Goal: Transaction & Acquisition: Purchase product/service

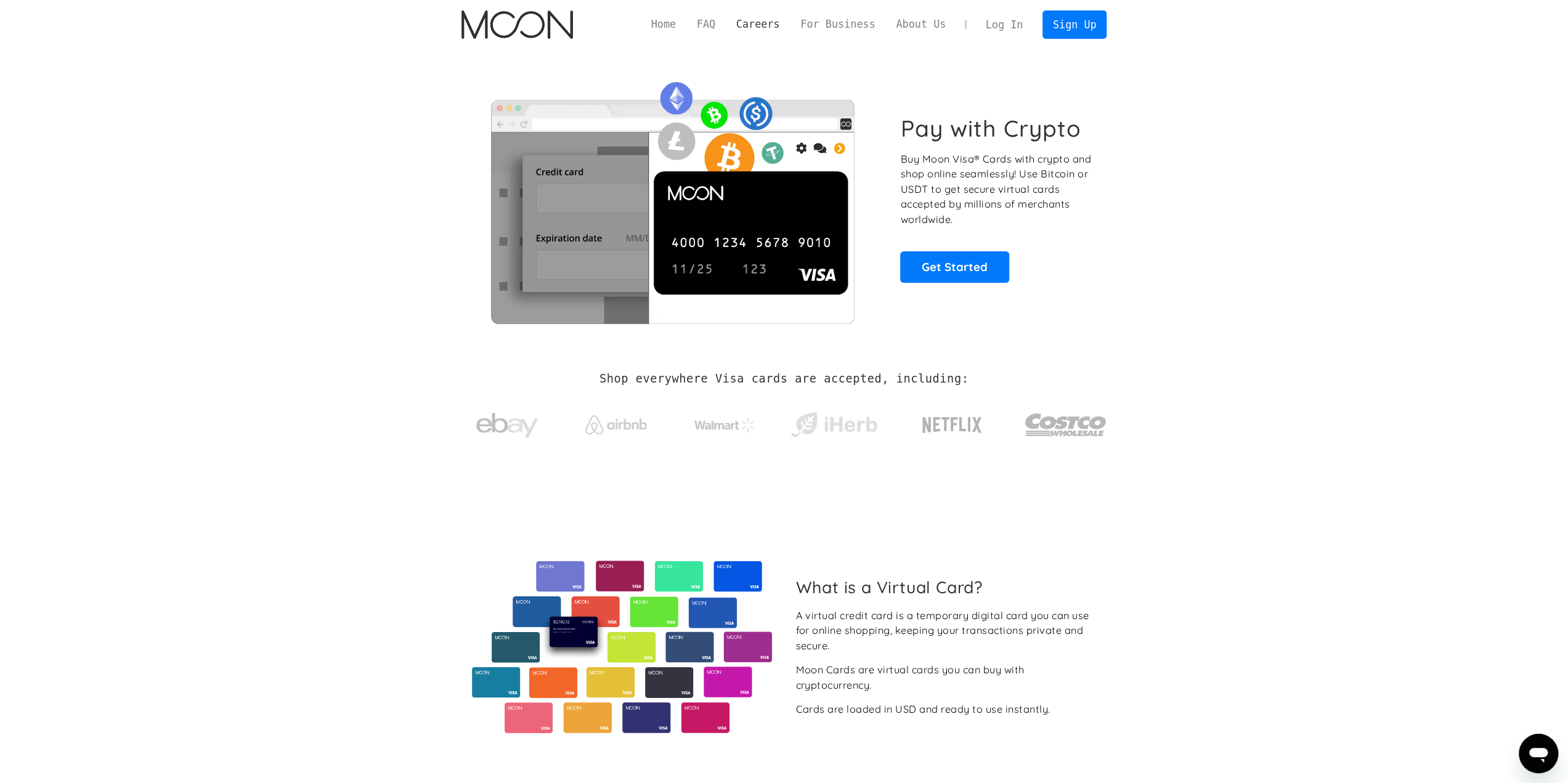
click at [787, 27] on link "Careers" at bounding box center [757, 24] width 64 height 15
click at [945, 277] on link "Get Started" at bounding box center [954, 266] width 109 height 31
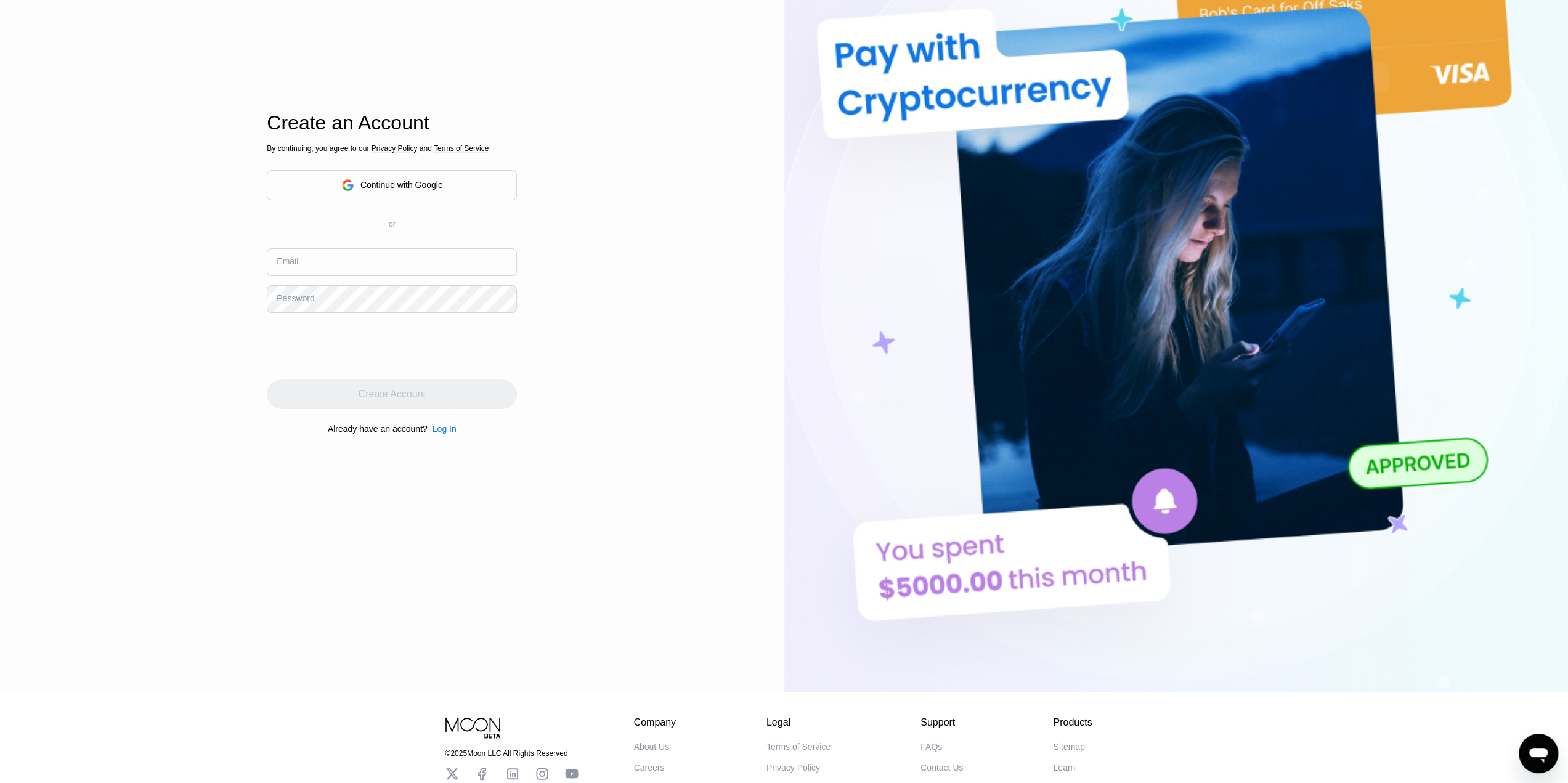
scroll to position [266, 0]
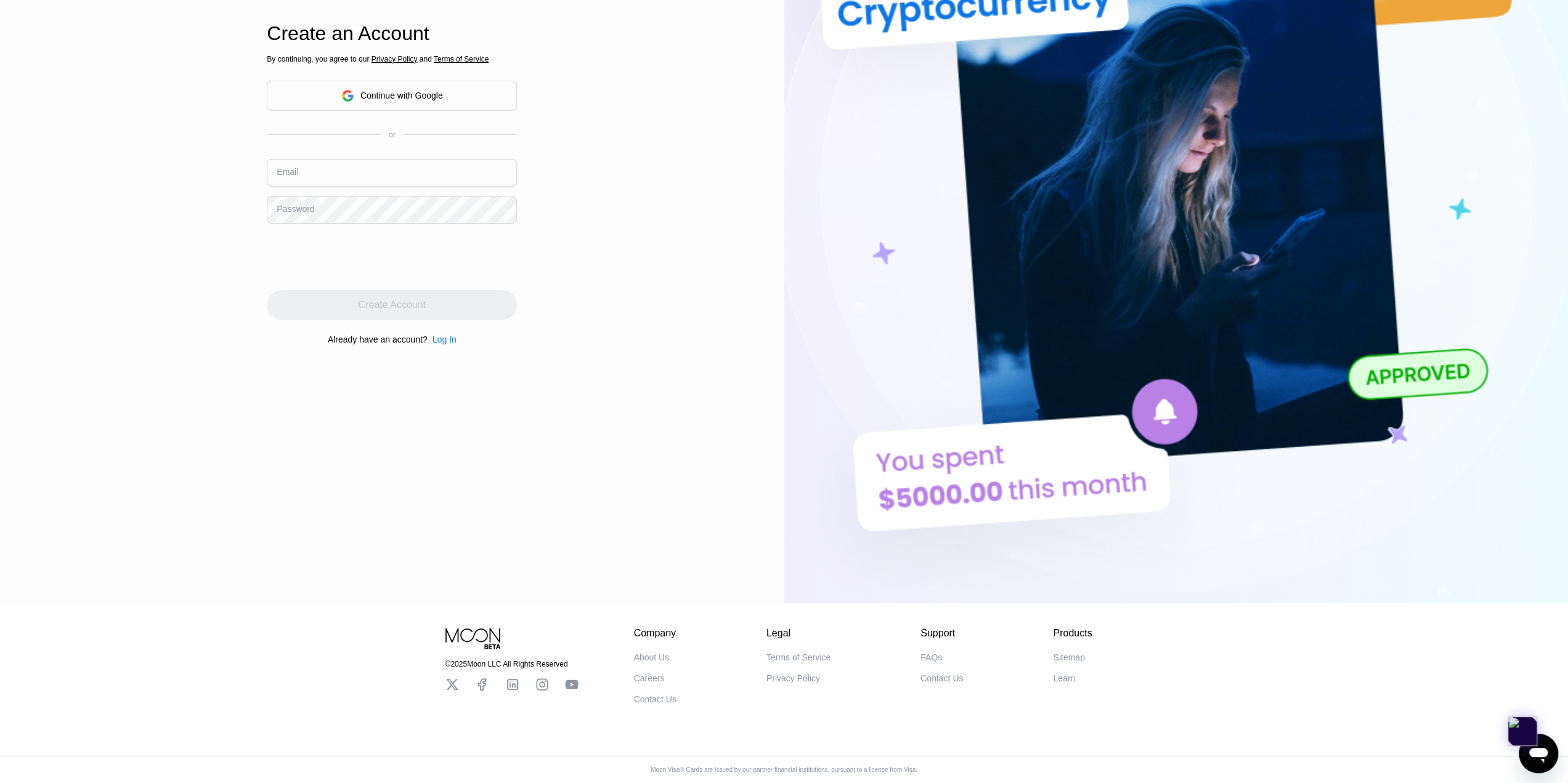
click at [661, 656] on div "About Us" at bounding box center [651, 657] width 36 height 10
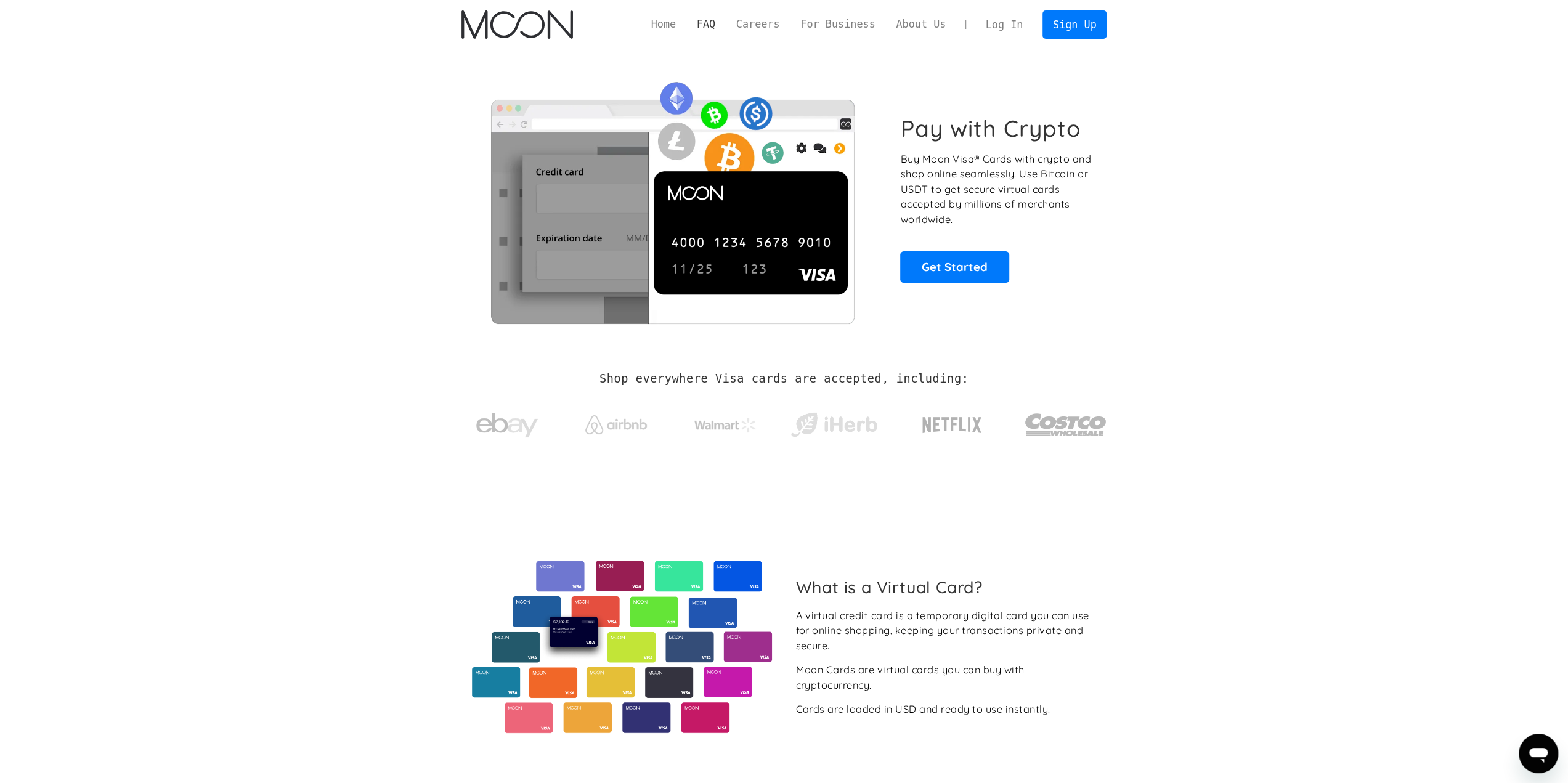
click at [726, 28] on link "FAQ" at bounding box center [706, 24] width 39 height 15
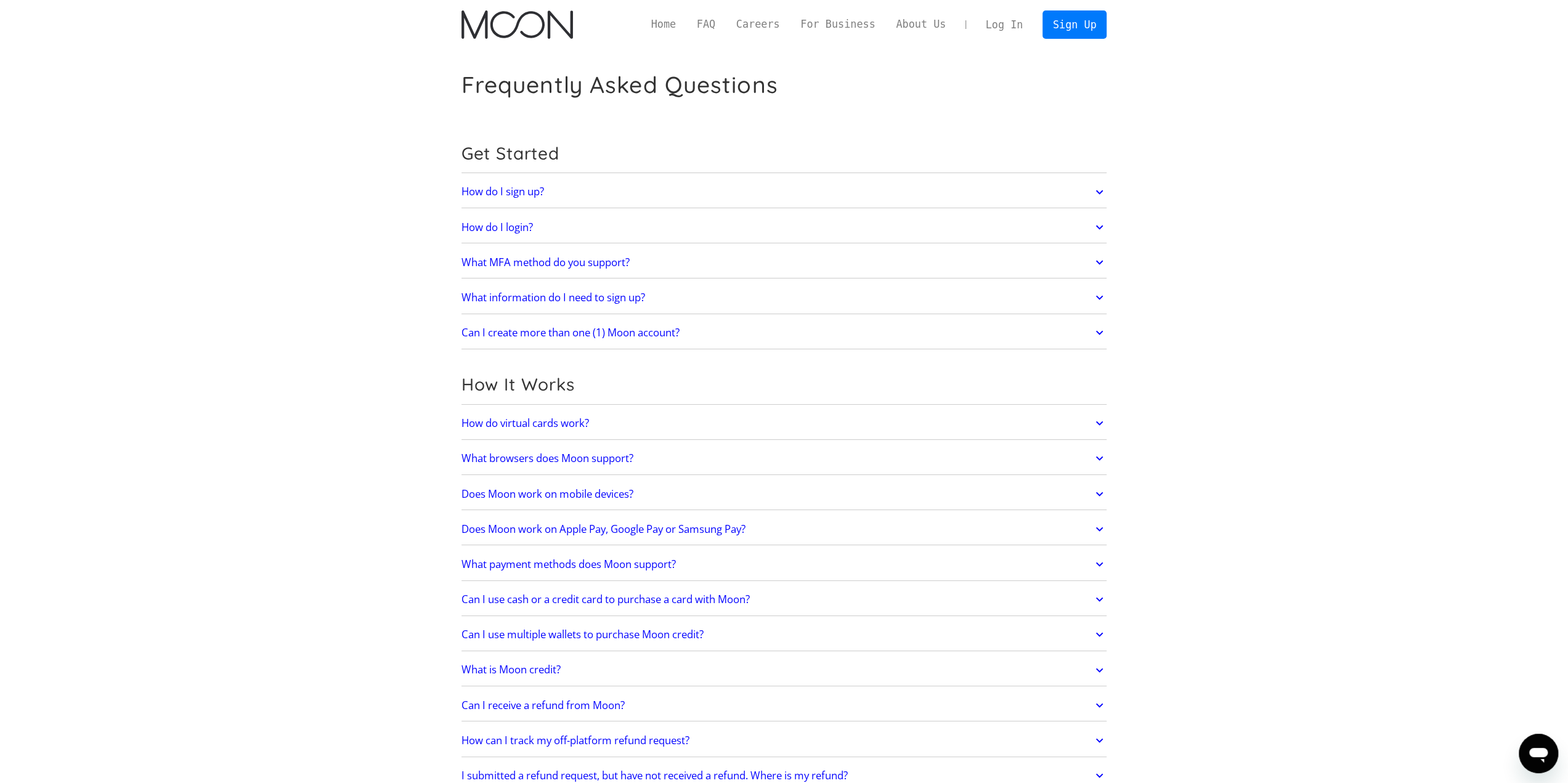
click at [744, 294] on link "What information do I need to sign up?" at bounding box center [784, 297] width 646 height 26
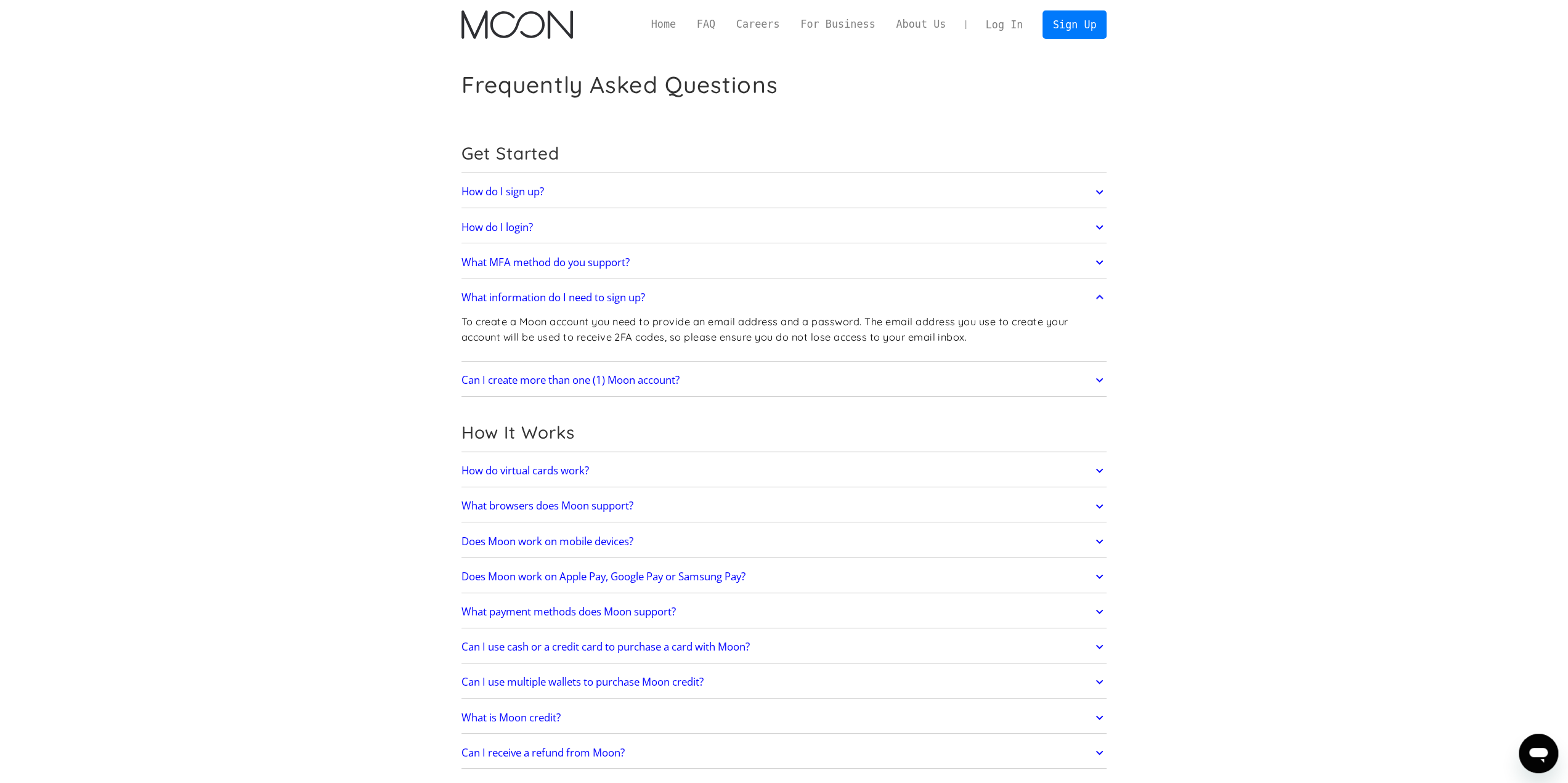
click at [744, 294] on link "What information do I need to sign up?" at bounding box center [784, 297] width 646 height 26
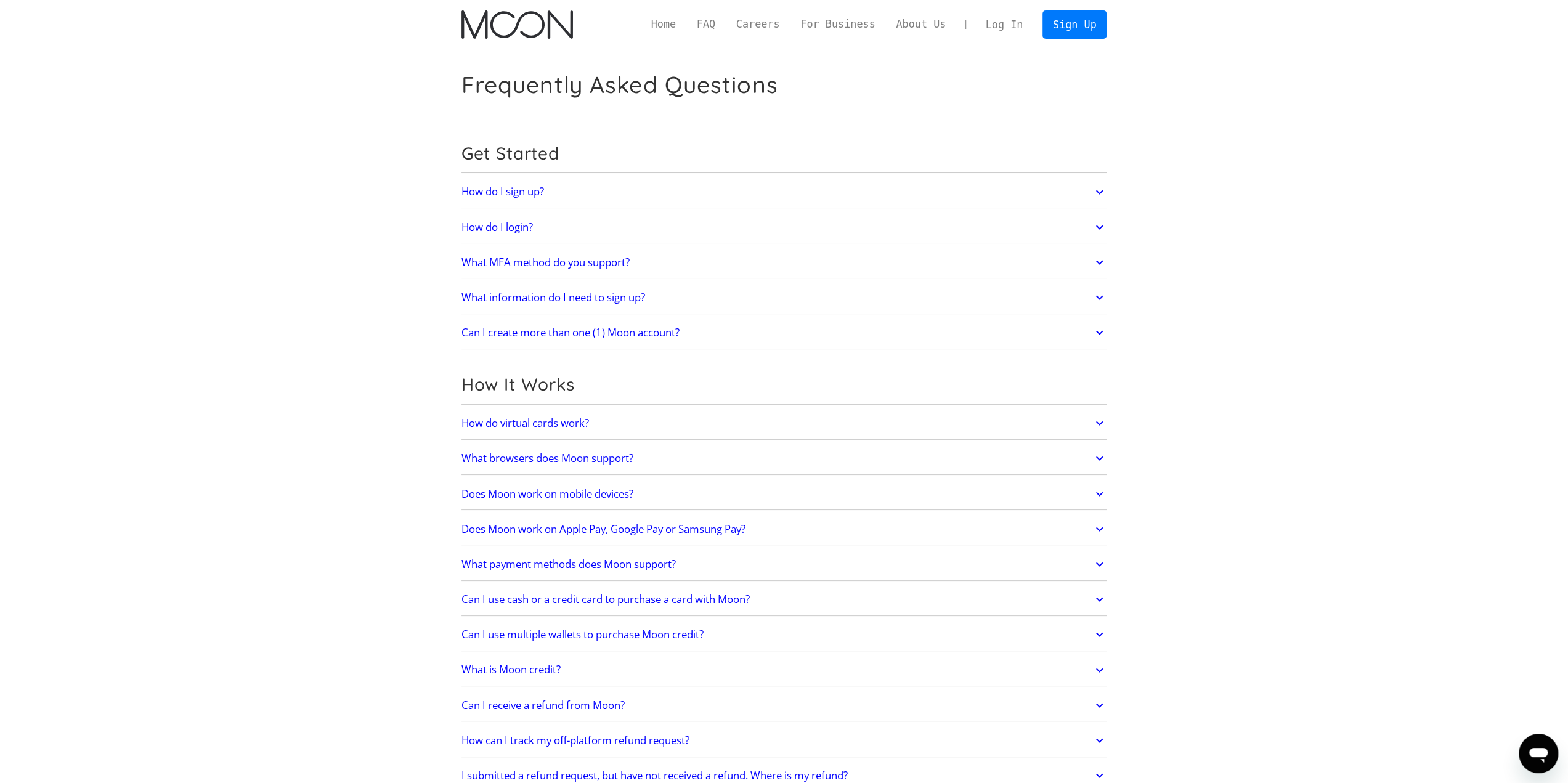
click at [742, 332] on link "Can I create more than one (1) Moon account?" at bounding box center [784, 332] width 646 height 26
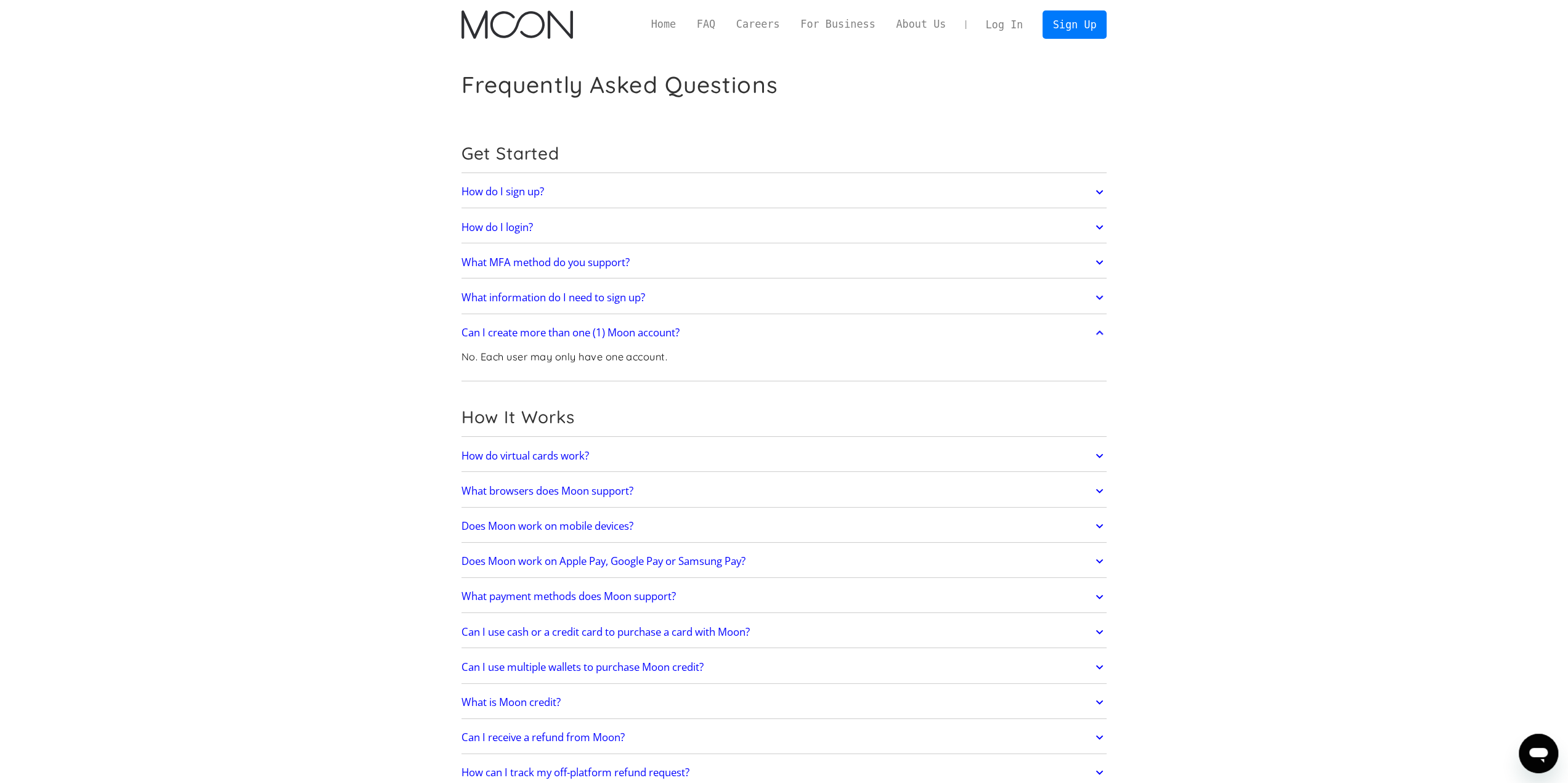
click at [742, 332] on link "Can I create more than one (1) Moon account?" at bounding box center [784, 332] width 646 height 26
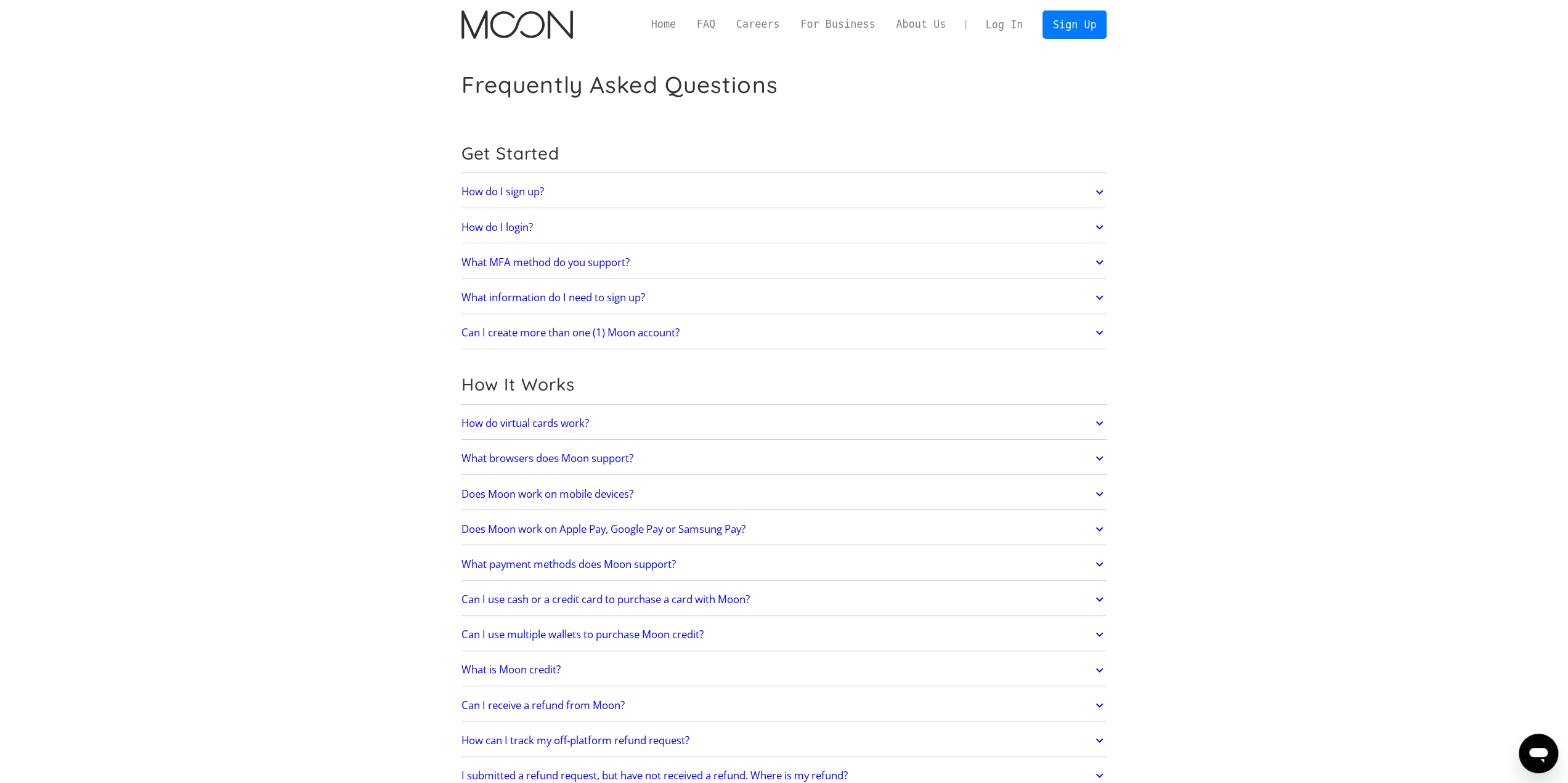
click at [717, 423] on link "How do virtual cards work?" at bounding box center [784, 423] width 646 height 26
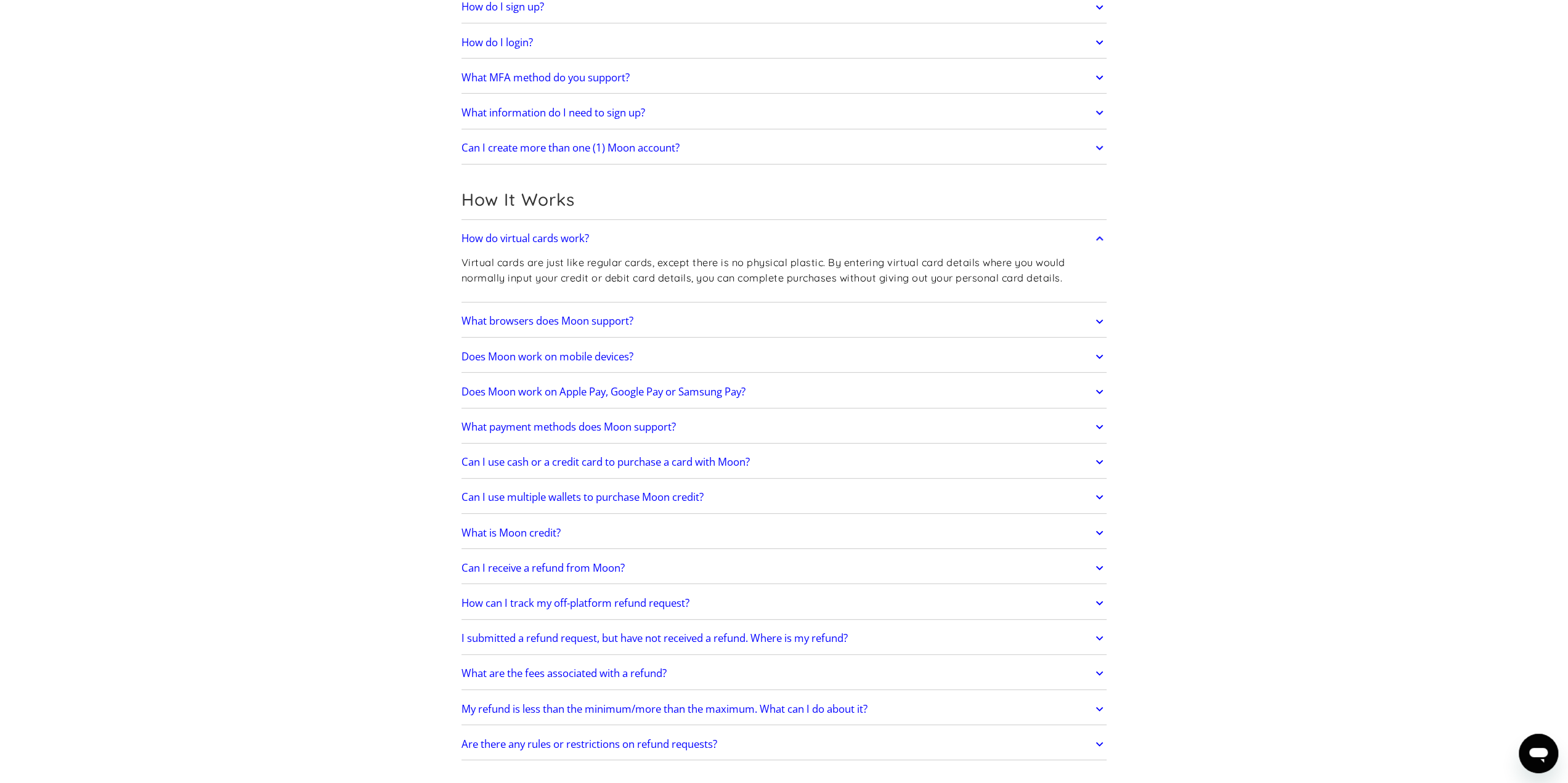
scroll to position [246, 0]
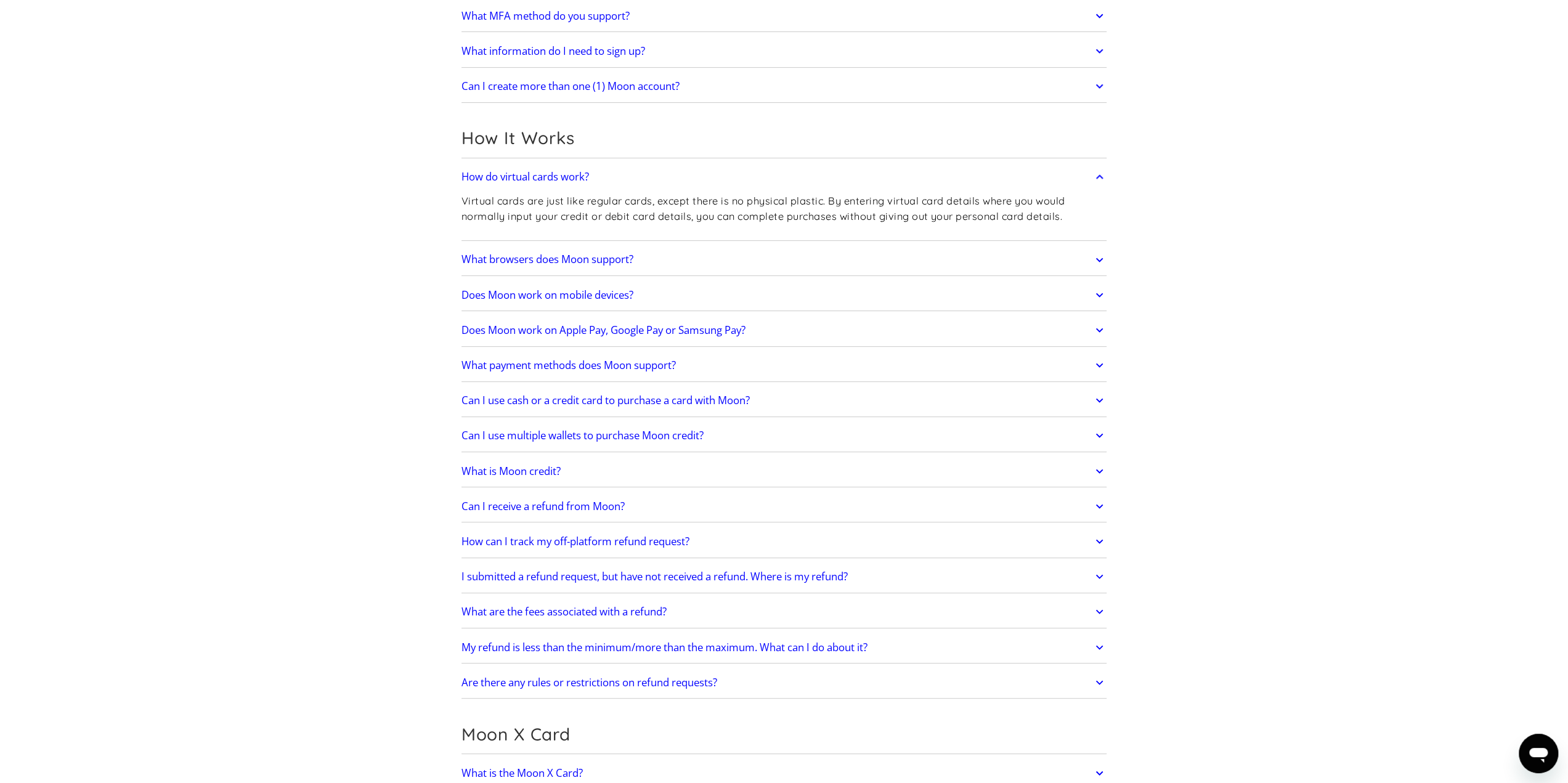
click at [676, 502] on link "Can I receive a refund from Moon?" at bounding box center [784, 506] width 646 height 26
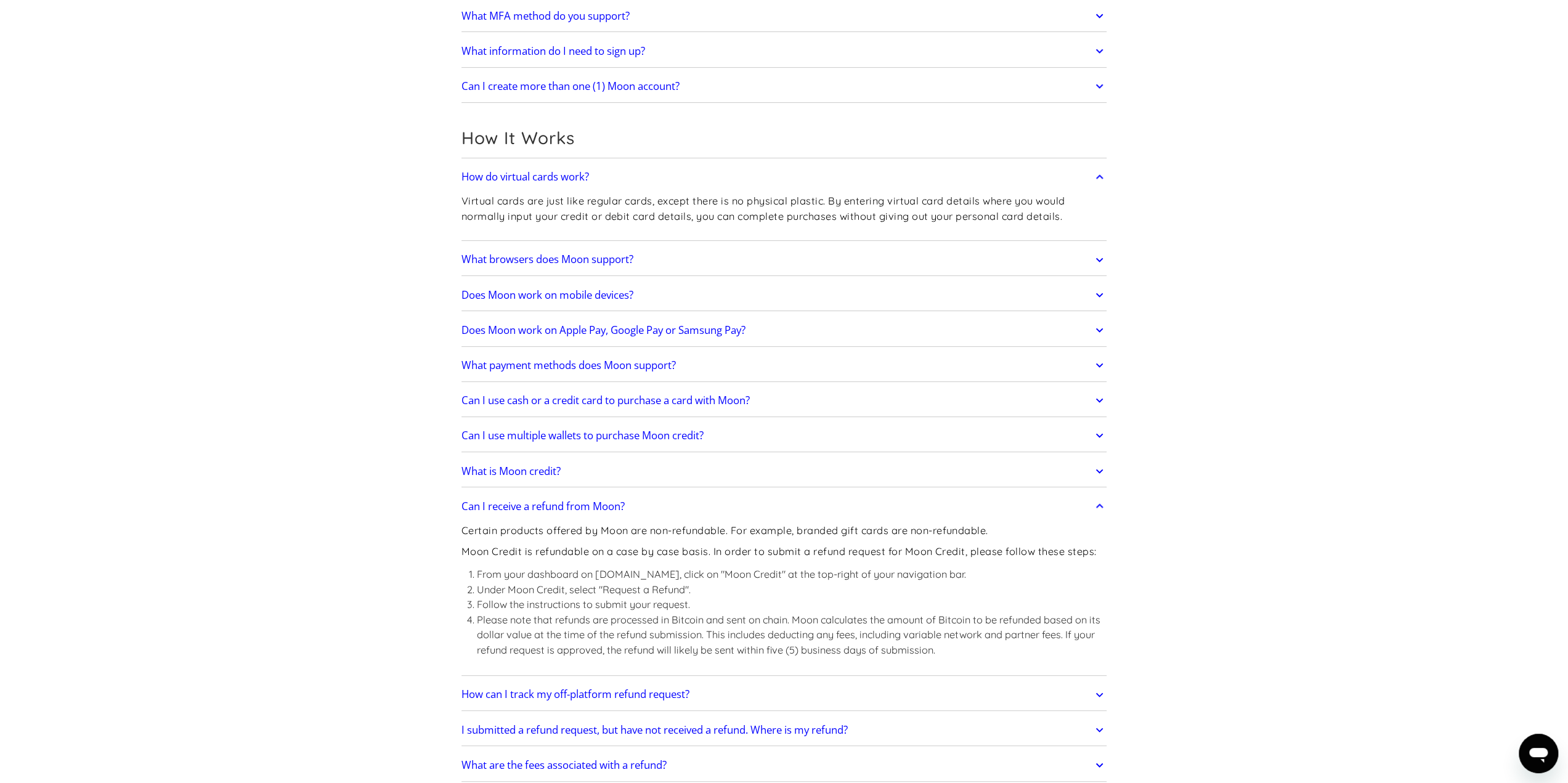
click at [676, 502] on link "Can I receive a refund from Moon?" at bounding box center [784, 506] width 646 height 26
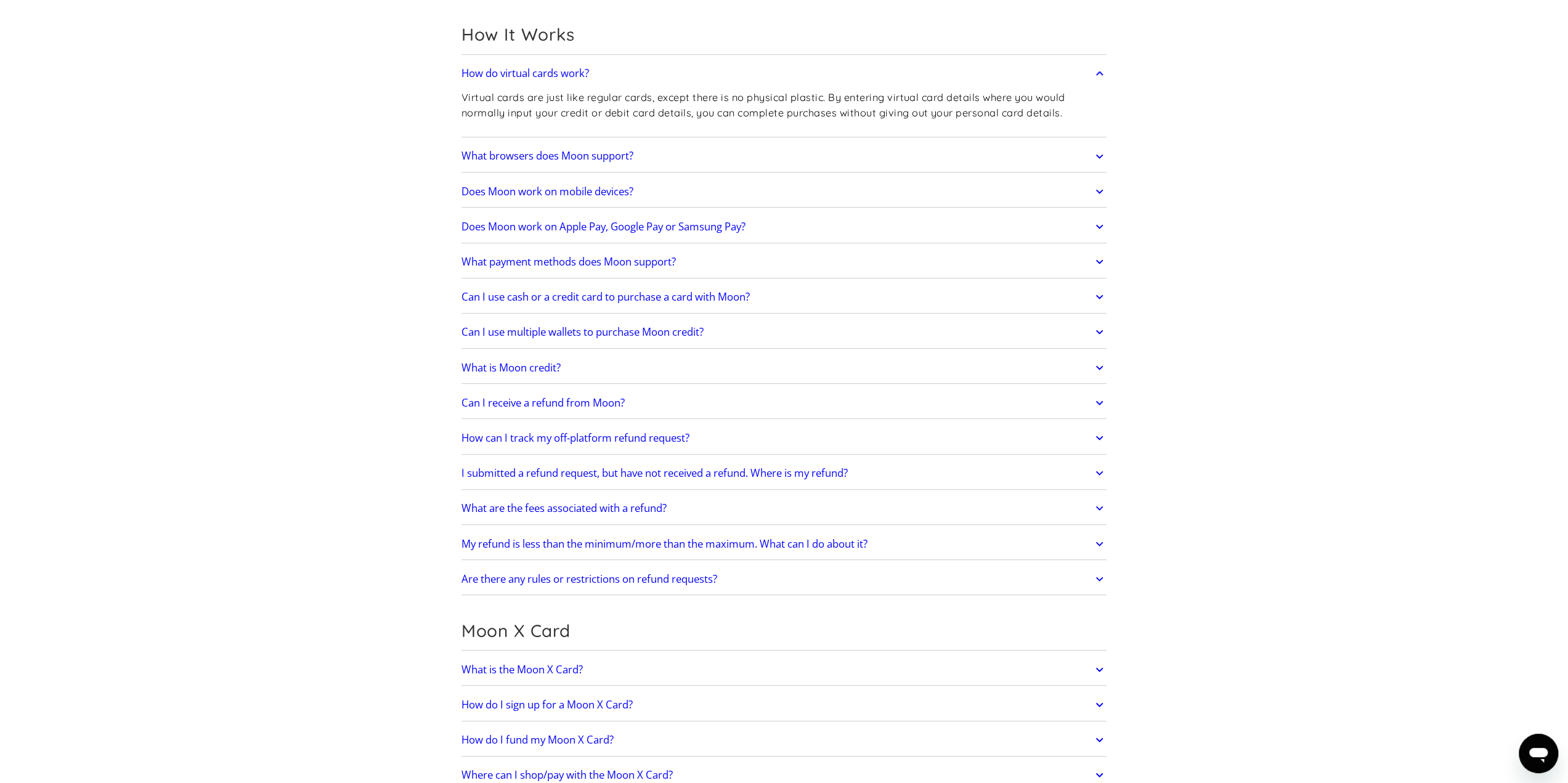
scroll to position [369, 0]
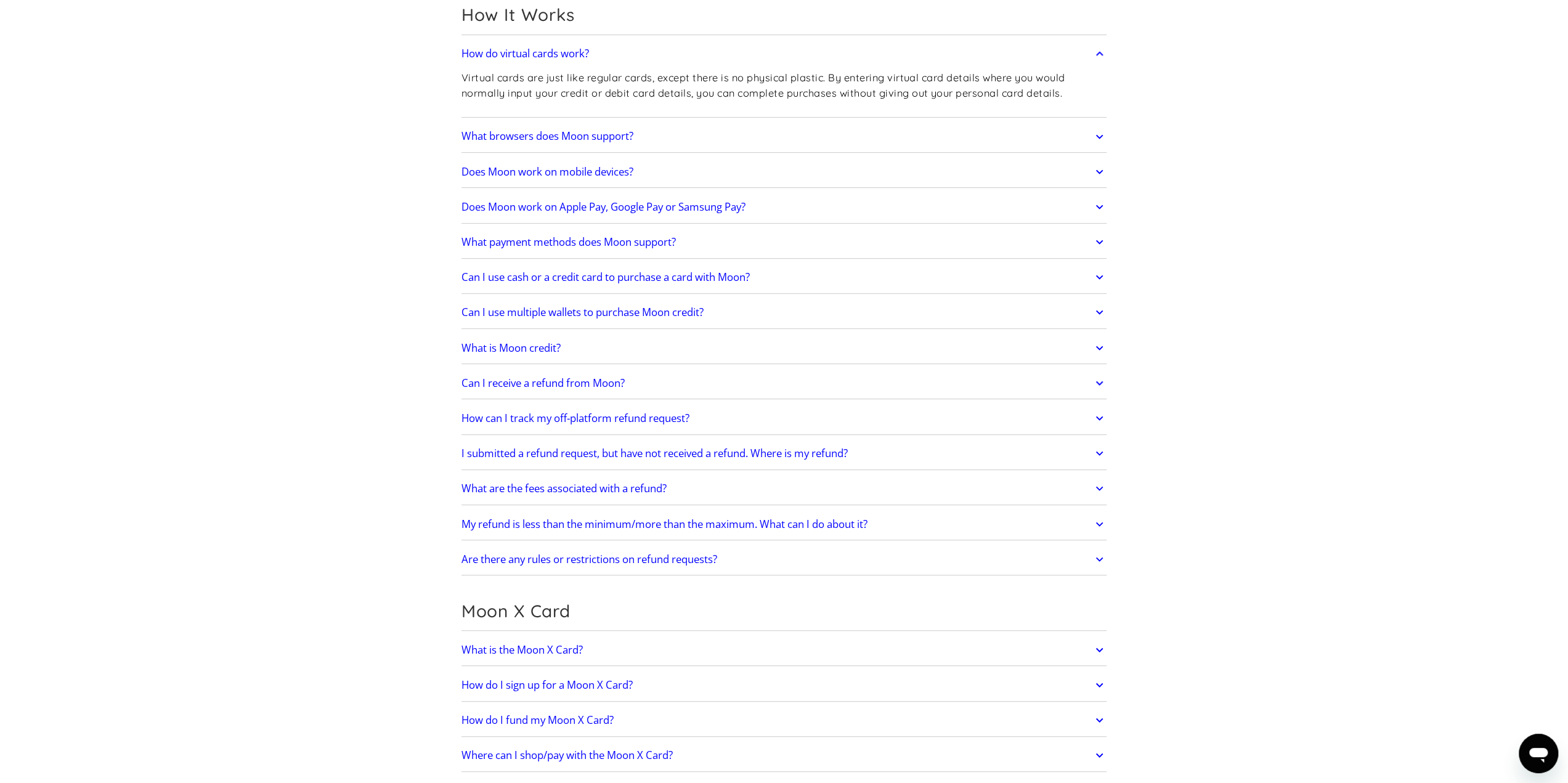
click at [708, 489] on link "What are the fees associated with a refund?" at bounding box center [784, 488] width 646 height 26
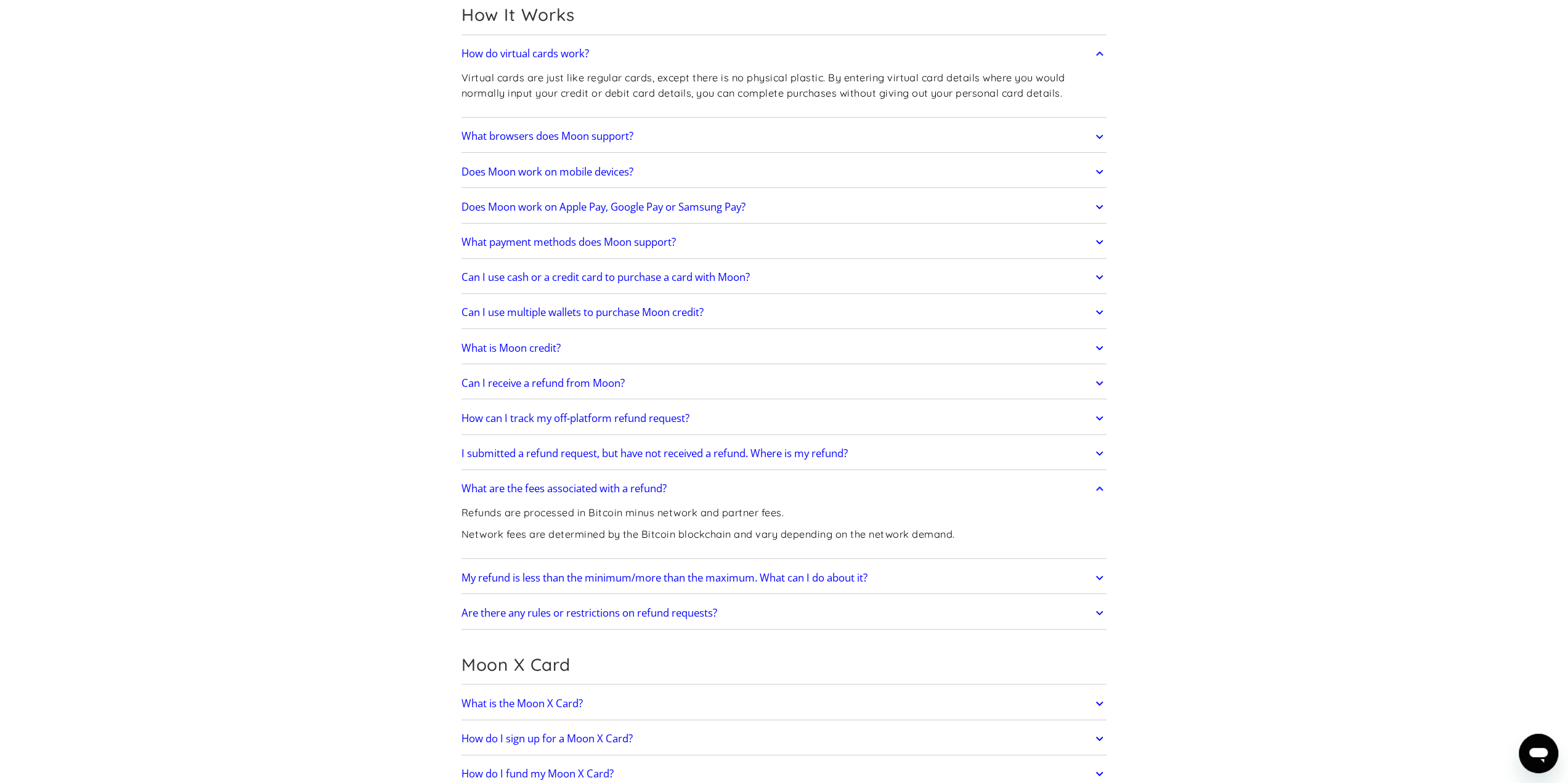
click at [708, 489] on link "What are the fees associated with a refund?" at bounding box center [784, 488] width 646 height 26
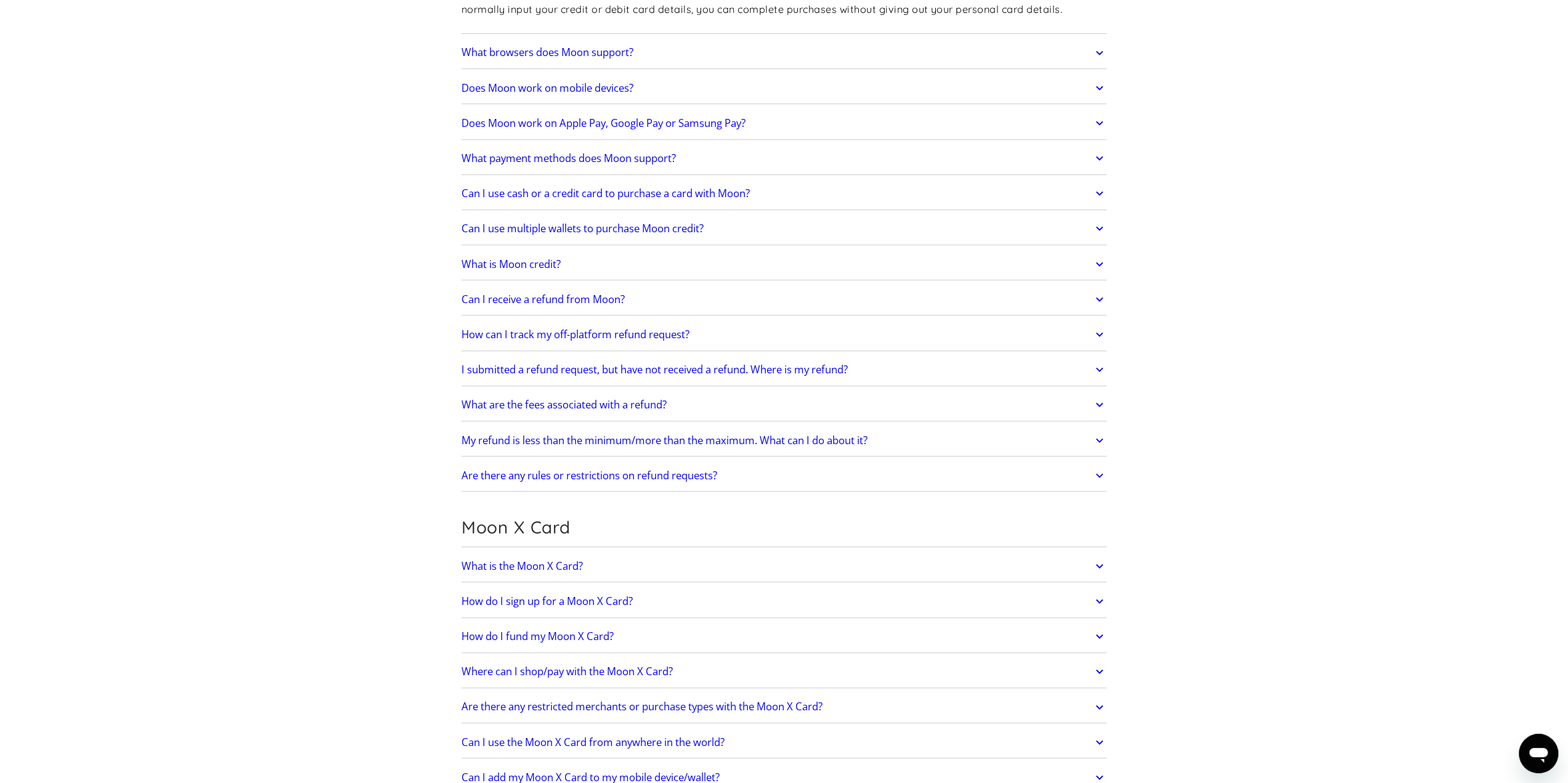
scroll to position [493, 0]
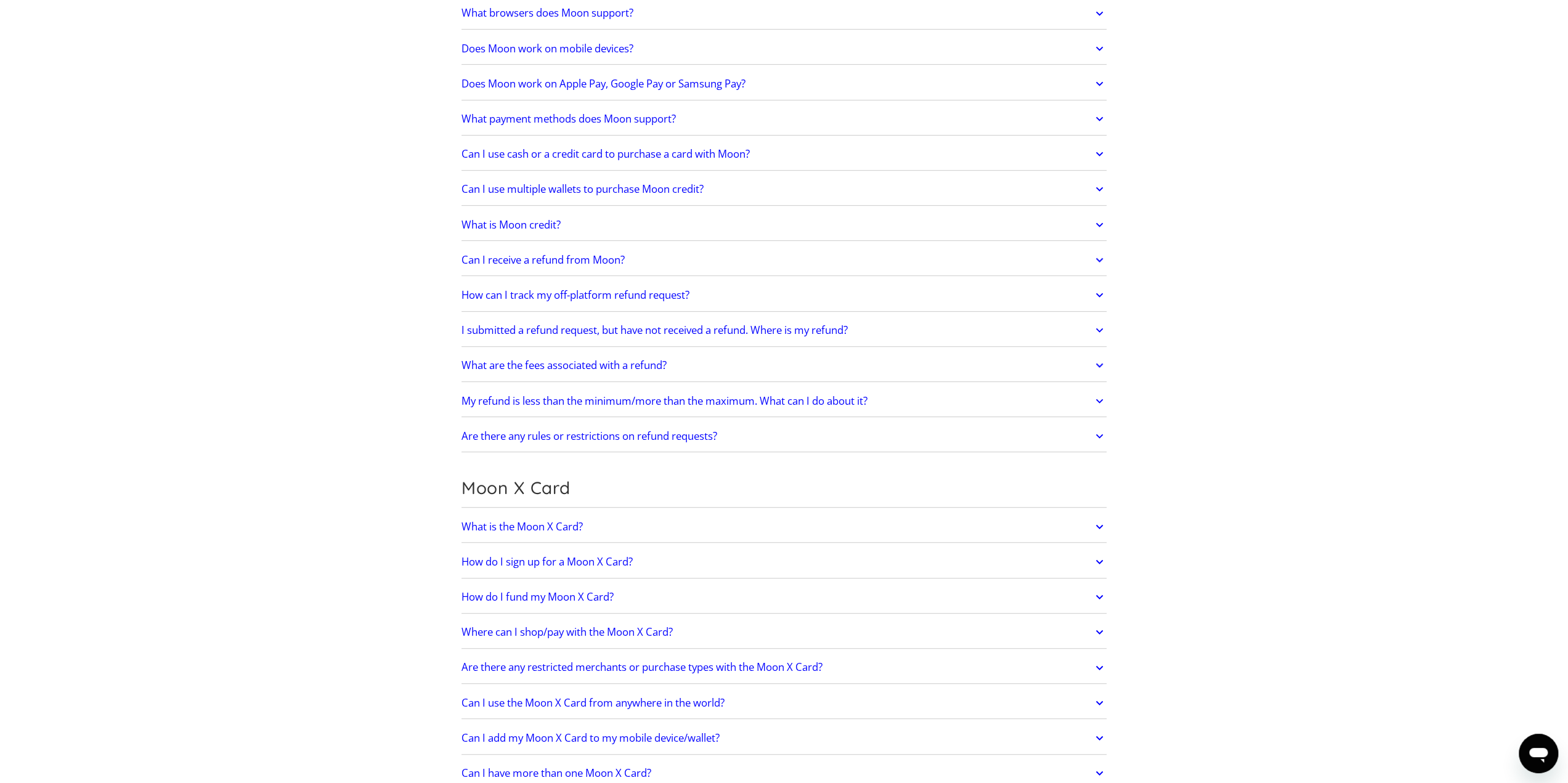
click at [708, 524] on link "What is the Moon X Card?" at bounding box center [784, 526] width 646 height 26
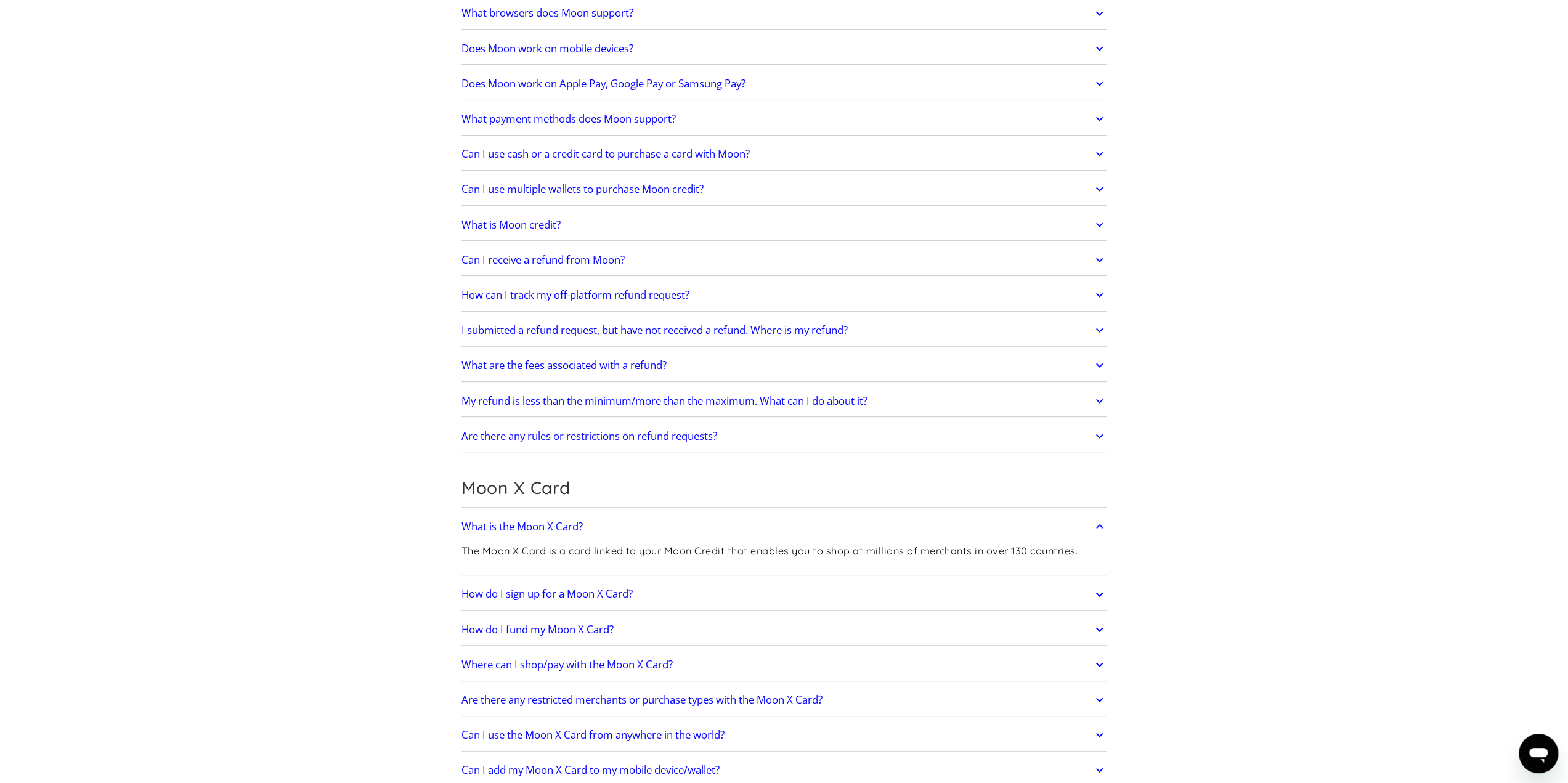
click at [708, 520] on link "What is the Moon X Card?" at bounding box center [784, 526] width 646 height 26
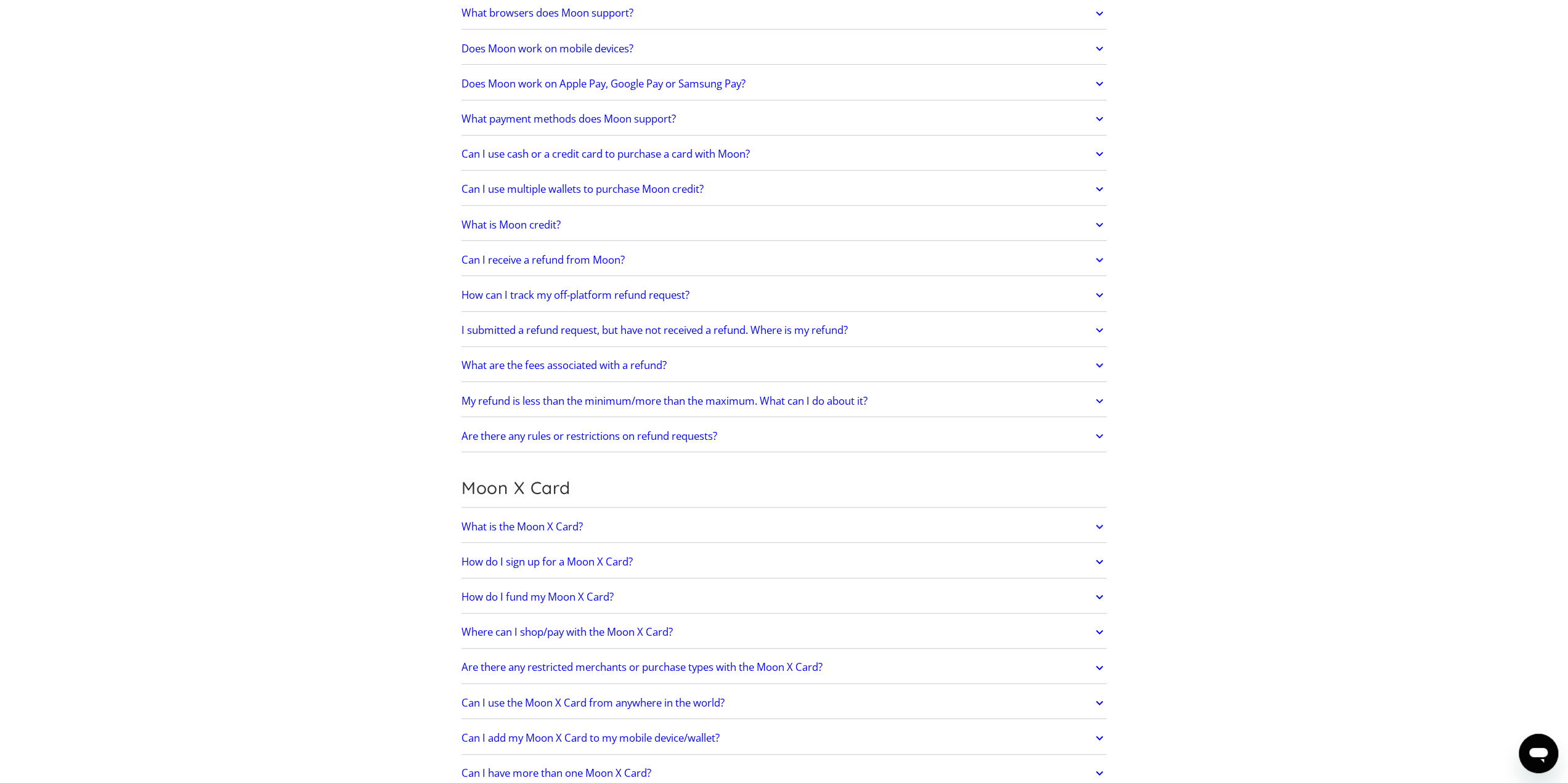
click at [709, 559] on link "How do I sign up for a Moon X Card?" at bounding box center [784, 561] width 646 height 26
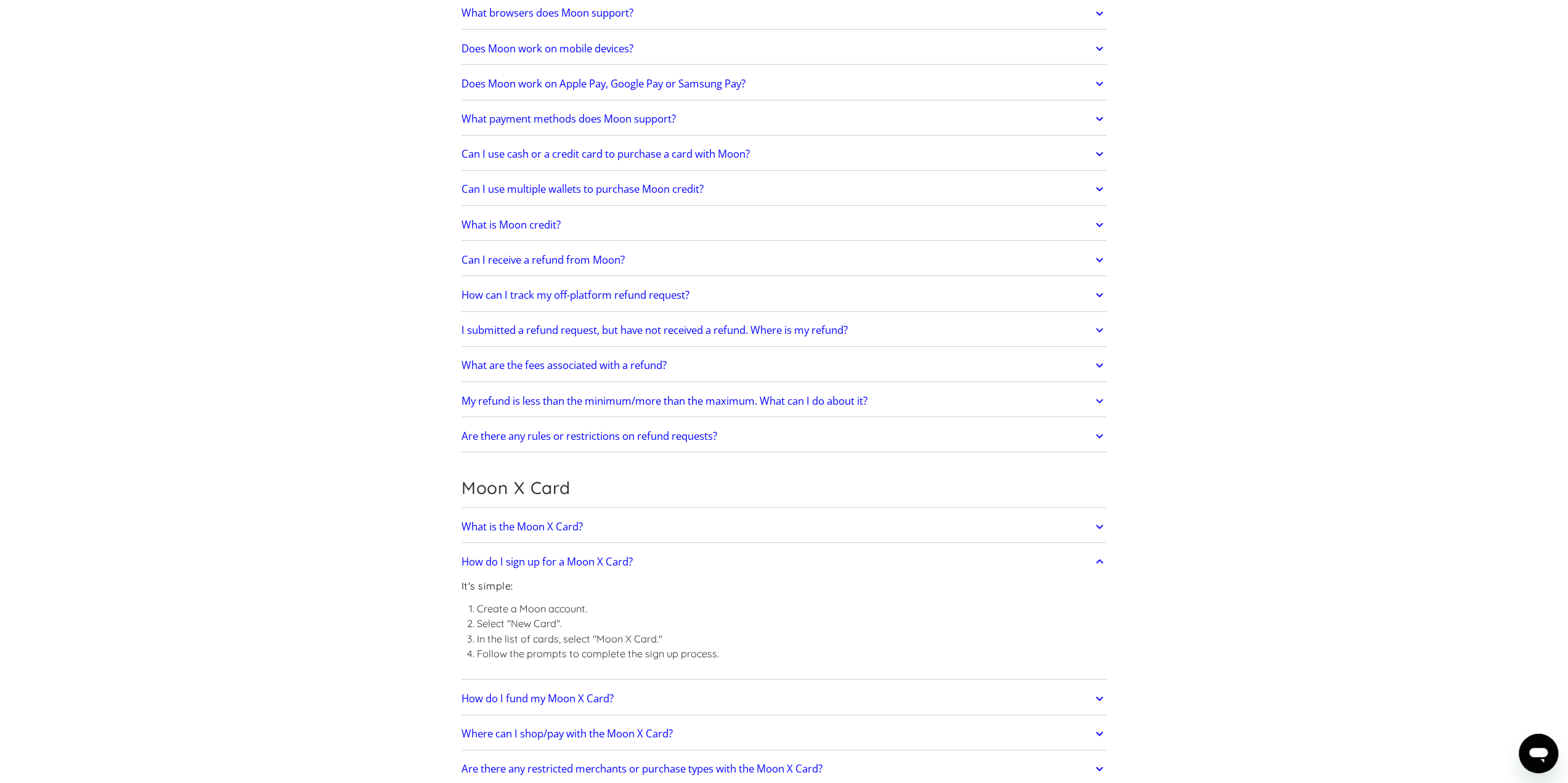
click at [709, 558] on link "How do I sign up for a Moon X Card?" at bounding box center [784, 561] width 646 height 26
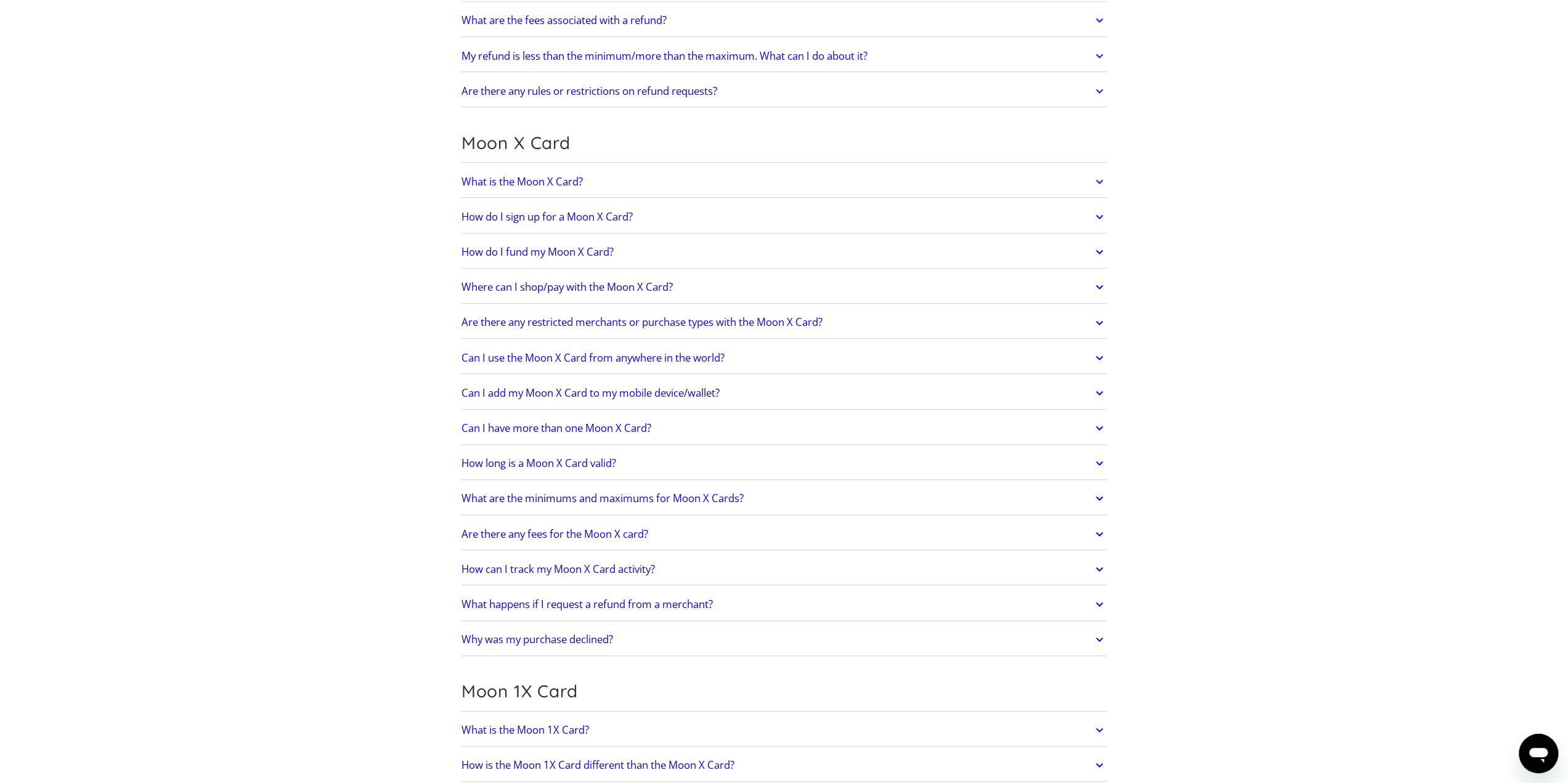
scroll to position [862, 0]
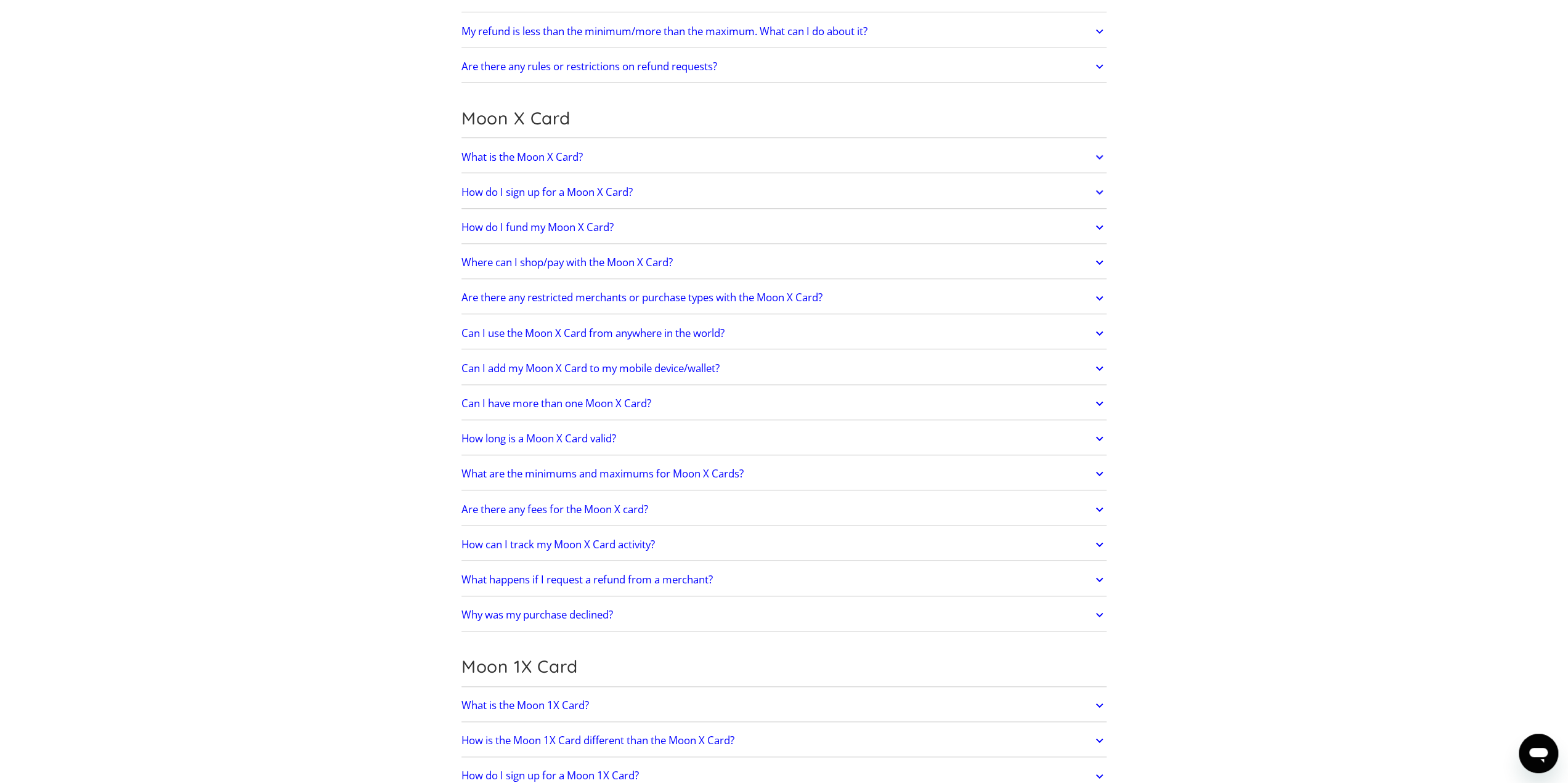
click at [777, 573] on link "What happens if I request a refund from a merchant?" at bounding box center [784, 579] width 646 height 26
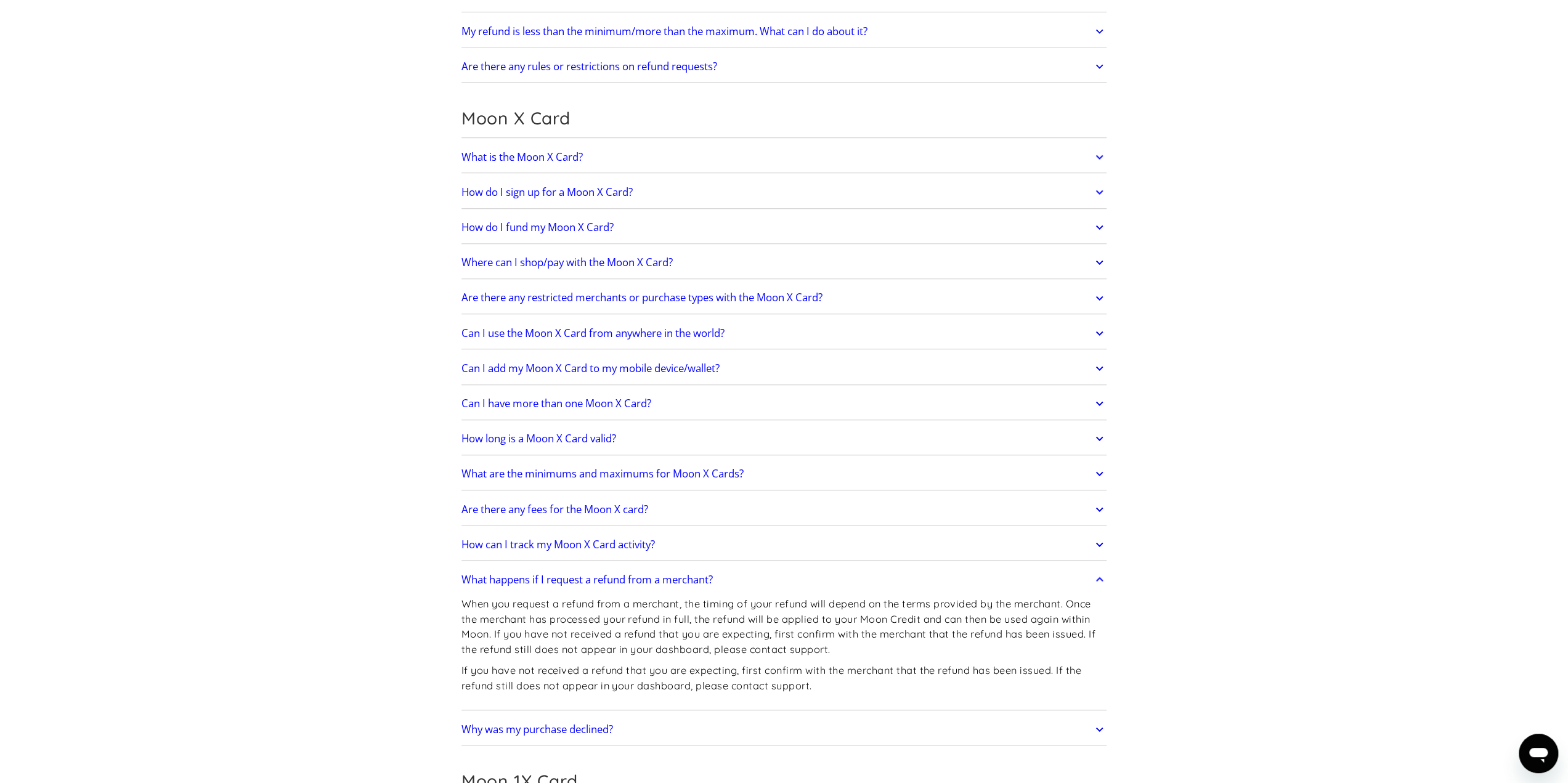
click at [777, 573] on link "What happens if I request a refund from a merchant?" at bounding box center [784, 579] width 646 height 26
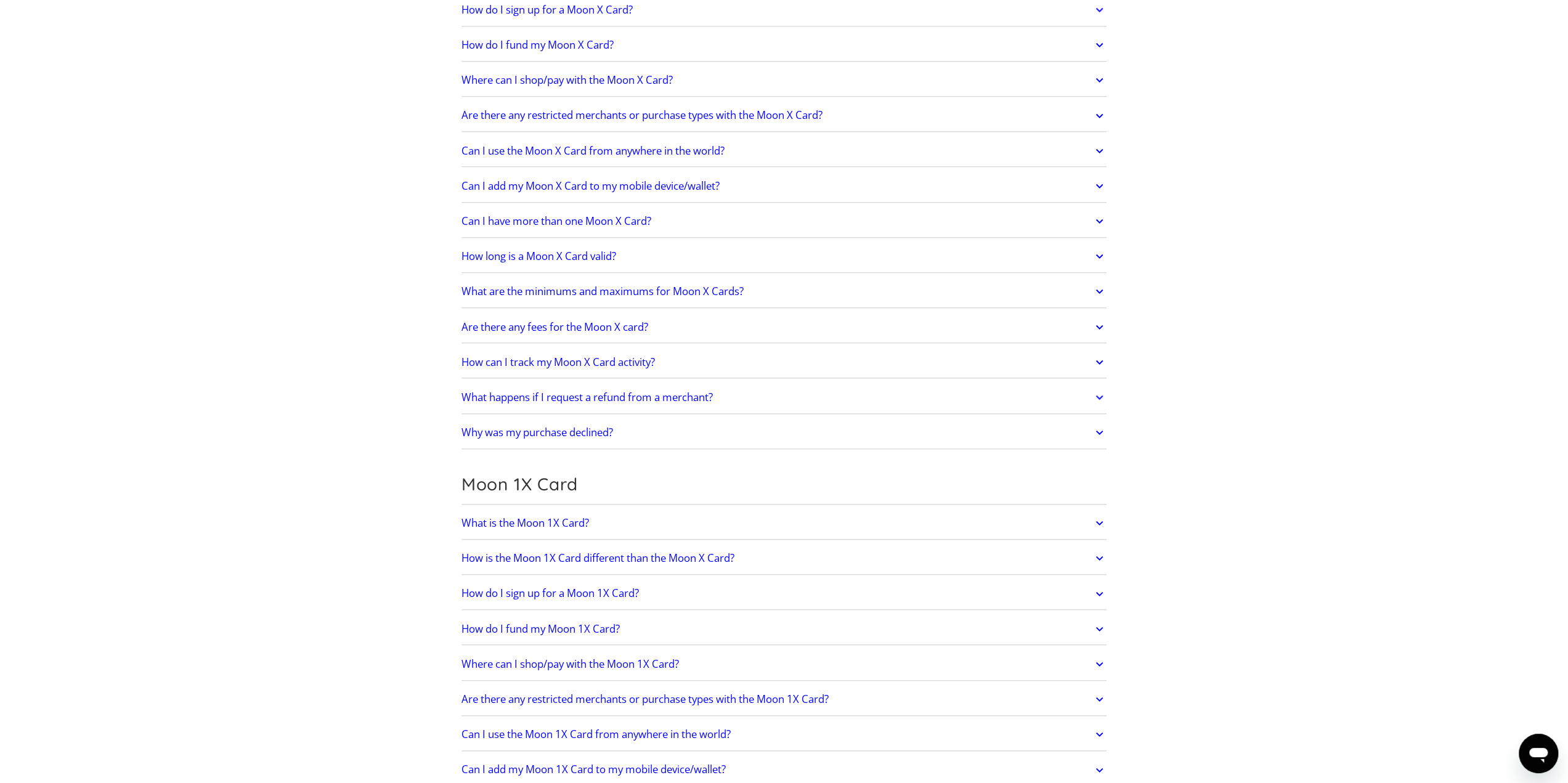
scroll to position [1047, 0]
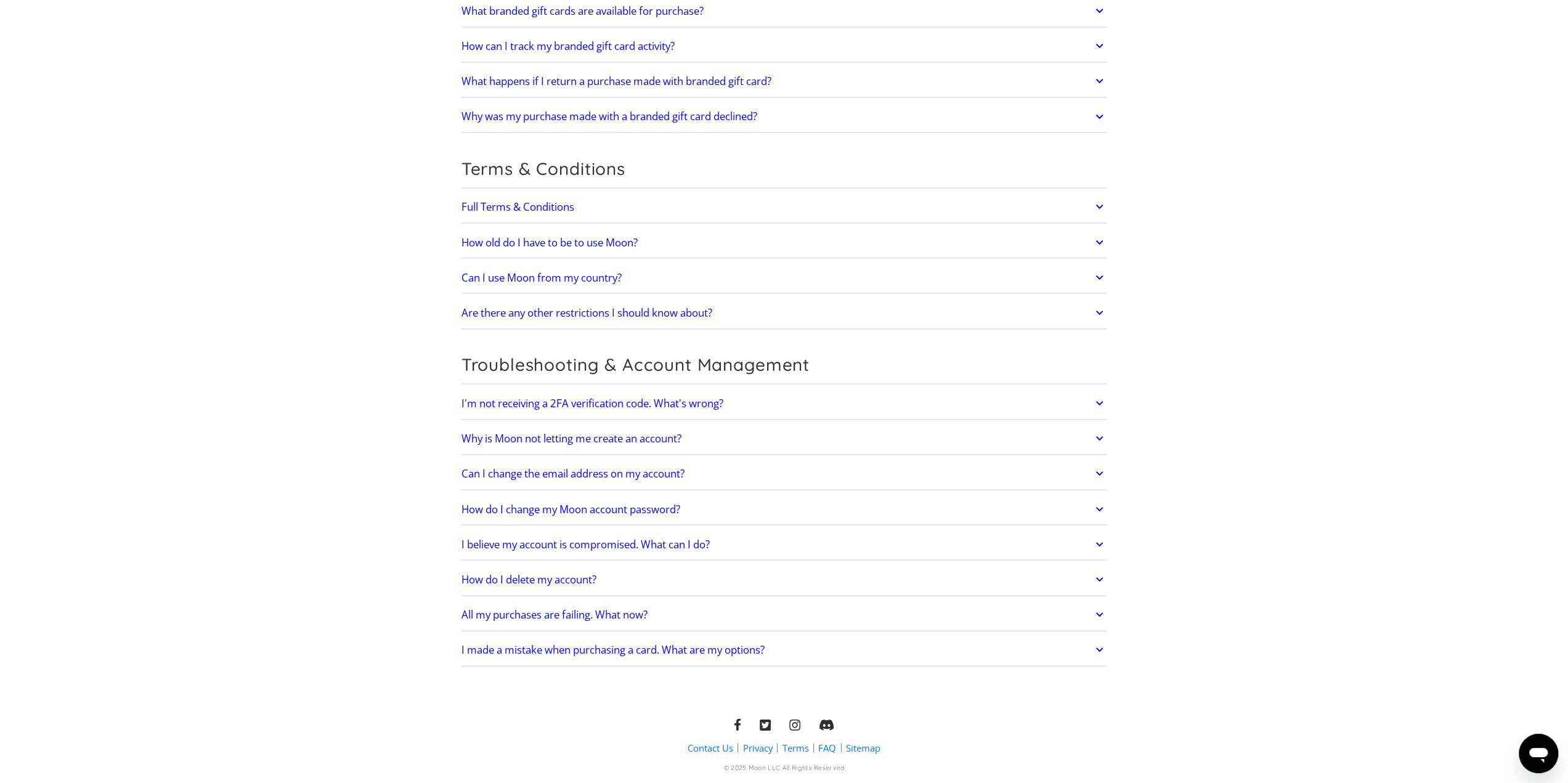
scroll to position [2371, 0]
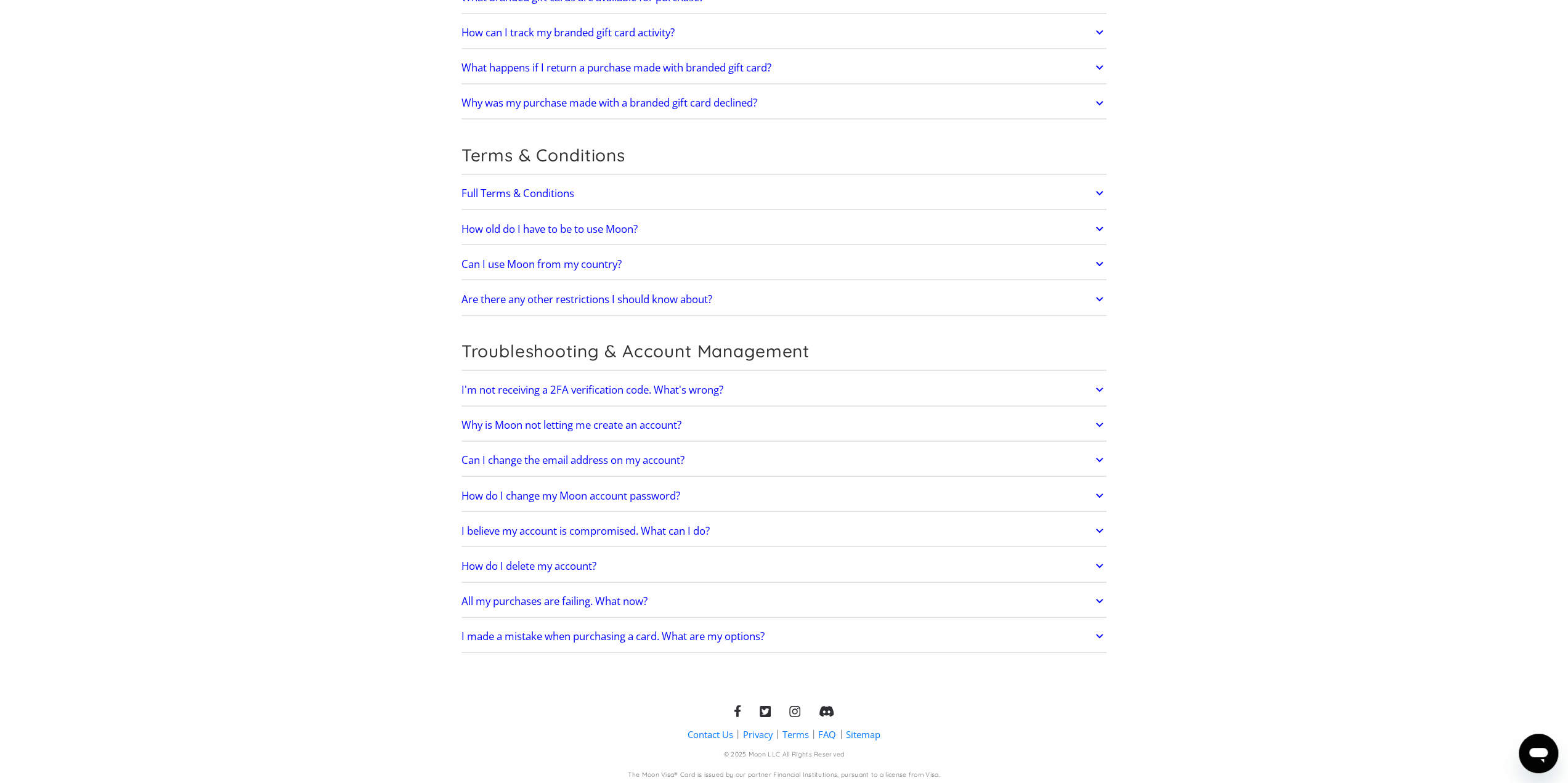
click at [706, 588] on link "All my purchases are failing. What now?" at bounding box center [784, 600] width 646 height 26
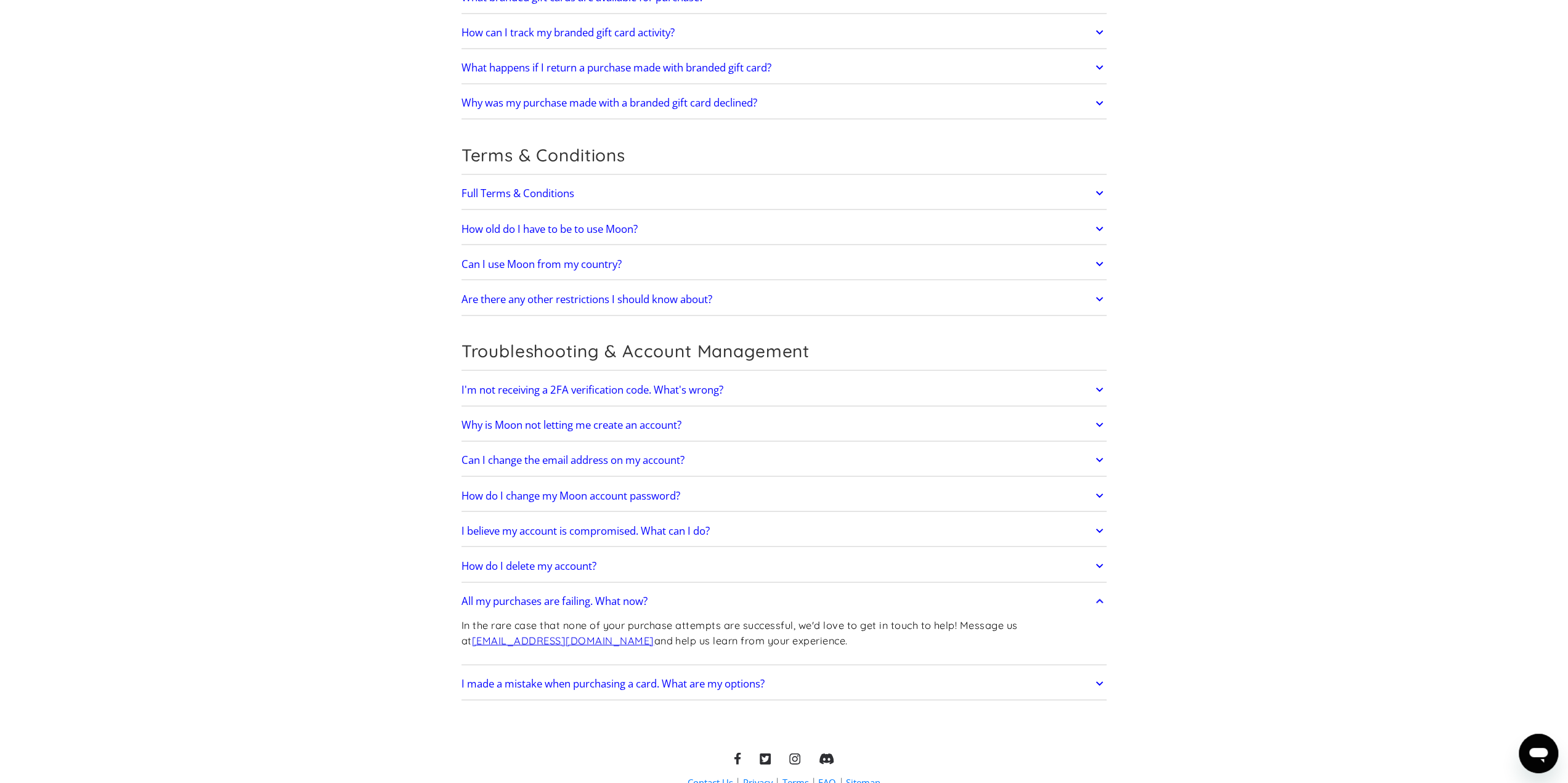
click at [706, 588] on link "All my purchases are failing. What now?" at bounding box center [784, 600] width 646 height 26
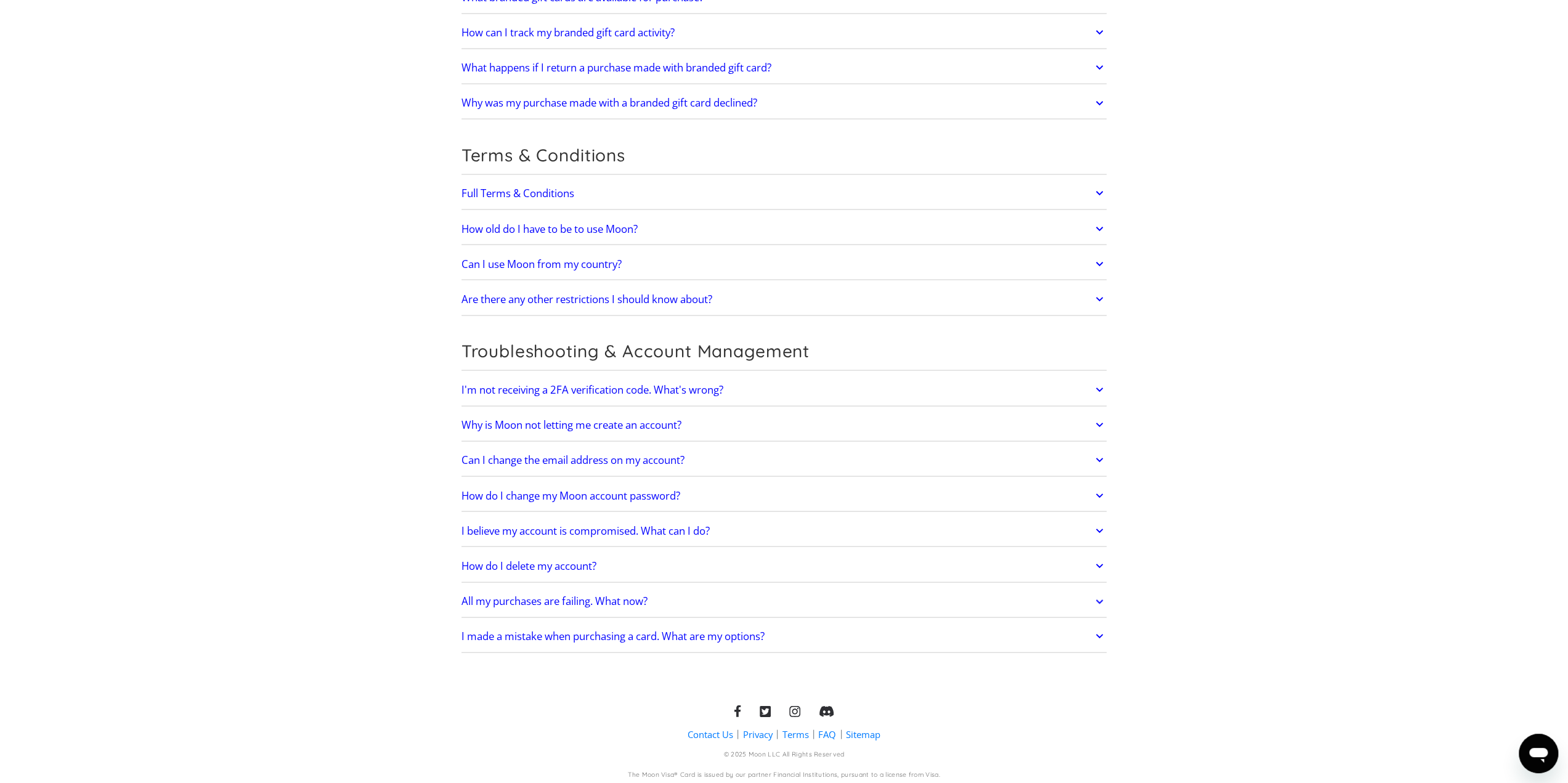
click at [706, 588] on link "All my purchases are failing. What now?" at bounding box center [784, 600] width 646 height 26
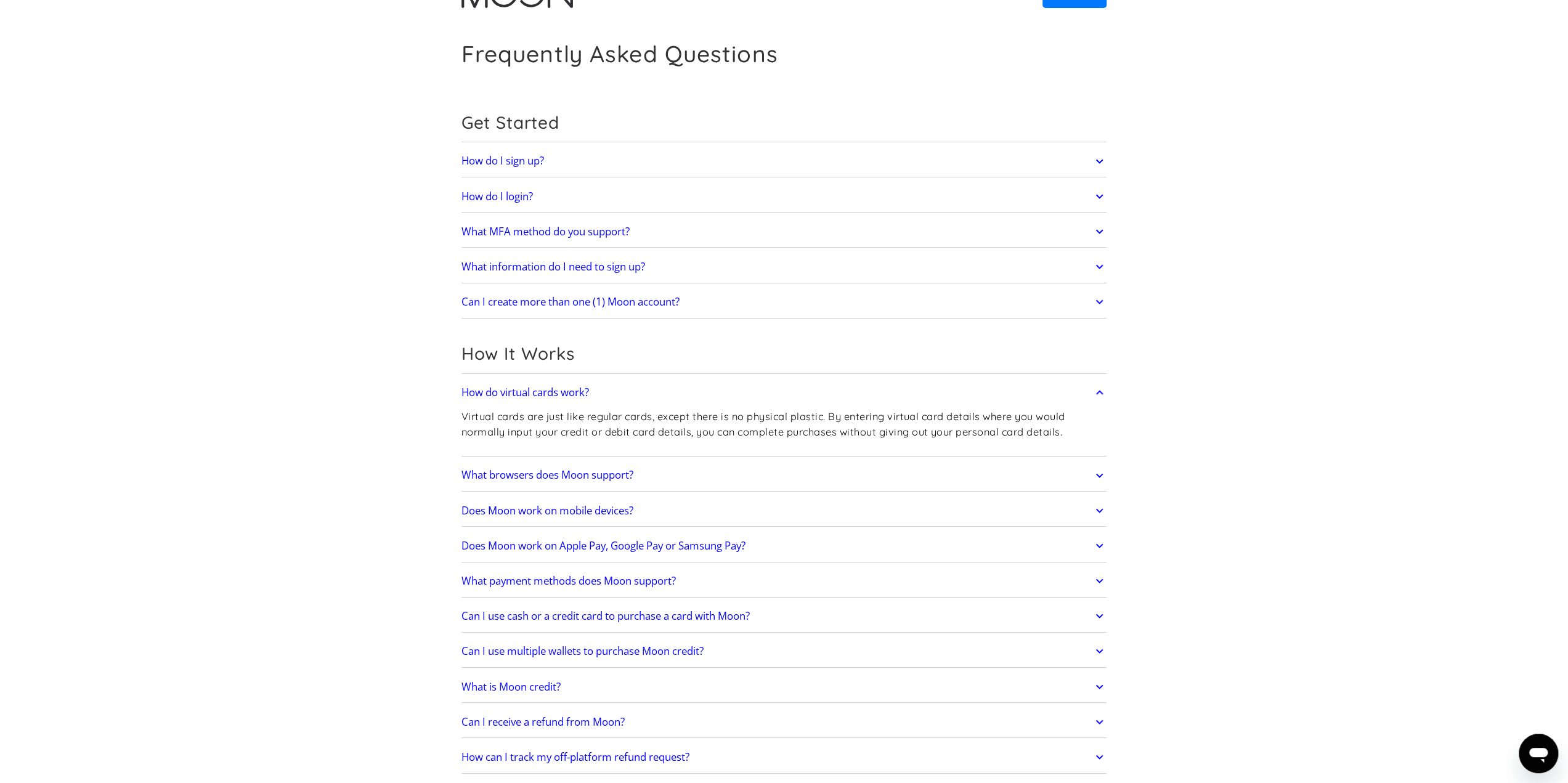
scroll to position [0, 0]
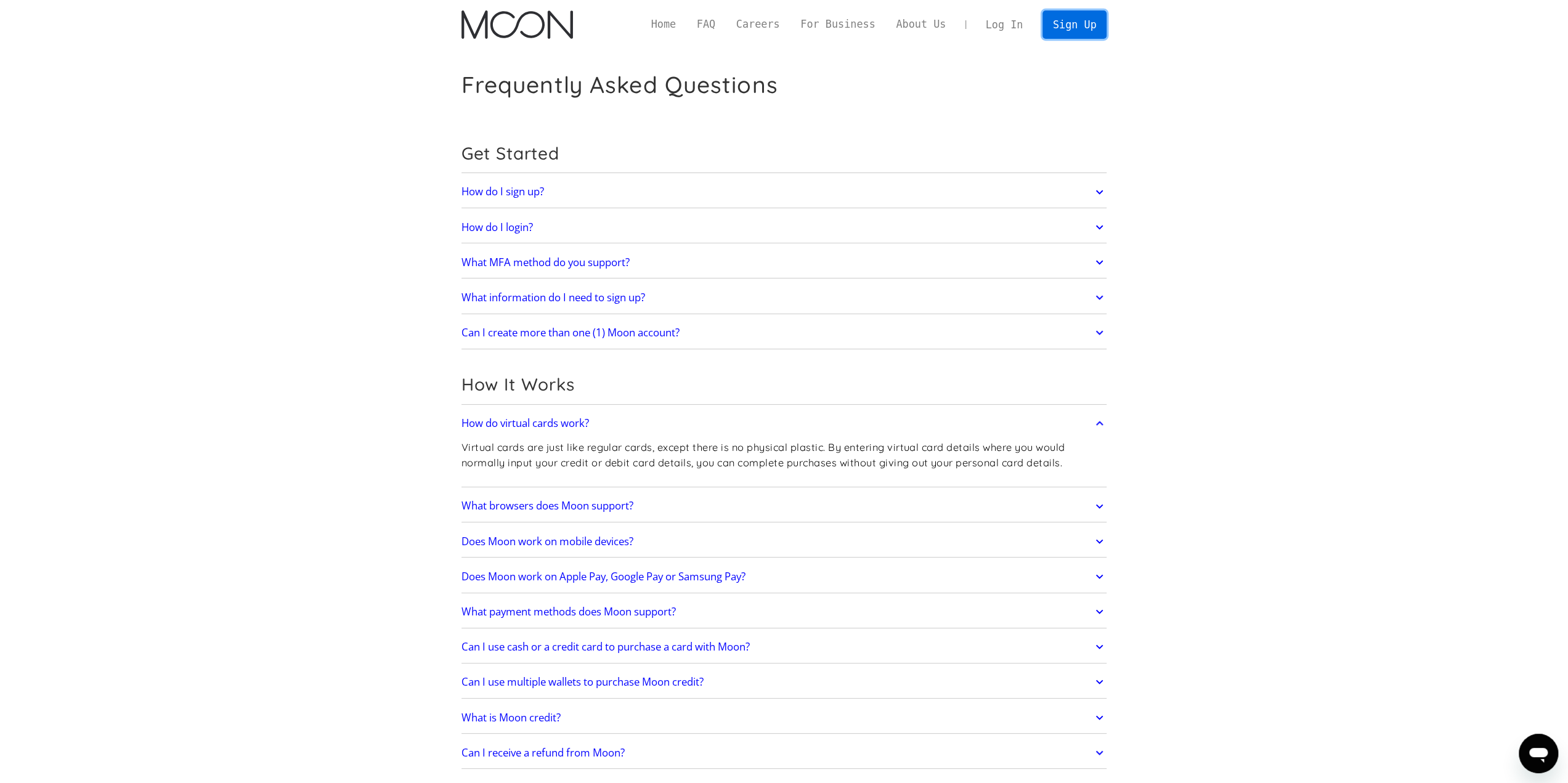
click at [1073, 13] on link "Sign Up" at bounding box center [1074, 24] width 64 height 28
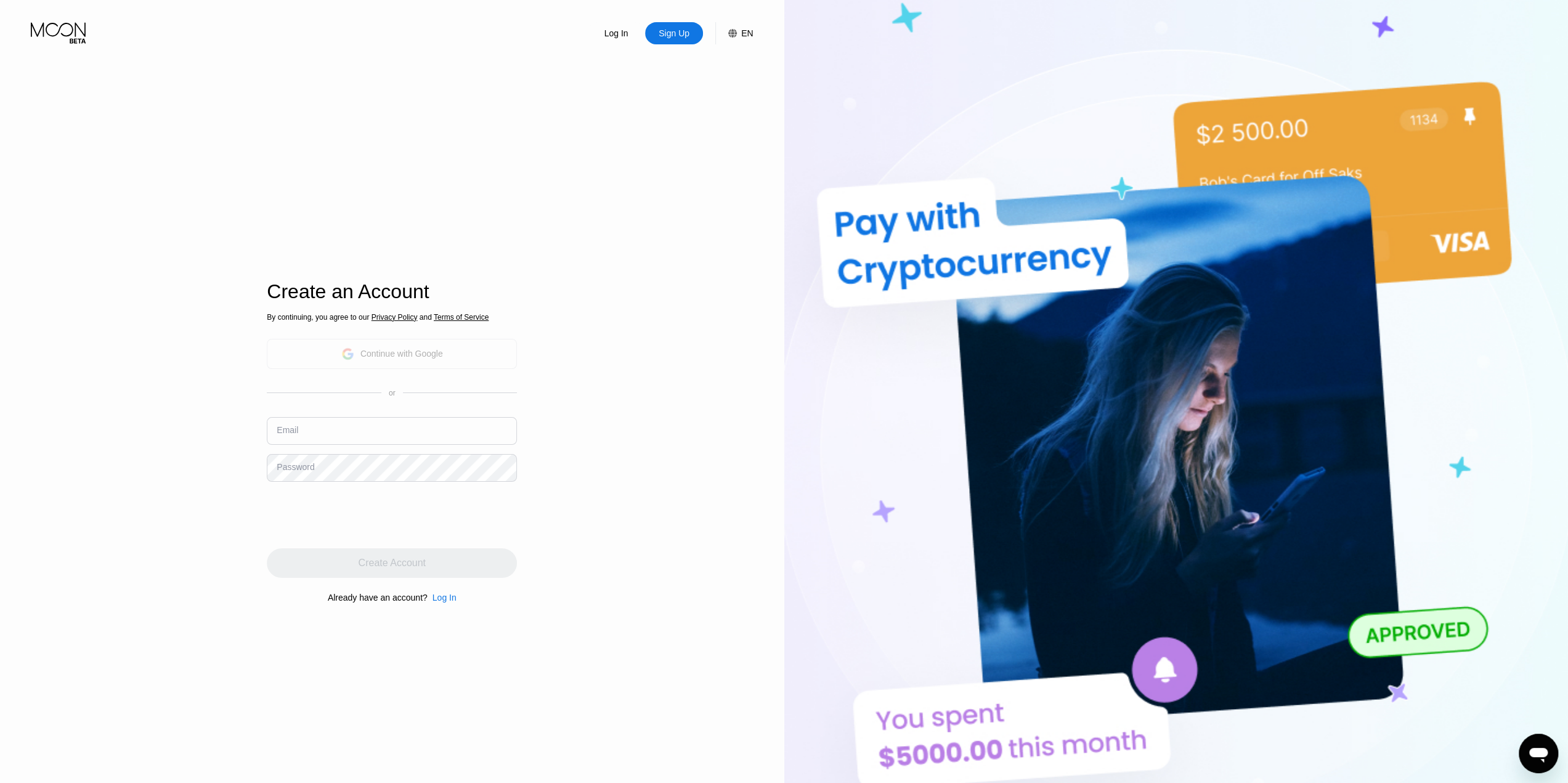
click at [361, 360] on div "Continue with Google" at bounding box center [392, 354] width 102 height 19
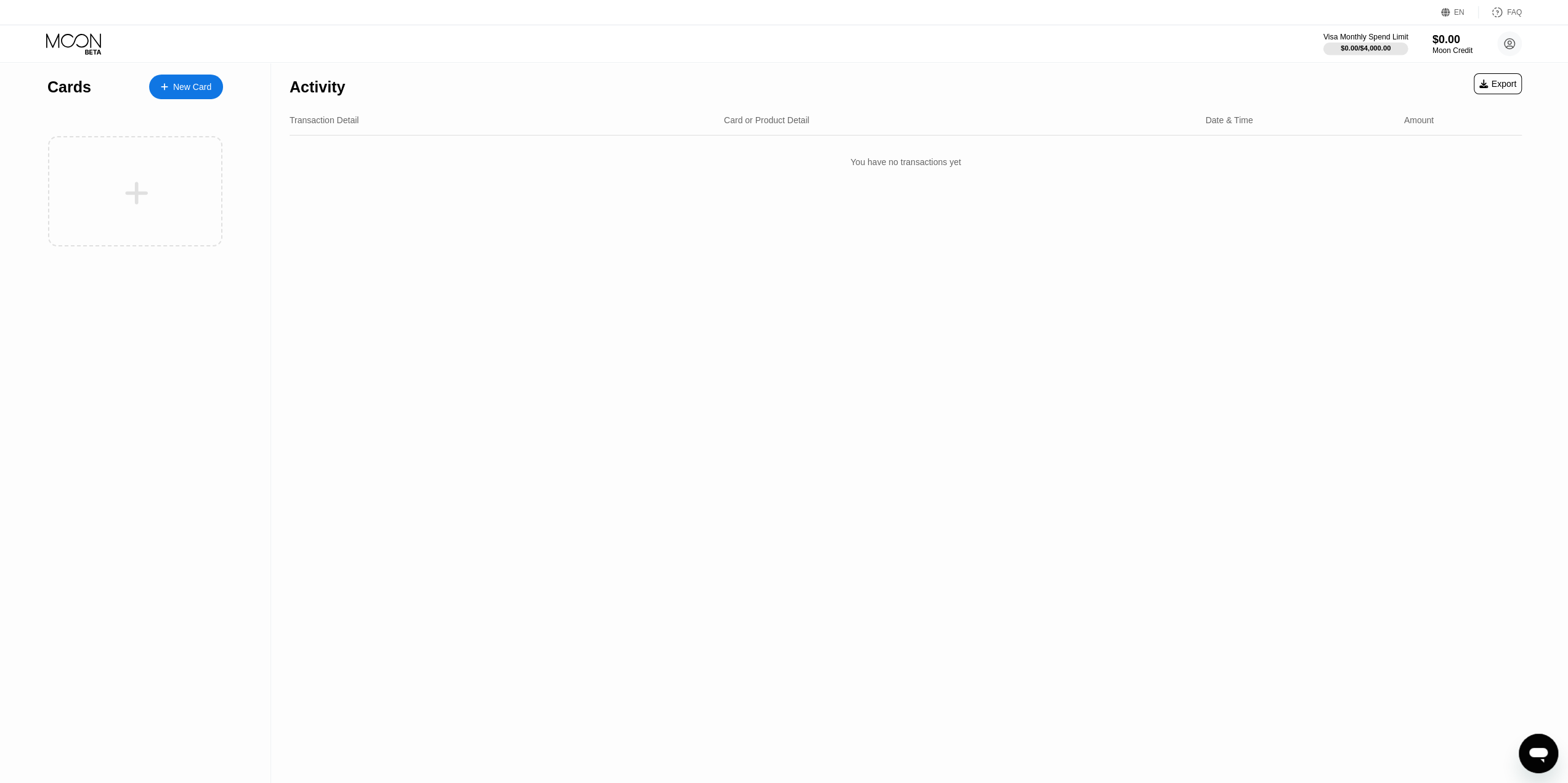
click at [1360, 48] on div "$0.00 / $4,000.00" at bounding box center [1365, 48] width 50 height 8
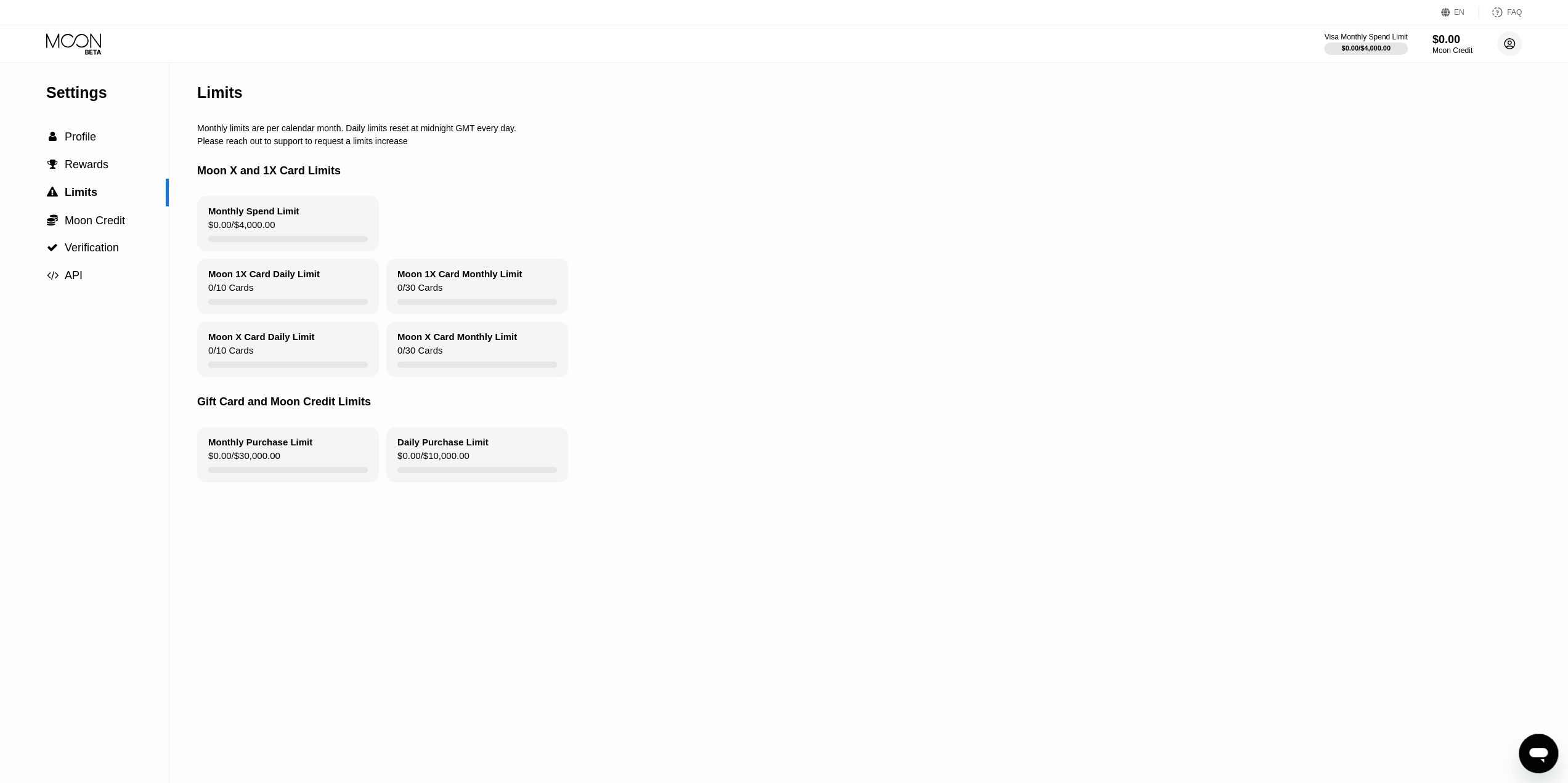
click at [1514, 41] on circle at bounding box center [1510, 44] width 25 height 25
click at [1443, 149] on div "Settings" at bounding box center [1432, 154] width 32 height 10
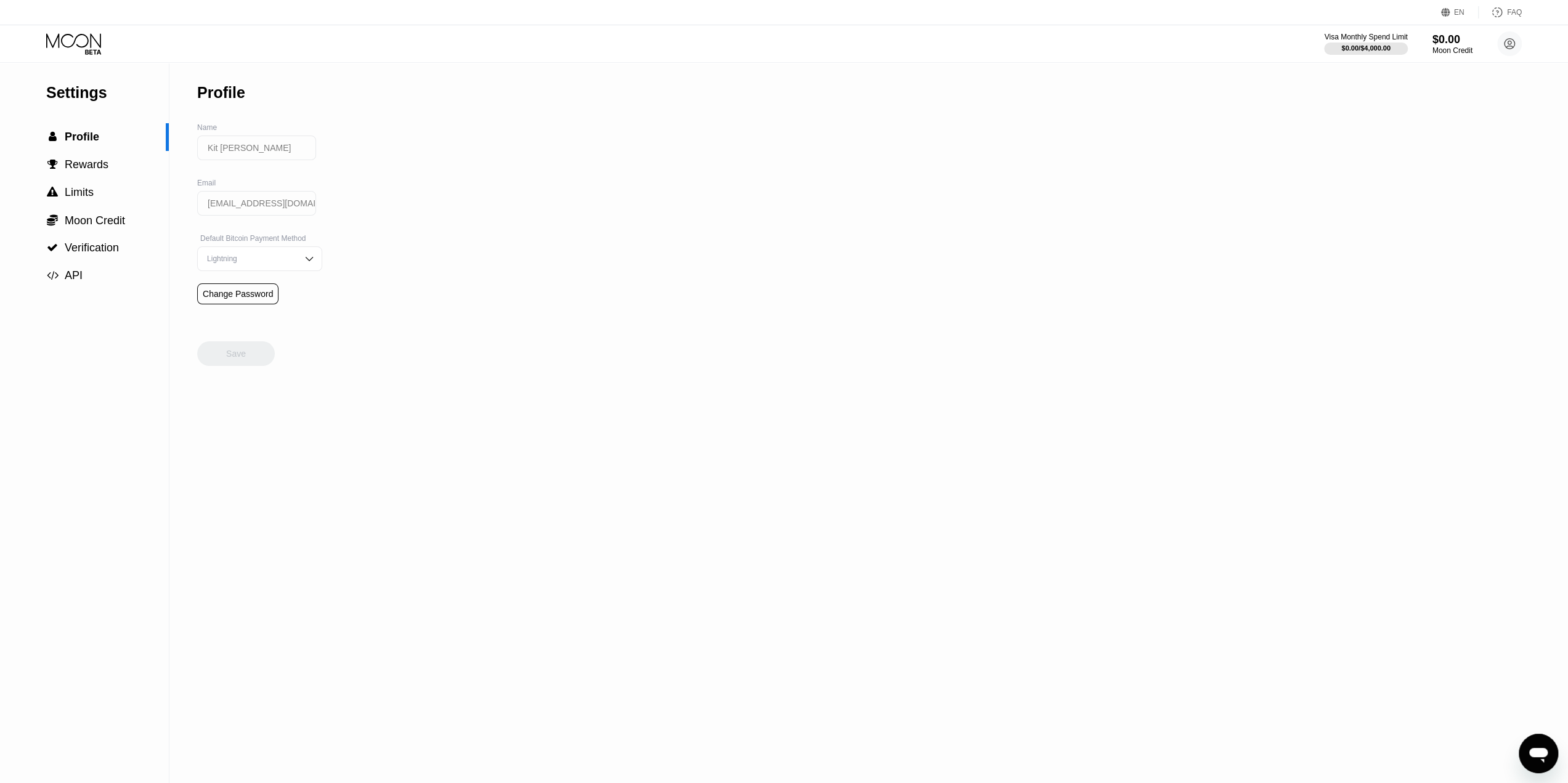
click at [268, 263] on div "Lightning" at bounding box center [250, 258] width 93 height 8
click at [90, 166] on span "Rewards" at bounding box center [87, 164] width 43 height 13
click at [86, 195] on span "Limits" at bounding box center [79, 192] width 29 height 13
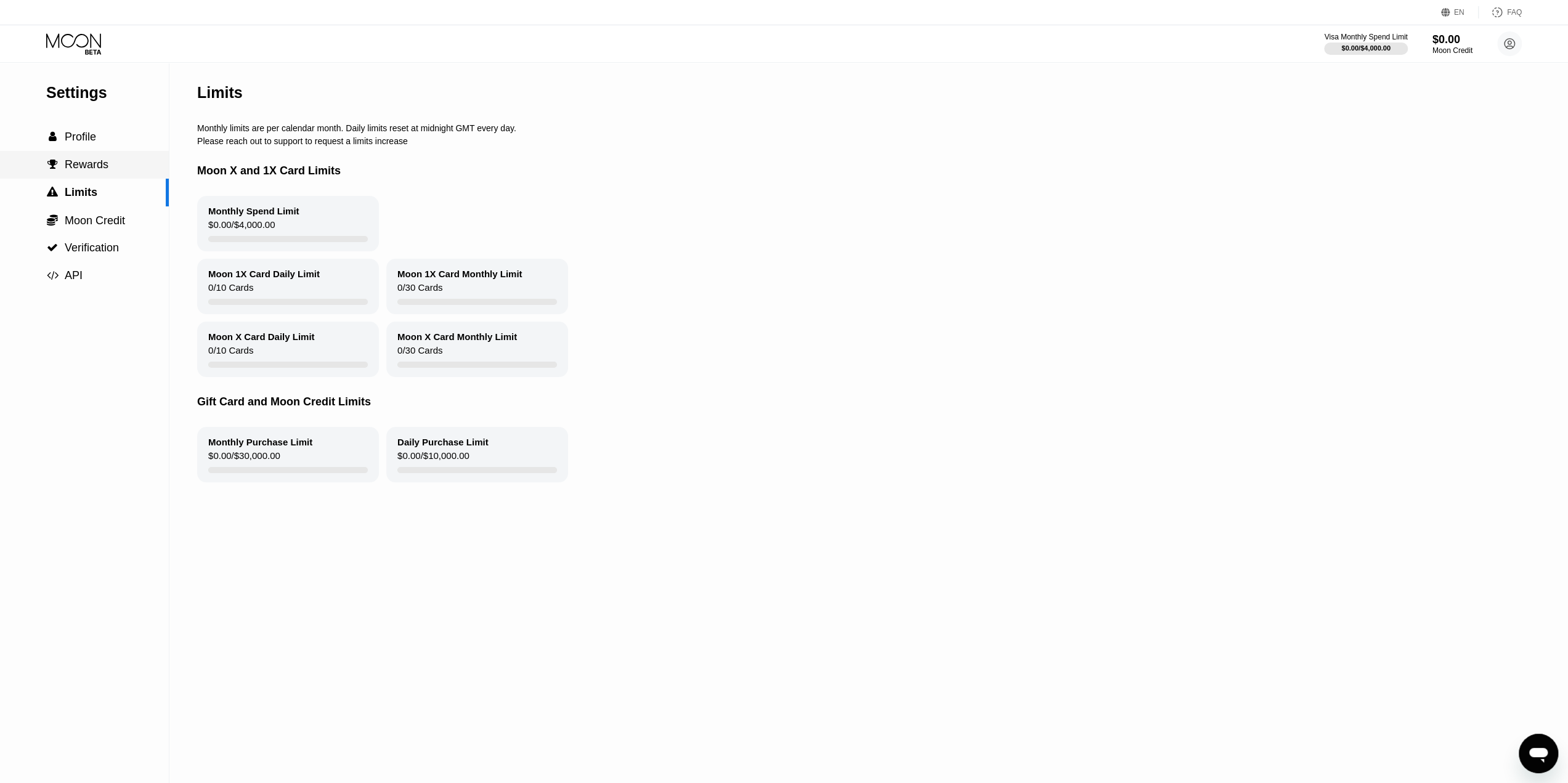
click at [86, 171] on span "Rewards" at bounding box center [87, 164] width 43 height 13
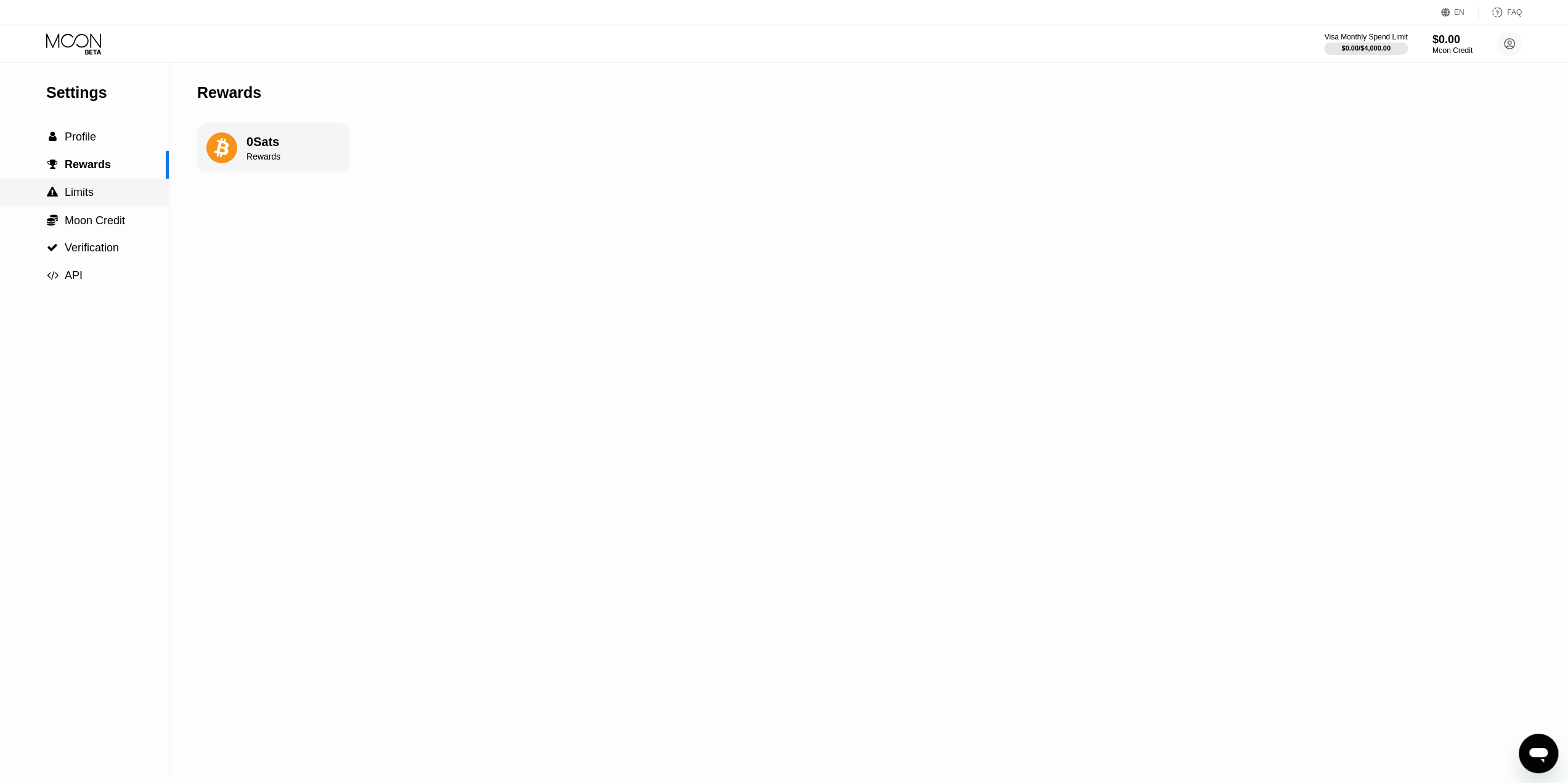
click at [83, 196] on span "Limits" at bounding box center [79, 192] width 29 height 13
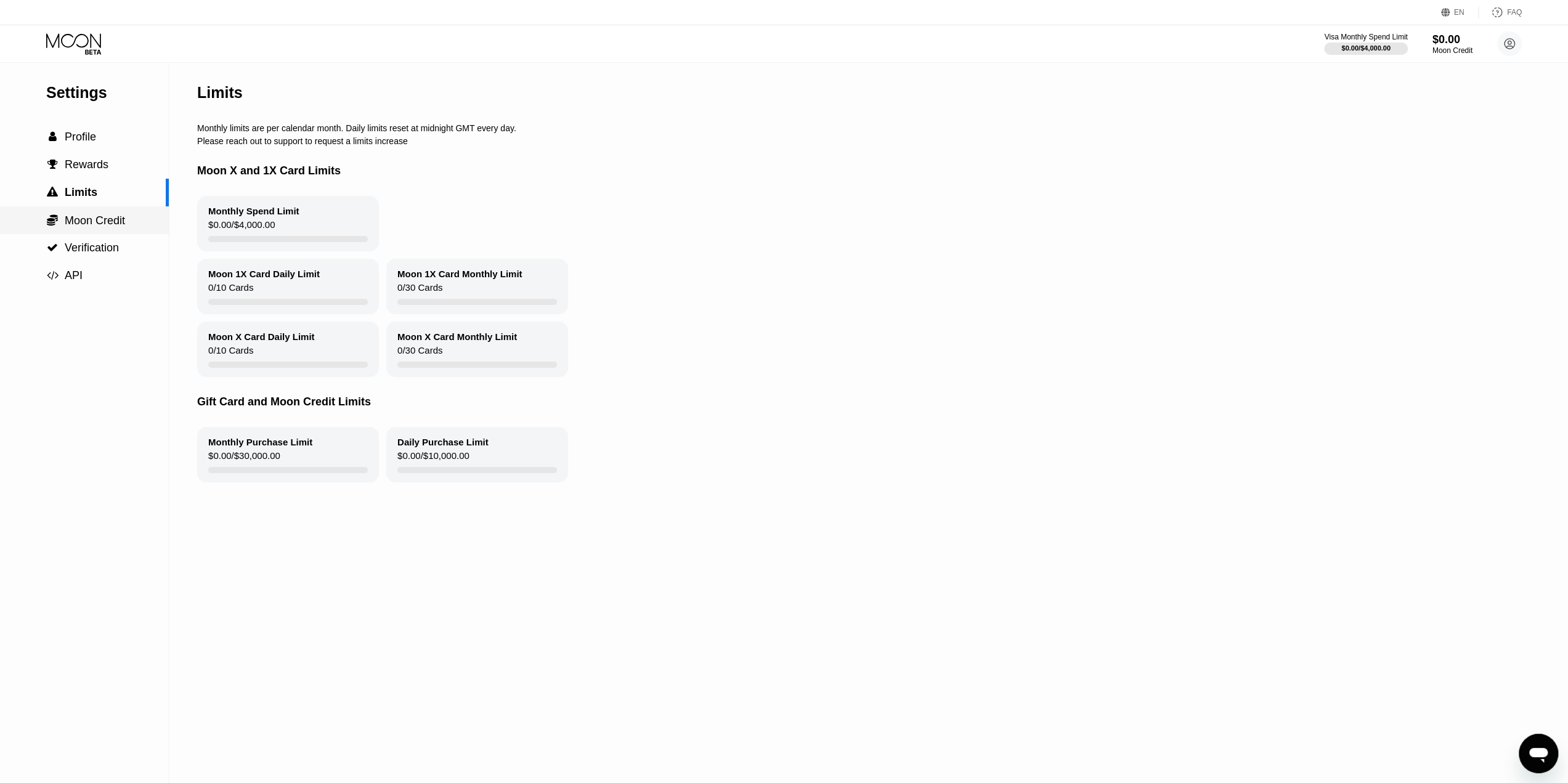
click at [81, 215] on span "Moon Credit" at bounding box center [95, 220] width 60 height 13
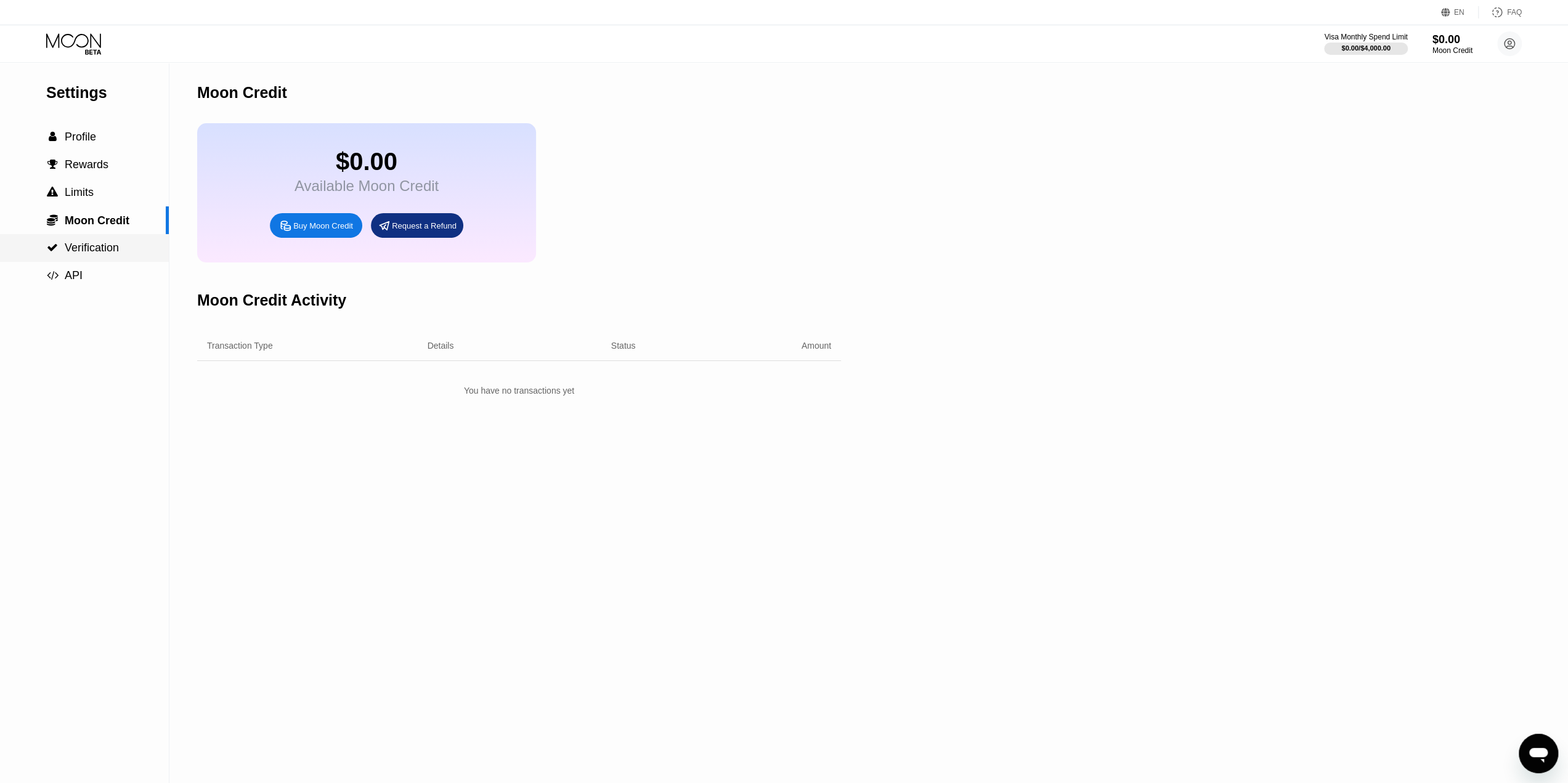
click at [75, 248] on span "Verification" at bounding box center [92, 248] width 54 height 13
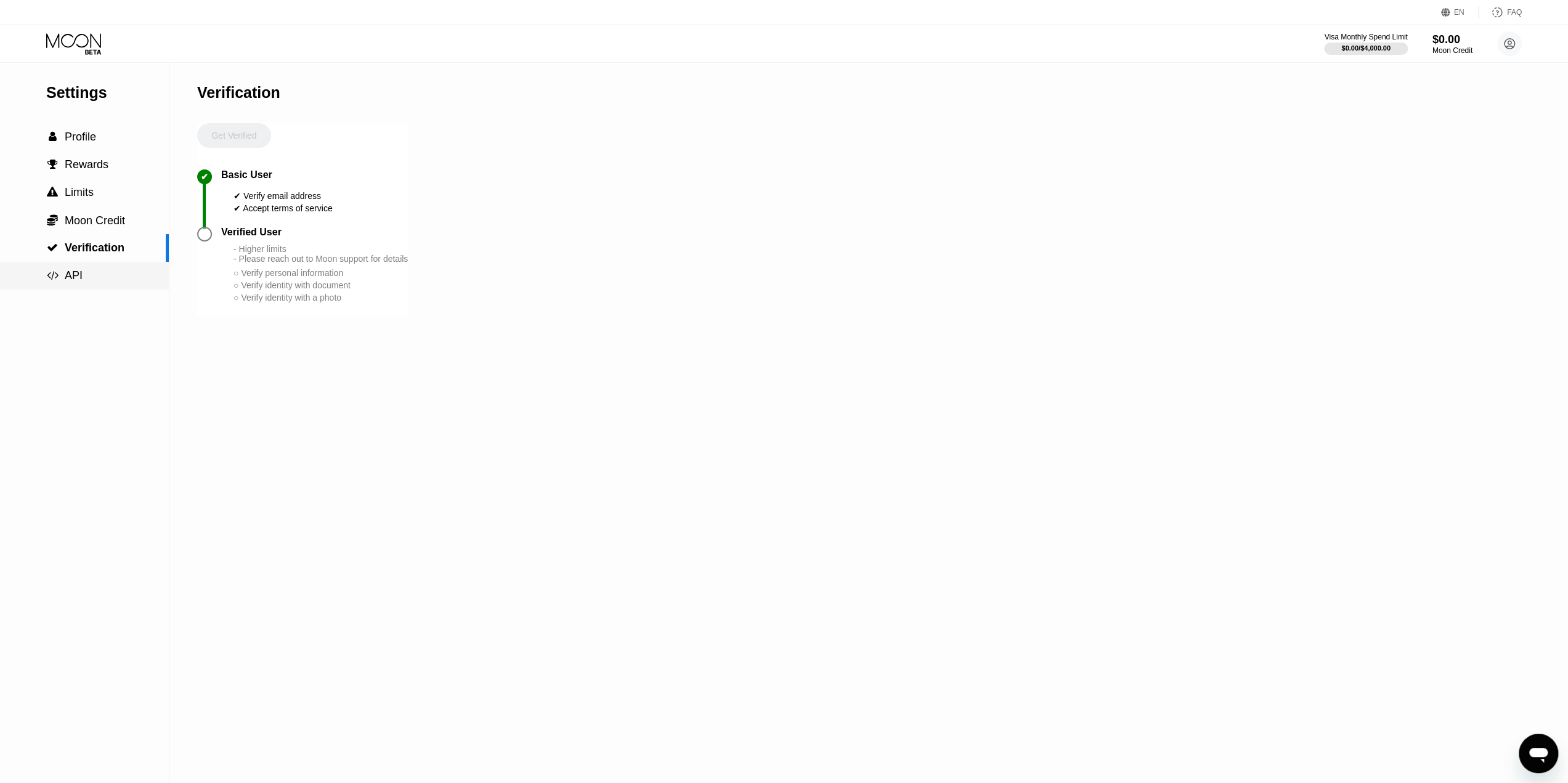
click at [74, 271] on span "API" at bounding box center [73, 275] width 18 height 13
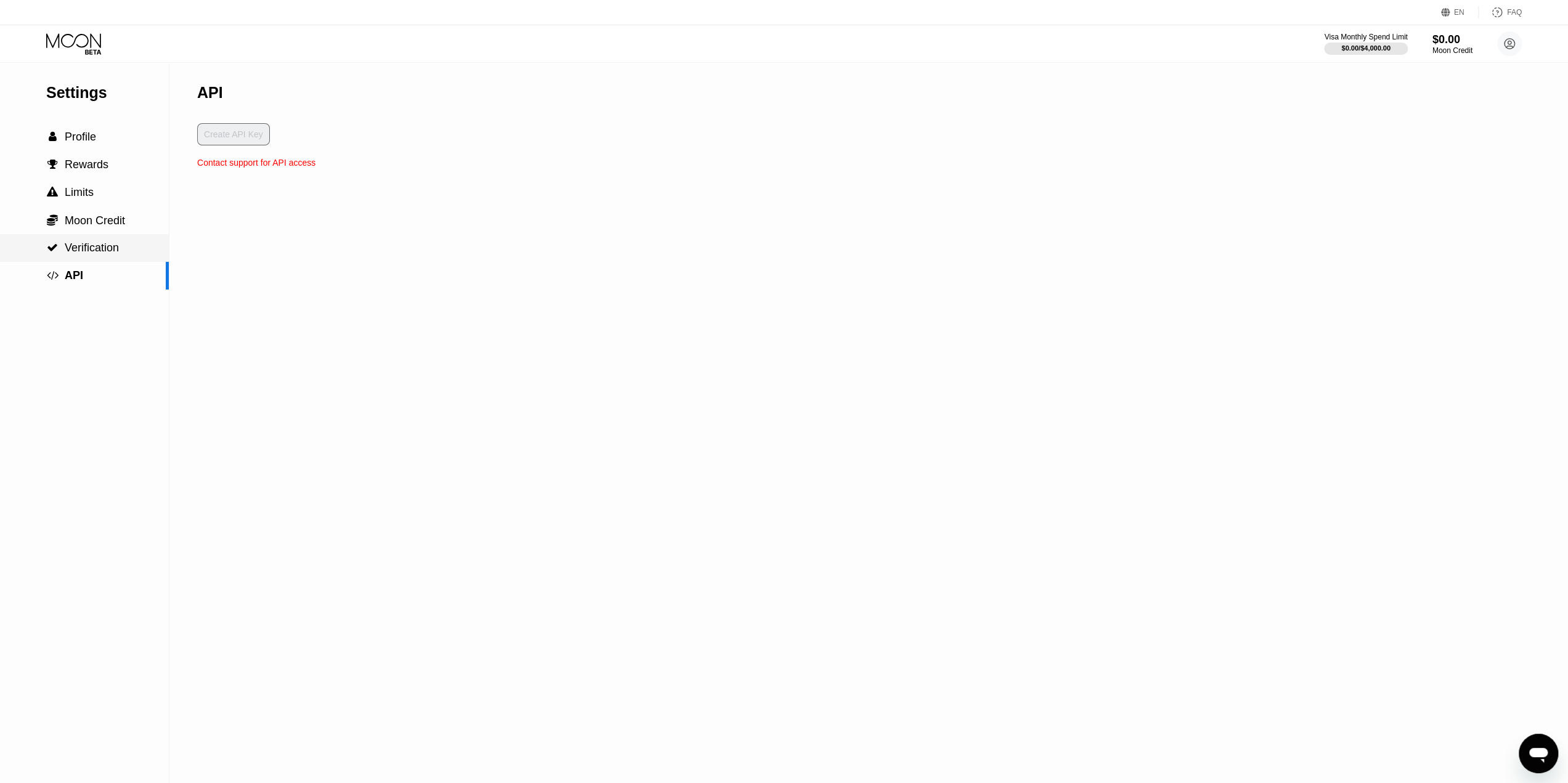
click at [73, 247] on span "Verification" at bounding box center [92, 248] width 54 height 13
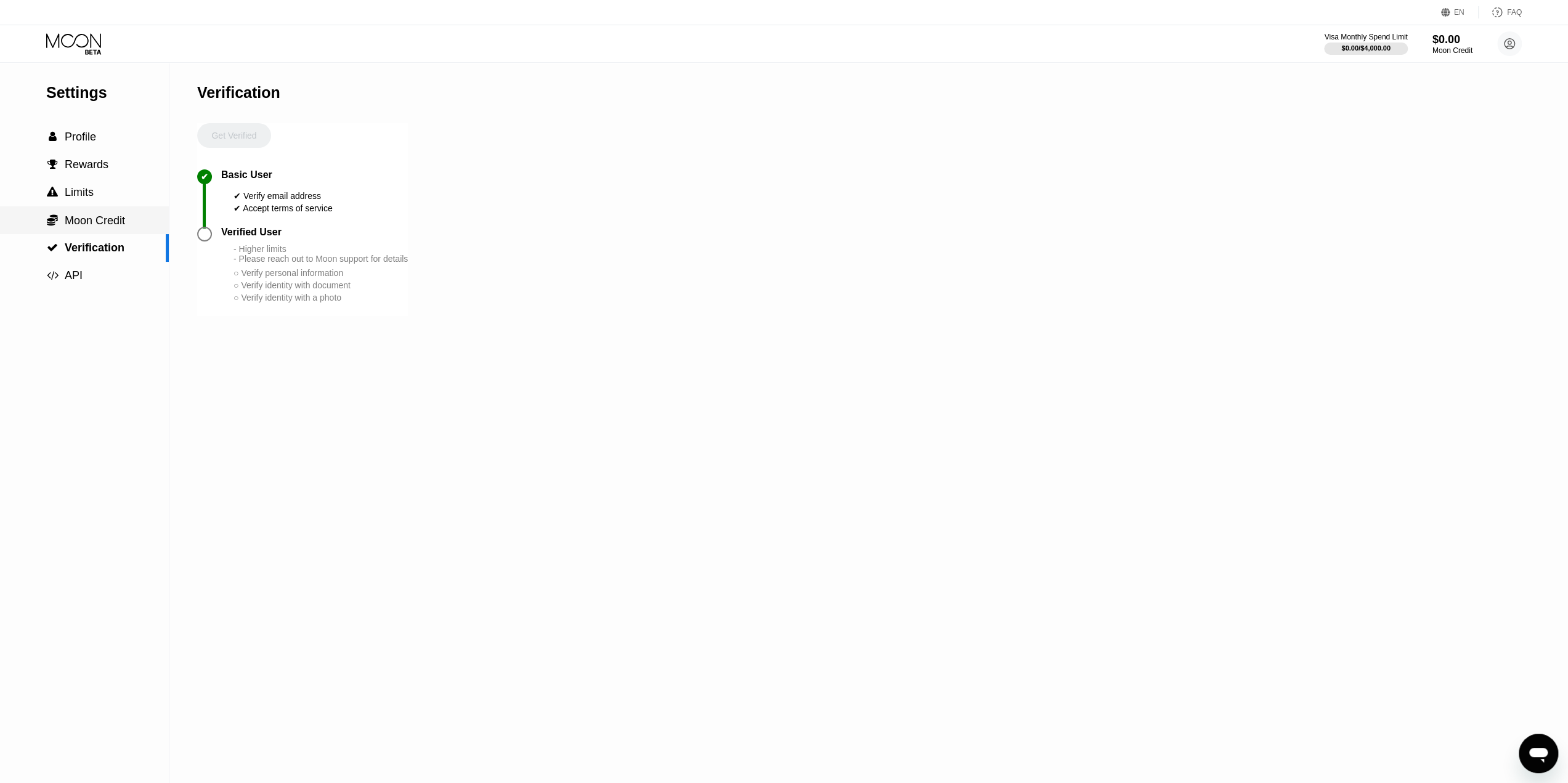
click at [73, 227] on span "Moon Credit" at bounding box center [95, 220] width 60 height 13
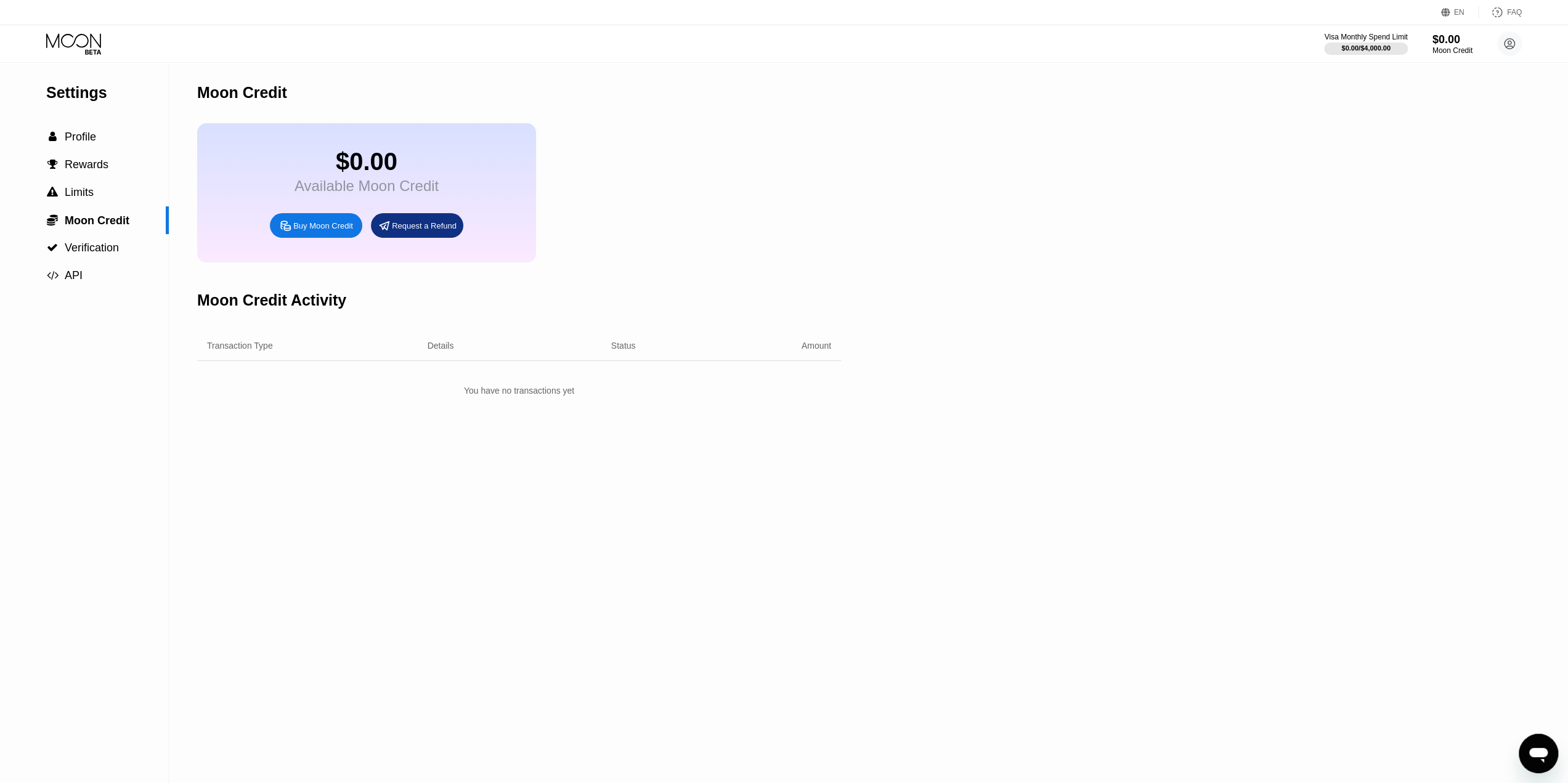
click at [322, 231] on div "Buy Moon Credit" at bounding box center [324, 225] width 60 height 11
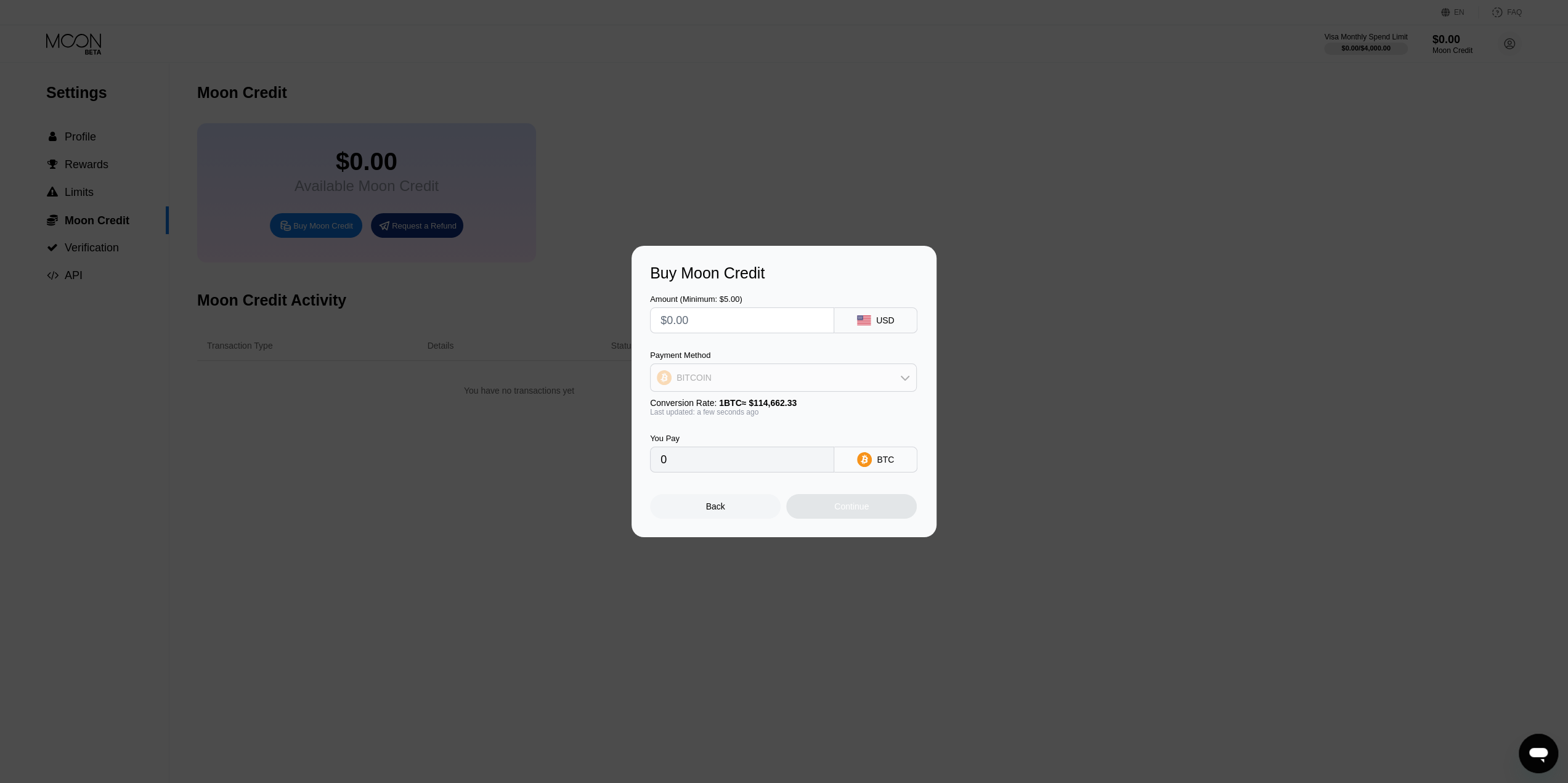
click at [860, 371] on div "BITCOIN" at bounding box center [783, 378] width 265 height 25
click at [808, 444] on div "USDT on TRON" at bounding box center [783, 439] width 259 height 25
type input "0.00"
click at [759, 322] on input "text" at bounding box center [742, 320] width 163 height 25
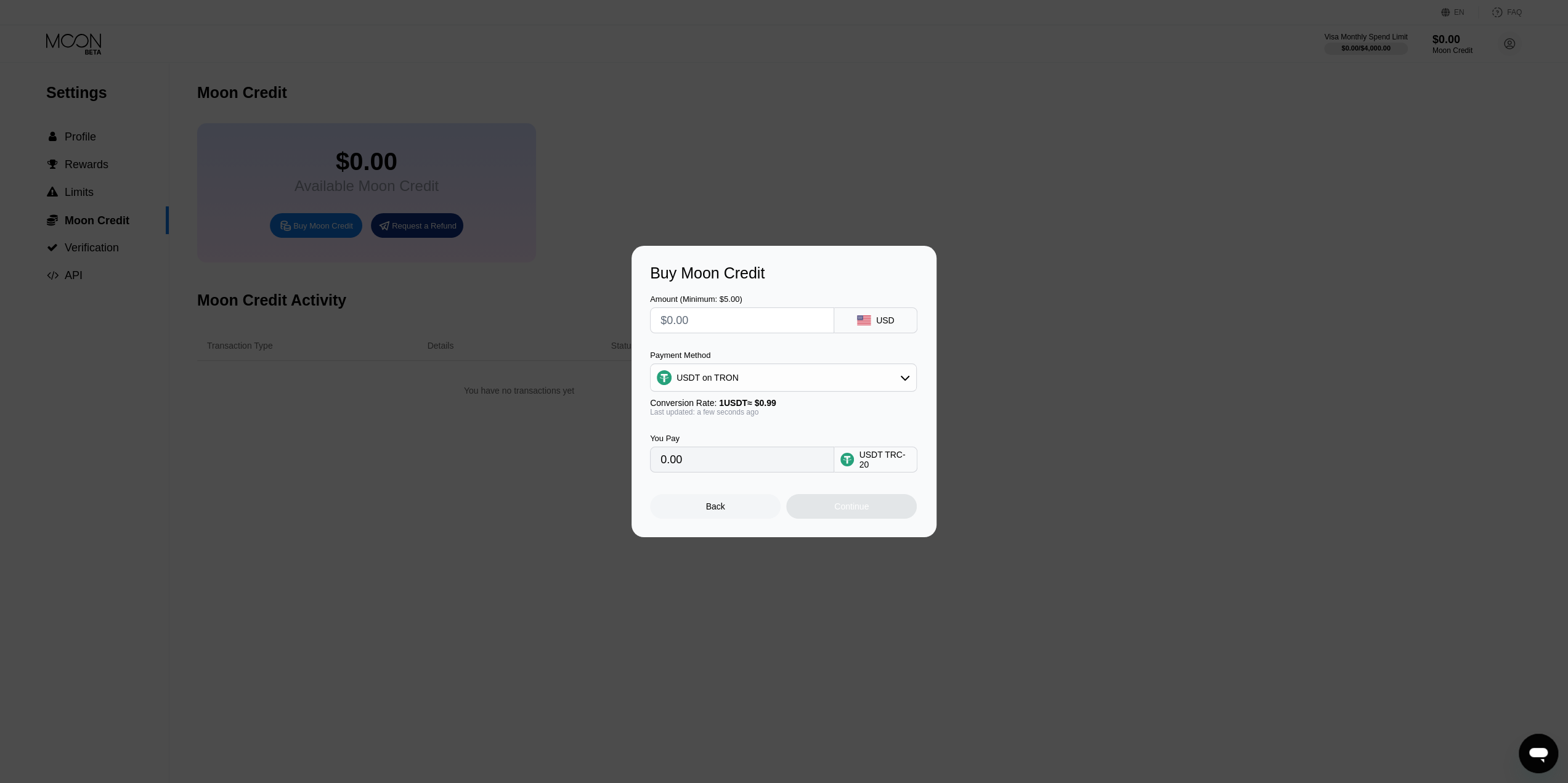
click at [759, 322] on input "text" at bounding box center [742, 320] width 163 height 25
type input "$1"
type input "1.01"
type input "$10"
type input "10.10"
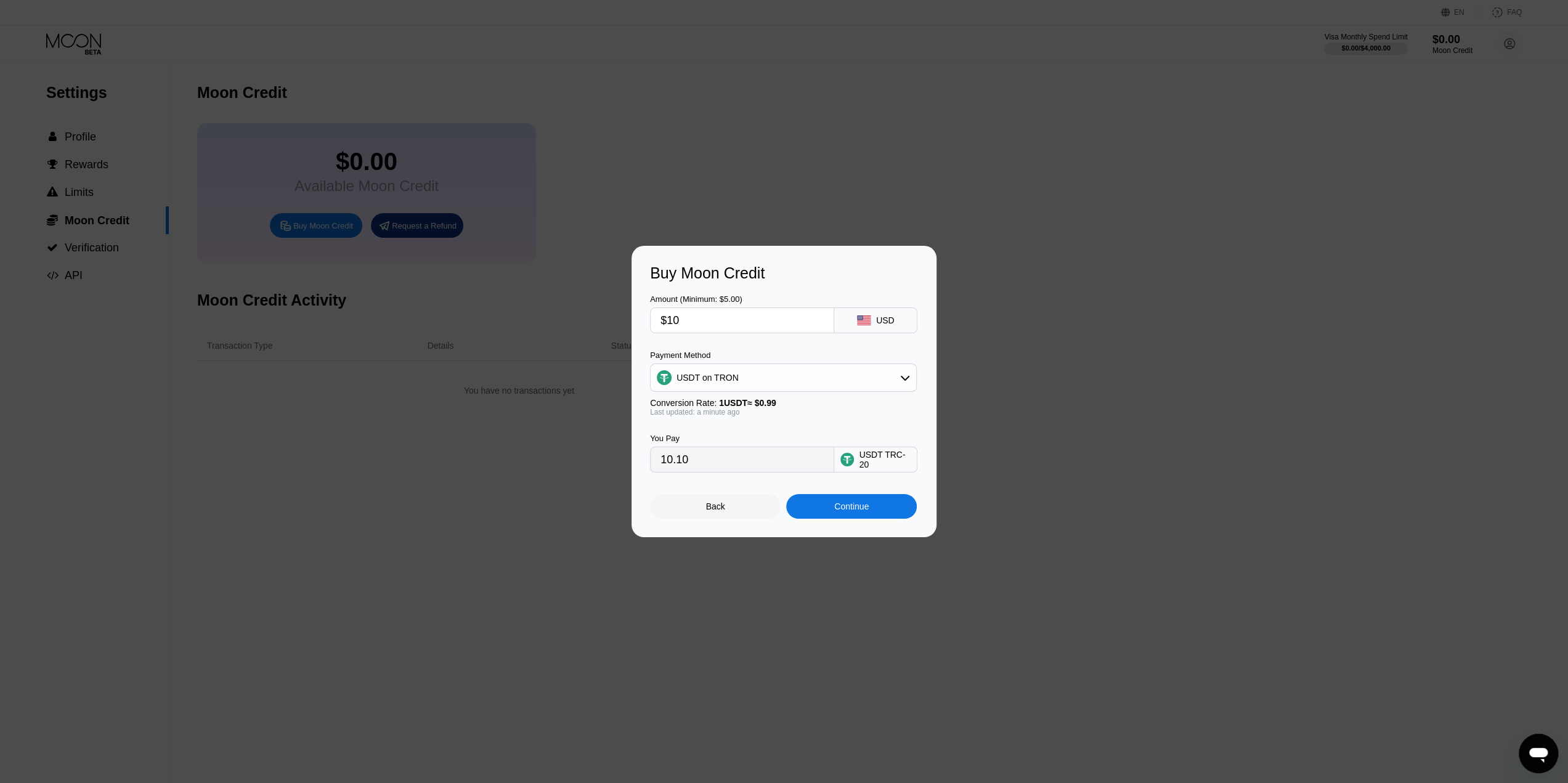
type input "$100"
type input "101.01"
type input "$1000"
type input "1010.10"
click at [759, 322] on input "$1000" at bounding box center [742, 320] width 163 height 25
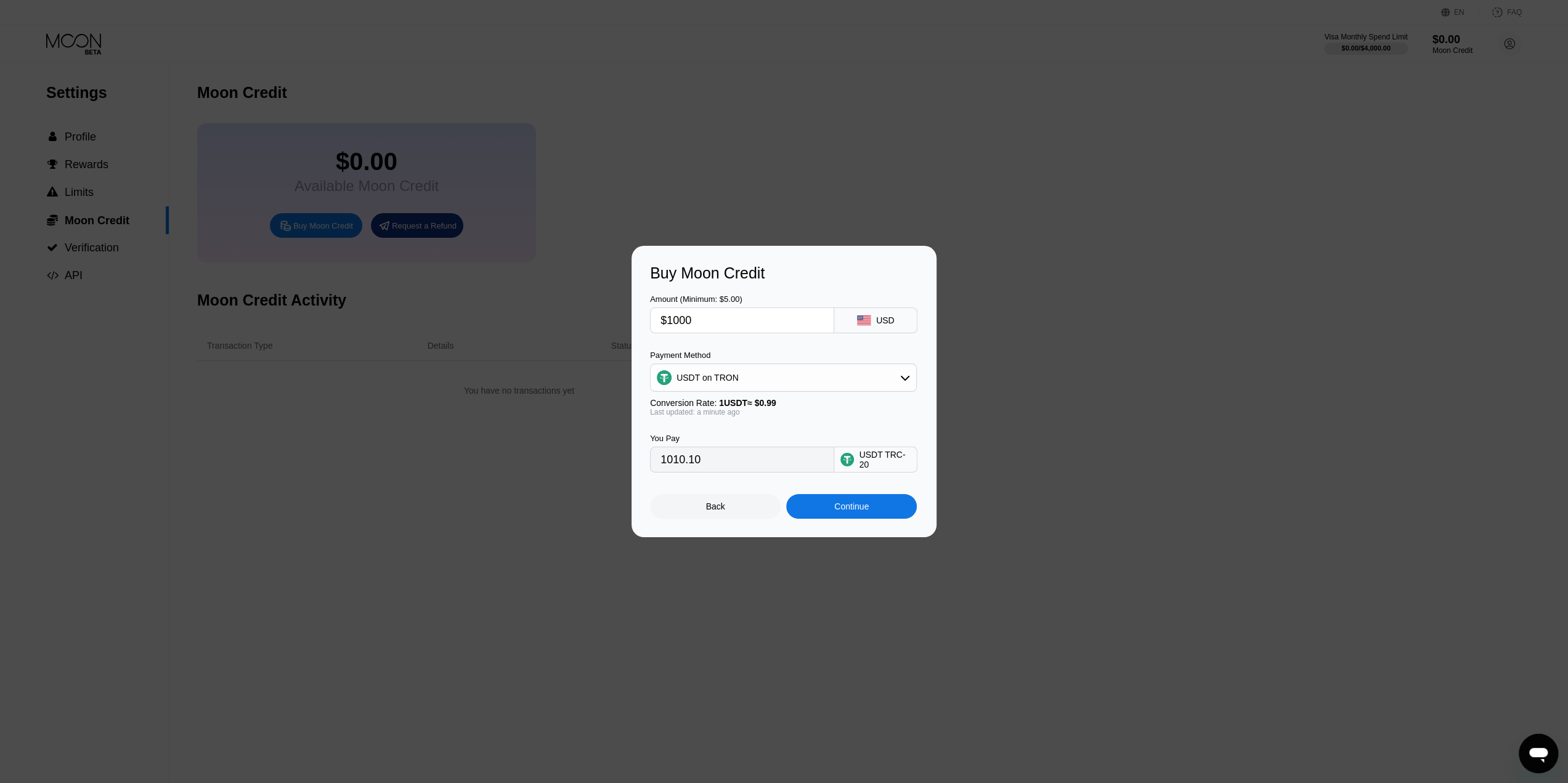
click at [759, 322] on input "$1000" at bounding box center [742, 320] width 163 height 25
click at [781, 380] on div "USDT on TRON" at bounding box center [783, 378] width 265 height 25
click at [749, 330] on input "$1000" at bounding box center [742, 320] width 163 height 25
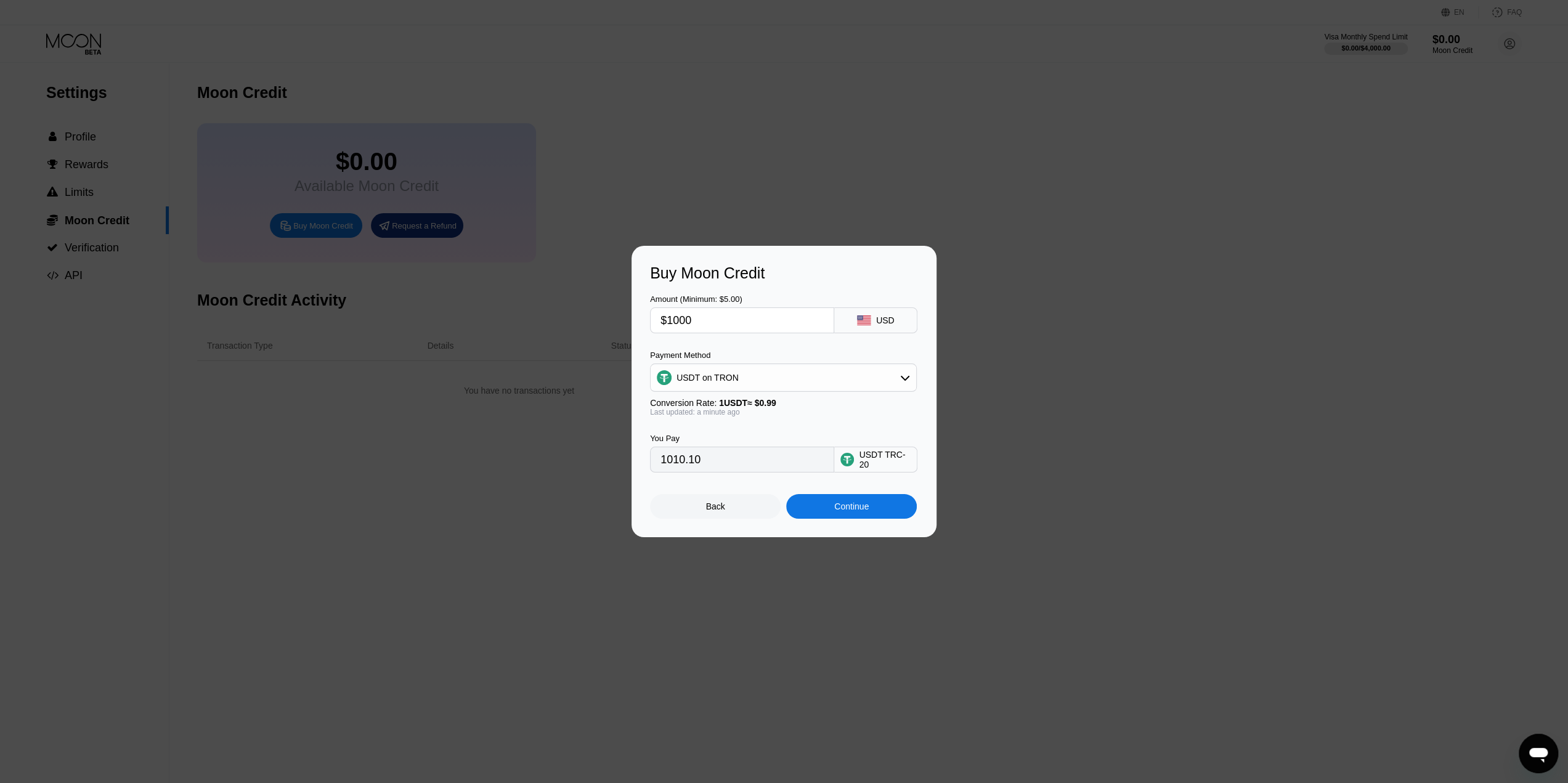
click at [749, 330] on input "$1000" at bounding box center [742, 320] width 163 height 25
type input "$5"
type input "5.05"
type input "$50"
type input "50.51"
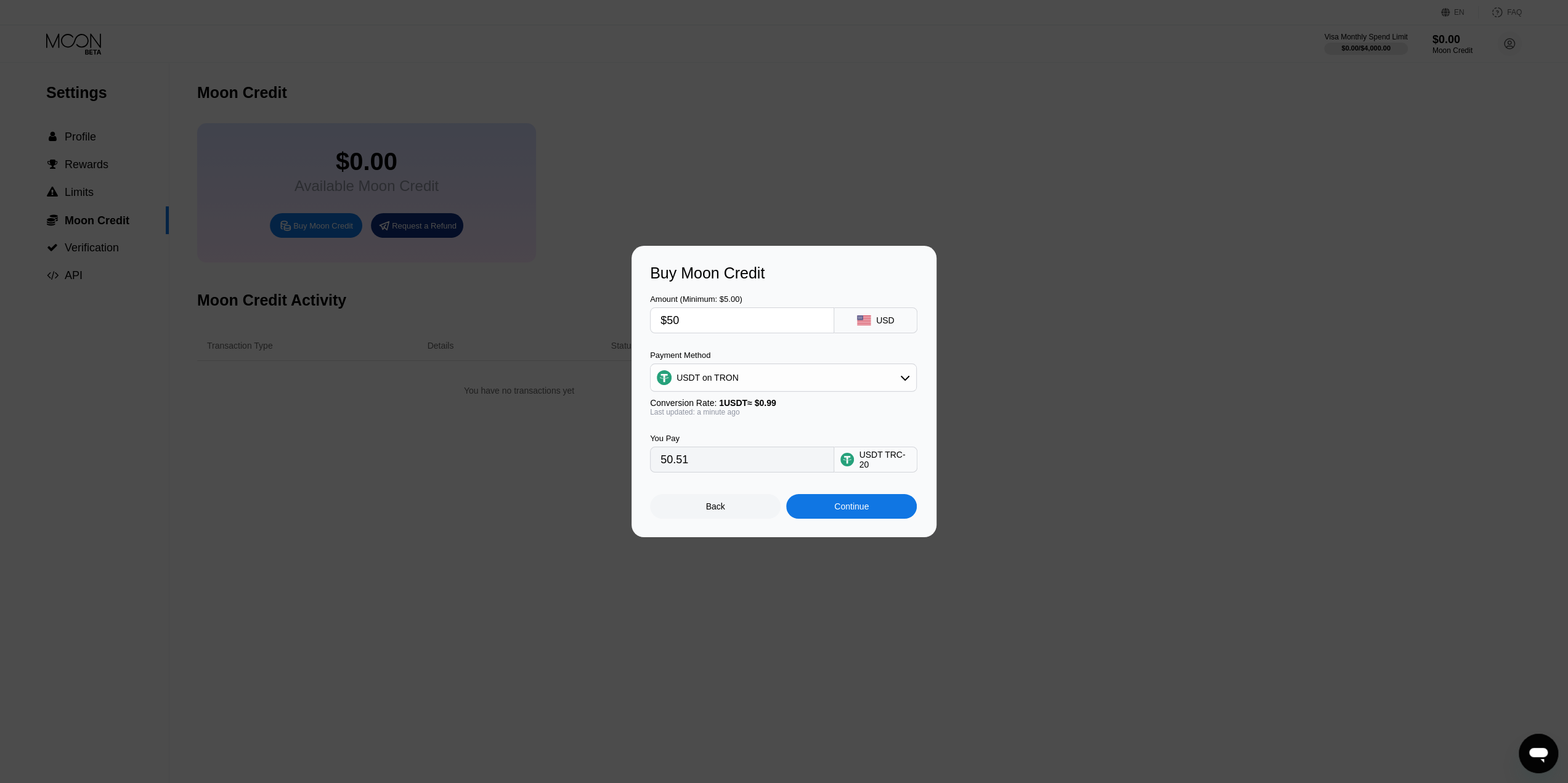
type input "$500"
type input "505.05"
click at [748, 326] on input "$500" at bounding box center [742, 320] width 163 height 25
type input "$1"
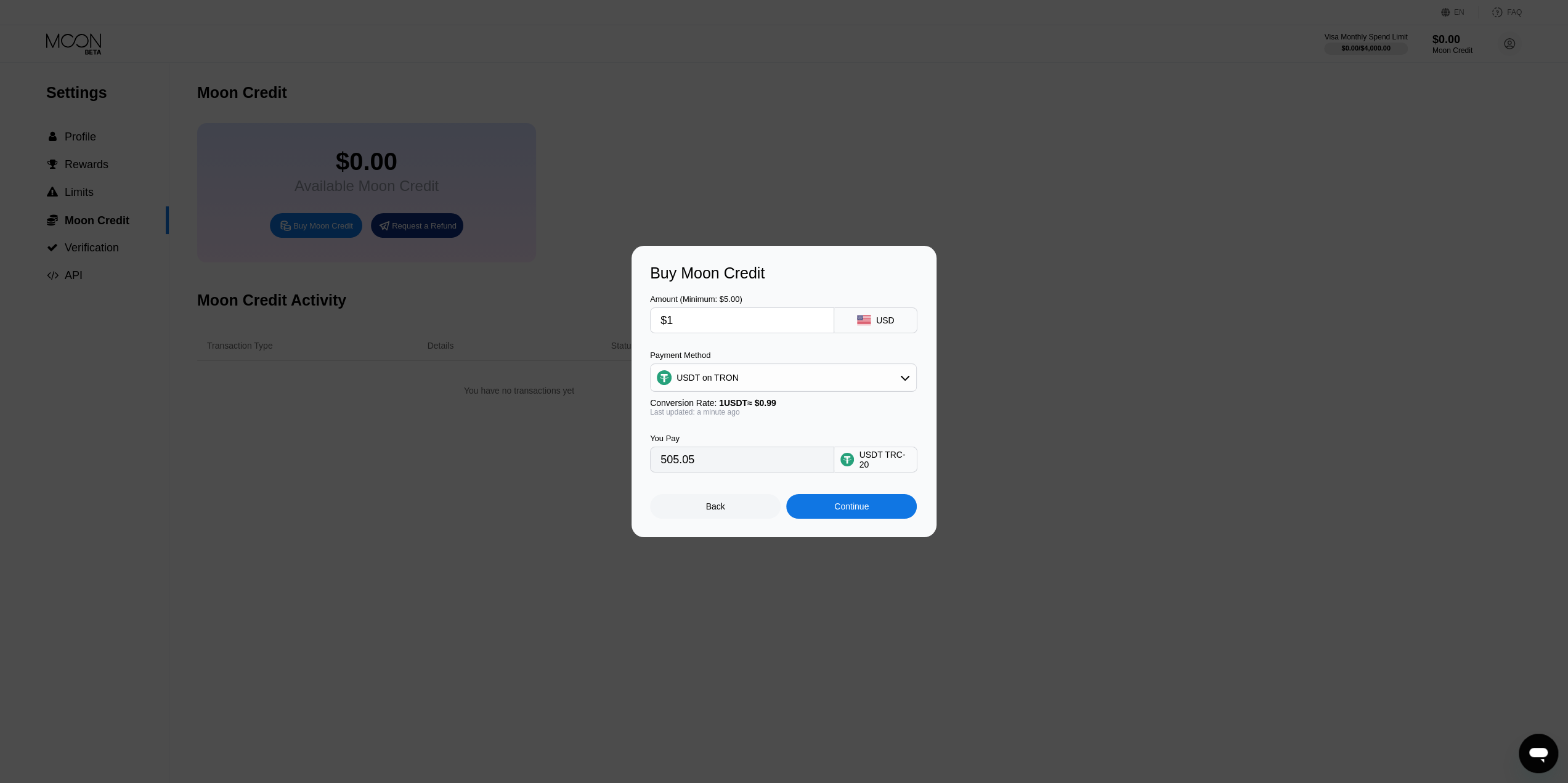
type input "1.01"
type input "$10"
type input "10.10"
type input "$100"
type input "101.01"
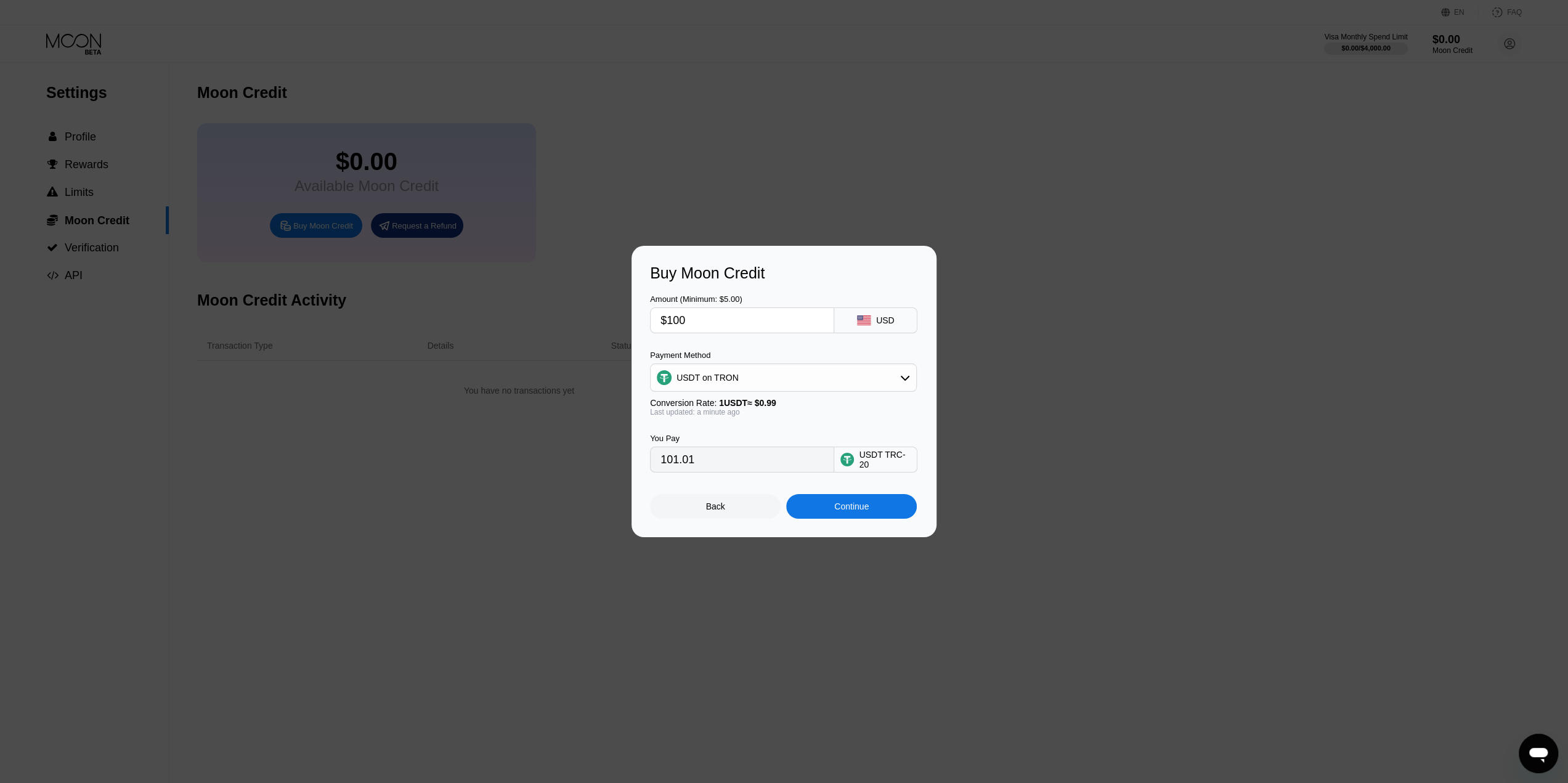
type input "$1000"
type input "1010.10"
click at [748, 512] on div "Back" at bounding box center [715, 506] width 131 height 25
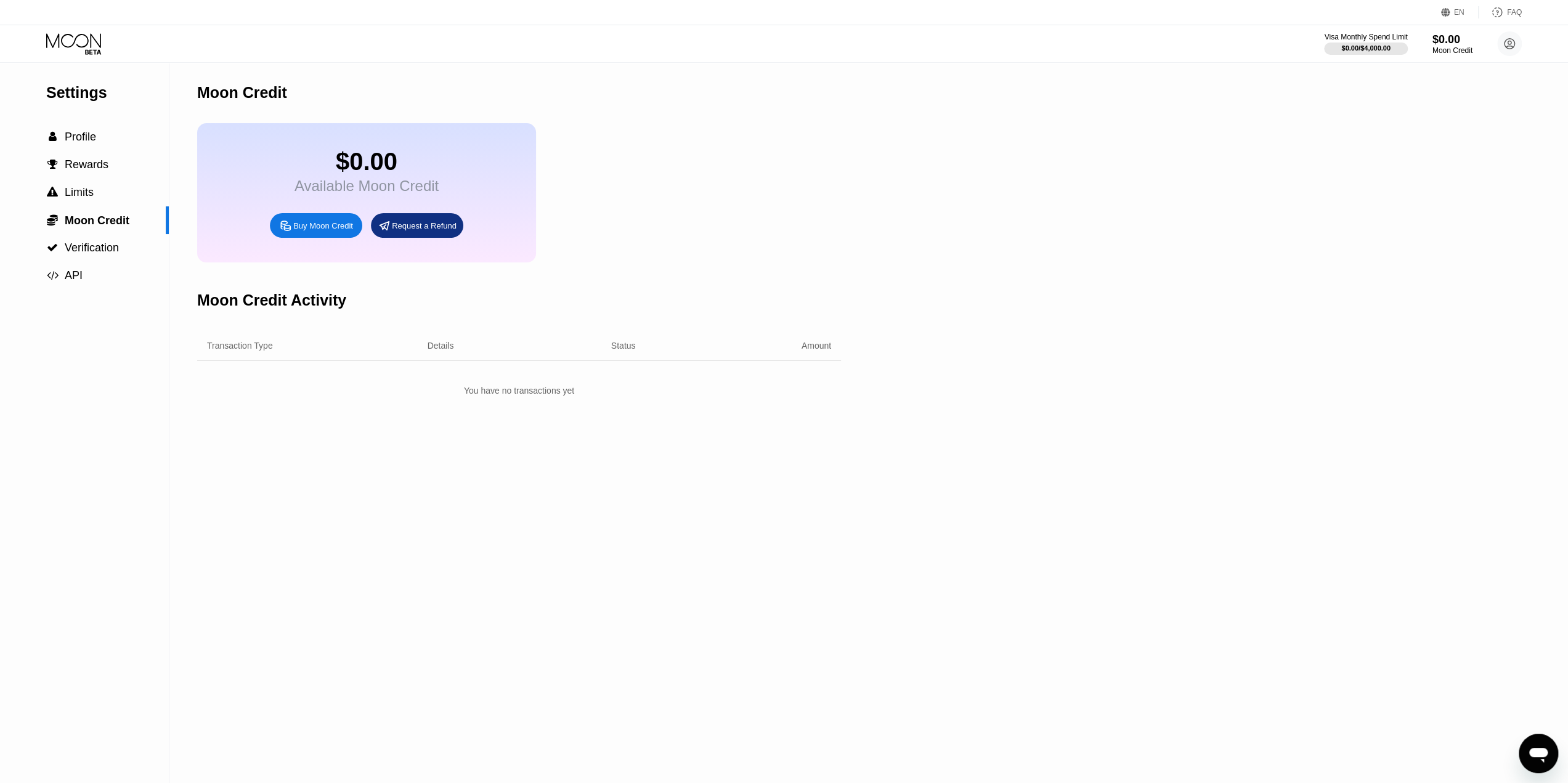
click at [91, 41] on icon at bounding box center [74, 44] width 58 height 22
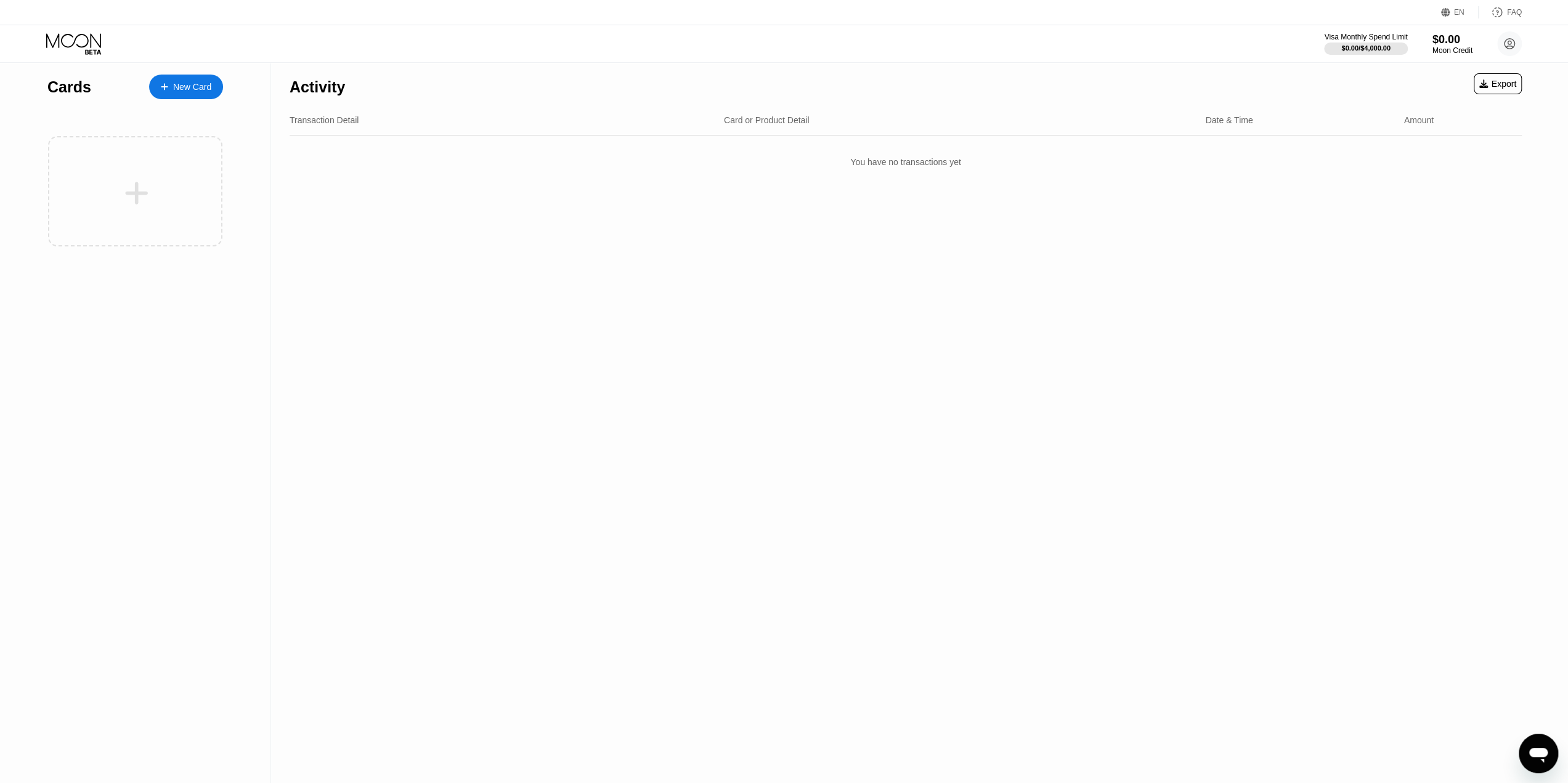
click at [192, 93] on div "New Card" at bounding box center [186, 87] width 74 height 25
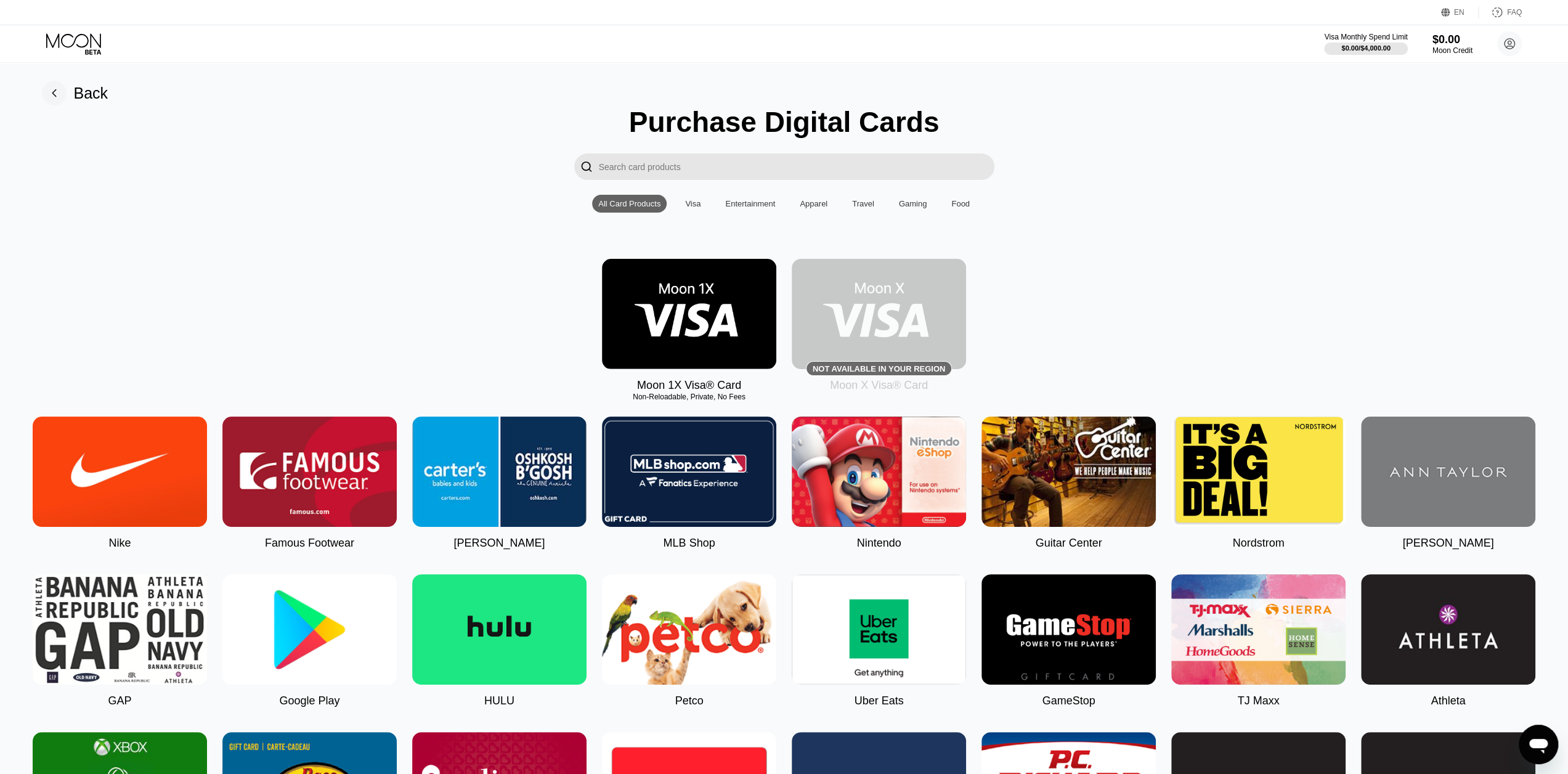
click at [908, 300] on img at bounding box center [878, 314] width 174 height 110
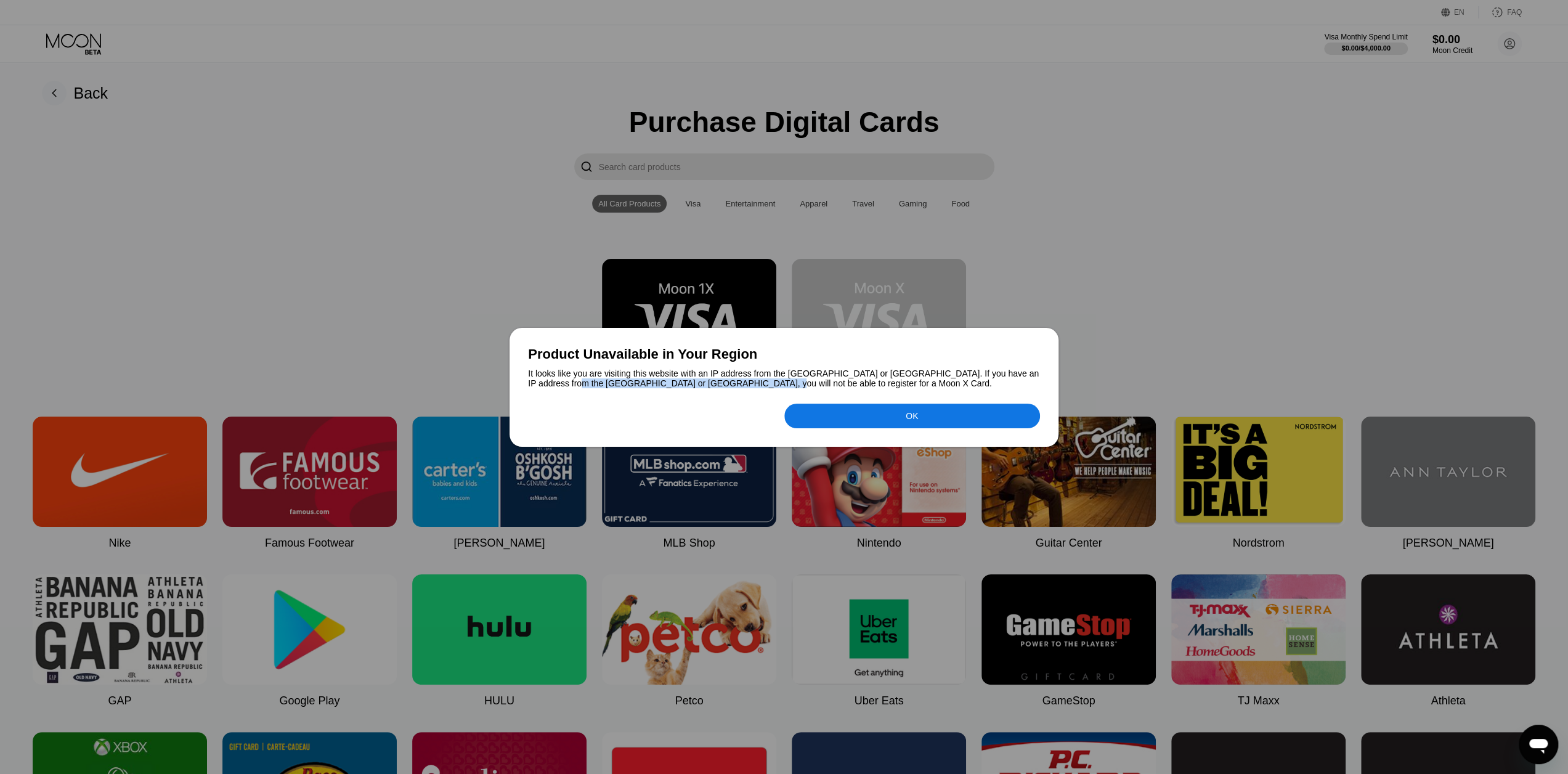
drag, startPoint x: 576, startPoint y: 388, endPoint x: 764, endPoint y: 384, distance: 188.0
click at [764, 384] on div "It looks like you are visiting this website with an IP address from the USA or …" at bounding box center [784, 379] width 512 height 20
click at [776, 239] on div at bounding box center [784, 387] width 1568 height 774
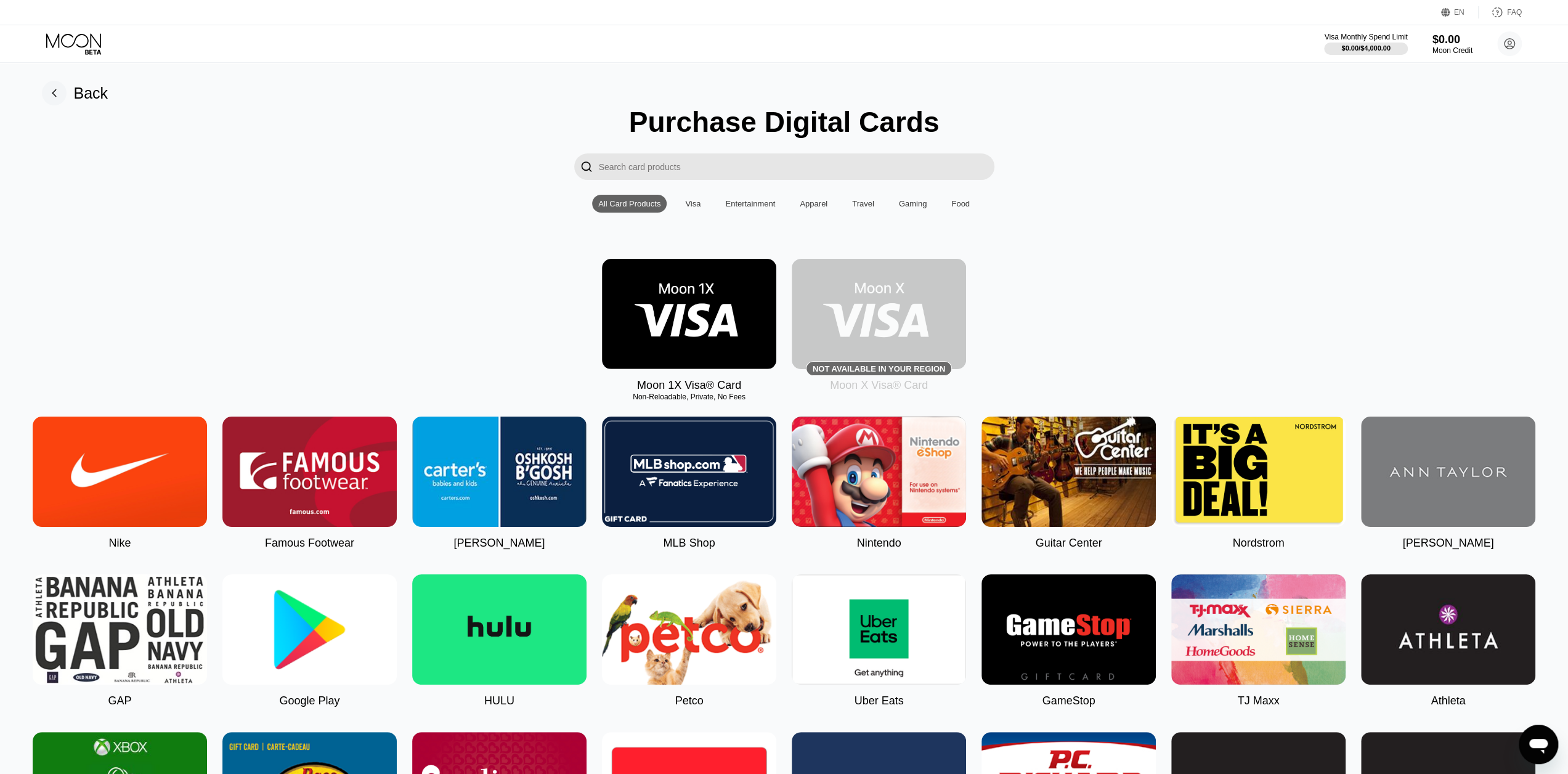
click at [712, 308] on img at bounding box center [689, 314] width 174 height 110
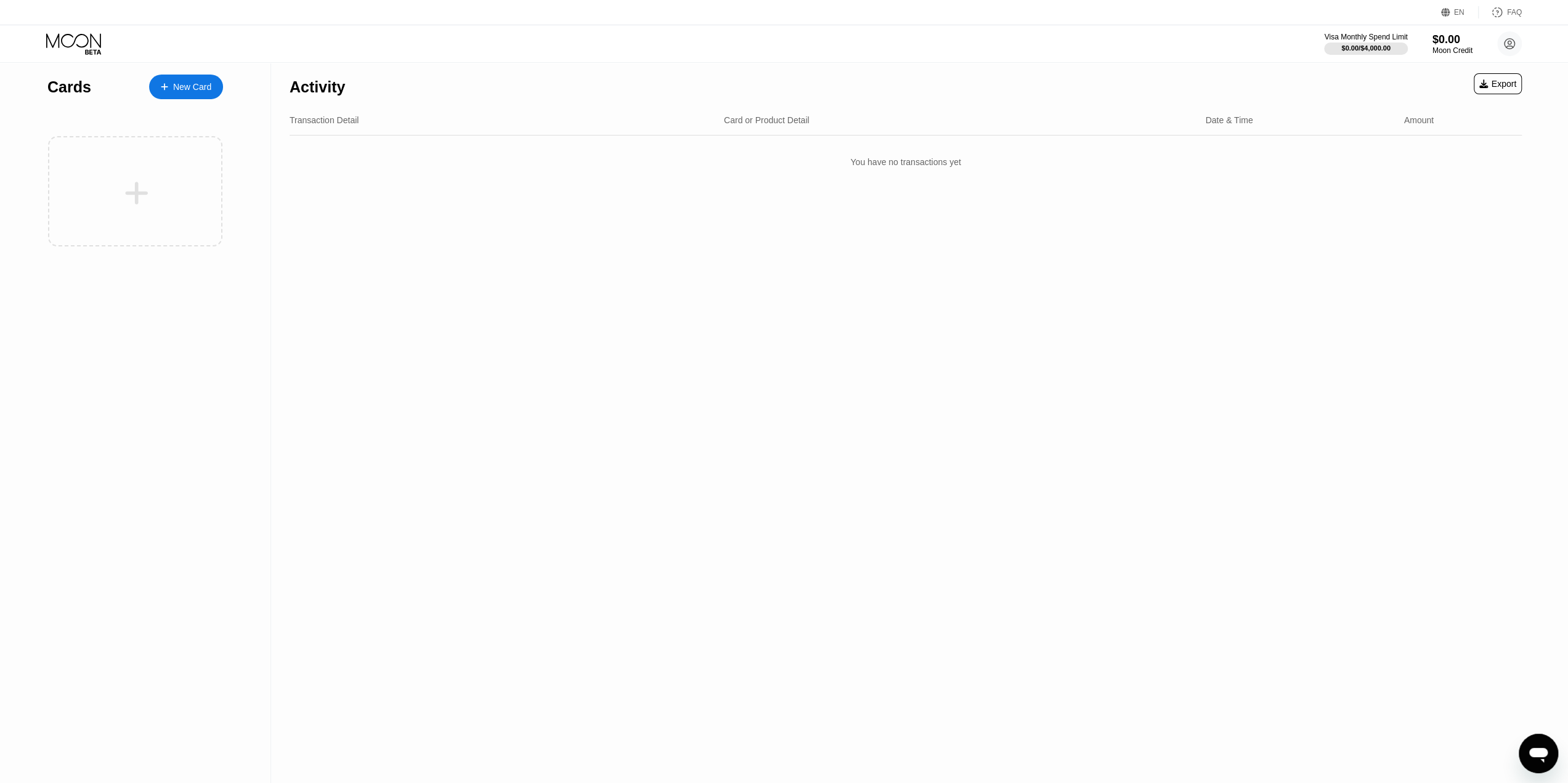
click at [83, 44] on icon at bounding box center [74, 44] width 58 height 22
click at [48, 88] on div "Cards" at bounding box center [69, 87] width 43 height 18
click at [83, 44] on icon at bounding box center [74, 44] width 58 height 22
click at [175, 86] on div "New Card" at bounding box center [193, 87] width 38 height 11
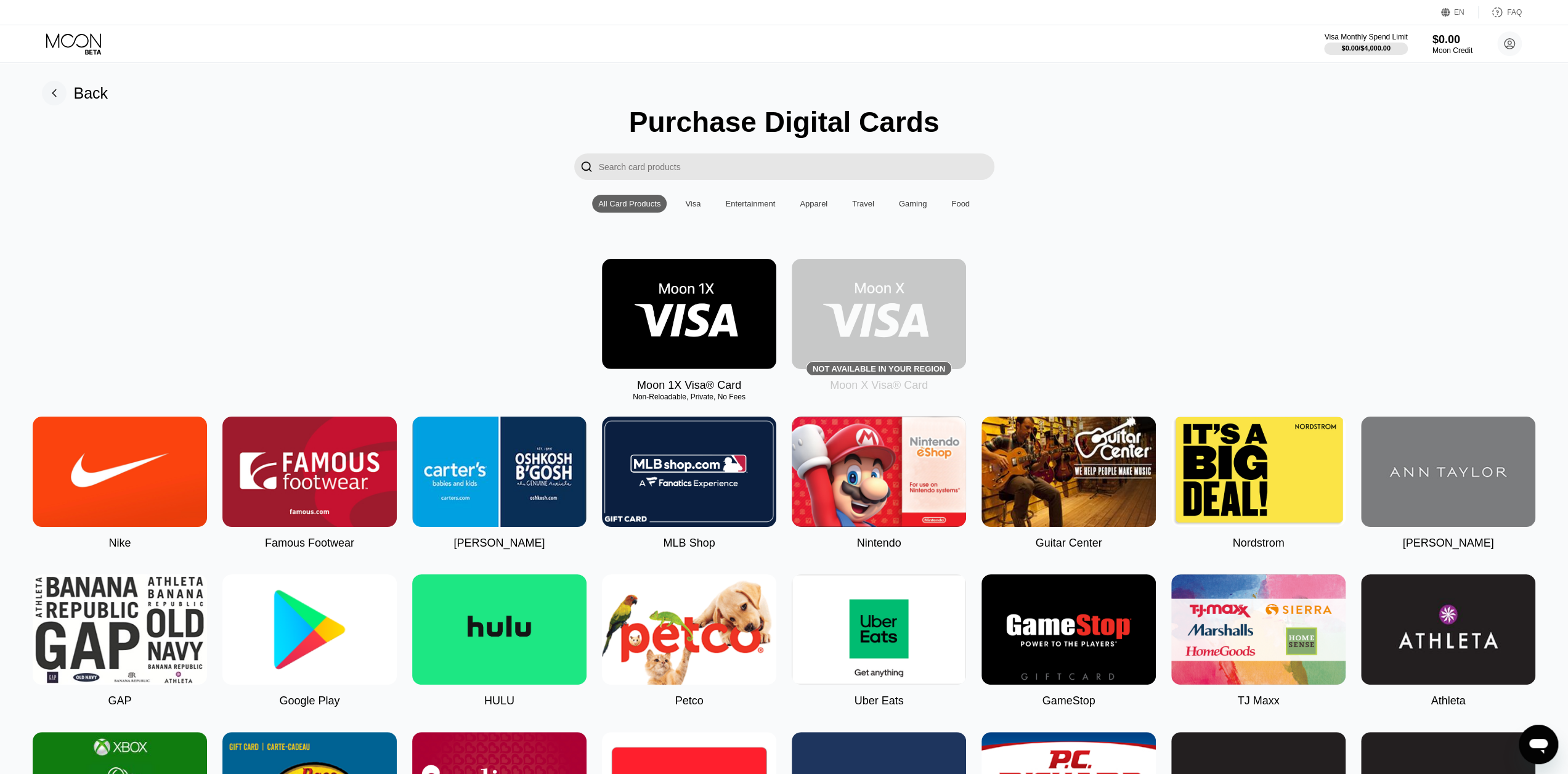
click at [882, 315] on img at bounding box center [878, 314] width 174 height 110
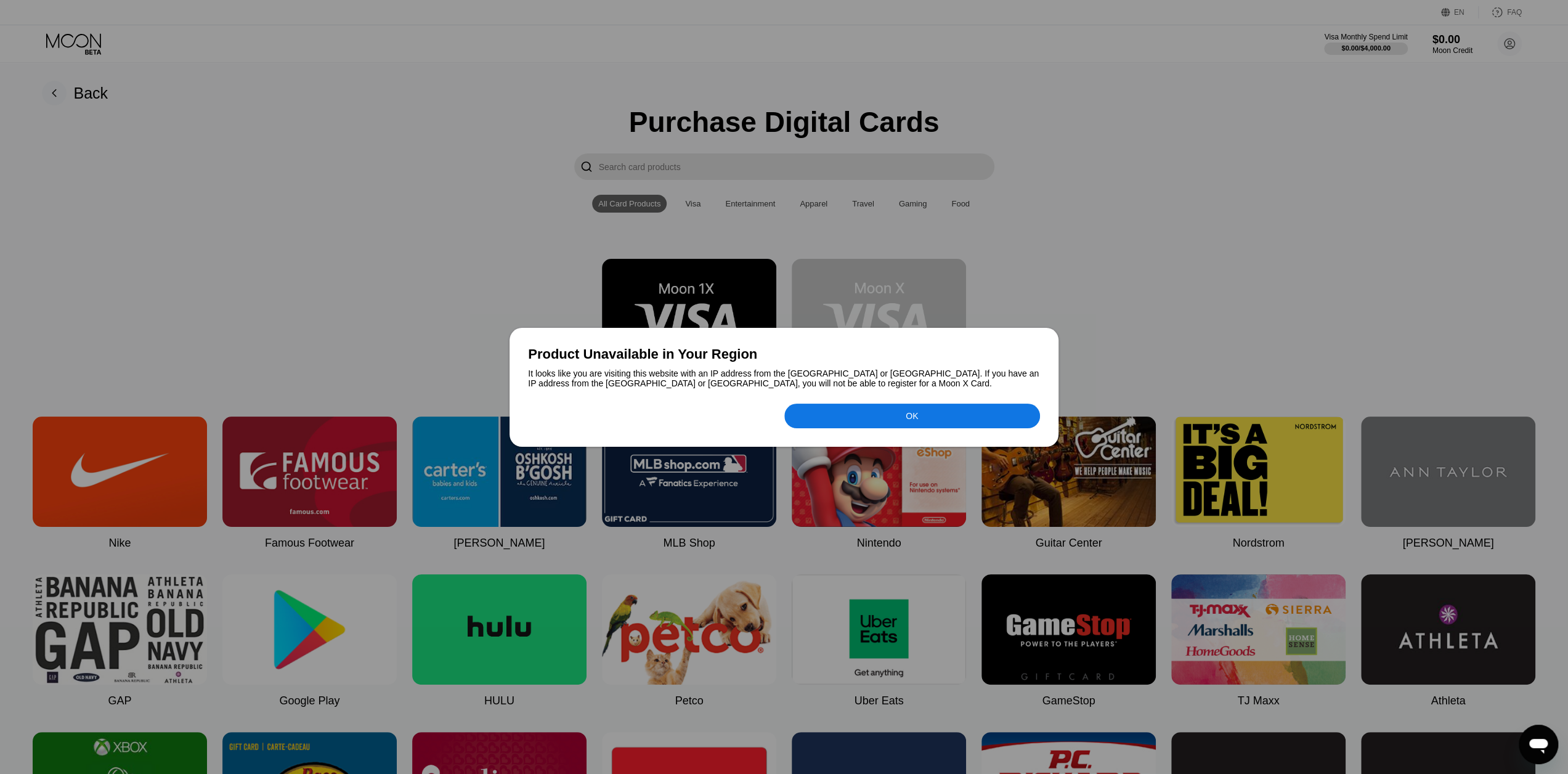
click at [899, 420] on div "OK" at bounding box center [912, 416] width 255 height 25
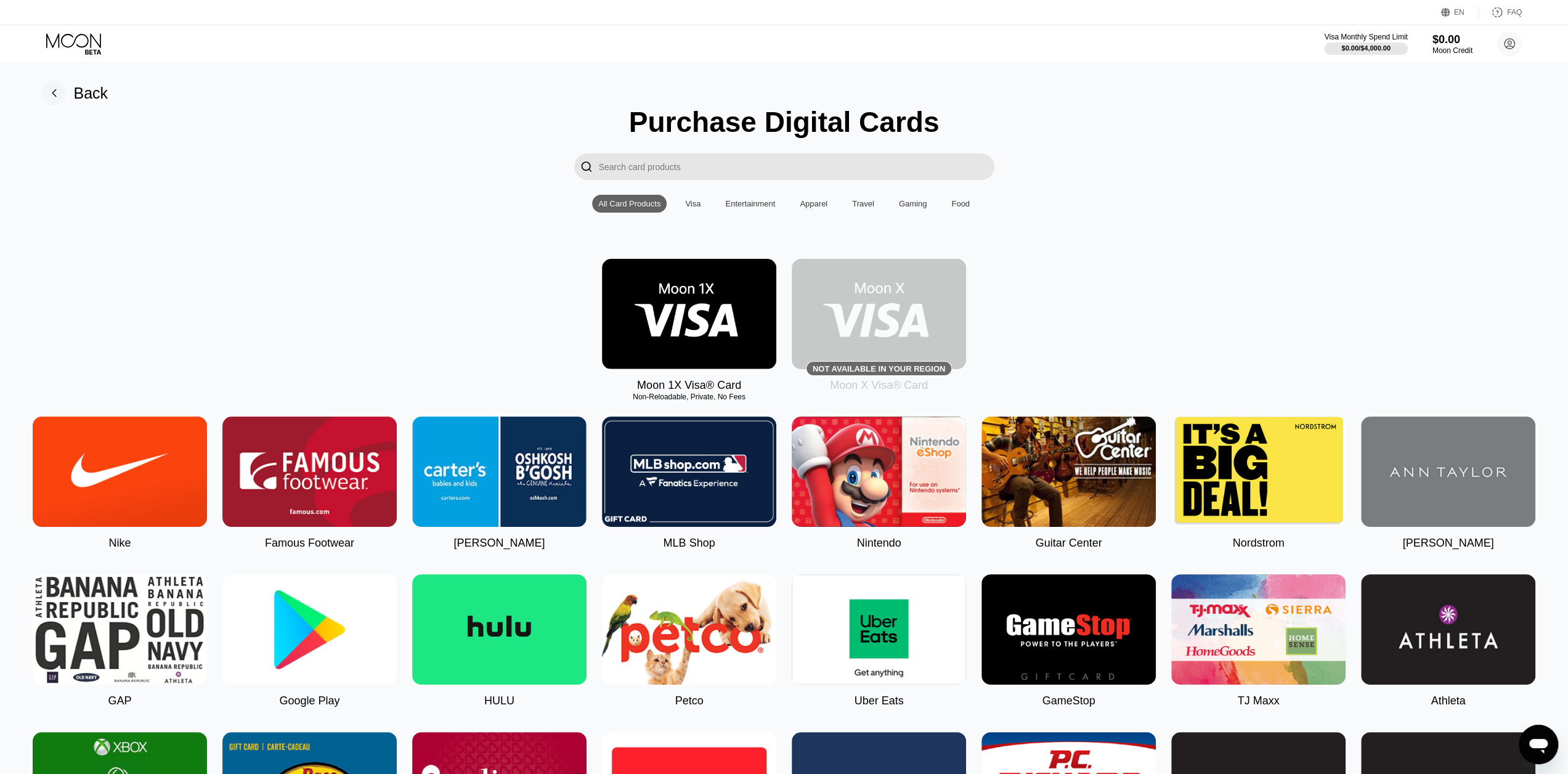
drag, startPoint x: 632, startPoint y: 391, endPoint x: 716, endPoint y: 391, distance: 84.0
click at [716, 391] on div "Moon 1X Visa® Card Non-Reloadable, Private, No Fees" at bounding box center [689, 325] width 174 height 133
click at [717, 354] on img at bounding box center [689, 314] width 174 height 110
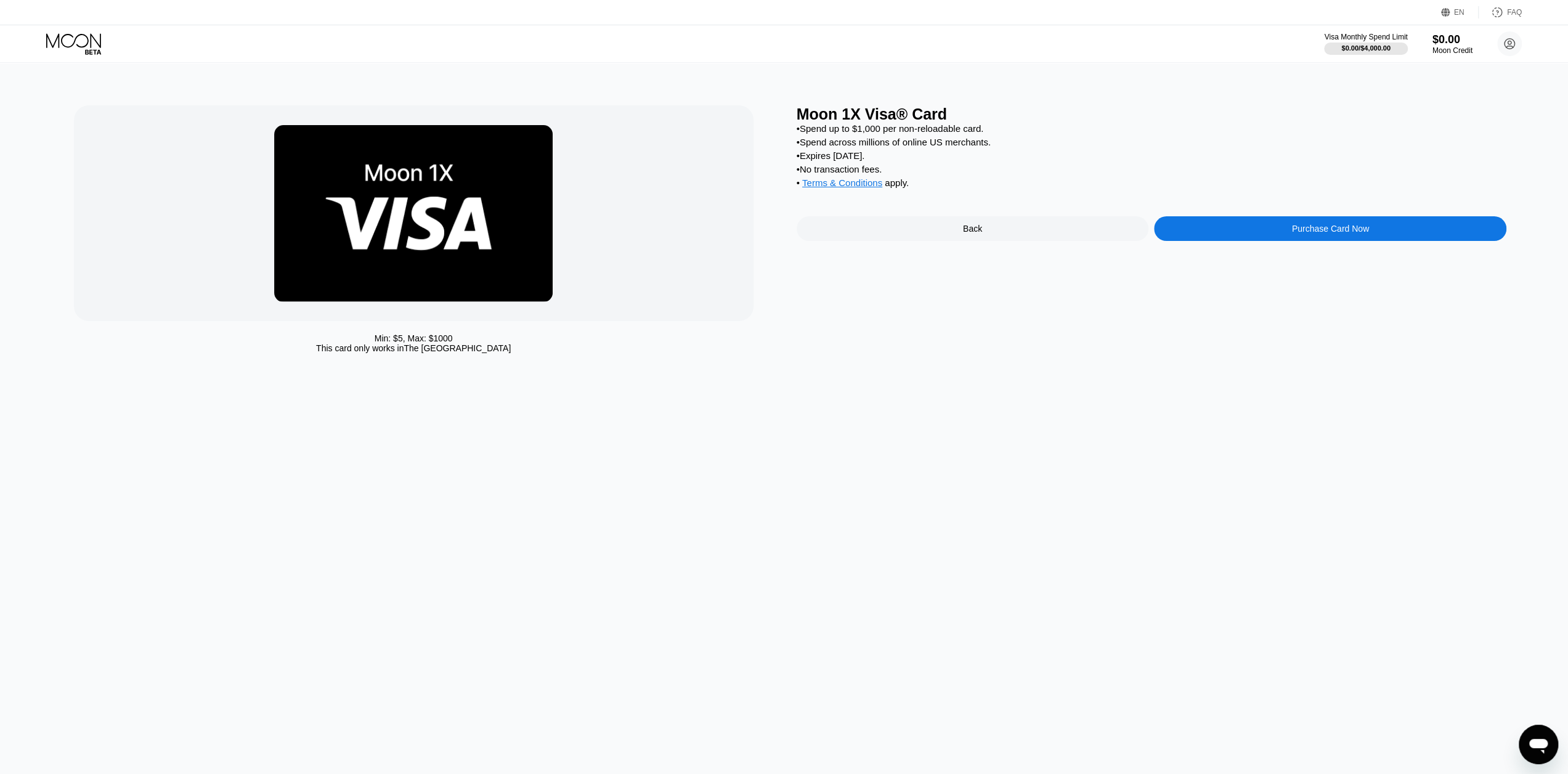
click at [1319, 234] on div "Purchase Card Now" at bounding box center [1330, 229] width 77 height 10
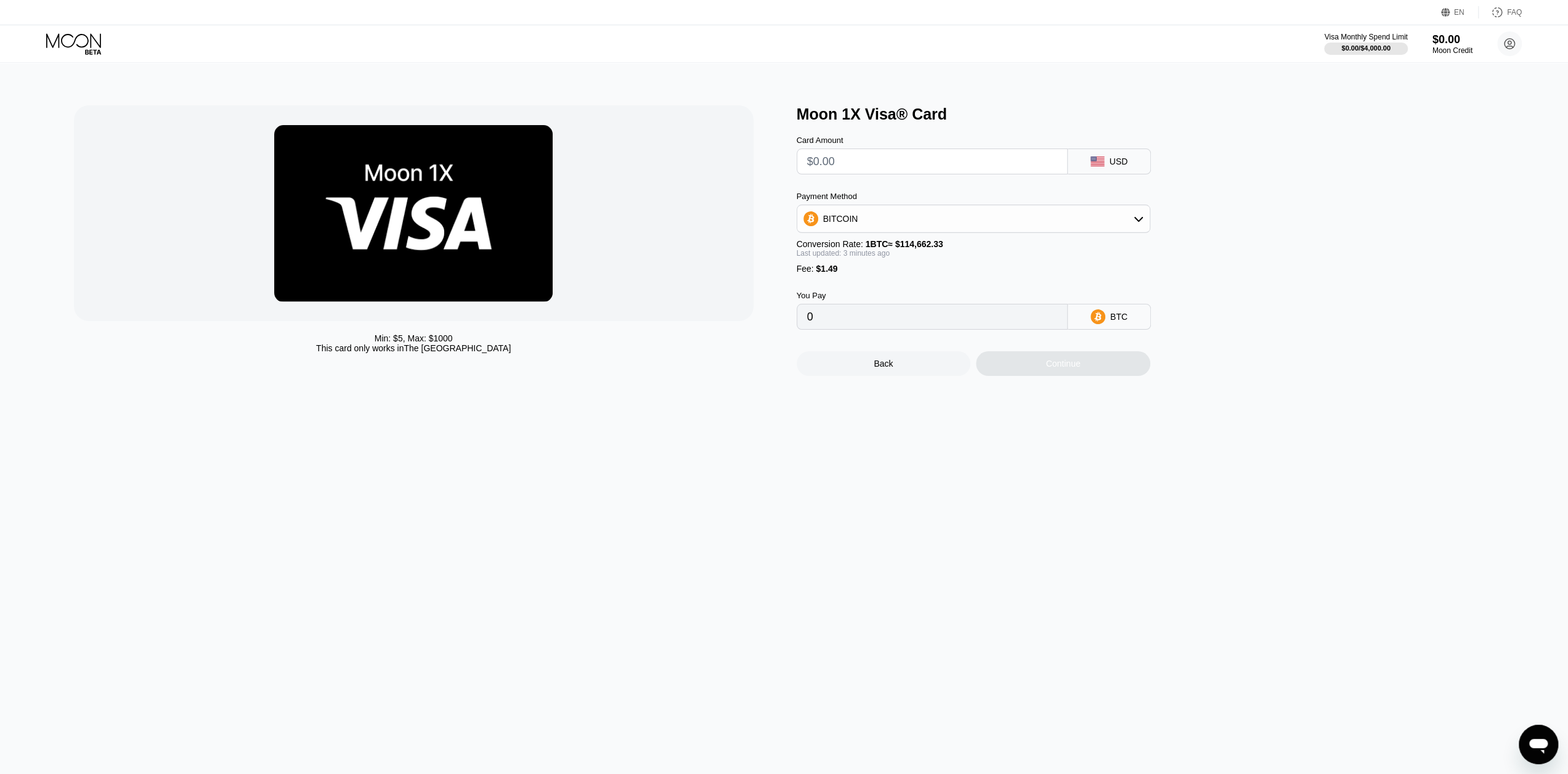
click at [1031, 231] on div "BITCOIN" at bounding box center [973, 219] width 352 height 25
click at [1013, 279] on div "USDT on TRON" at bounding box center [980, 279] width 319 height 10
type input "0.00"
click at [935, 173] on input "text" at bounding box center [932, 162] width 250 height 25
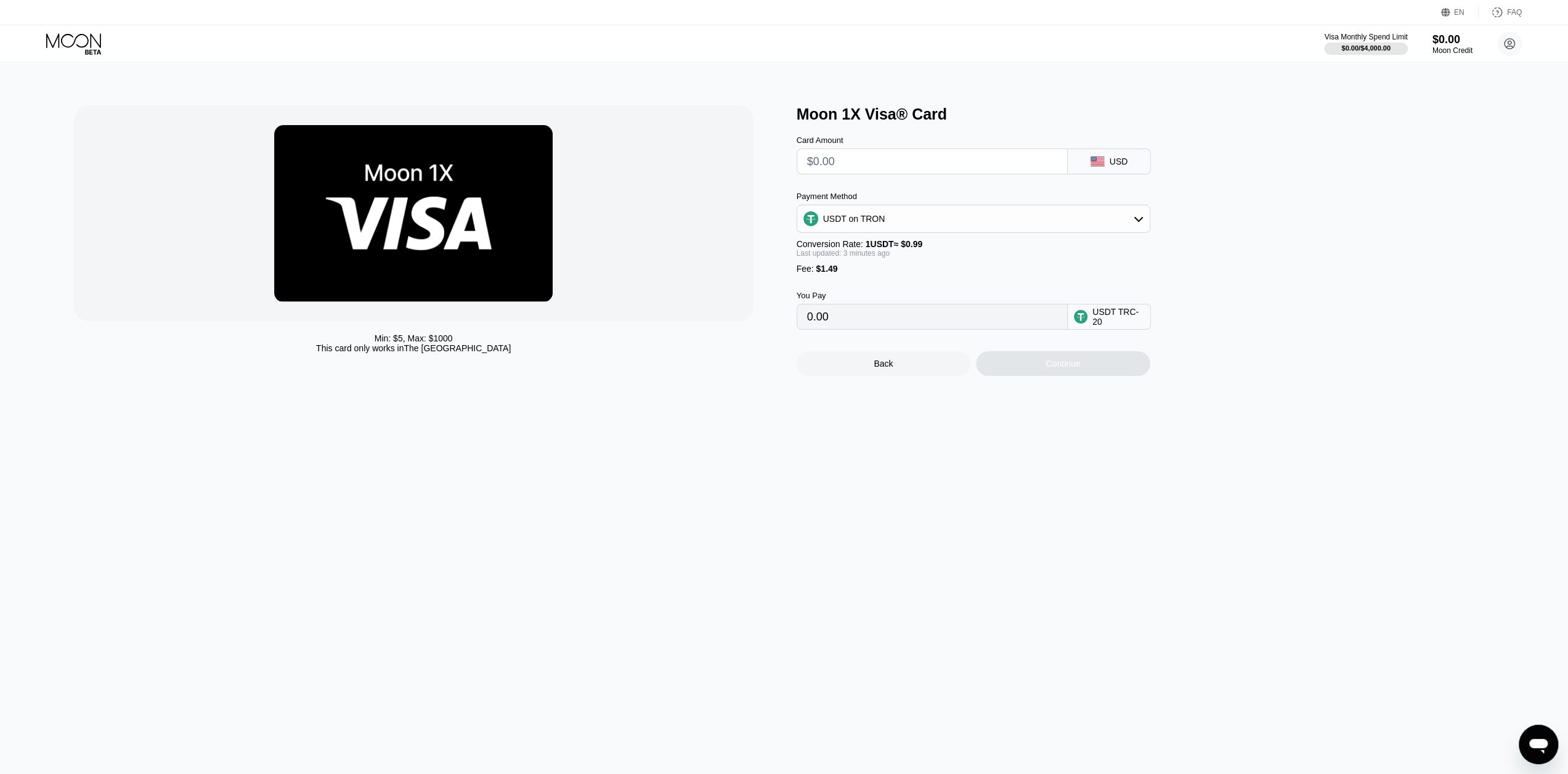
type input "$5"
type input "6.56"
type input "$50"
type input "52.01"
type input "$500"
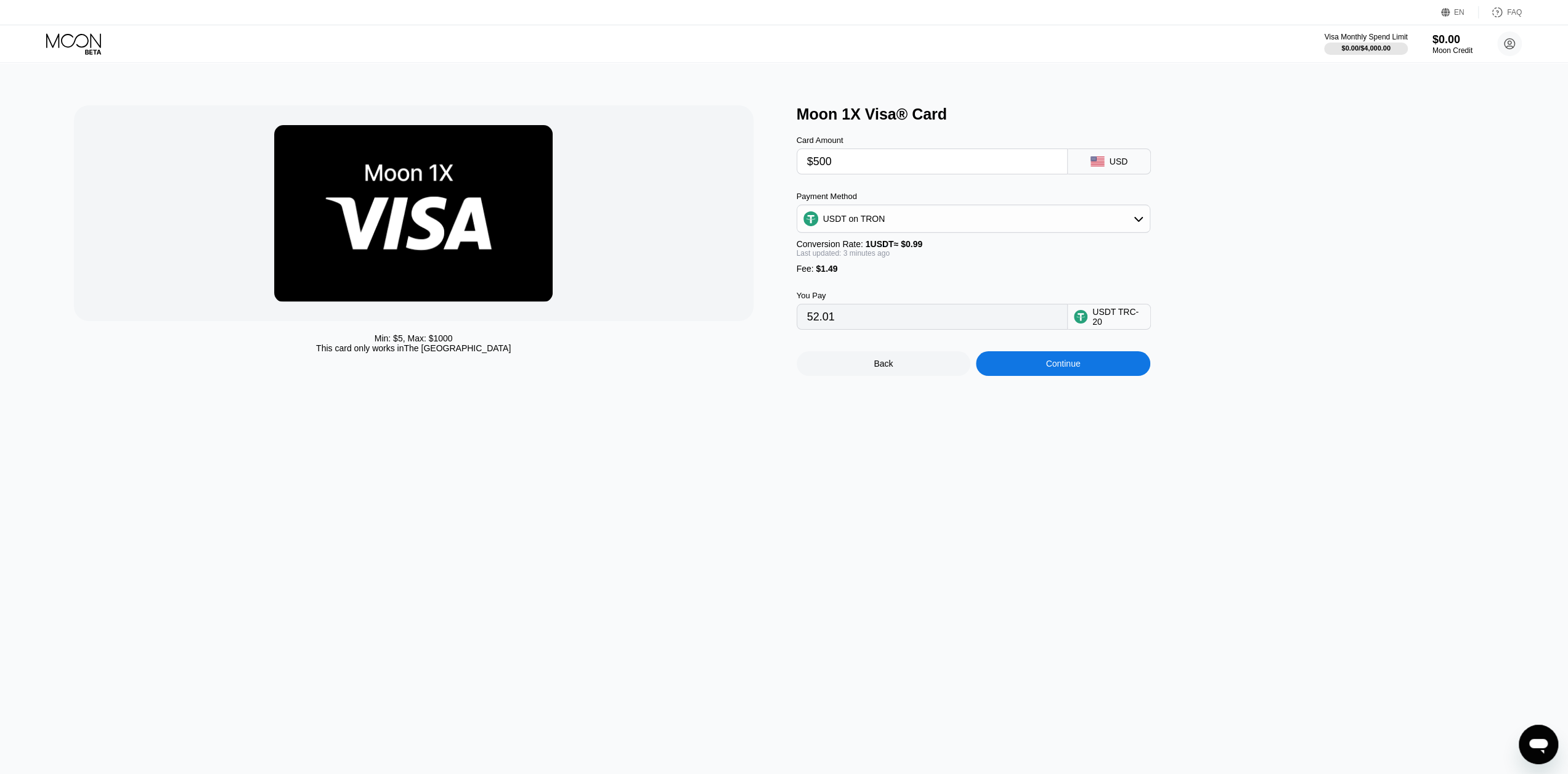
type input "506.56"
type input "$500"
click at [1456, 48] on div "Moon Credit" at bounding box center [1451, 50] width 41 height 8
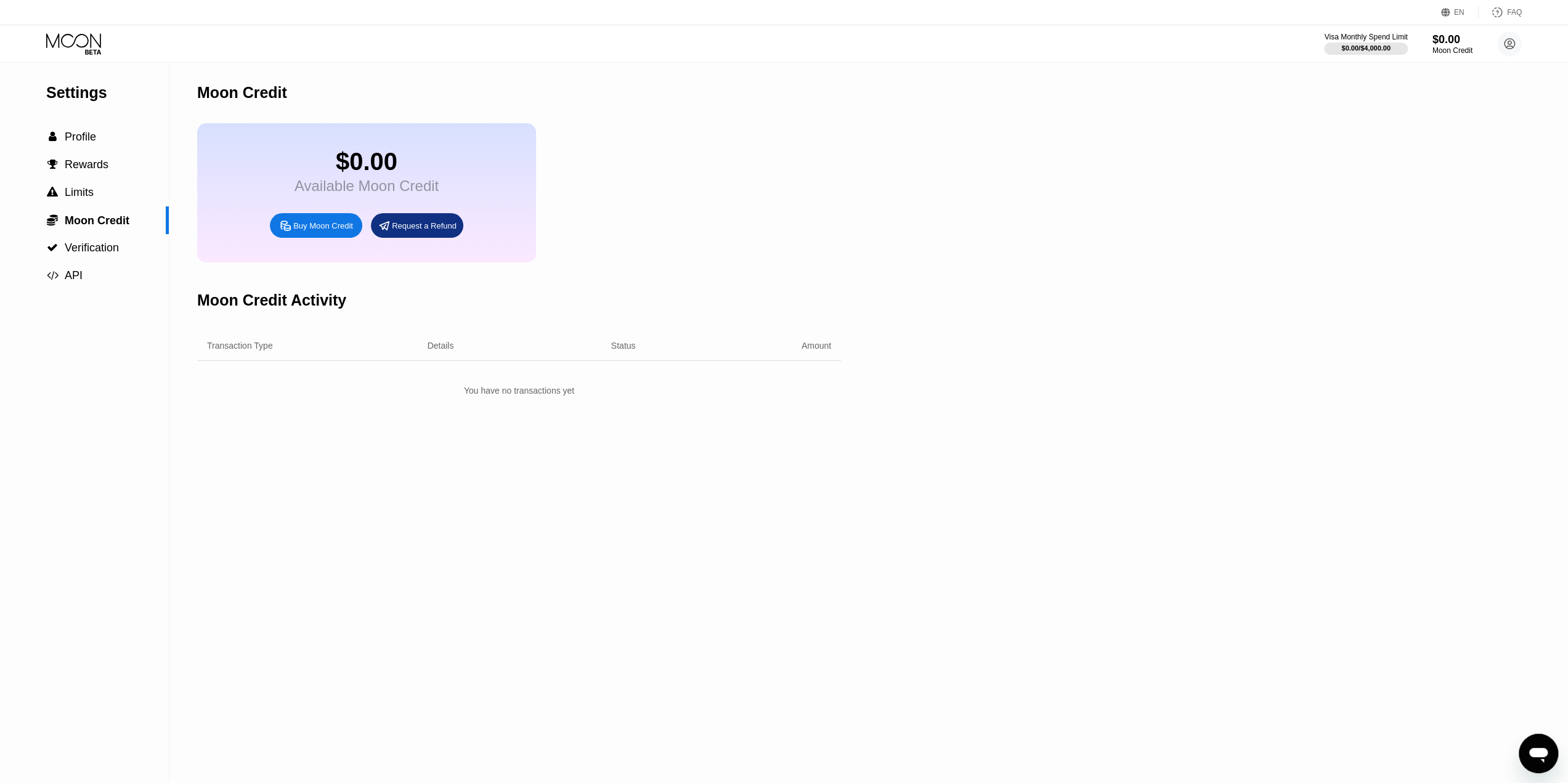
click at [960, 178] on div "Settings  Profile  Rewards  Limits  Moon Credit  Verification  API Moon C…" at bounding box center [784, 423] width 1568 height 720
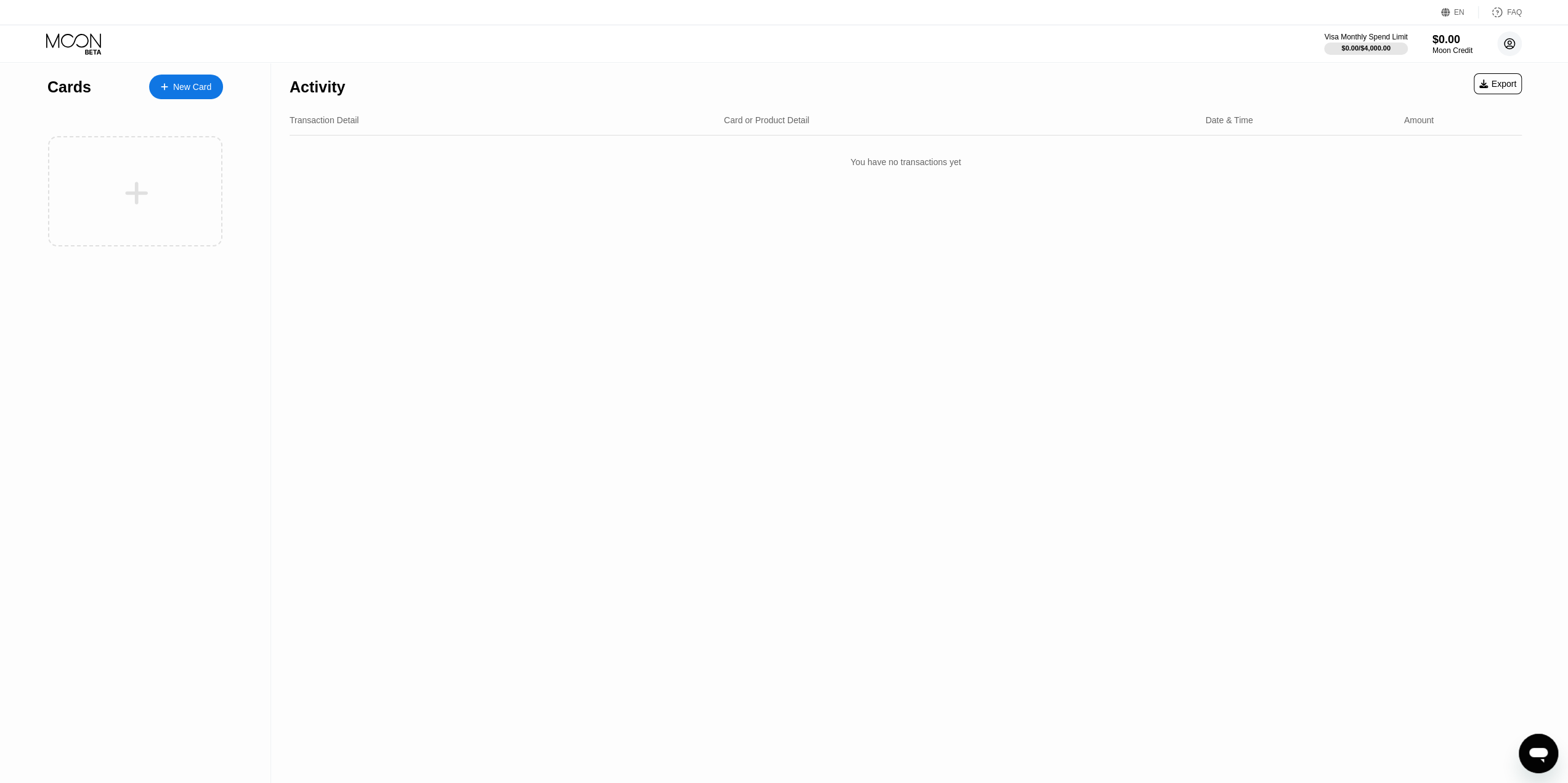
click at [1515, 47] on circle at bounding box center [1510, 44] width 25 height 25
click at [1436, 203] on div "Careers" at bounding box center [1431, 208] width 31 height 10
click at [1272, 229] on div "Activity Export Transaction Detail Card or Product Detail Date & Time Amount Yo…" at bounding box center [905, 423] width 1269 height 720
click at [1463, 39] on div "$0.00" at bounding box center [1451, 39] width 41 height 13
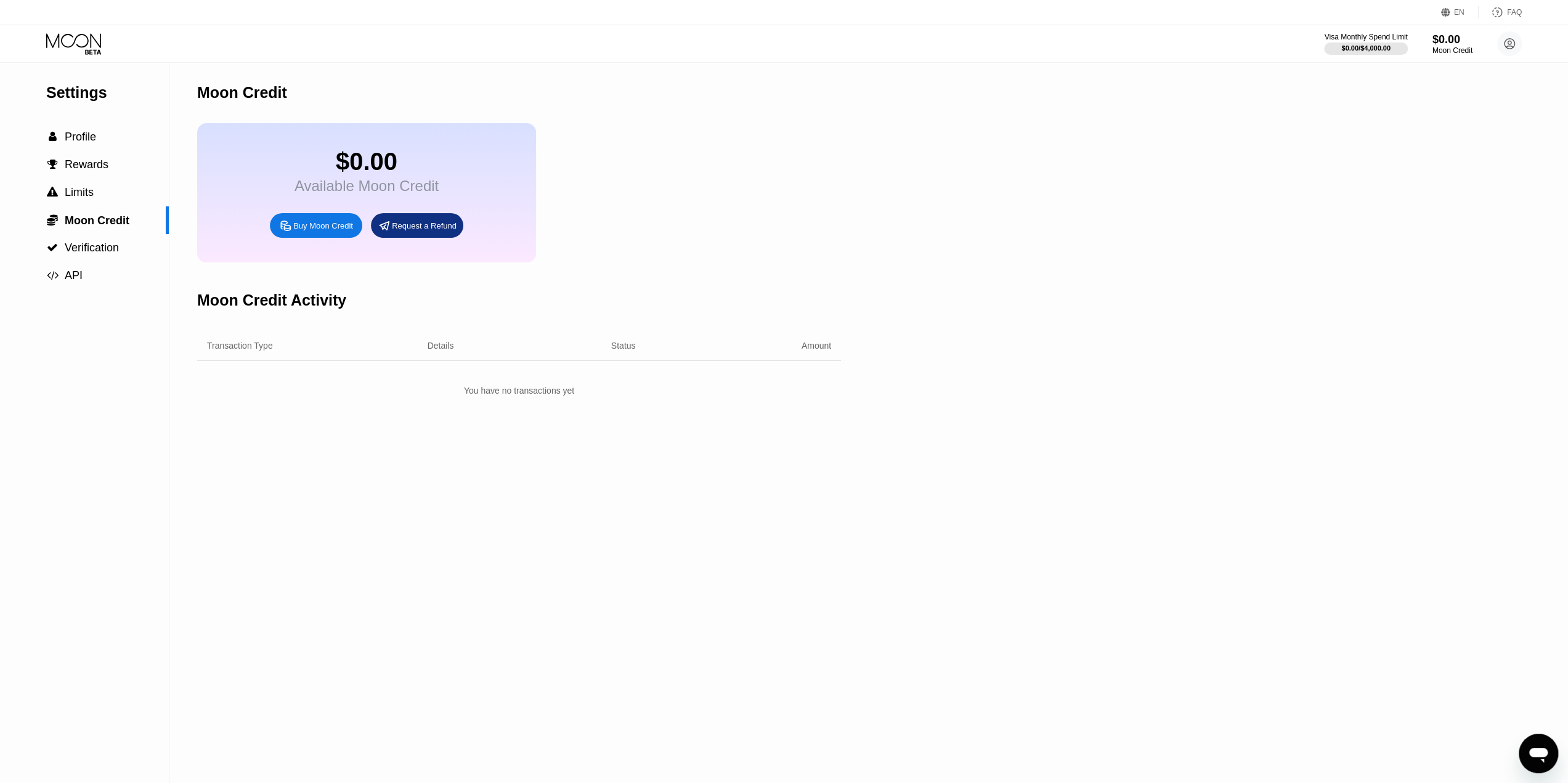
click at [320, 238] on div "Buy Moon Credit" at bounding box center [315, 226] width 93 height 25
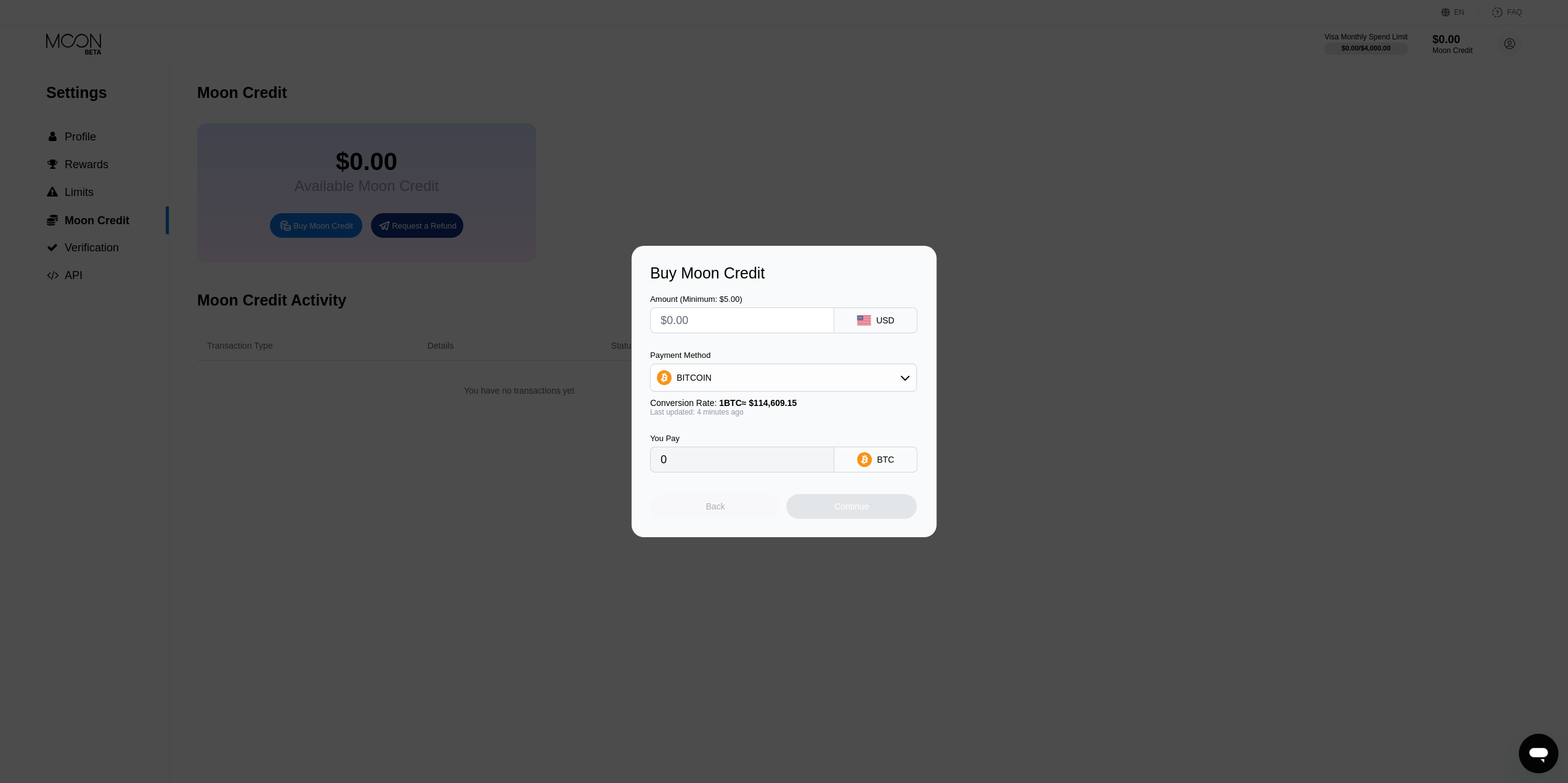
click at [741, 517] on div "Back" at bounding box center [715, 506] width 131 height 25
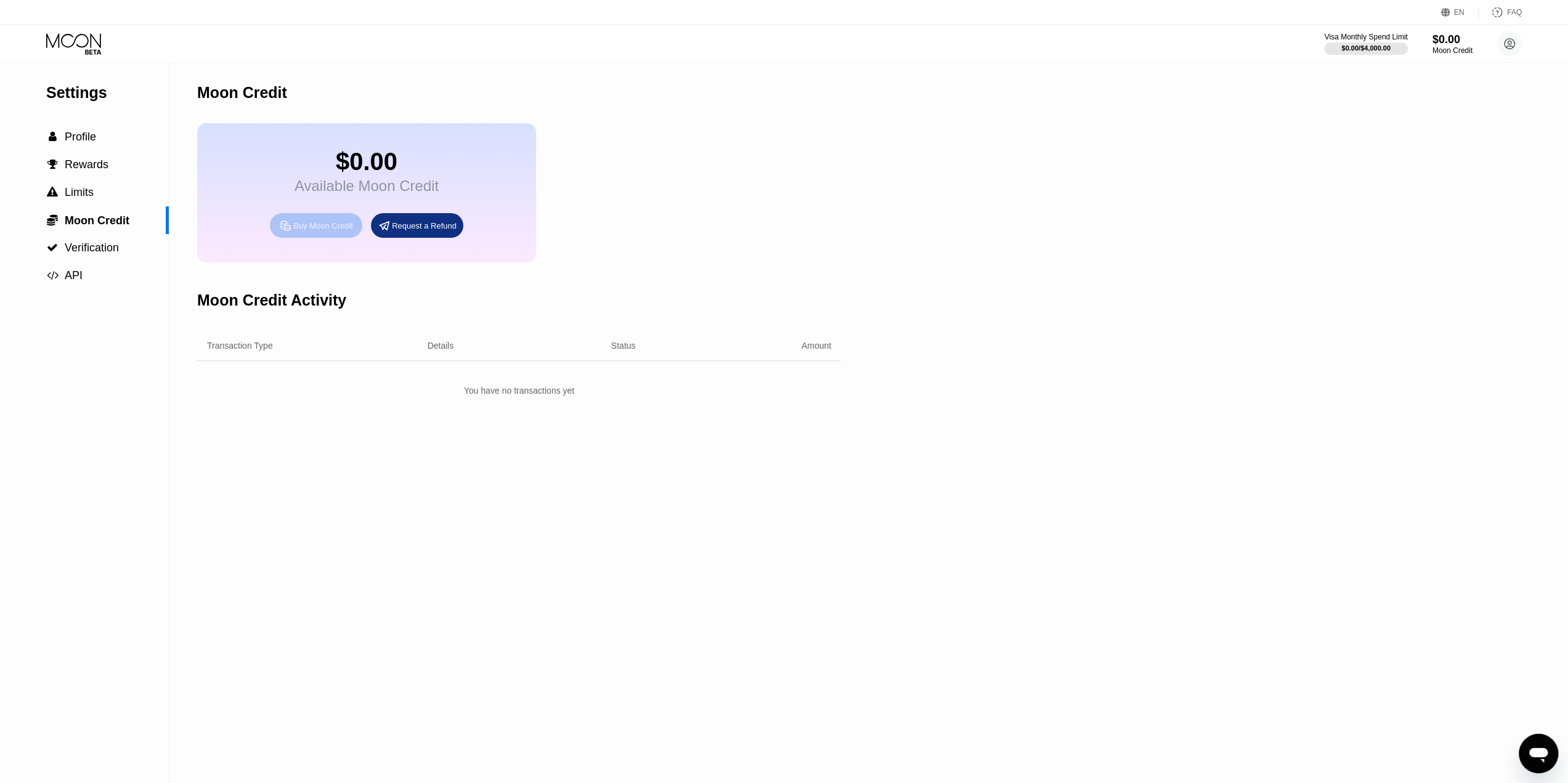
click at [354, 238] on div "Buy Moon Credit" at bounding box center [315, 226] width 93 height 25
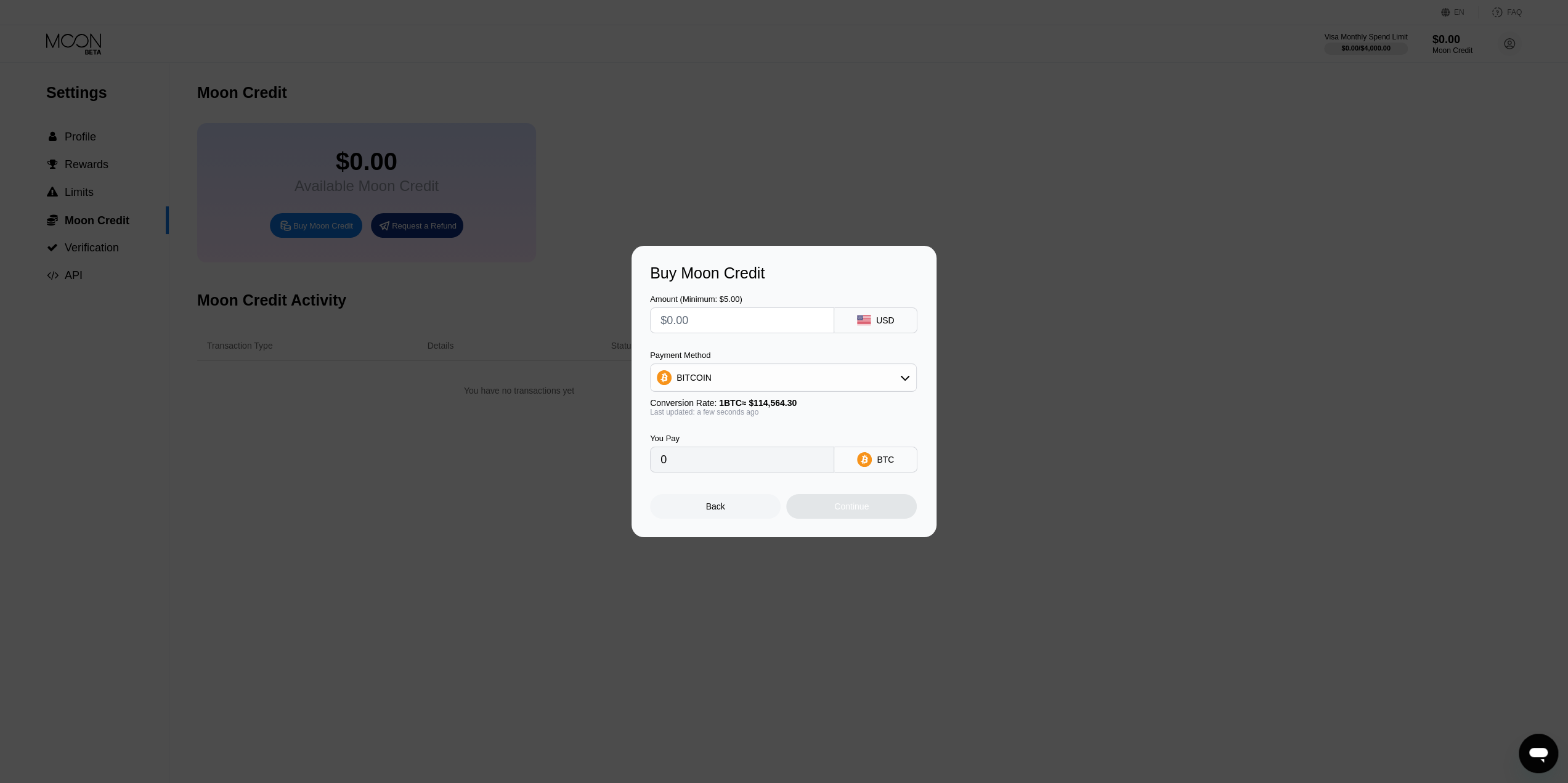
click at [770, 371] on div "BITCOIN" at bounding box center [783, 378] width 265 height 25
click at [757, 432] on div "USDT on TRON" at bounding box center [783, 439] width 259 height 25
type input "0.00"
click at [757, 319] on input "text" at bounding box center [742, 320] width 163 height 25
type input "$1"
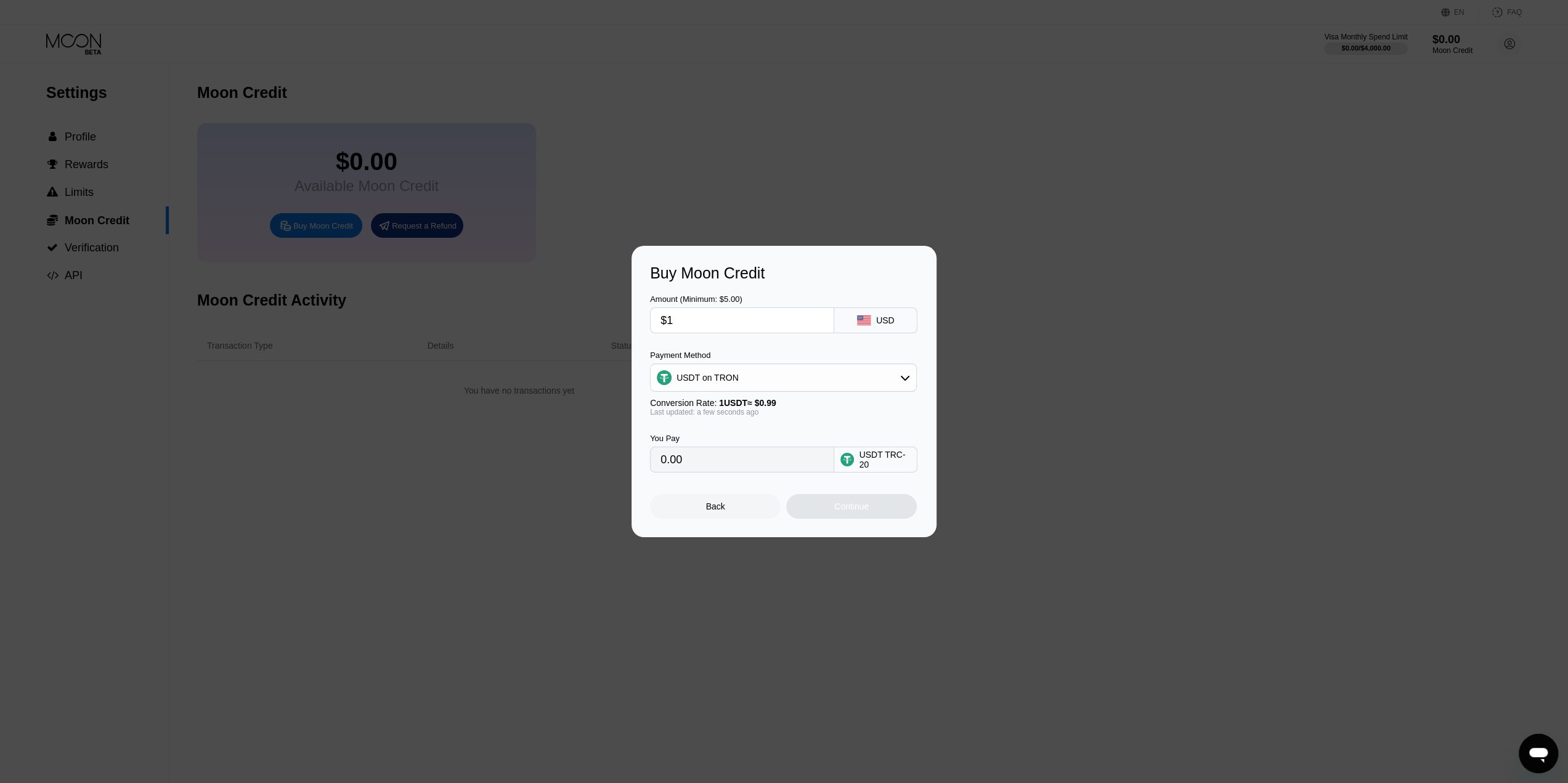
type input "1.01"
type input "$10"
type input "10.10"
type input "$100"
type input "101.01"
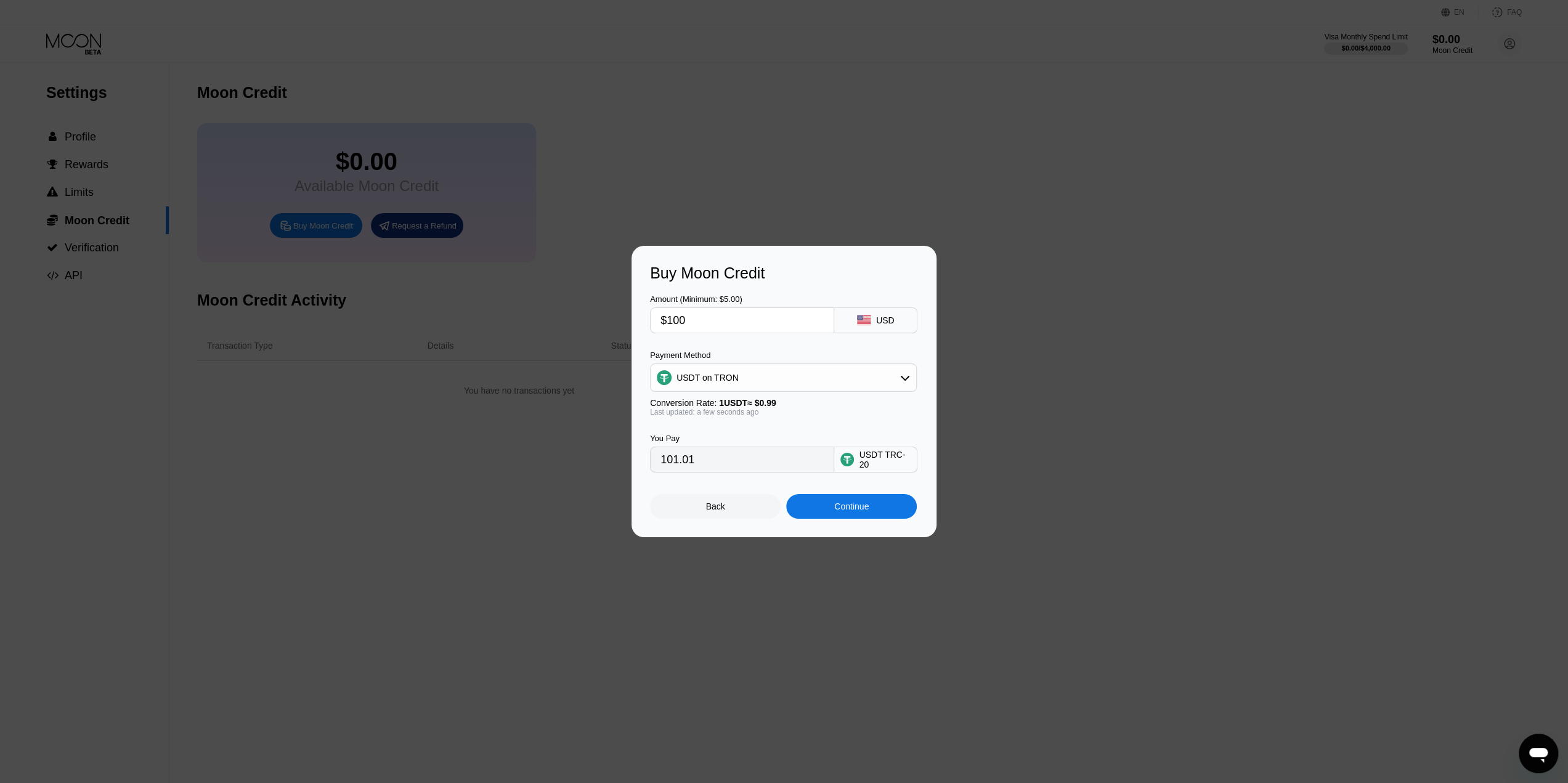
type input "$100"
click at [701, 517] on div "Back" at bounding box center [715, 506] width 131 height 25
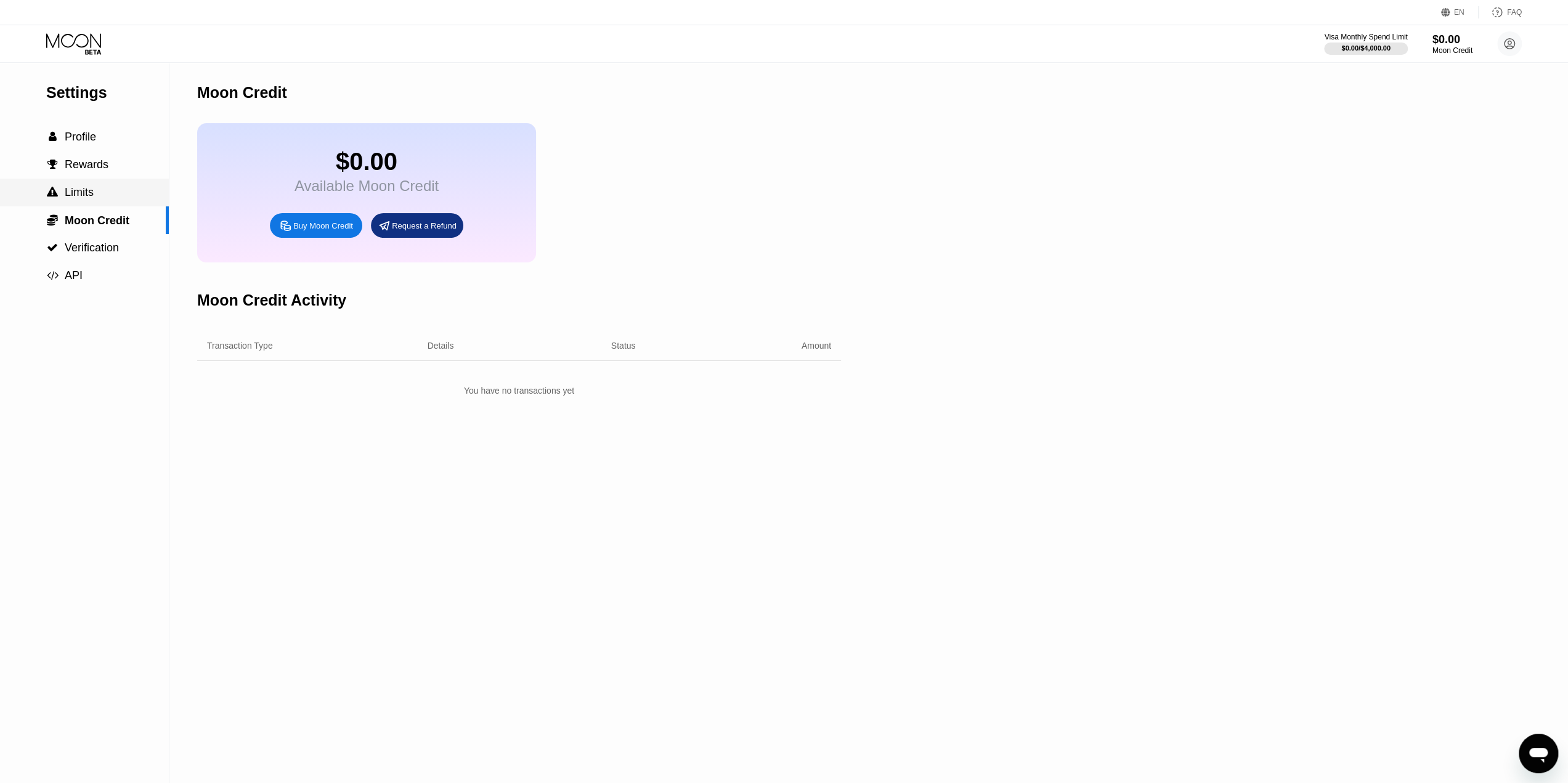
click at [83, 189] on span "Limits" at bounding box center [79, 192] width 29 height 13
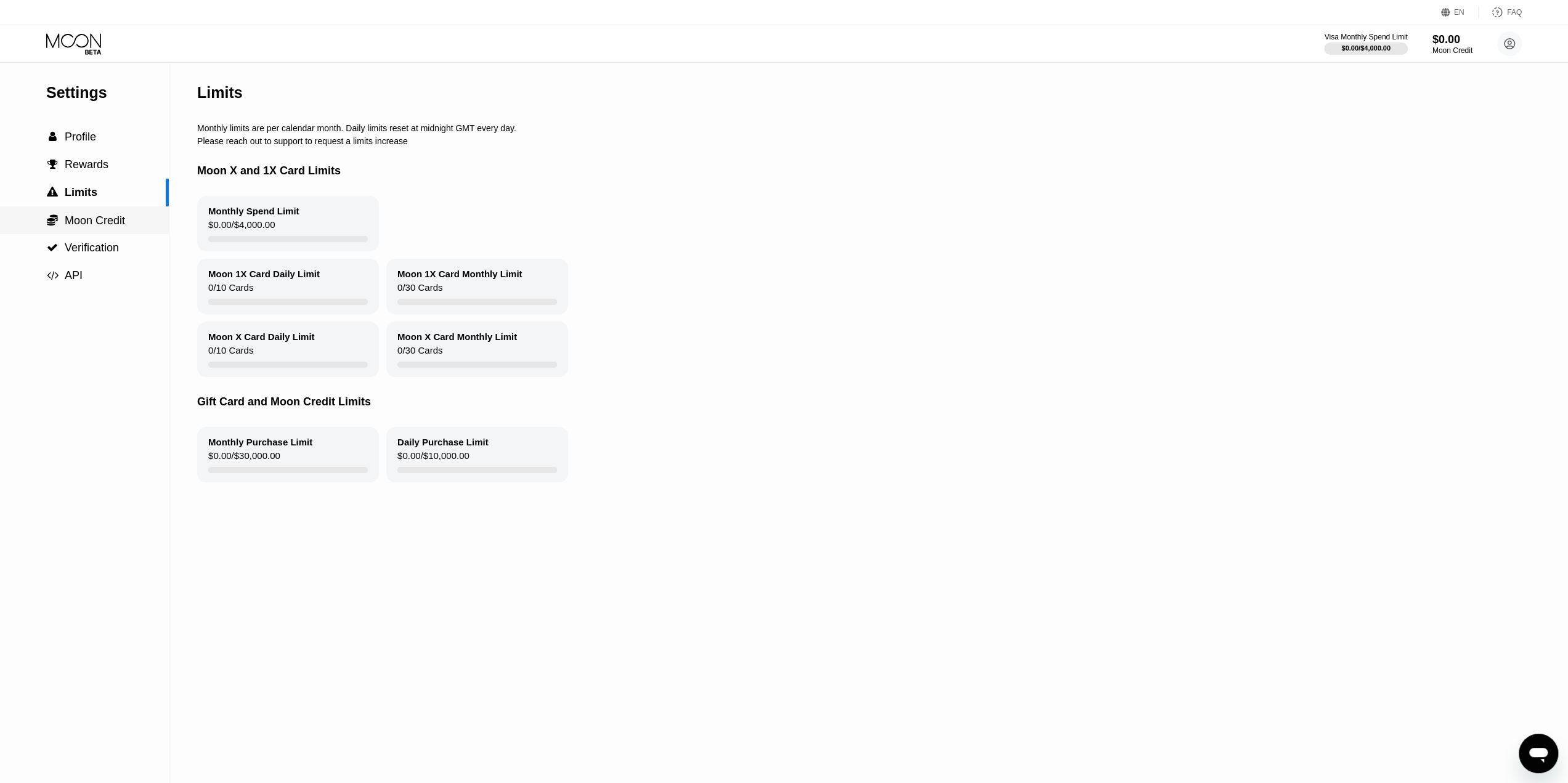
click at [77, 223] on span "Moon Credit" at bounding box center [95, 220] width 60 height 13
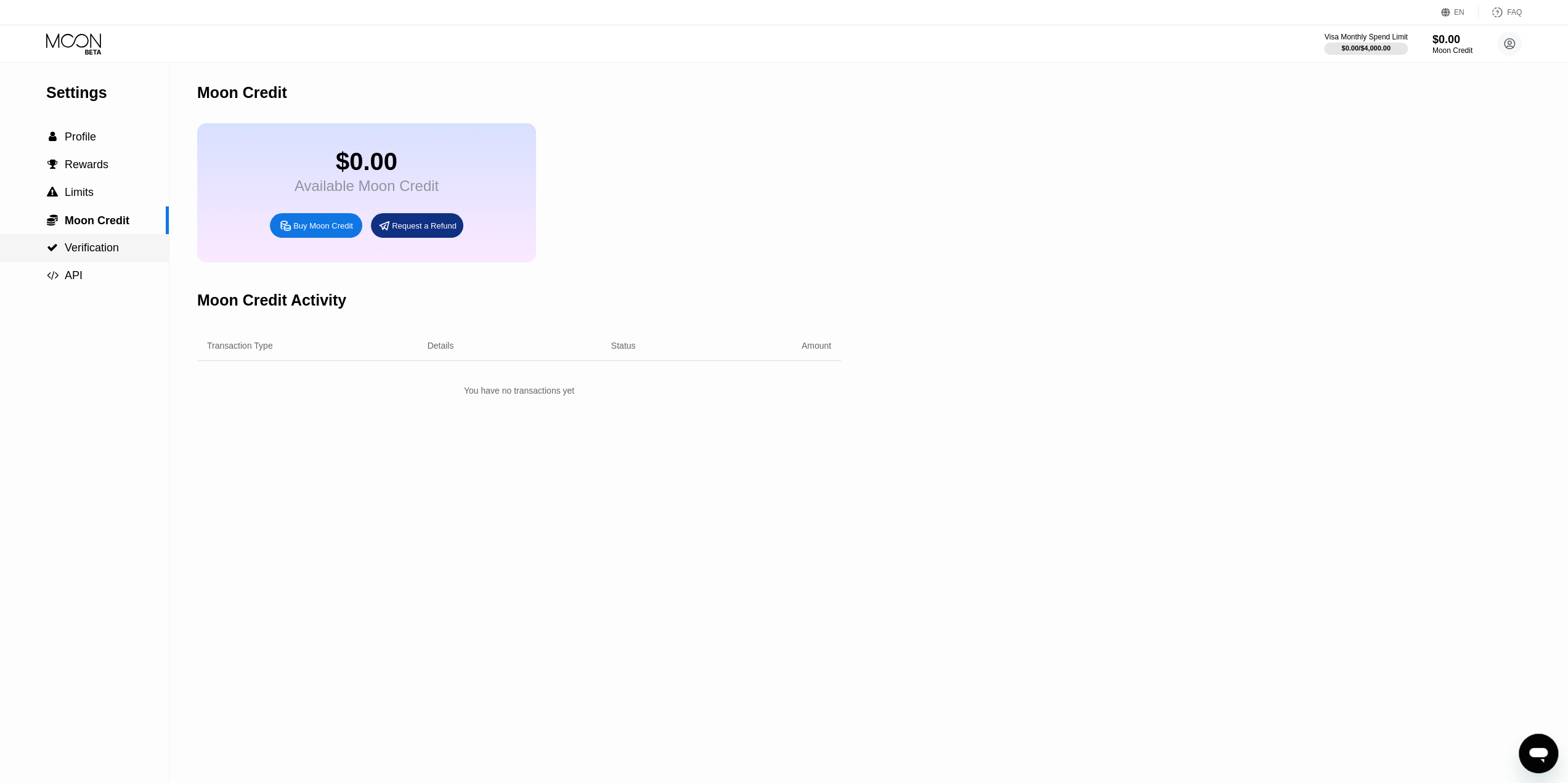
click at [75, 247] on span "Verification" at bounding box center [92, 248] width 54 height 13
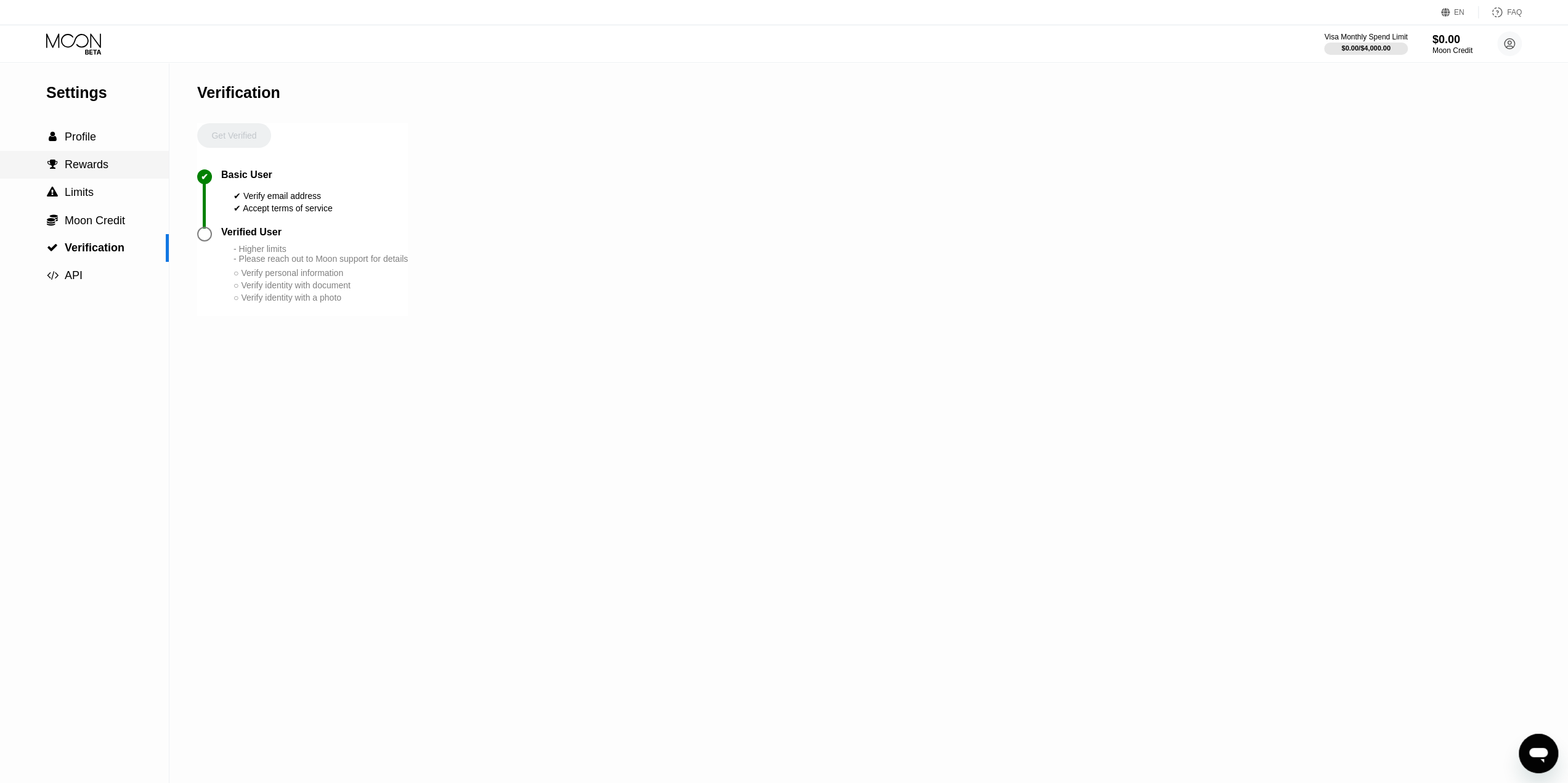
click at [83, 155] on div " Rewards" at bounding box center [84, 164] width 168 height 28
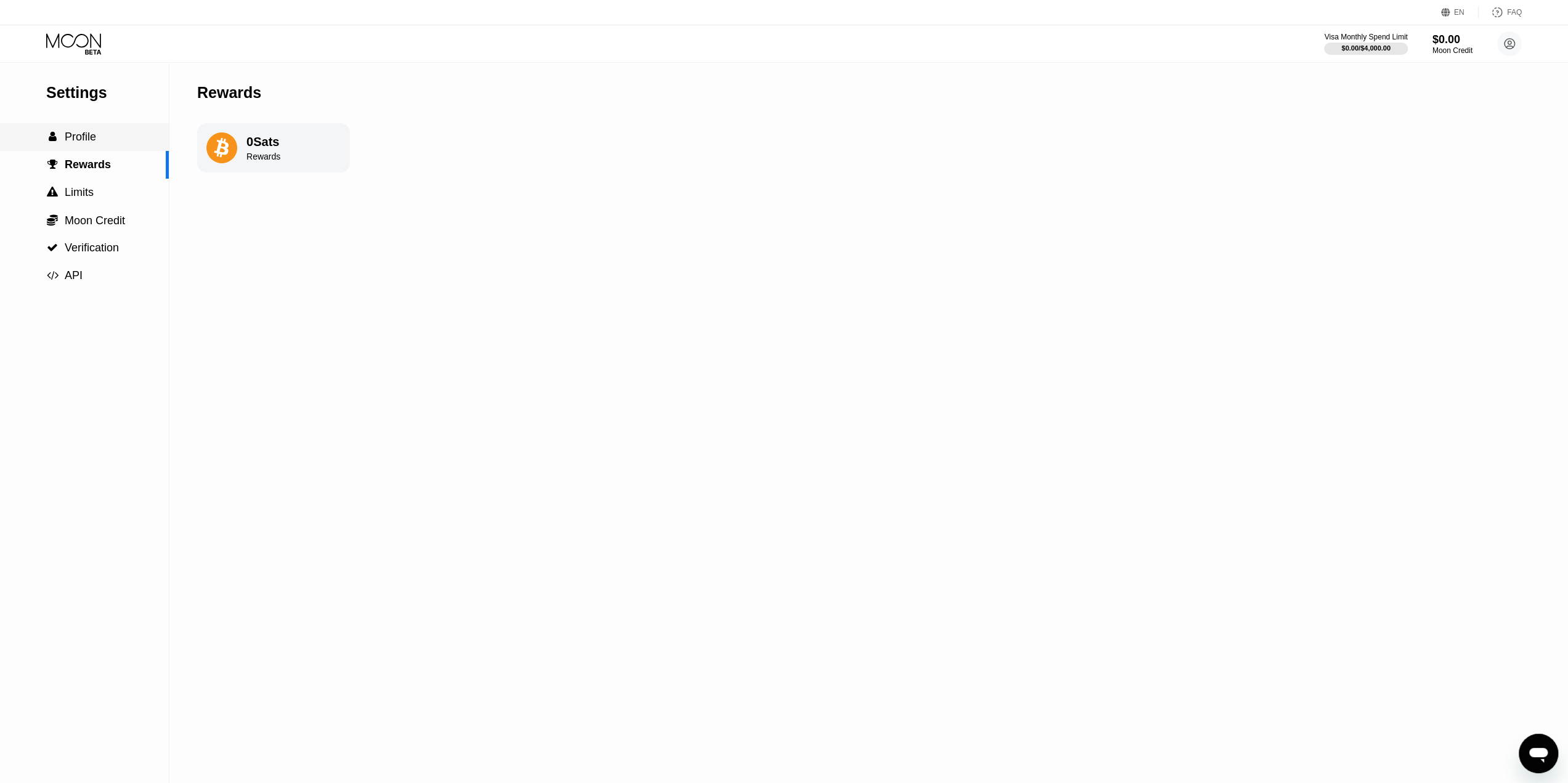
click at [83, 140] on span "Profile" at bounding box center [81, 137] width 32 height 13
click at [279, 271] on div "Lightning" at bounding box center [259, 258] width 125 height 25
click at [303, 264] on img at bounding box center [309, 258] width 13 height 13
click at [525, 254] on div "Settings  Profile  Rewards  Limits  Moon Credit  Verification  API Profil…" at bounding box center [784, 423] width 1568 height 720
click at [98, 282] on div " API" at bounding box center [84, 276] width 168 height 13
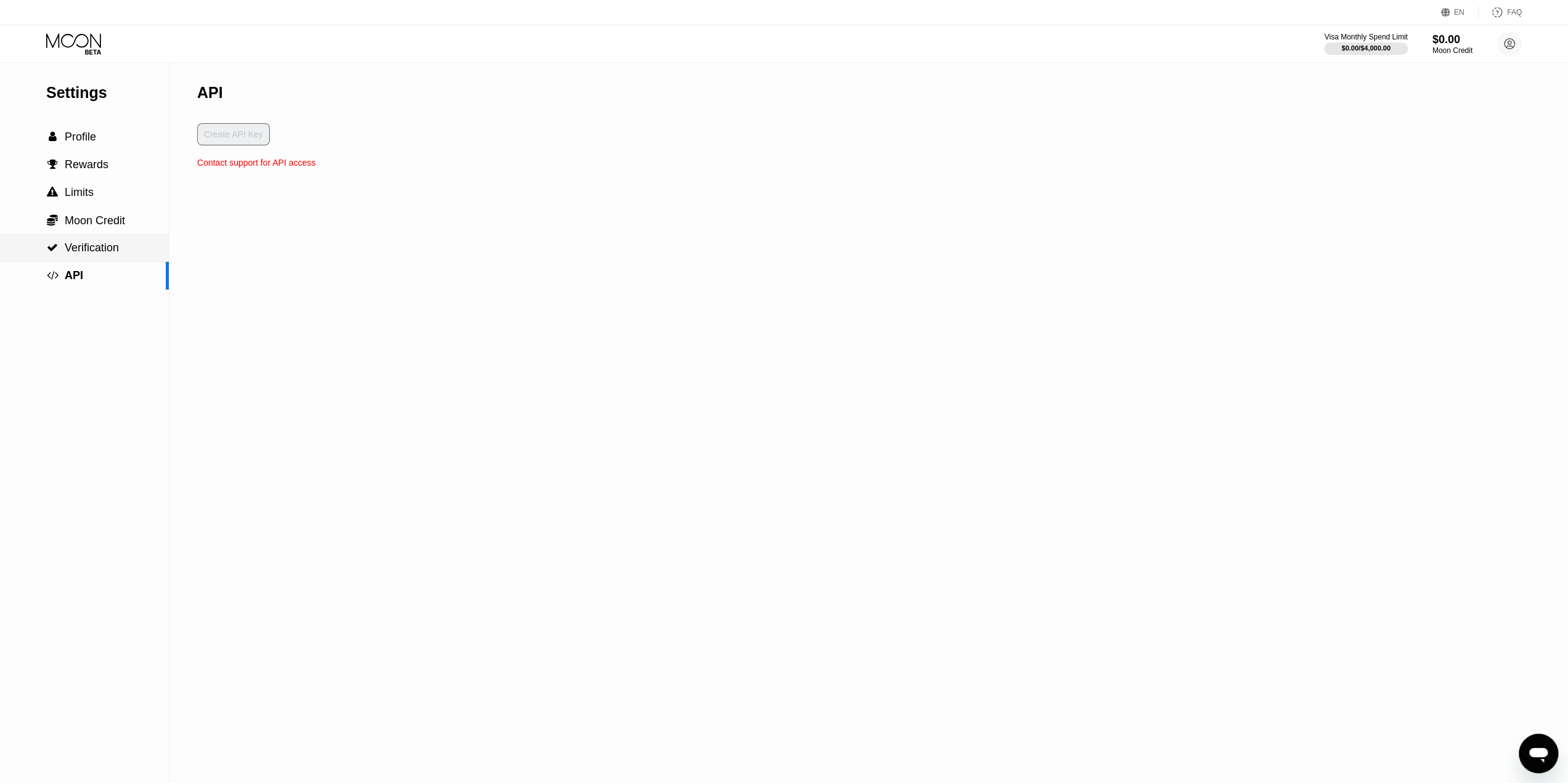
click at [98, 253] on span "Verification" at bounding box center [92, 248] width 54 height 13
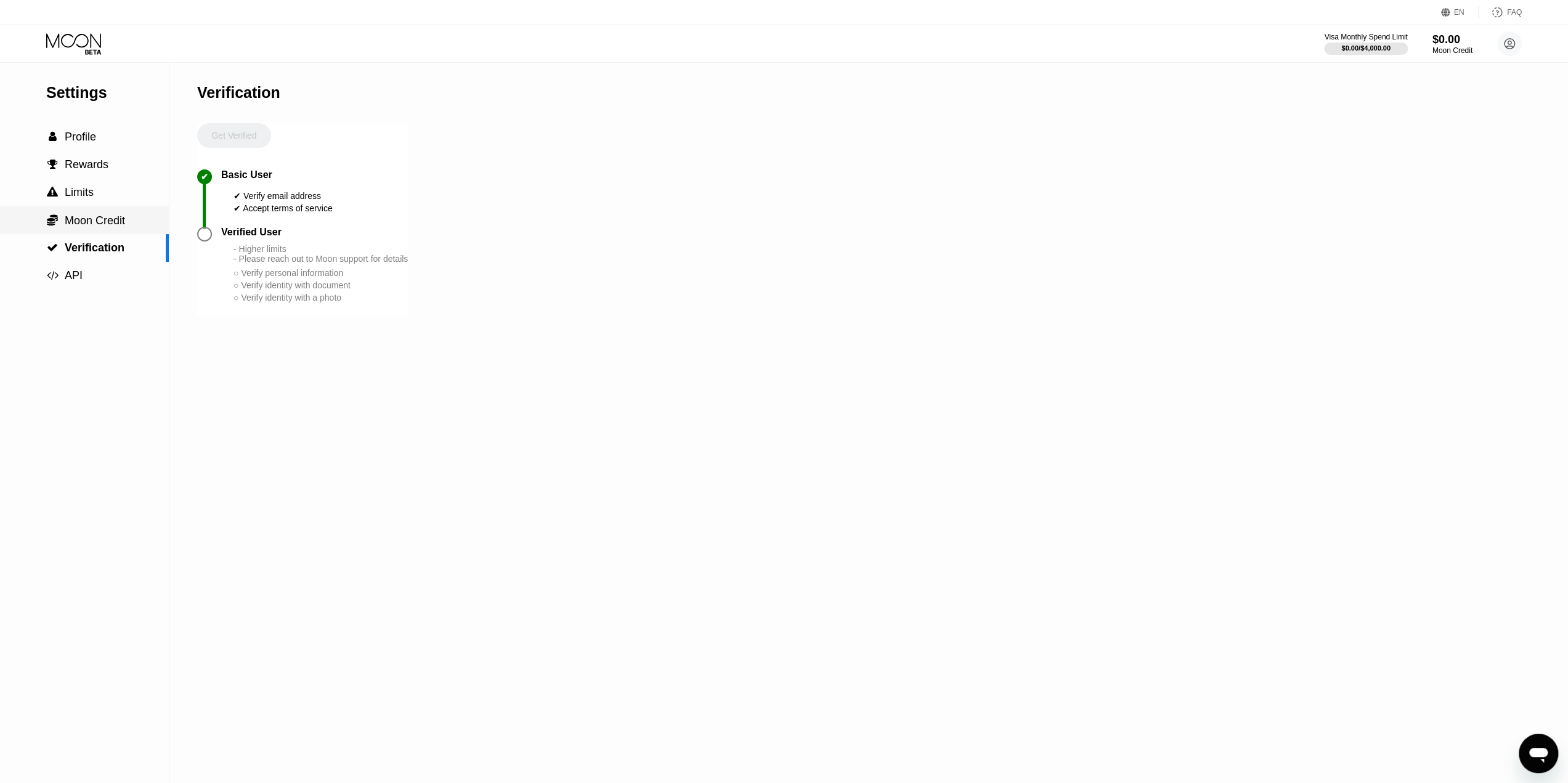
click at [105, 213] on div " Moon Credit" at bounding box center [84, 219] width 168 height 28
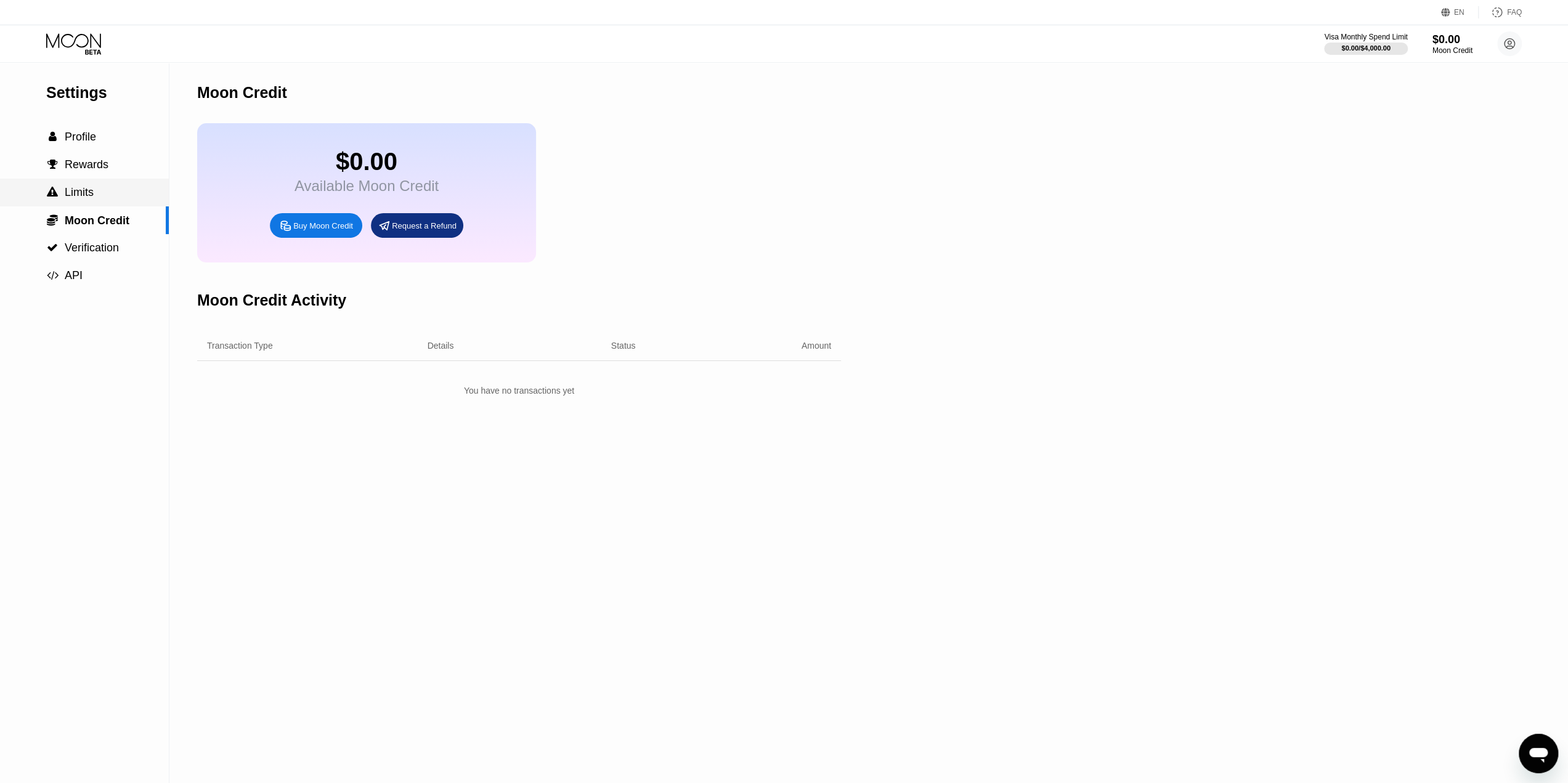
click at [105, 193] on div " Limits" at bounding box center [84, 193] width 168 height 13
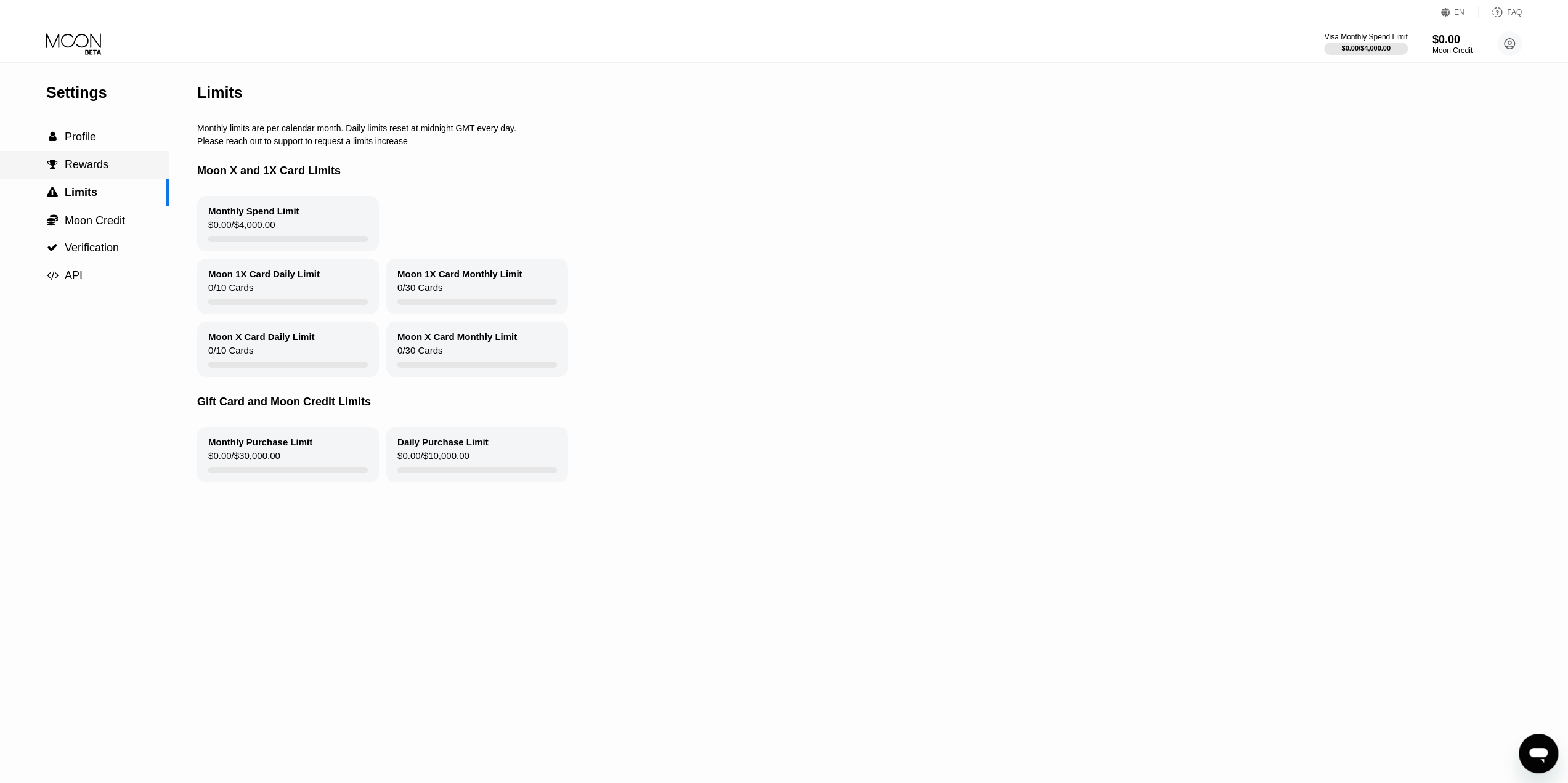
click at [110, 159] on div " Rewards" at bounding box center [84, 165] width 168 height 13
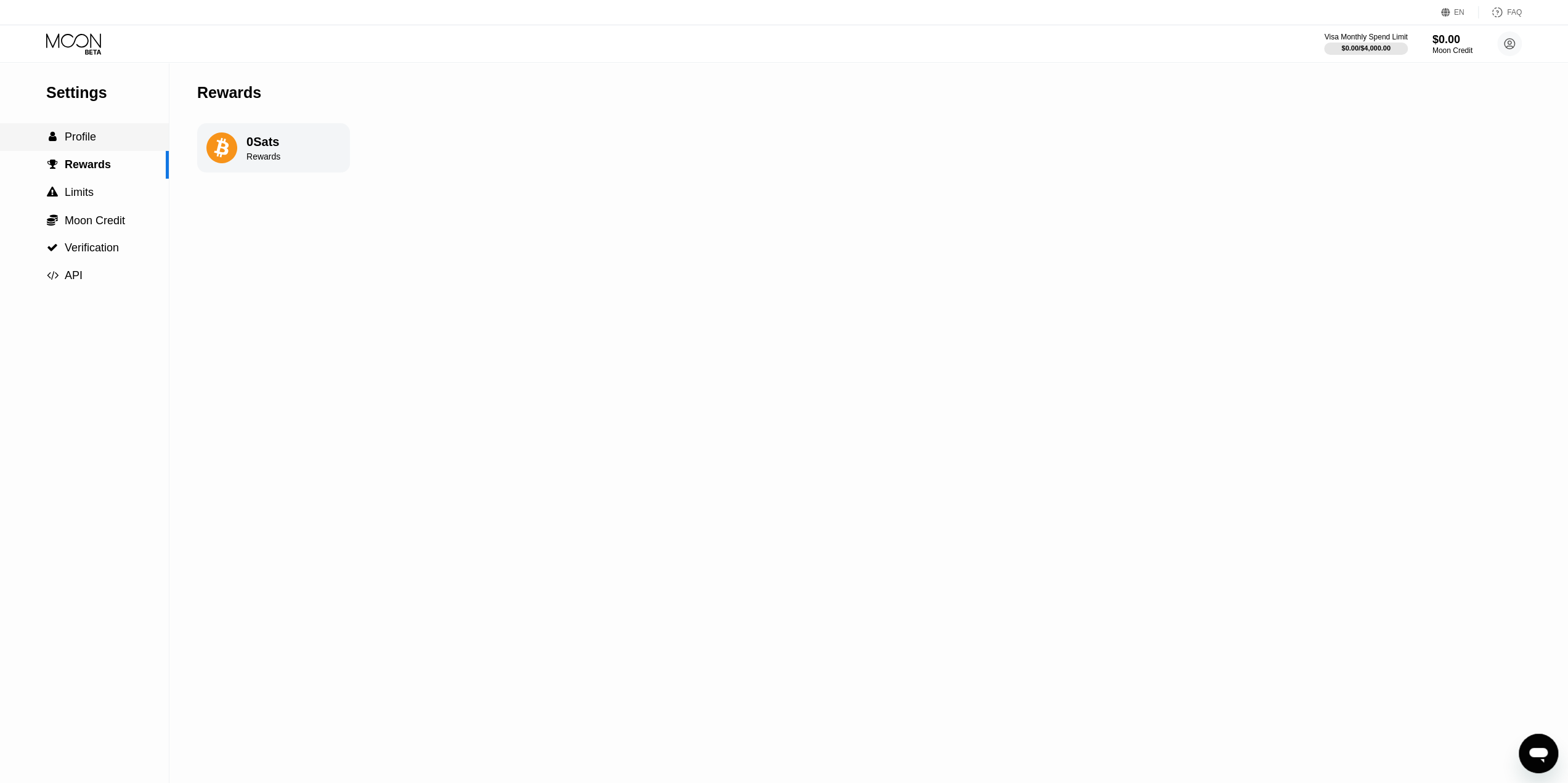
click at [110, 148] on div " Profile" at bounding box center [84, 137] width 168 height 28
click at [92, 44] on icon at bounding box center [74, 44] width 58 height 22
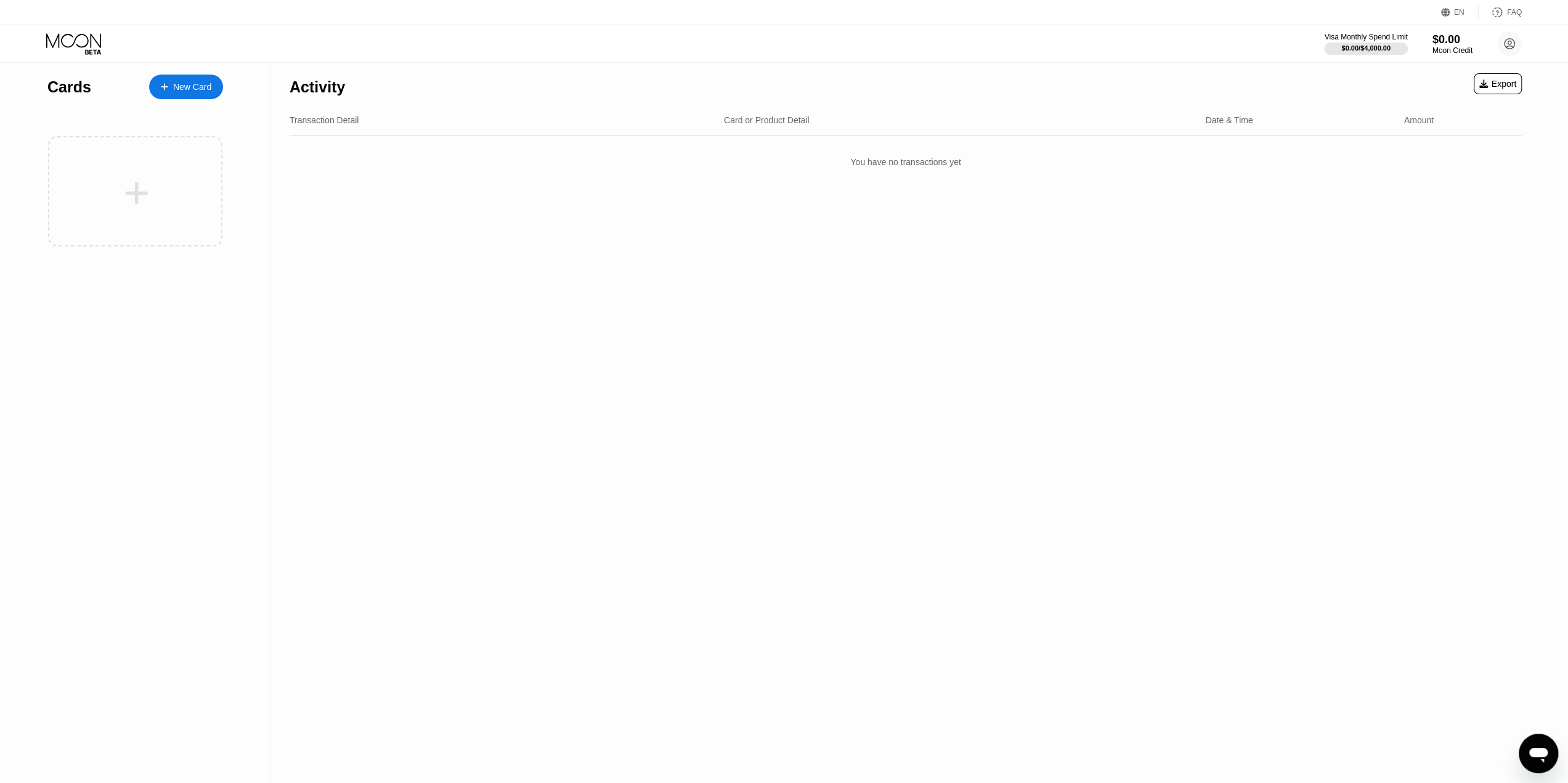
click at [1510, 8] on div "FAQ" at bounding box center [1514, 13] width 15 height 8
click at [1500, 48] on circle at bounding box center [1510, 44] width 25 height 25
click at [1429, 148] on div "Settings" at bounding box center [1454, 154] width 117 height 13
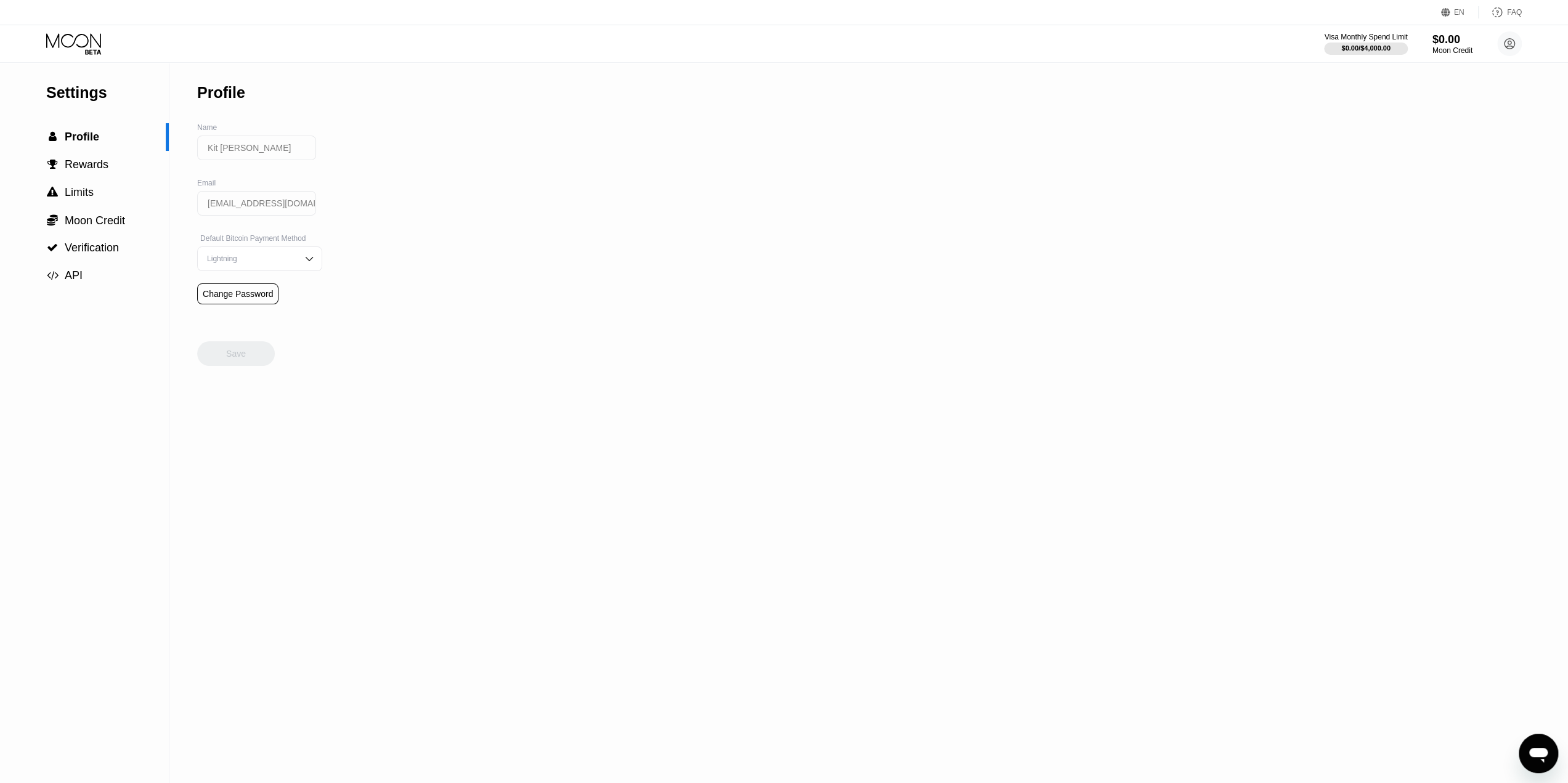
click at [81, 58] on div "Visa Monthly Spend Limit $0.00 / $4,000.00 $0.00 Moon Credit Kit Loong Yee kitl…" at bounding box center [784, 43] width 1568 height 37
click at [81, 56] on div "Visa Monthly Spend Limit $0.00 / $4,000.00 $0.00 Moon Credit Kit Loong Yee kitl…" at bounding box center [784, 43] width 1568 height 37
click at [85, 38] on icon at bounding box center [74, 44] width 58 height 22
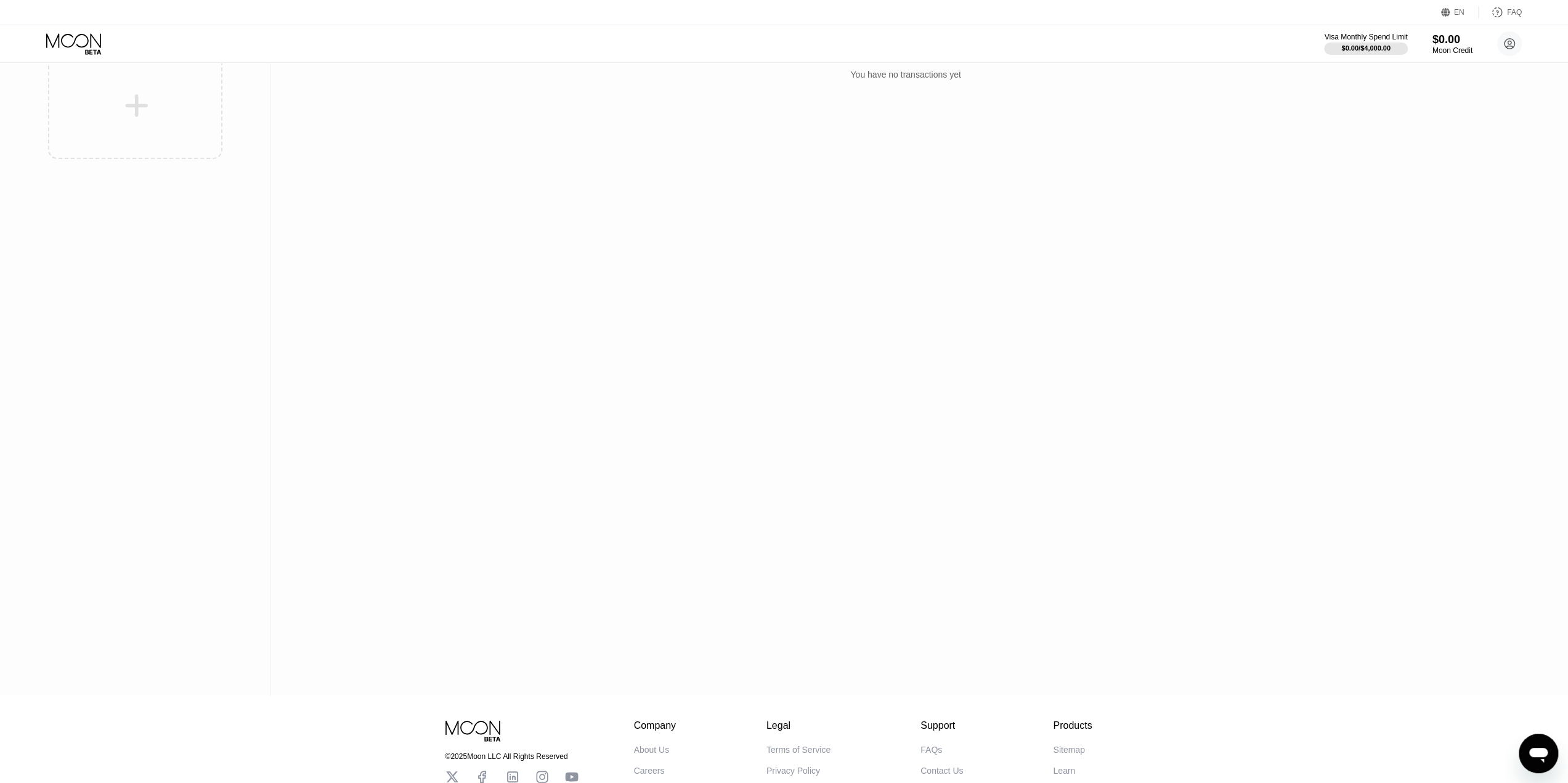
scroll to position [188, 0]
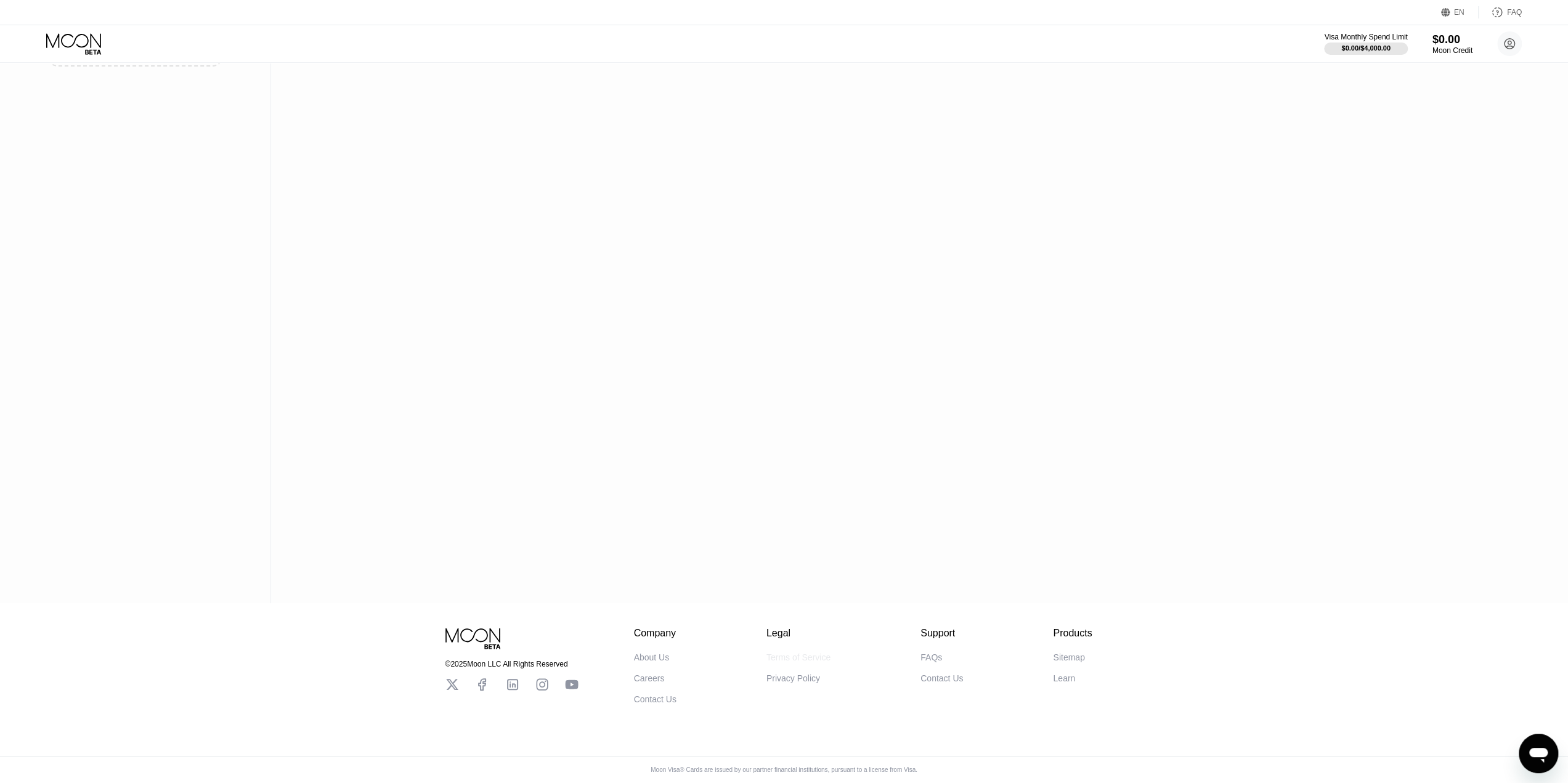
click at [788, 656] on div "Terms of Service" at bounding box center [798, 657] width 64 height 10
click at [1509, 45] on circle at bounding box center [1510, 44] width 25 height 25
click at [1447, 234] on div "About Us" at bounding box center [1434, 235] width 36 height 10
click at [1309, 122] on div "Activity Export Transaction Detail Card or Product Detail Date & Time Amount Yo…" at bounding box center [905, 243] width 1269 height 720
click at [98, 23] on div "EN Language Select an item Save FAQ" at bounding box center [784, 13] width 1568 height 25
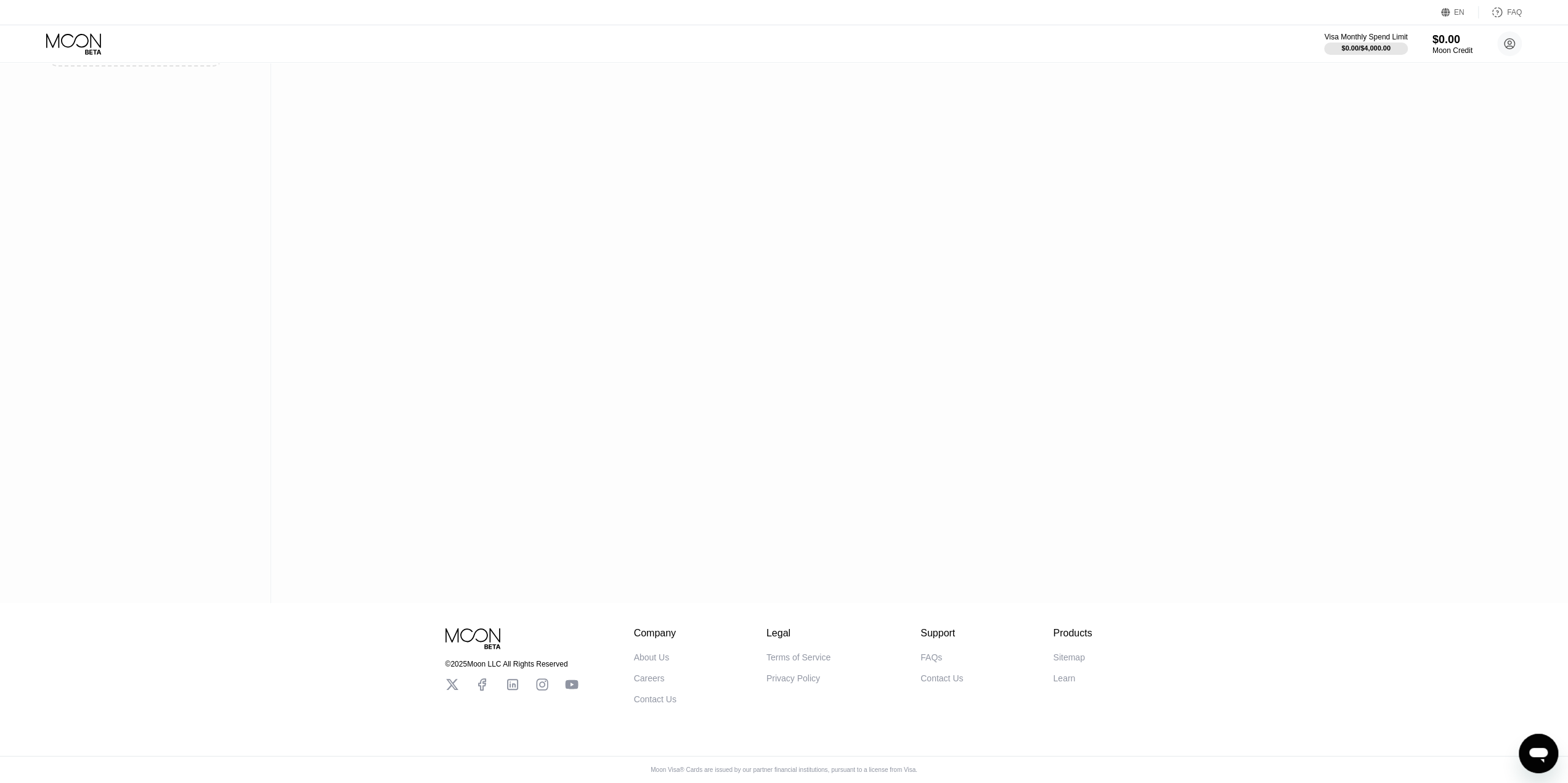
click at [80, 50] on icon at bounding box center [74, 44] width 58 height 22
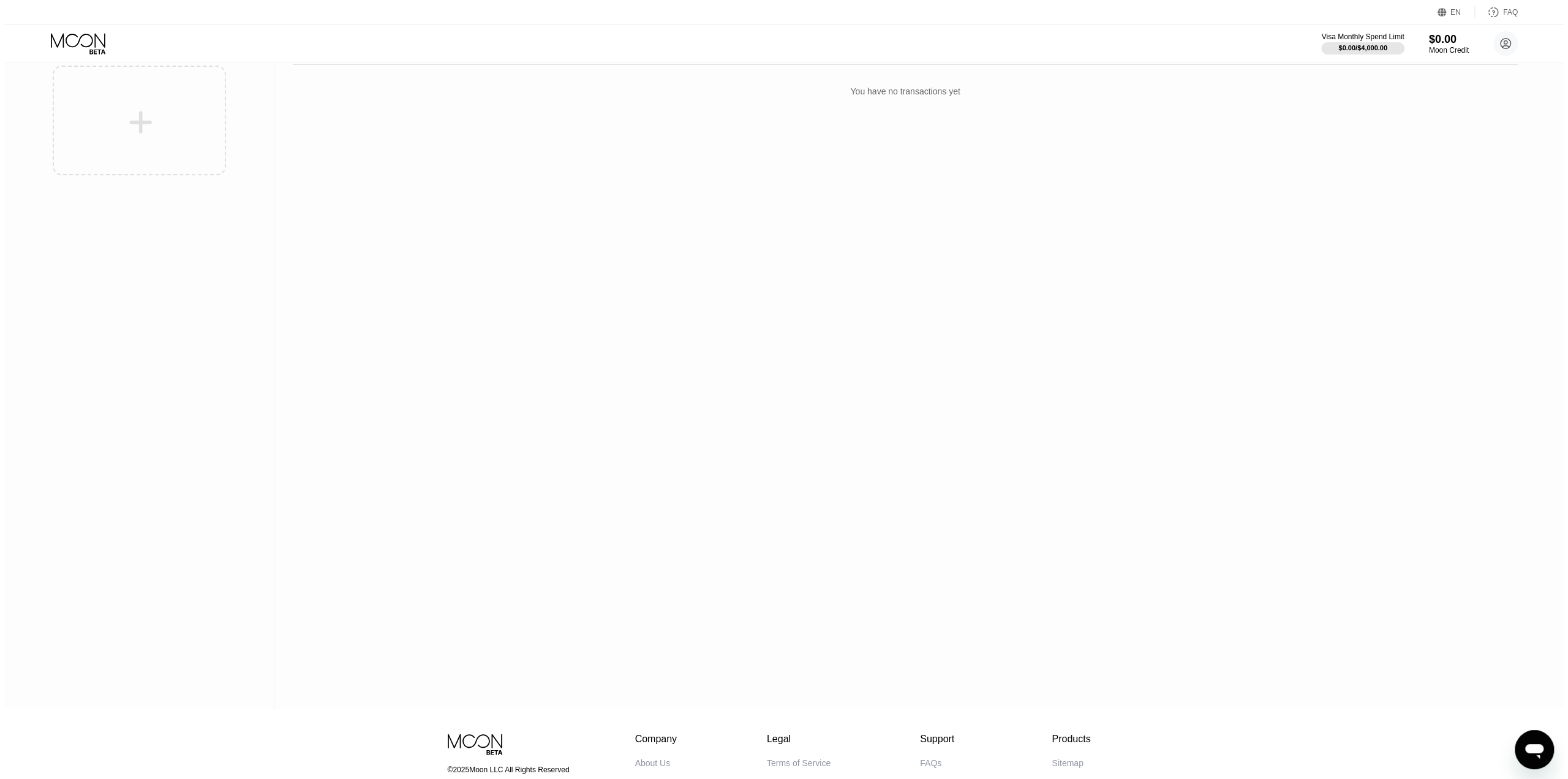
scroll to position [0, 0]
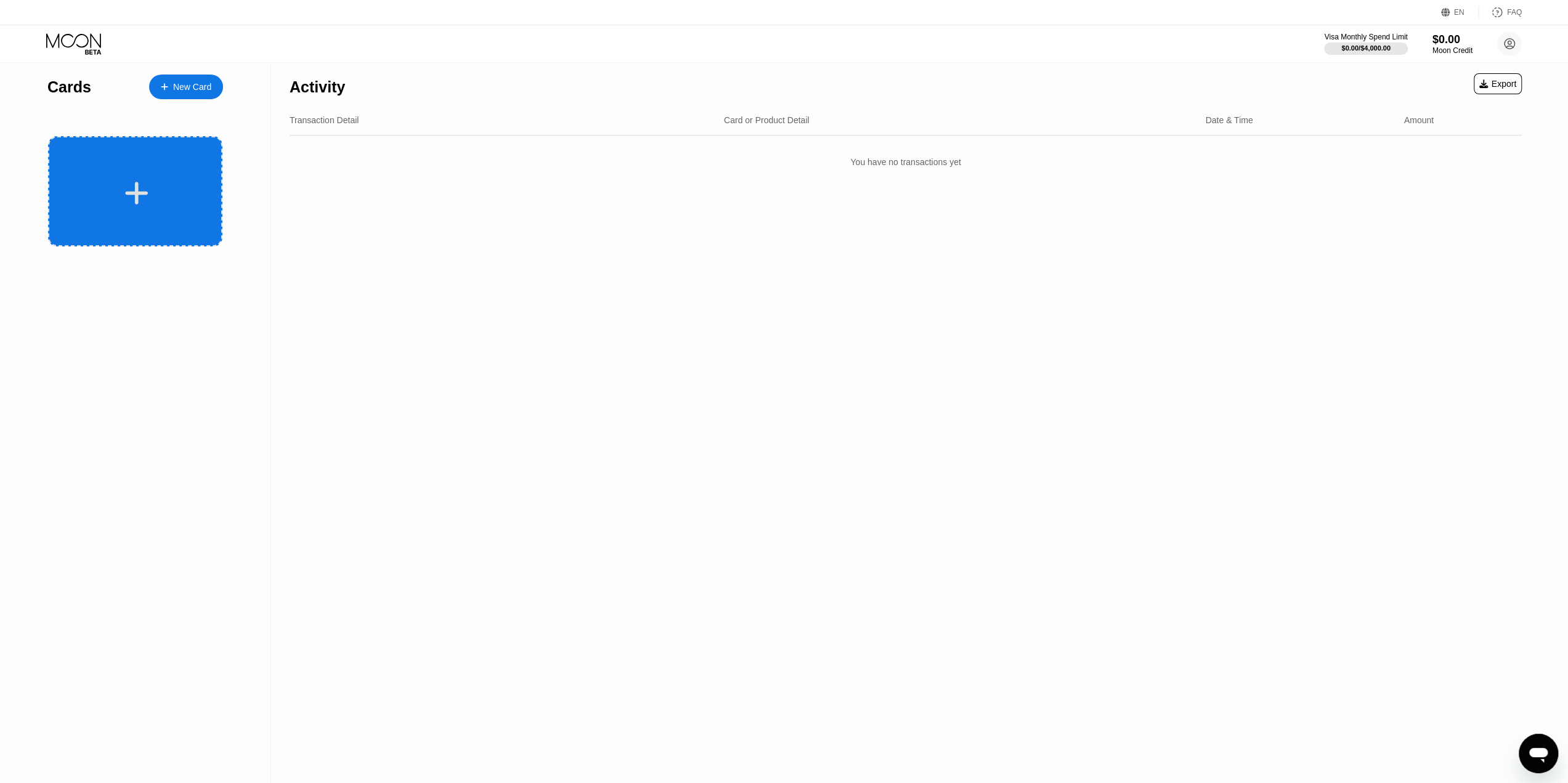
click at [157, 188] on div at bounding box center [136, 193] width 153 height 28
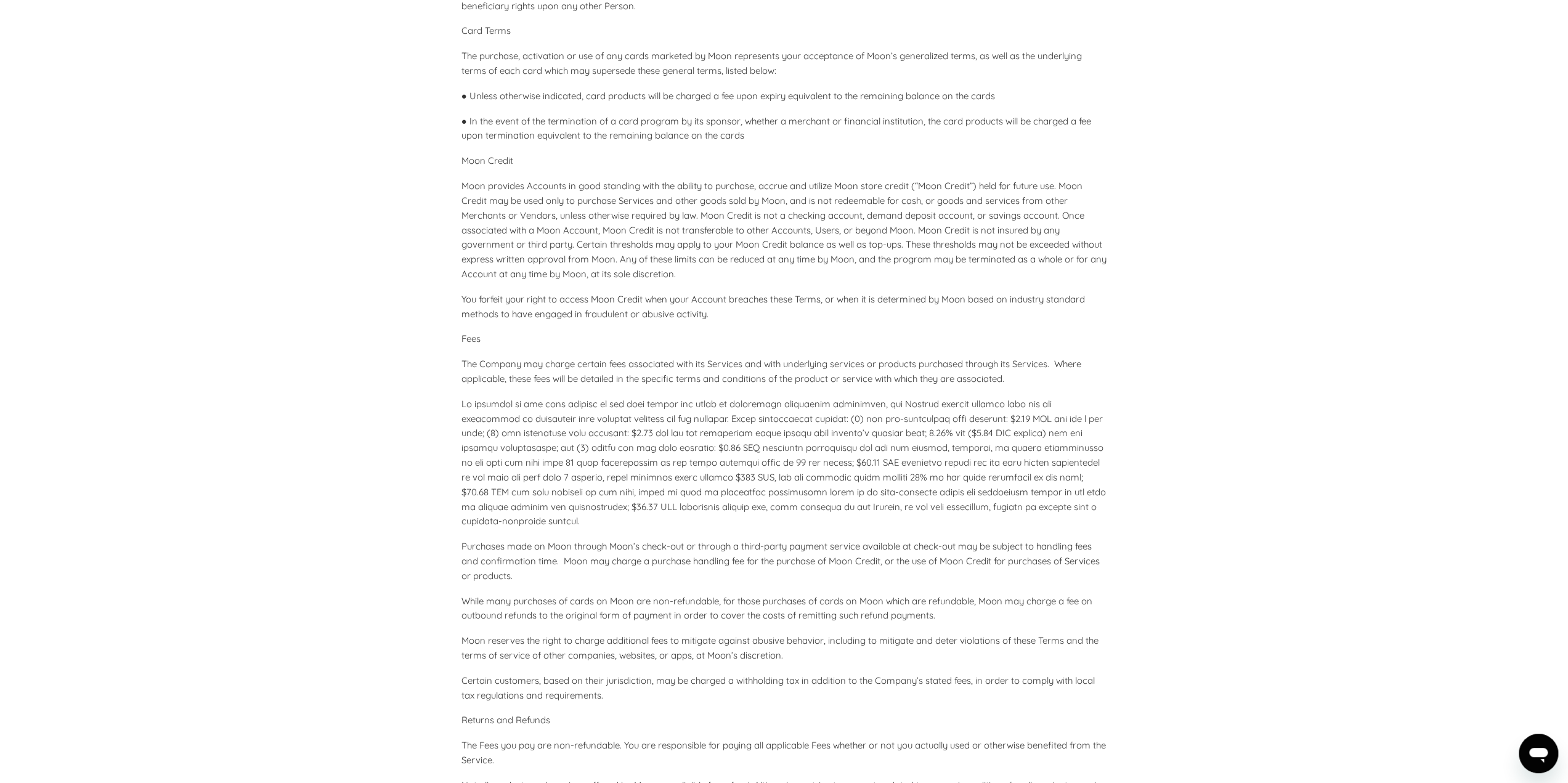
scroll to position [3202, 0]
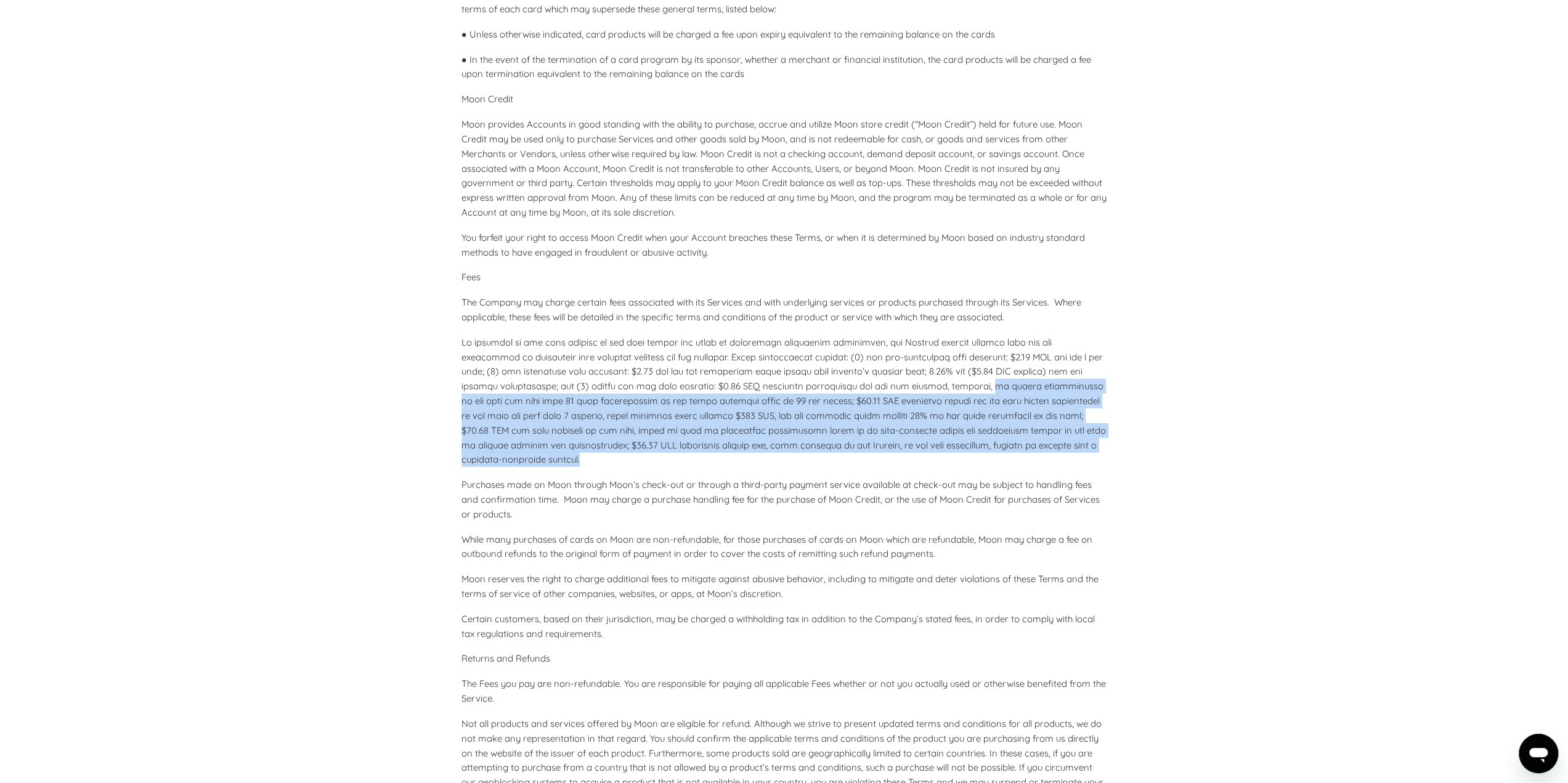
drag, startPoint x: 967, startPoint y: 402, endPoint x: 1141, endPoint y: 477, distance: 189.5
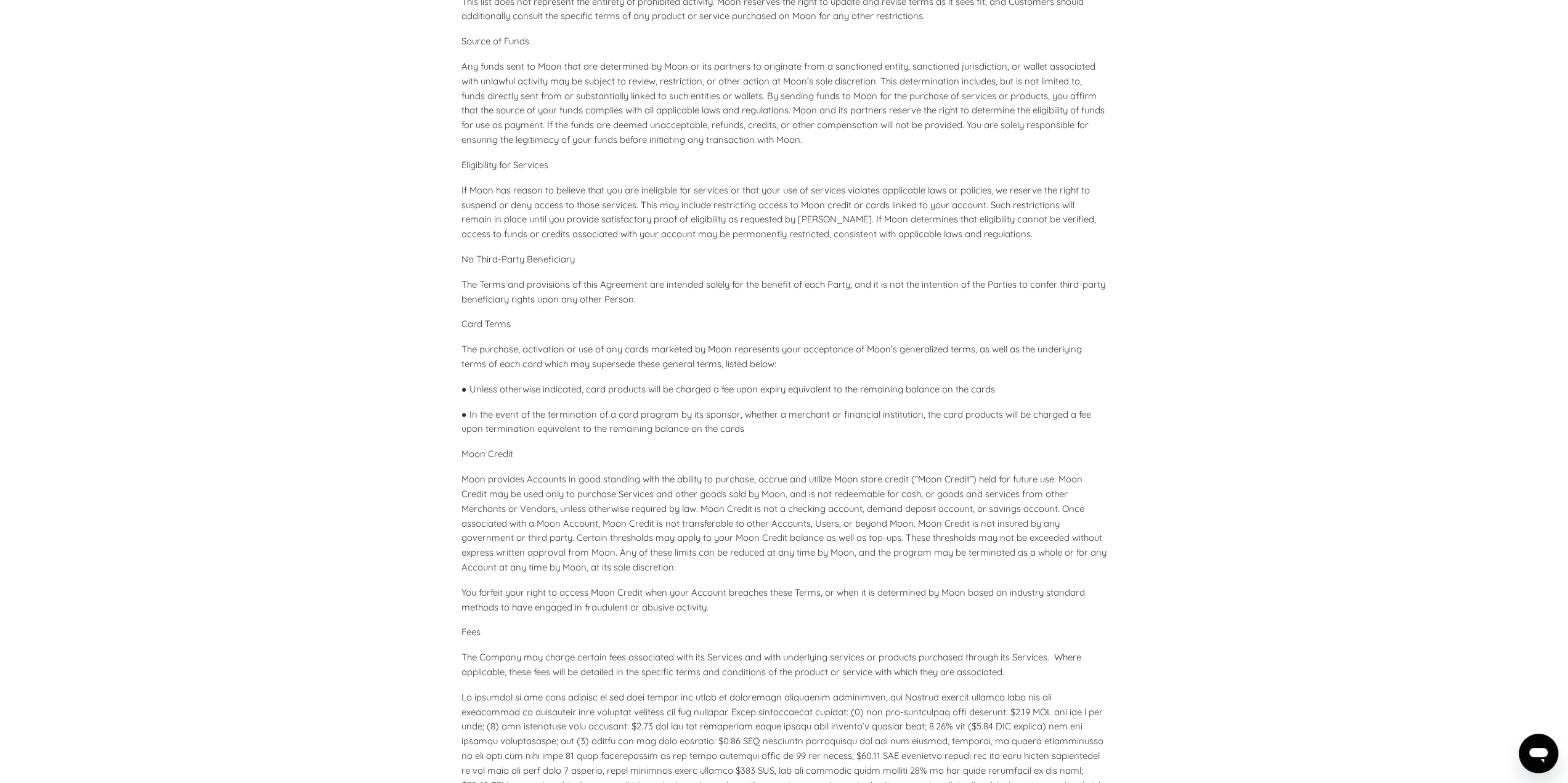
scroll to position [2771, 0]
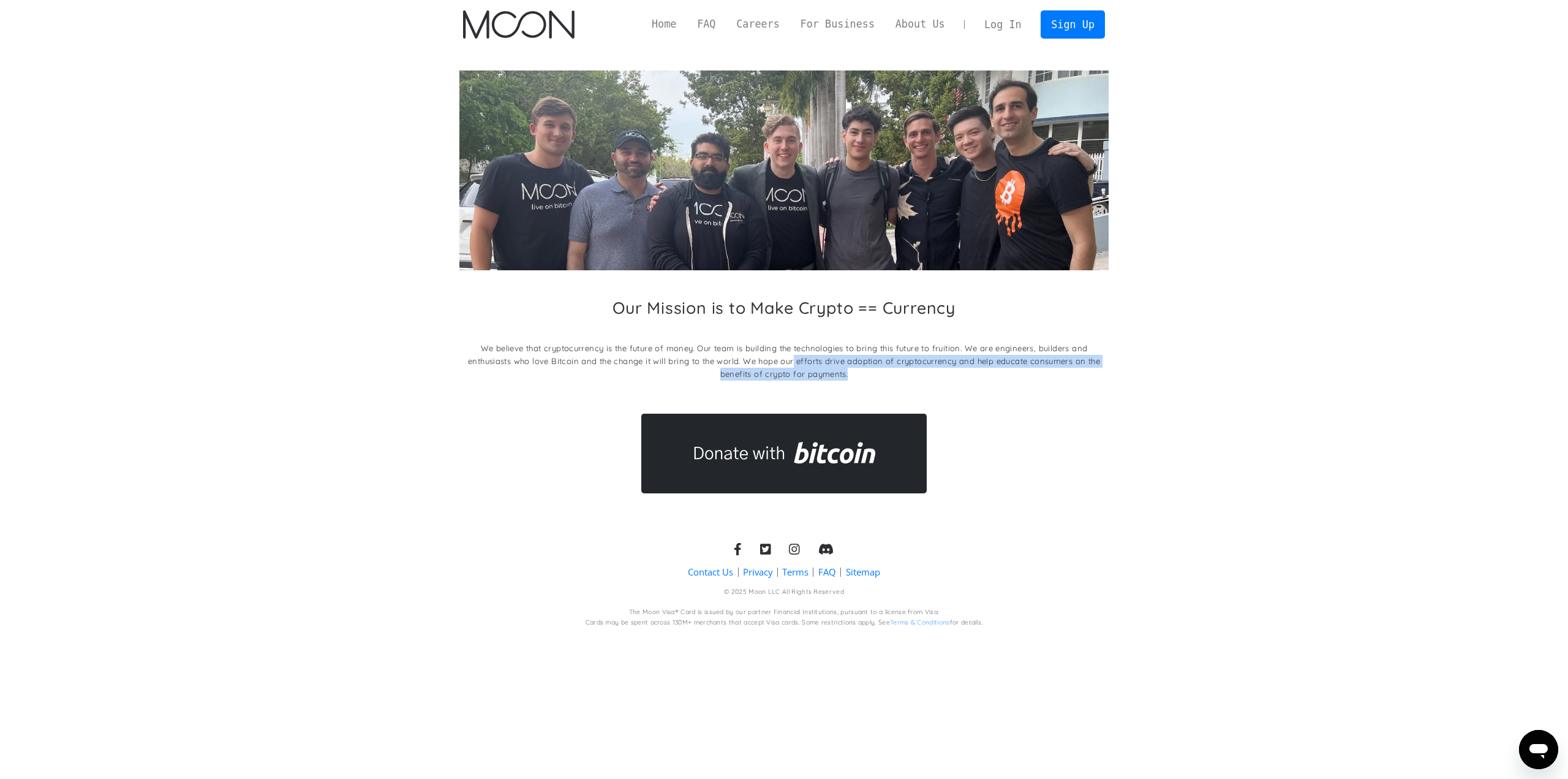
drag, startPoint x: 792, startPoint y: 360, endPoint x: 848, endPoint y: 372, distance: 57.3
click at [848, 372] on p "We believe that cryptocurrency is the future of money. Our team is building the…" at bounding box center [784, 361] width 650 height 39
drag, startPoint x: 847, startPoint y: 360, endPoint x: 850, endPoint y: 377, distance: 17.3
click at [850, 377] on p "We believe that cryptocurrency is the future of money. Our team is building the…" at bounding box center [784, 361] width 650 height 39
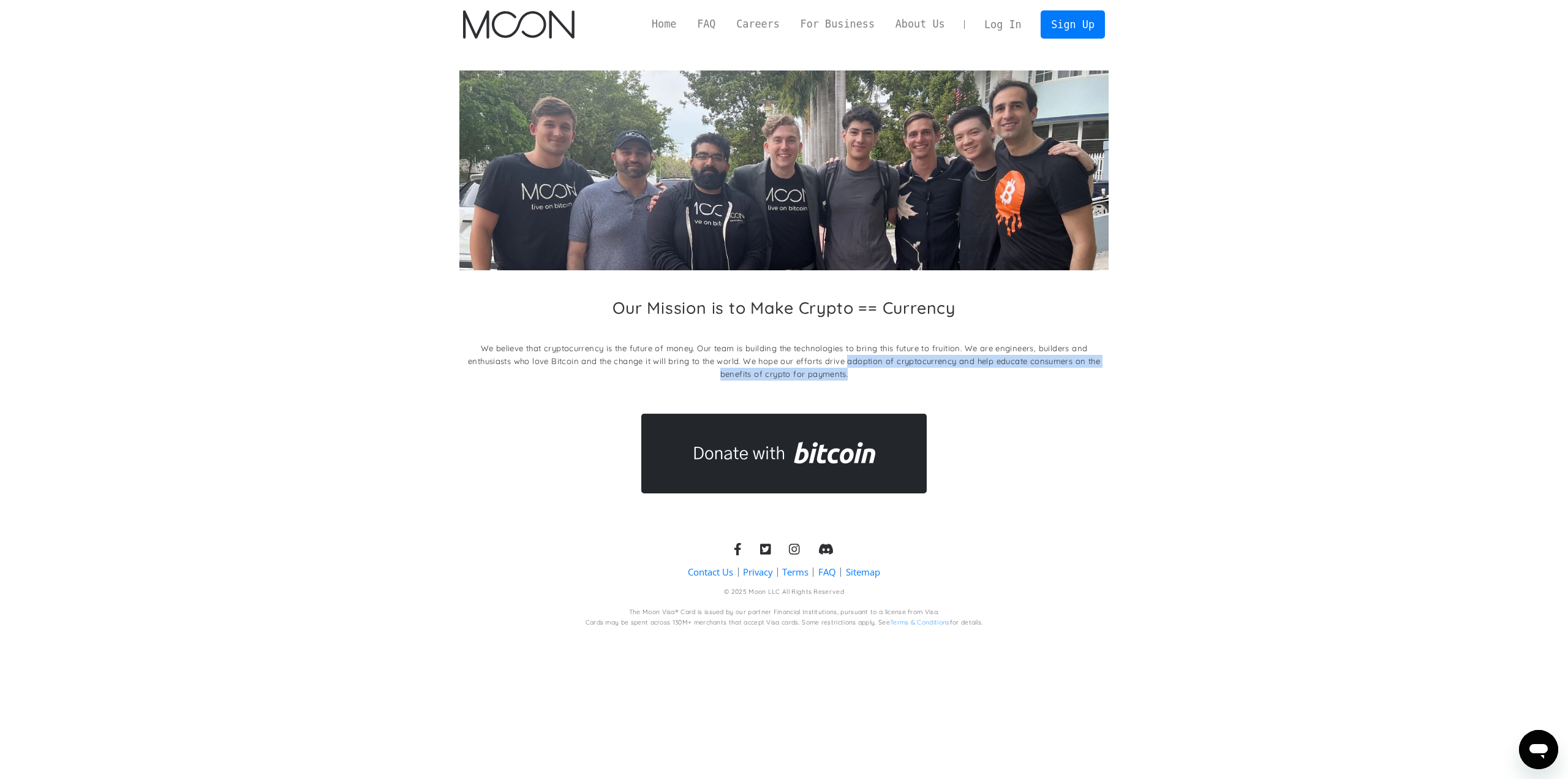
click at [850, 377] on p "We believe that cryptocurrency is the future of money. Our team is building the…" at bounding box center [784, 361] width 650 height 39
drag, startPoint x: 732, startPoint y: 378, endPoint x: 921, endPoint y: 374, distance: 189.0
click at [921, 374] on p "We believe that cryptocurrency is the future of money. Our team is building the…" at bounding box center [784, 361] width 650 height 39
click at [823, 549] on icon at bounding box center [826, 549] width 16 height 13
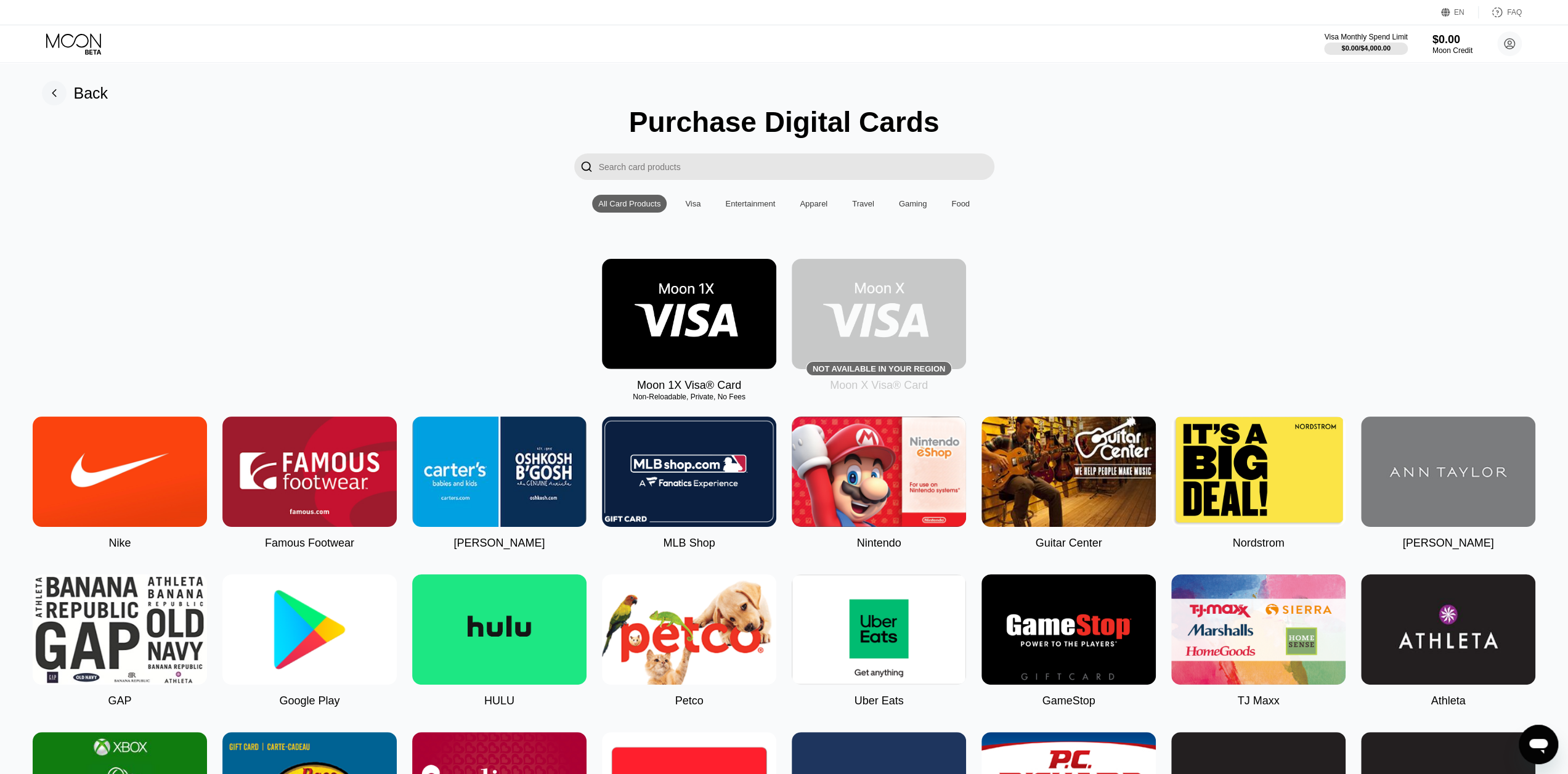
click at [123, 650] on img at bounding box center [119, 629] width 174 height 110
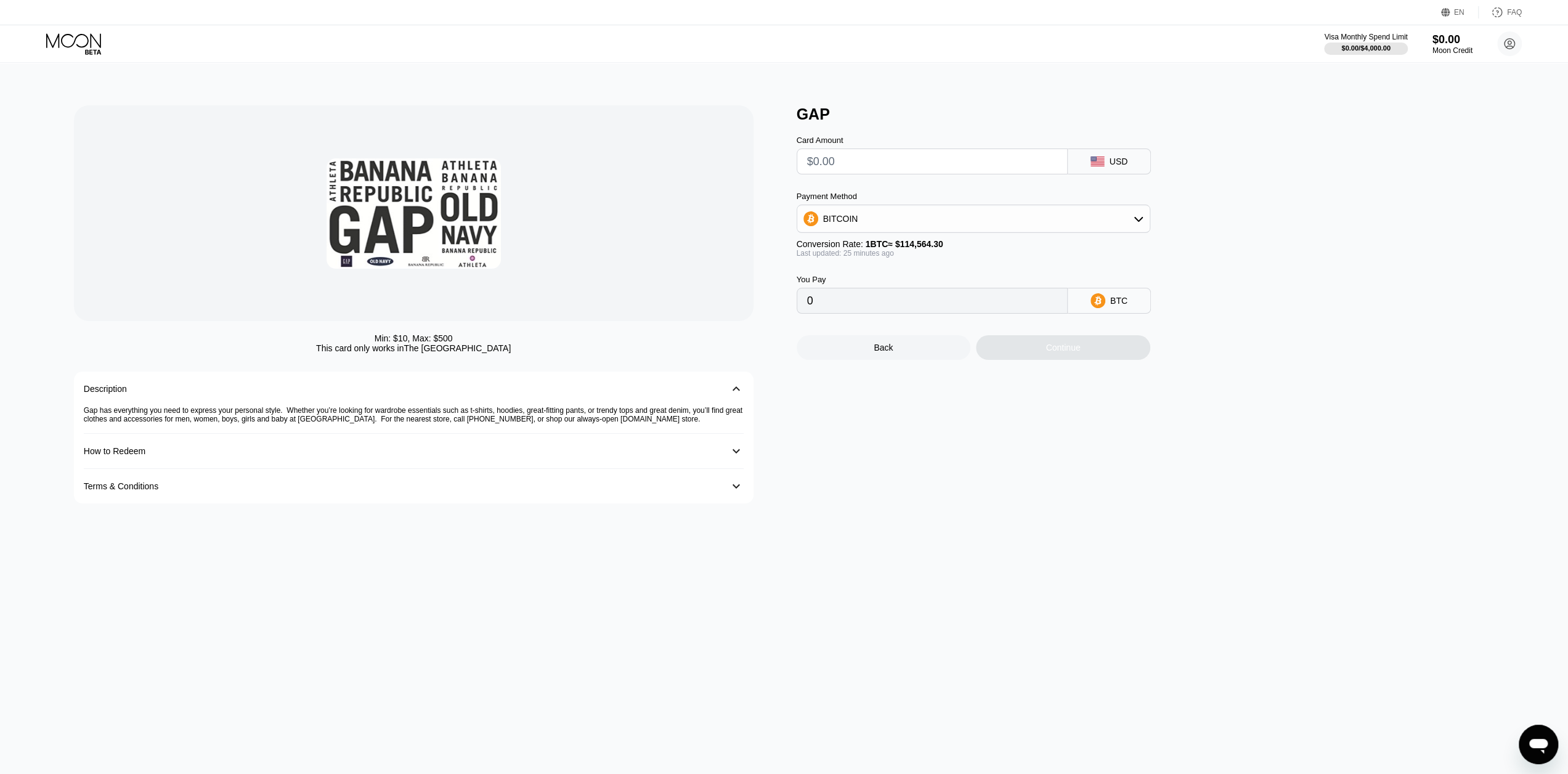
click at [428, 486] on div "Terms & Conditions" at bounding box center [400, 486] width 635 height 10
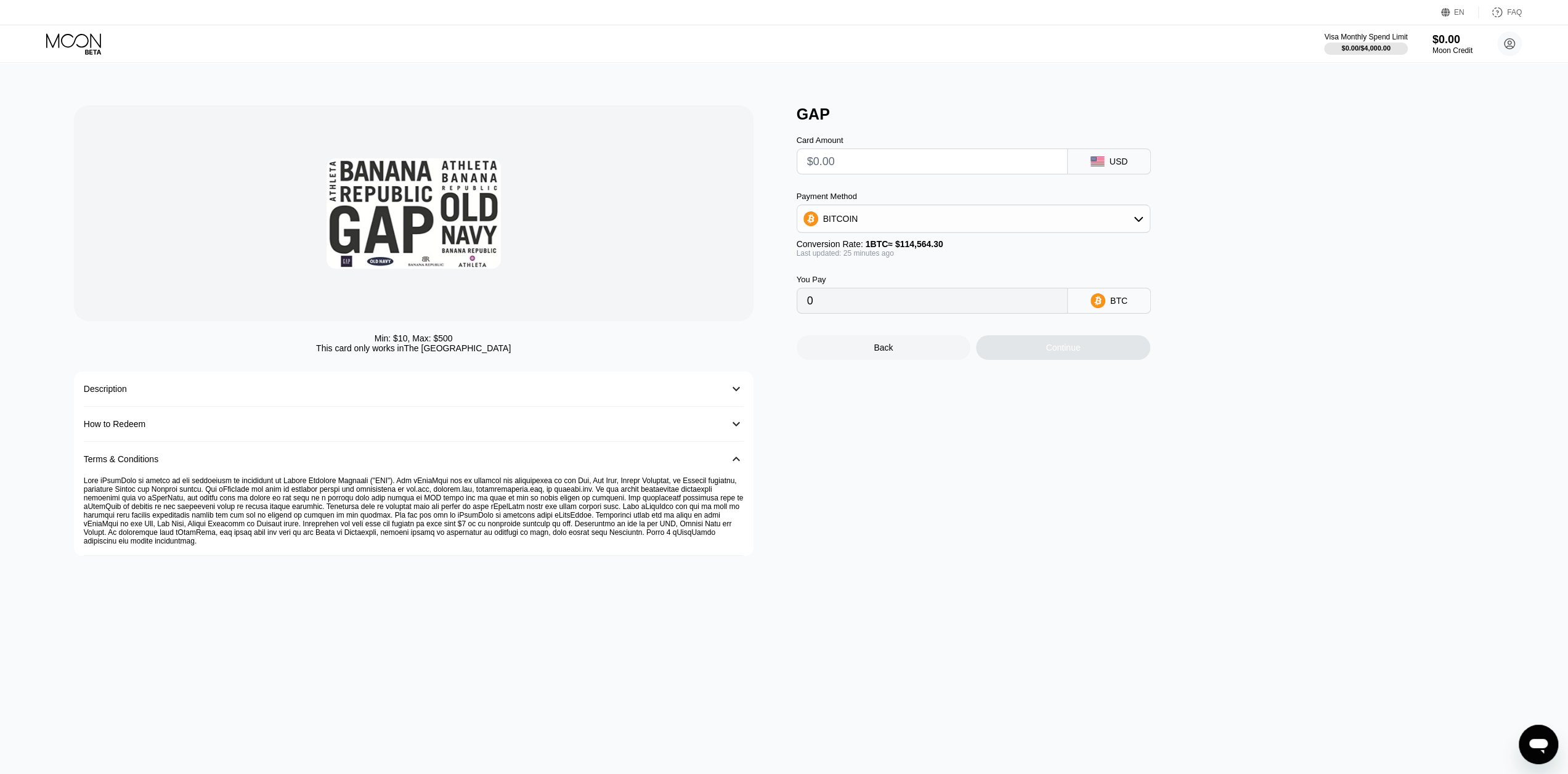
click at [430, 446] on div "Terms & Conditions 󰅀" at bounding box center [413, 459] width 660 height 34
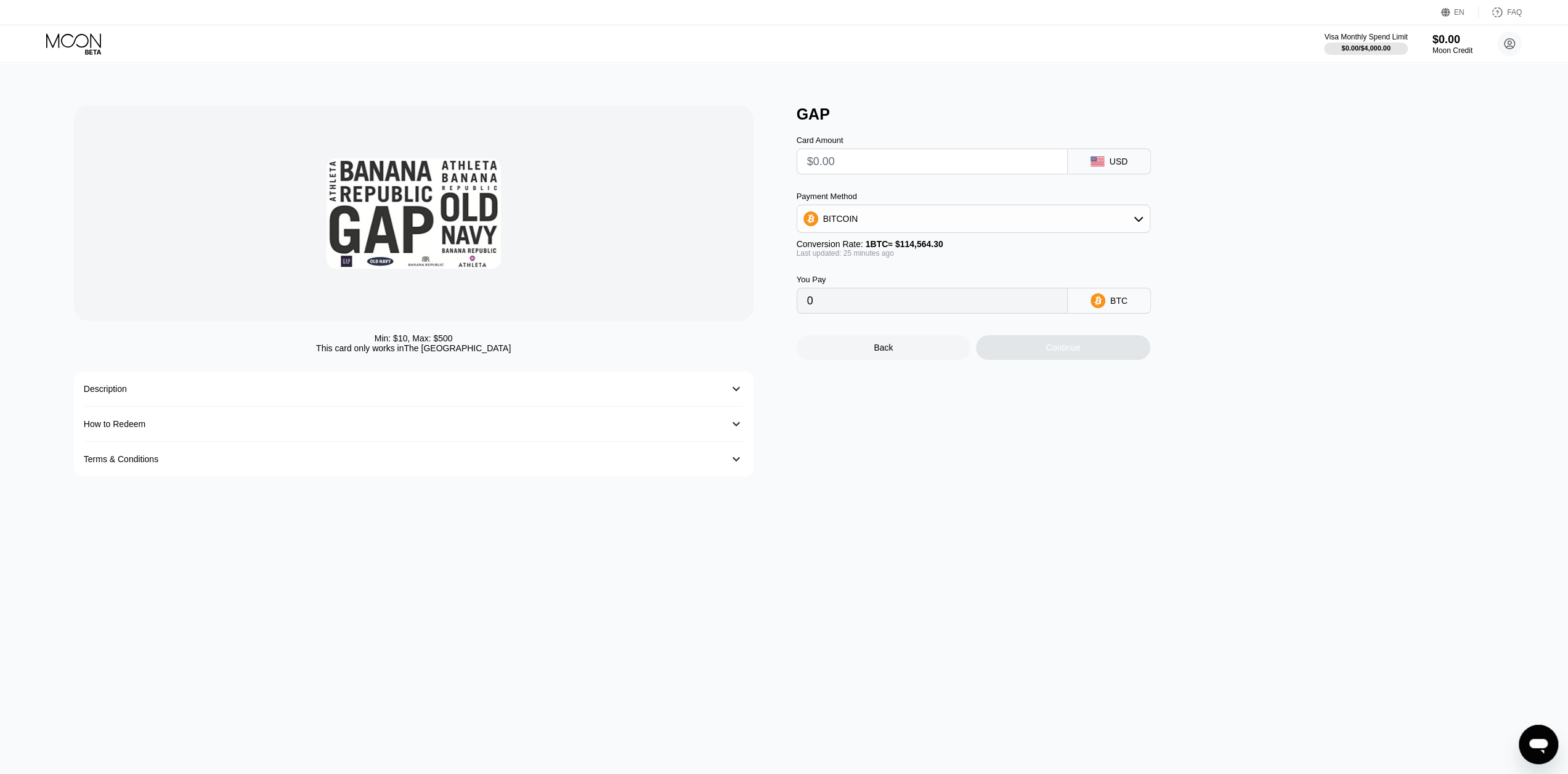
click at [437, 391] on div "Description" at bounding box center [400, 389] width 635 height 10
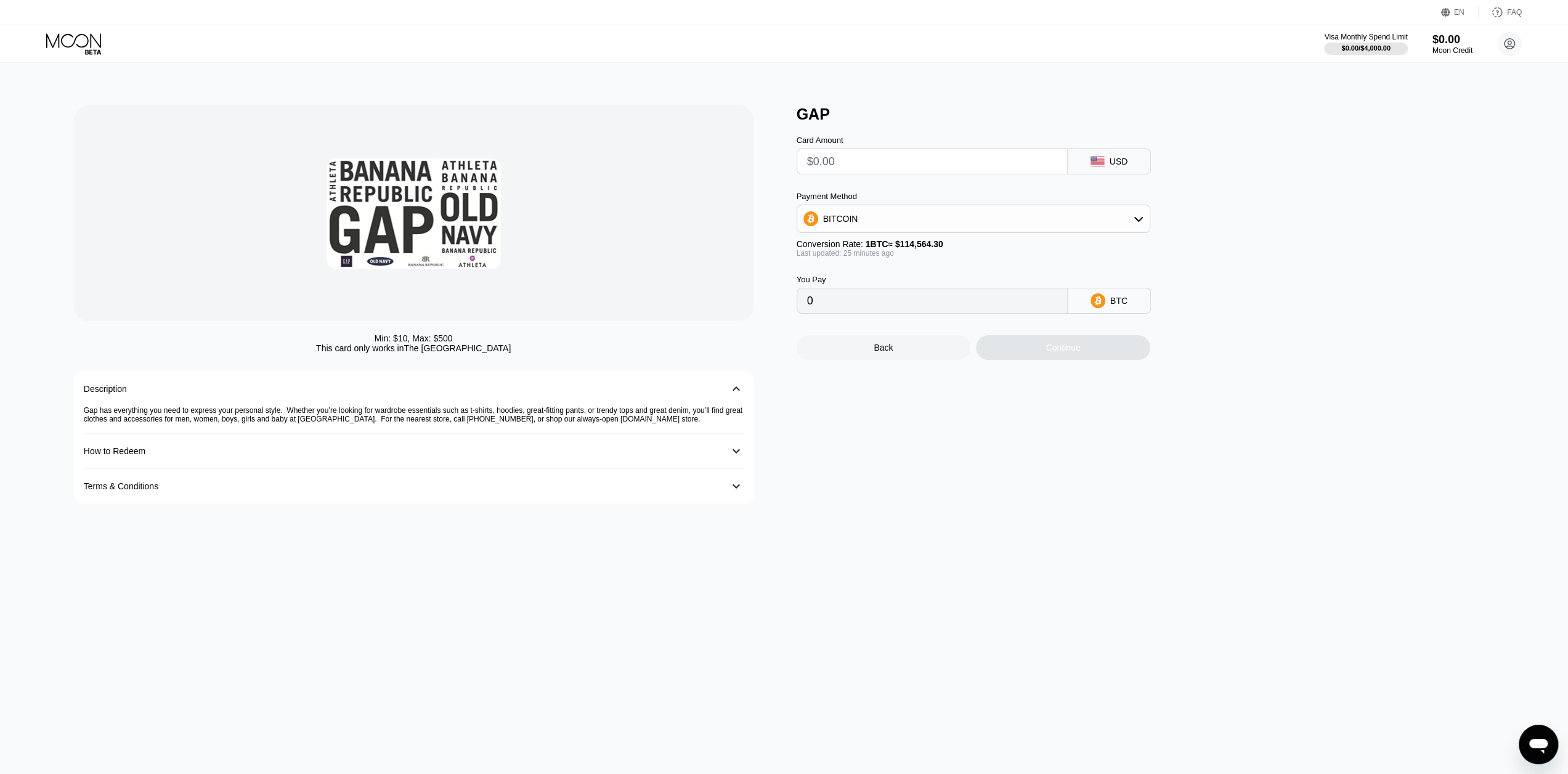
click at [437, 391] on div "Description" at bounding box center [400, 389] width 635 height 10
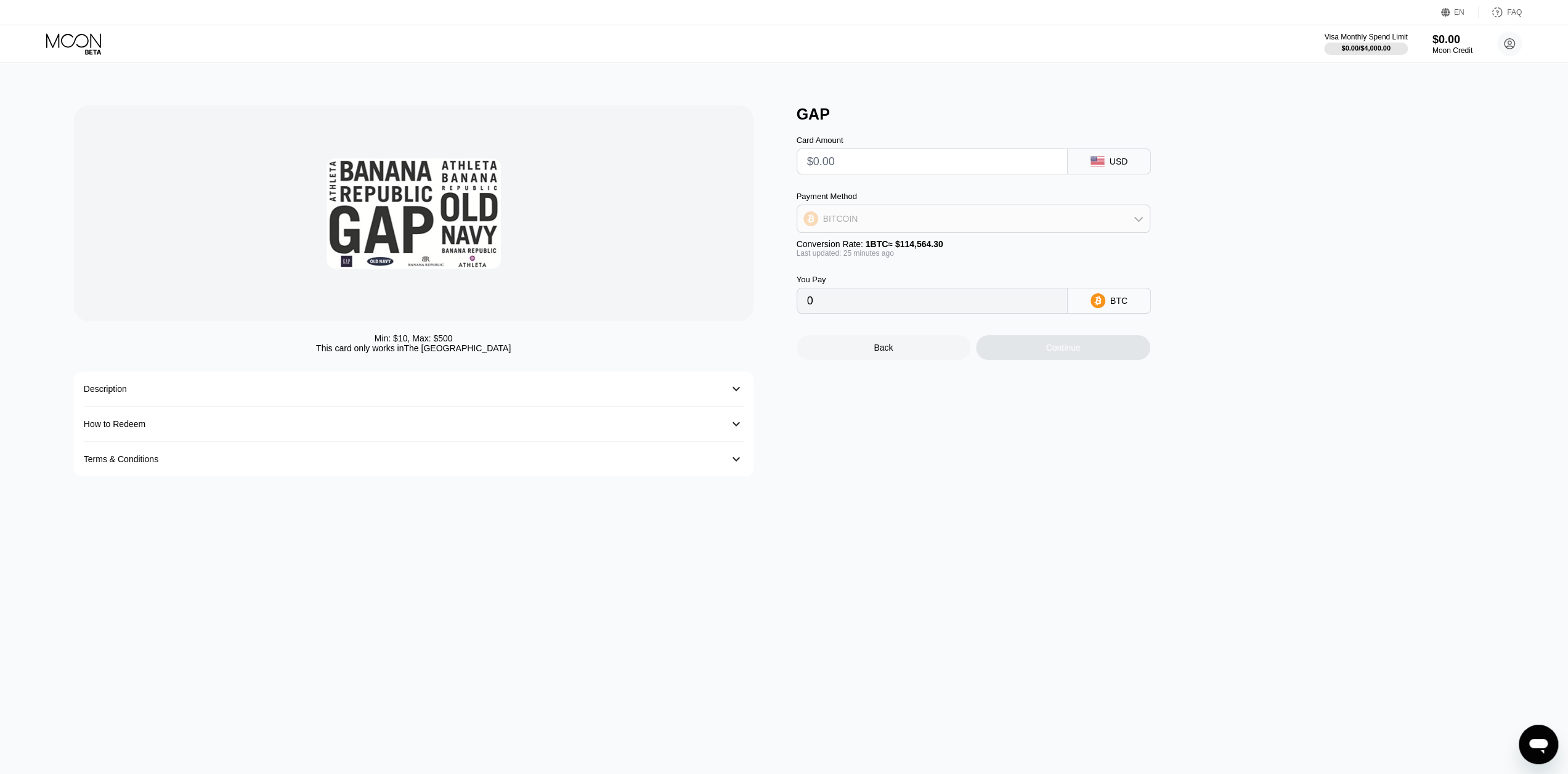
click at [966, 229] on div "BITCOIN" at bounding box center [973, 219] width 352 height 25
click at [960, 275] on div "USDT on TRON" at bounding box center [972, 280] width 346 height 25
type input "0.00"
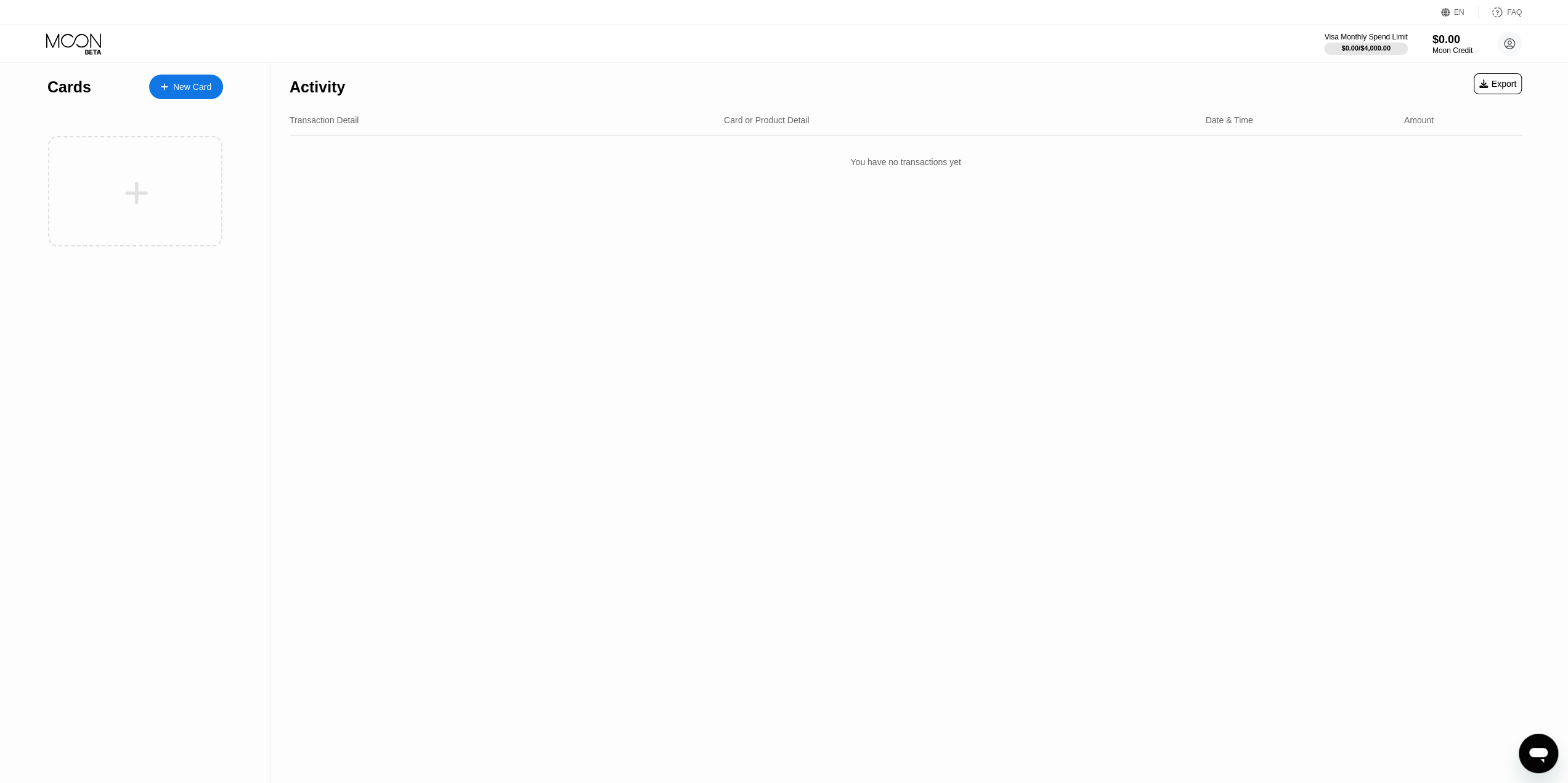
click at [190, 91] on div "New Card" at bounding box center [193, 87] width 38 height 11
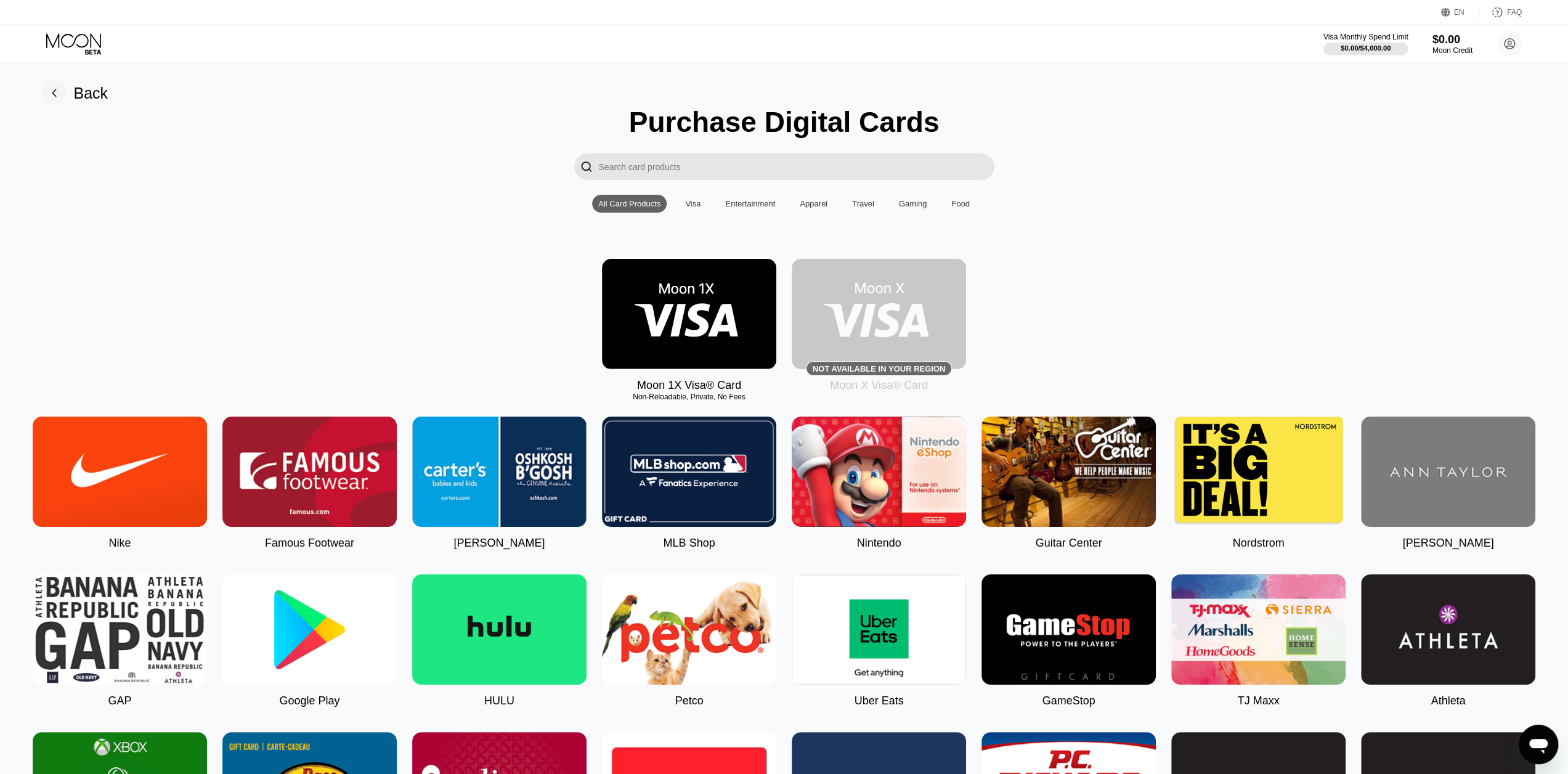
click at [1345, 41] on div "Visa Monthly Spend Limit" at bounding box center [1365, 37] width 85 height 8
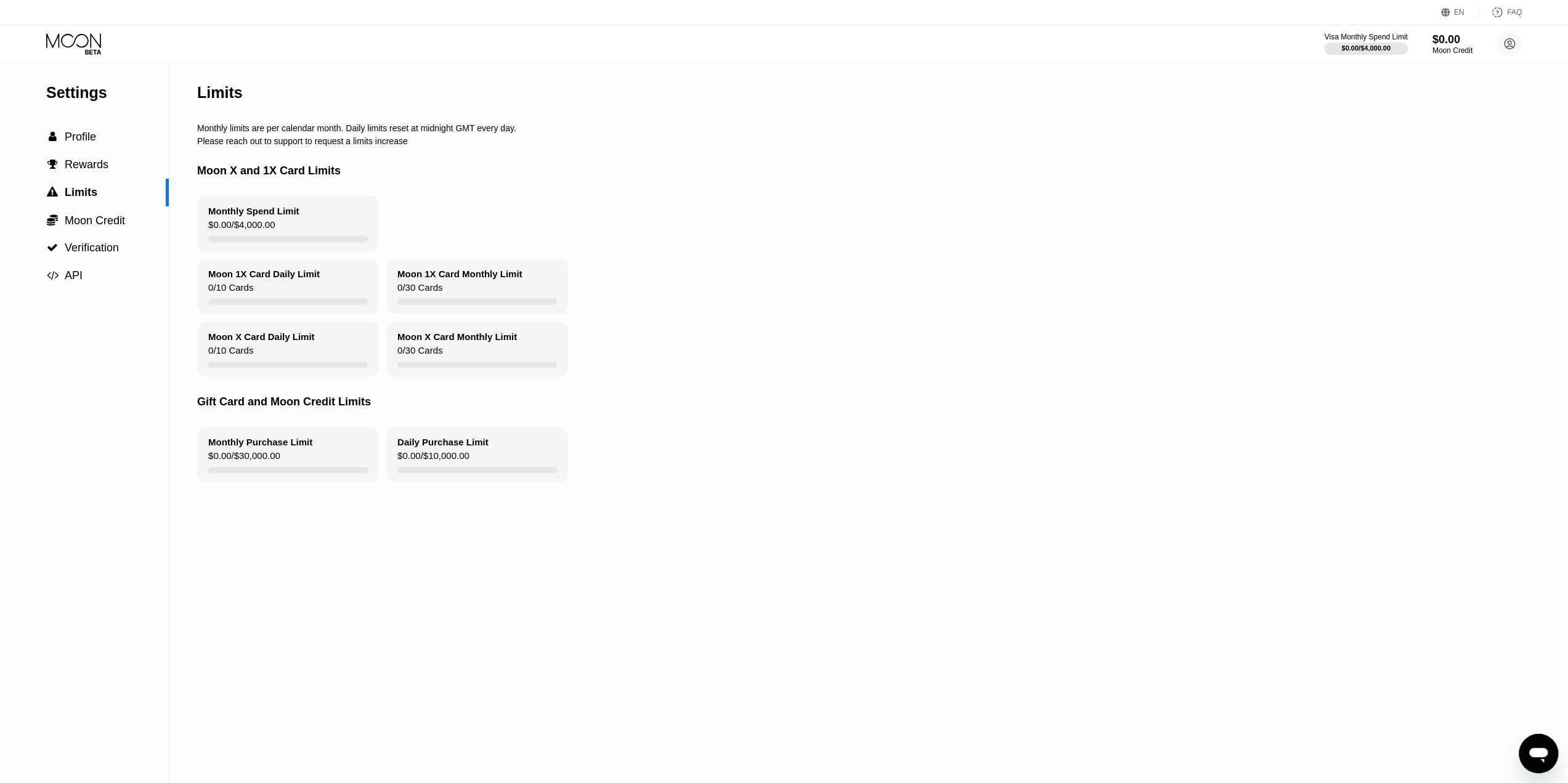
click at [950, 175] on div "Moon X and 1X Card Limits" at bounding box center [824, 171] width 1254 height 50
click at [753, 220] on div "Monthly Spend Limit $0.00 / $4,000.00" at bounding box center [824, 223] width 1254 height 55
click at [915, 128] on div "Monthly limits are per calendar month. Daily limits reset at midnight GMT every…" at bounding box center [824, 128] width 1254 height 10
click at [939, 208] on div "Monthly Spend Limit $0.00 / $4,000.00" at bounding box center [824, 223] width 1254 height 55
click at [95, 227] on span "Moon Credit" at bounding box center [95, 220] width 60 height 13
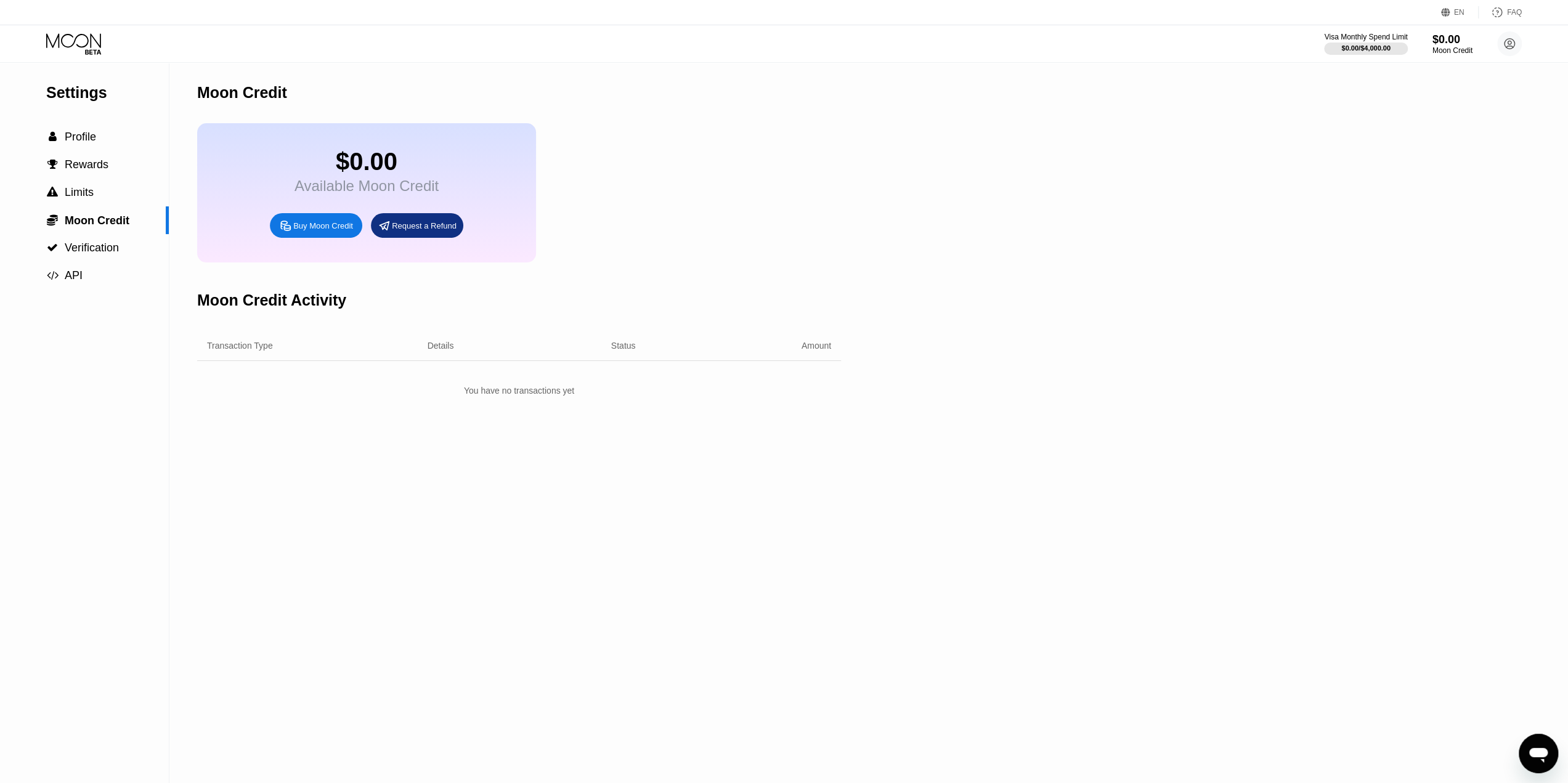
click at [826, 188] on div "$0.00 Available Moon Credit Buy Moon Credit Request a Refund" at bounding box center [519, 193] width 644 height 139
click at [329, 238] on div "Buy Moon Credit" at bounding box center [315, 226] width 93 height 25
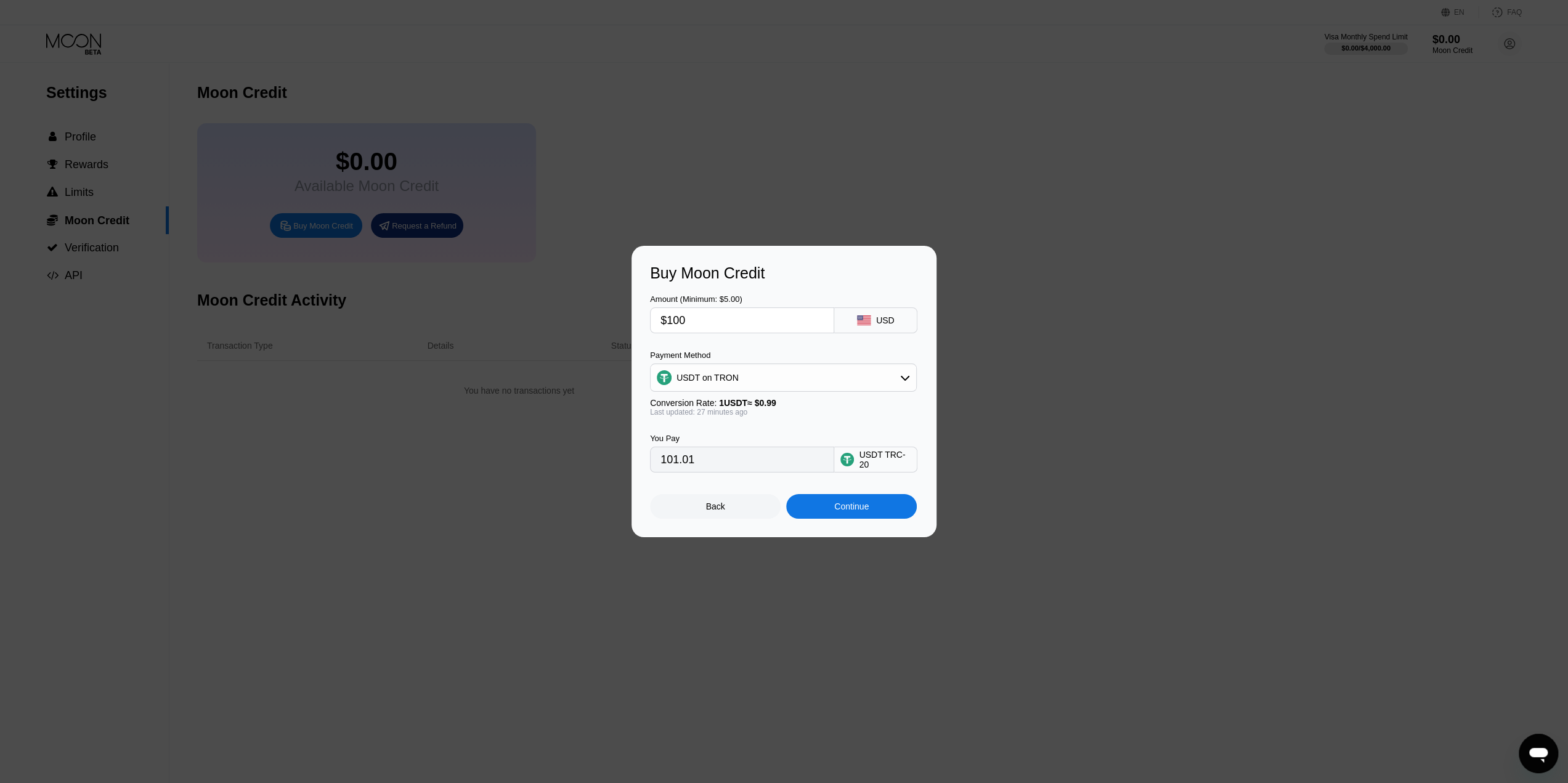
click at [899, 379] on div "USDT on TRON" at bounding box center [783, 378] width 265 height 25
click at [729, 438] on span "USDT on TRON" at bounding box center [711, 439] width 63 height 10
click at [739, 322] on input "$100" at bounding box center [742, 320] width 163 height 25
type input "$5"
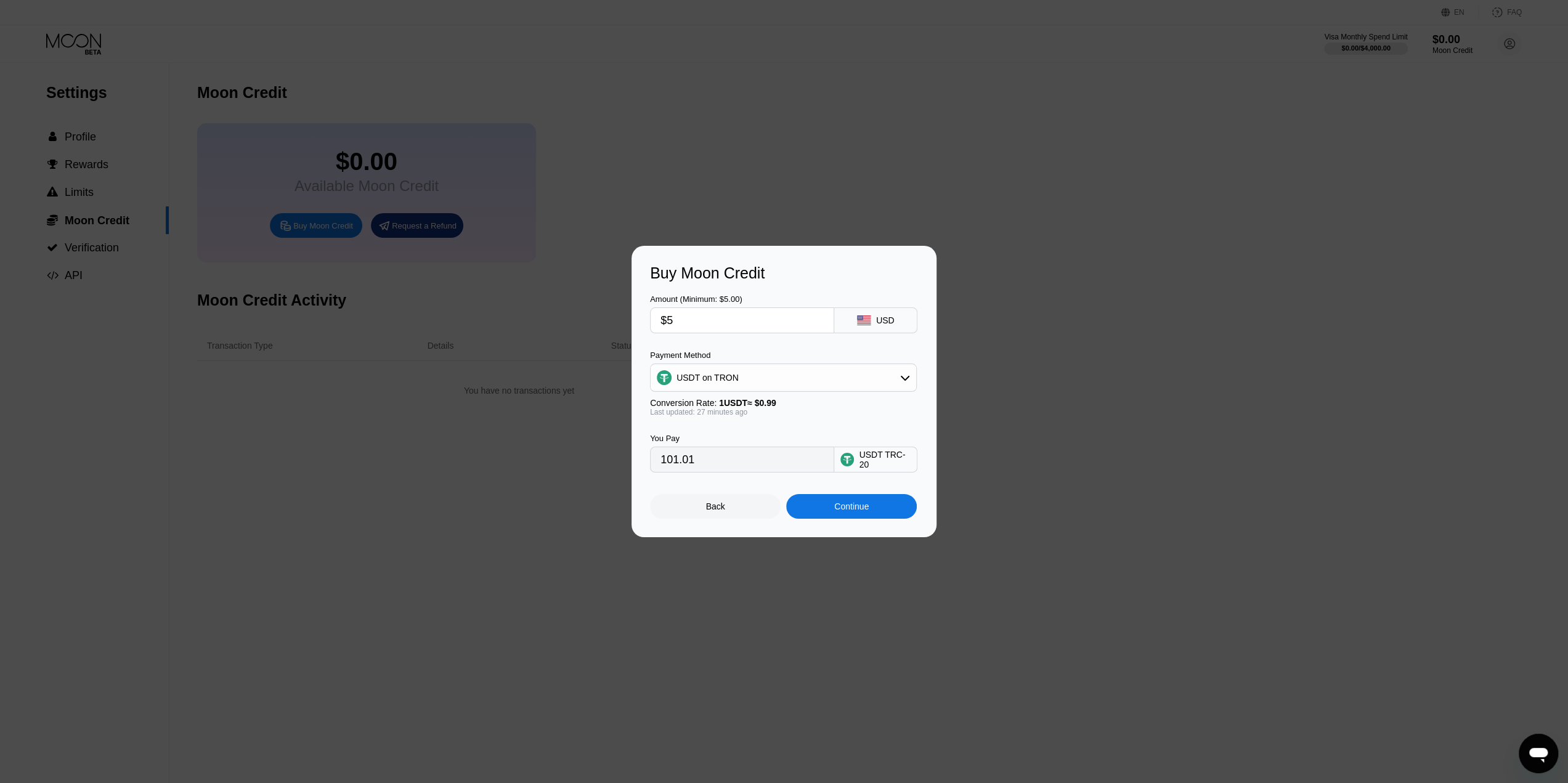
type input "5.05"
type input "$50"
type input "50.51"
type input "$500"
type input "505.05"
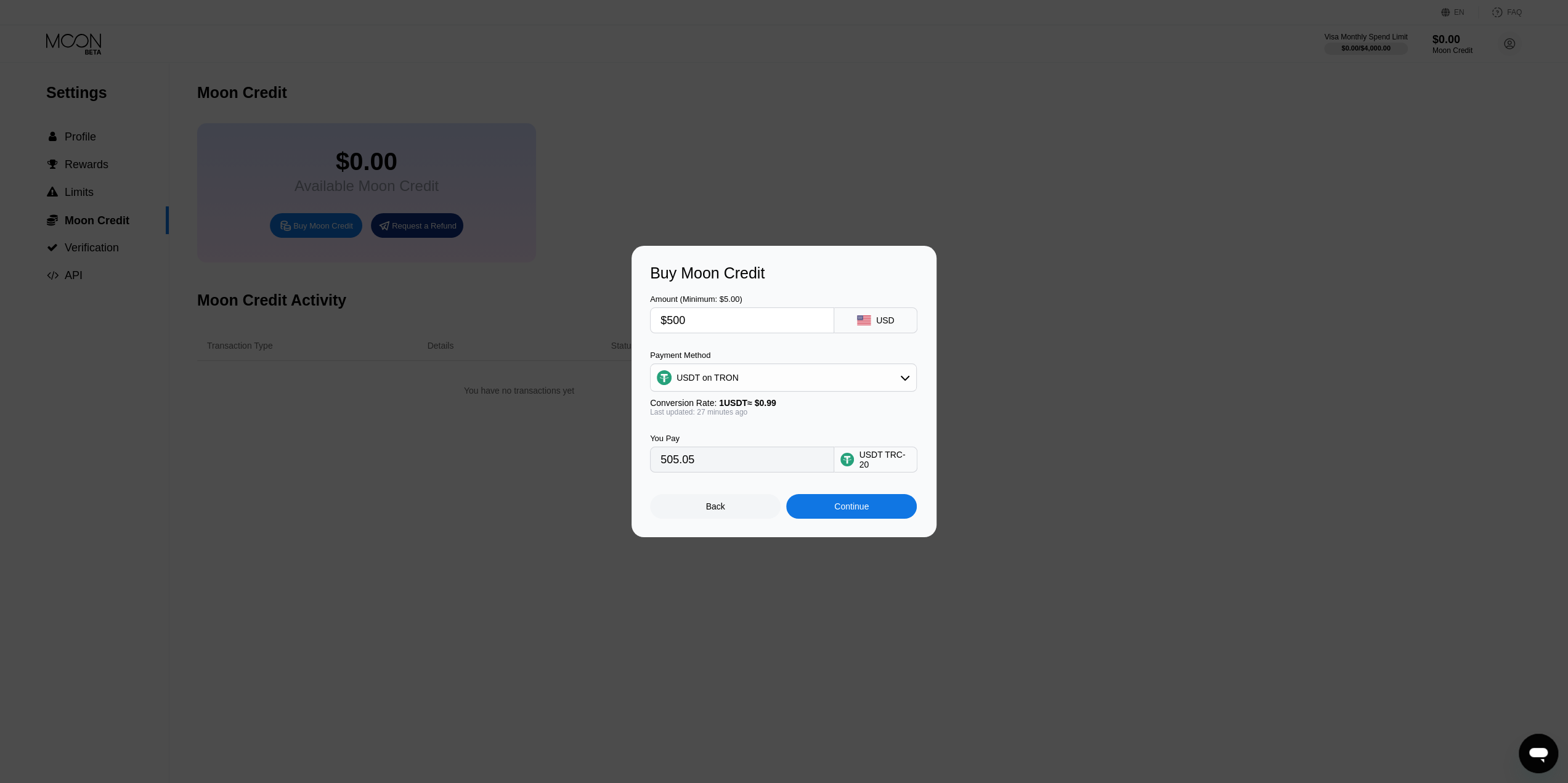
type input "$500"
drag, startPoint x: 668, startPoint y: 358, endPoint x: 727, endPoint y: 356, distance: 59.0
click at [727, 356] on div "Payment Method" at bounding box center [783, 354] width 267 height 9
click at [205, 510] on div "Buy Moon Credit Amount (Minimum: $5.00) $500 USD Payment Method USDT on TRON Co…" at bounding box center [784, 391] width 1568 height 291
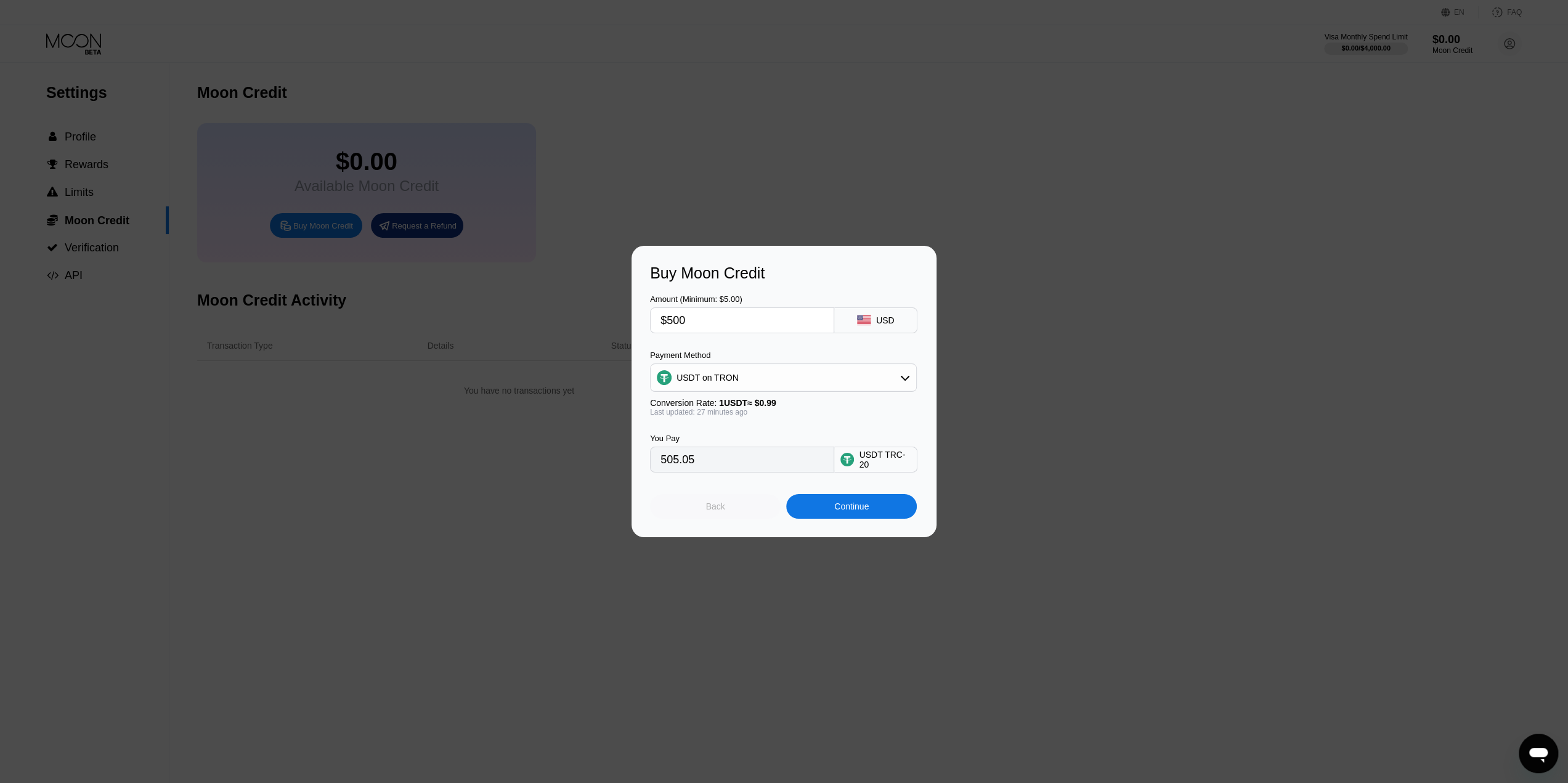
click at [702, 519] on div "Back" at bounding box center [715, 506] width 131 height 25
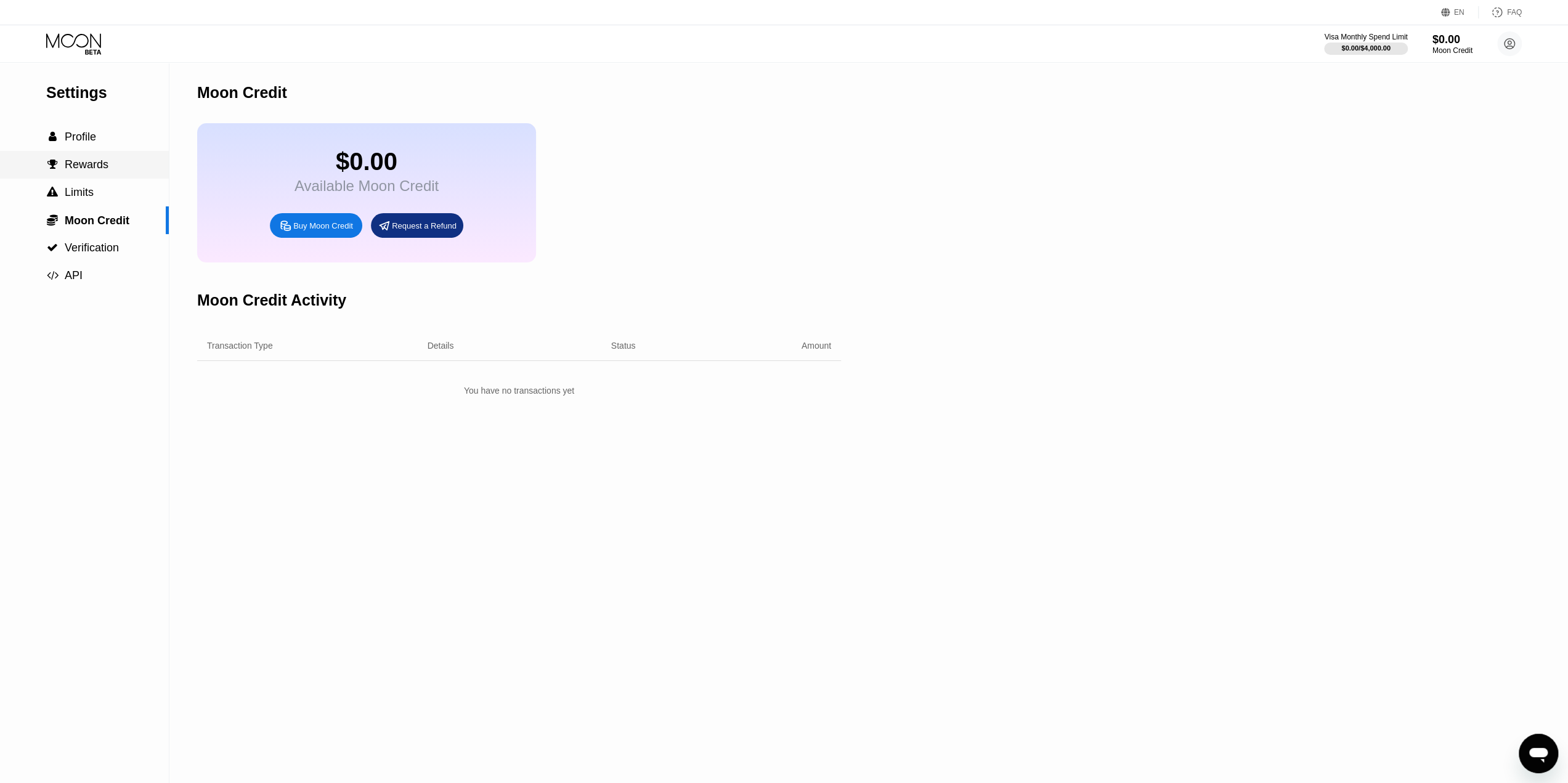
click at [79, 171] on span "Rewards" at bounding box center [87, 164] width 43 height 13
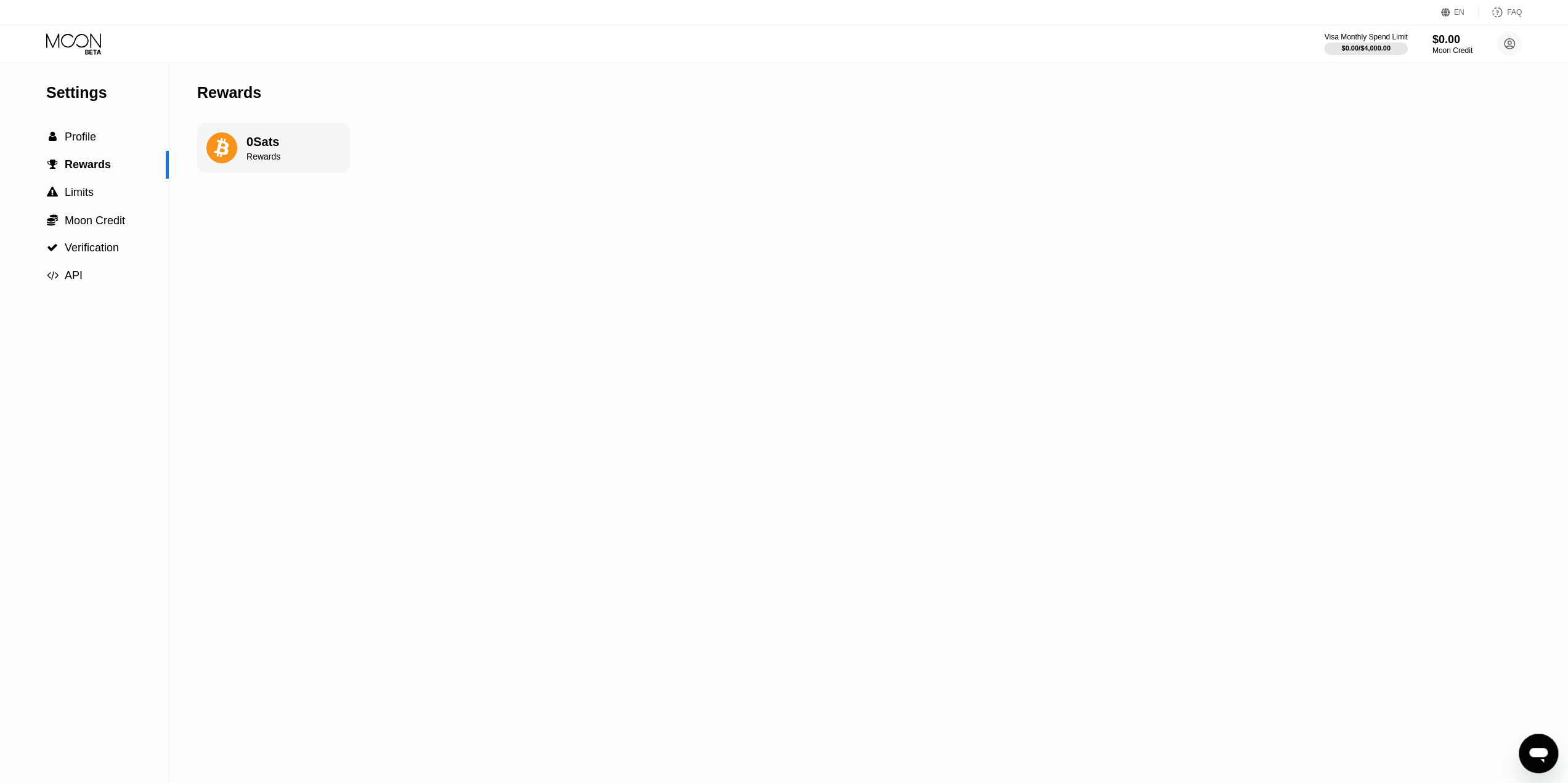
click at [250, 157] on div "Rewards" at bounding box center [263, 157] width 34 height 10
click at [81, 48] on icon at bounding box center [74, 44] width 58 height 22
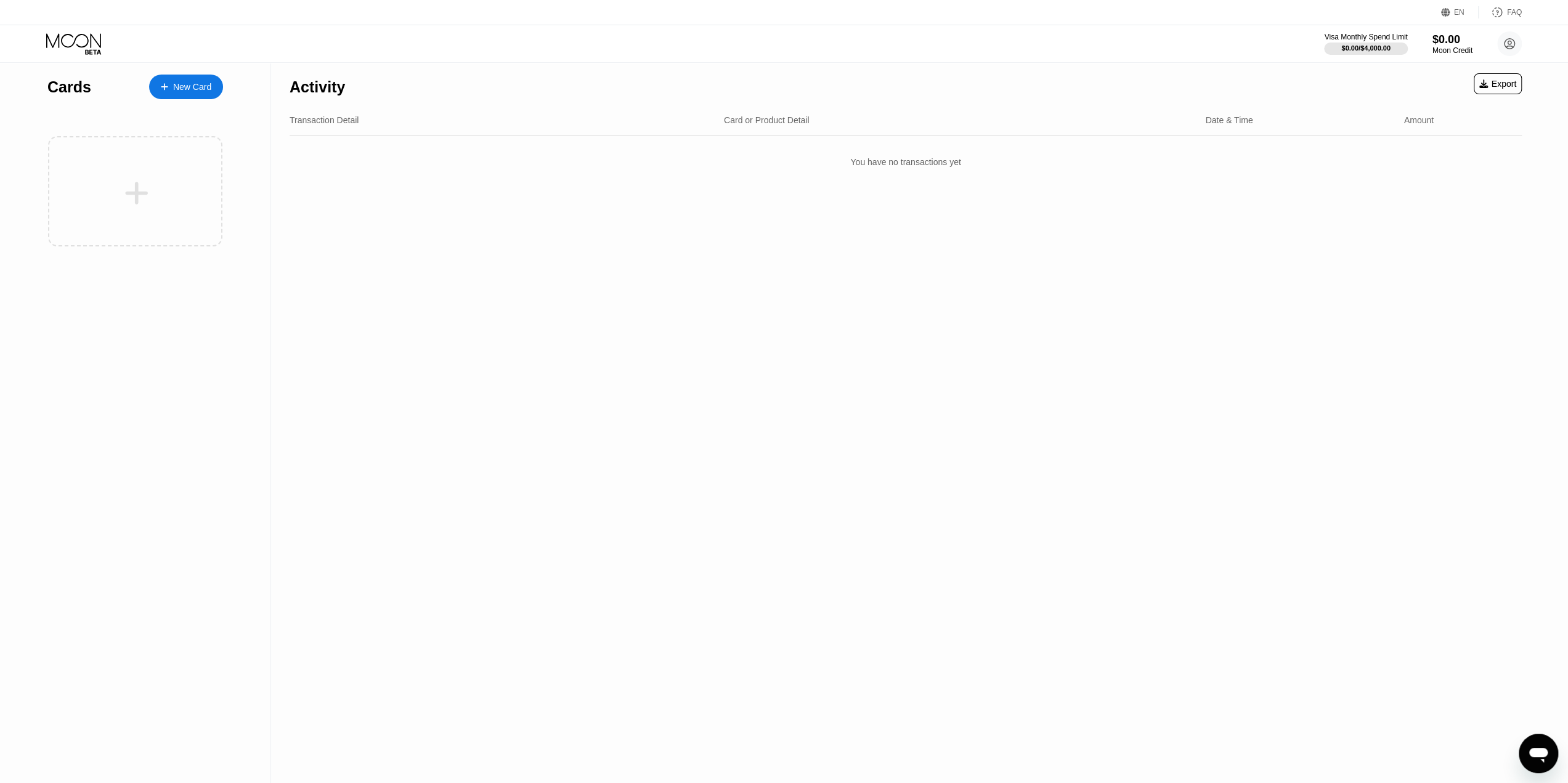
click at [192, 88] on div "New Card" at bounding box center [193, 87] width 38 height 11
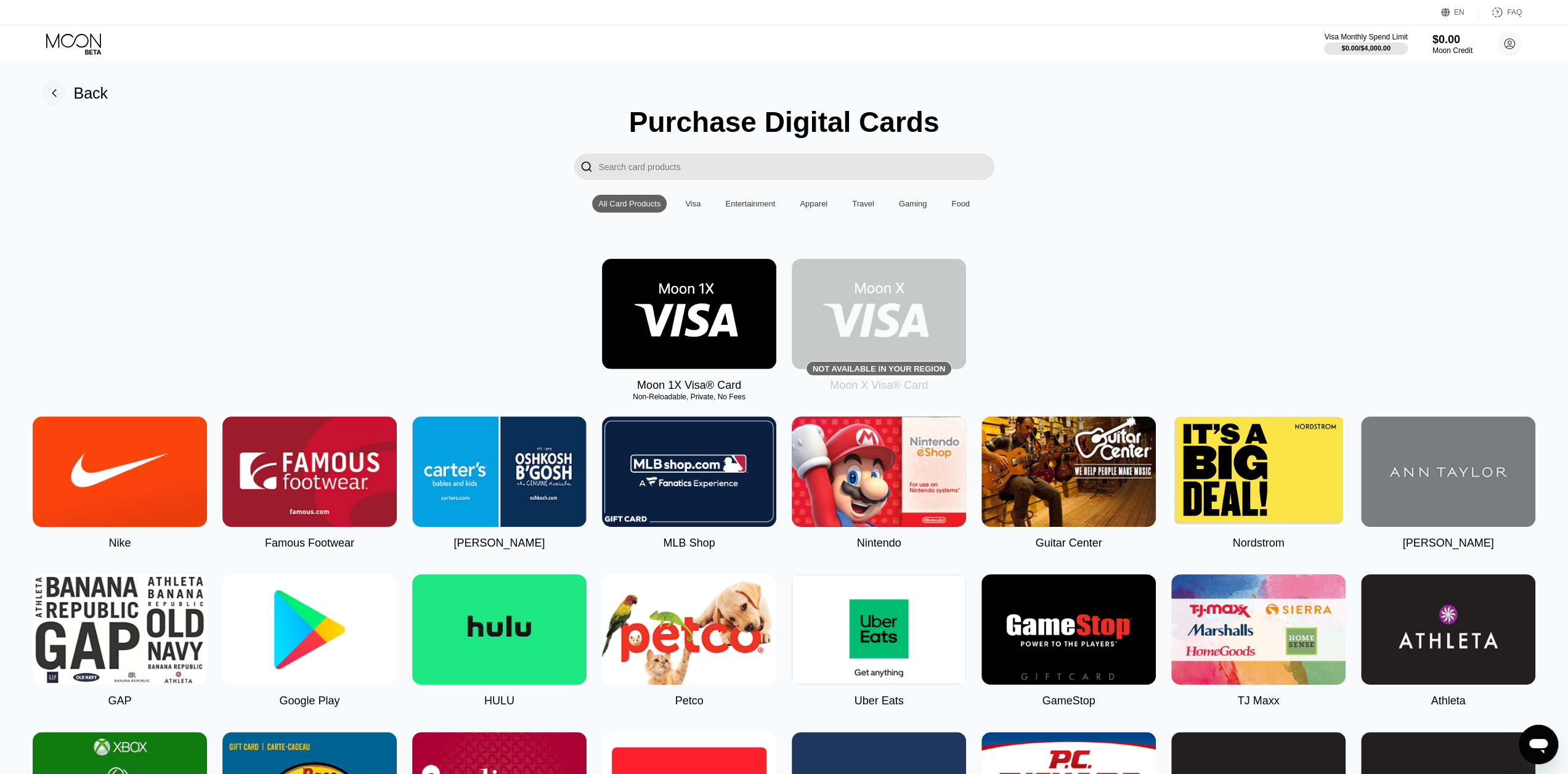
click at [696, 209] on div "Visa" at bounding box center [692, 204] width 15 height 9
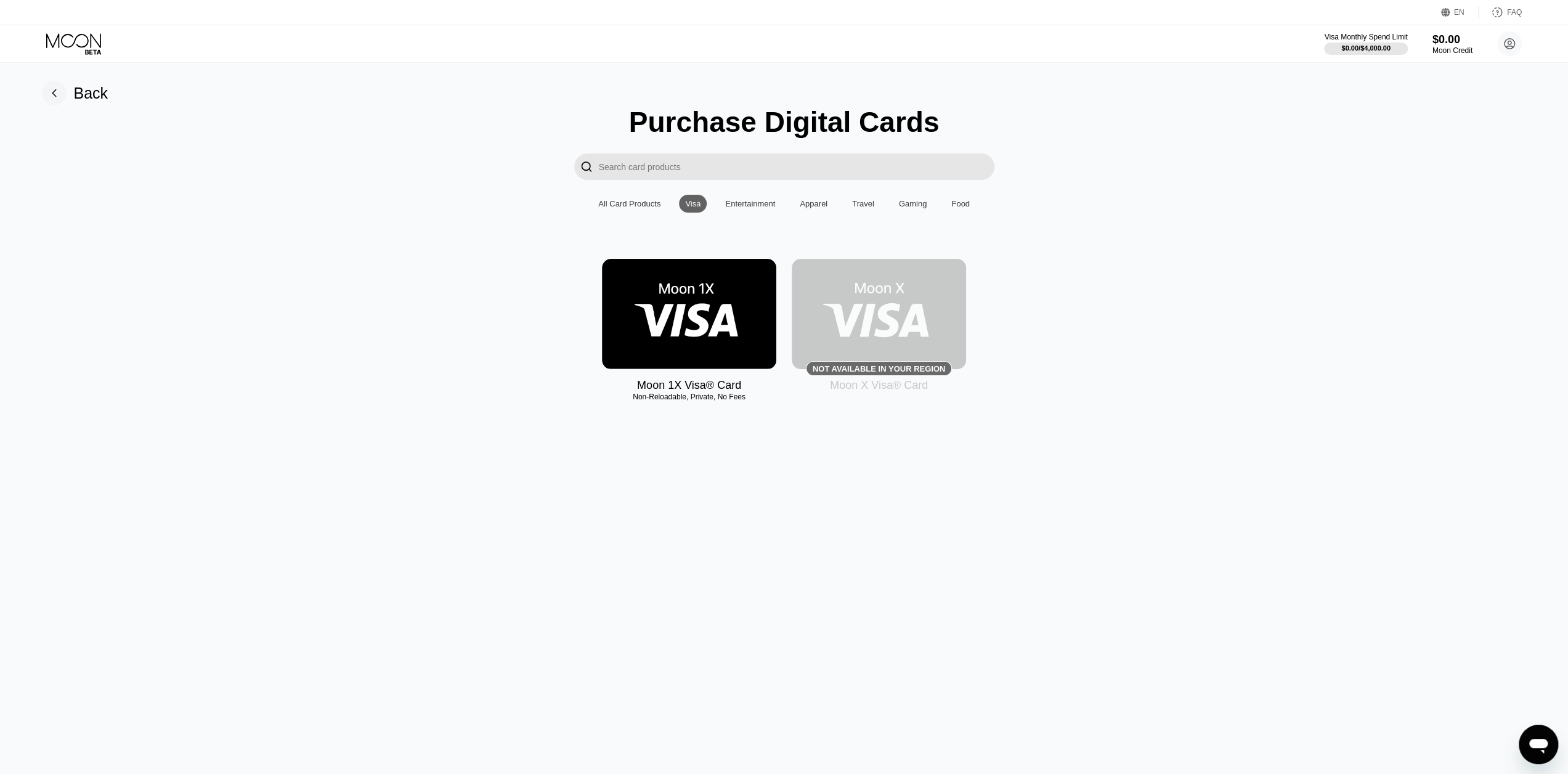
click at [858, 324] on img at bounding box center [878, 314] width 174 height 110
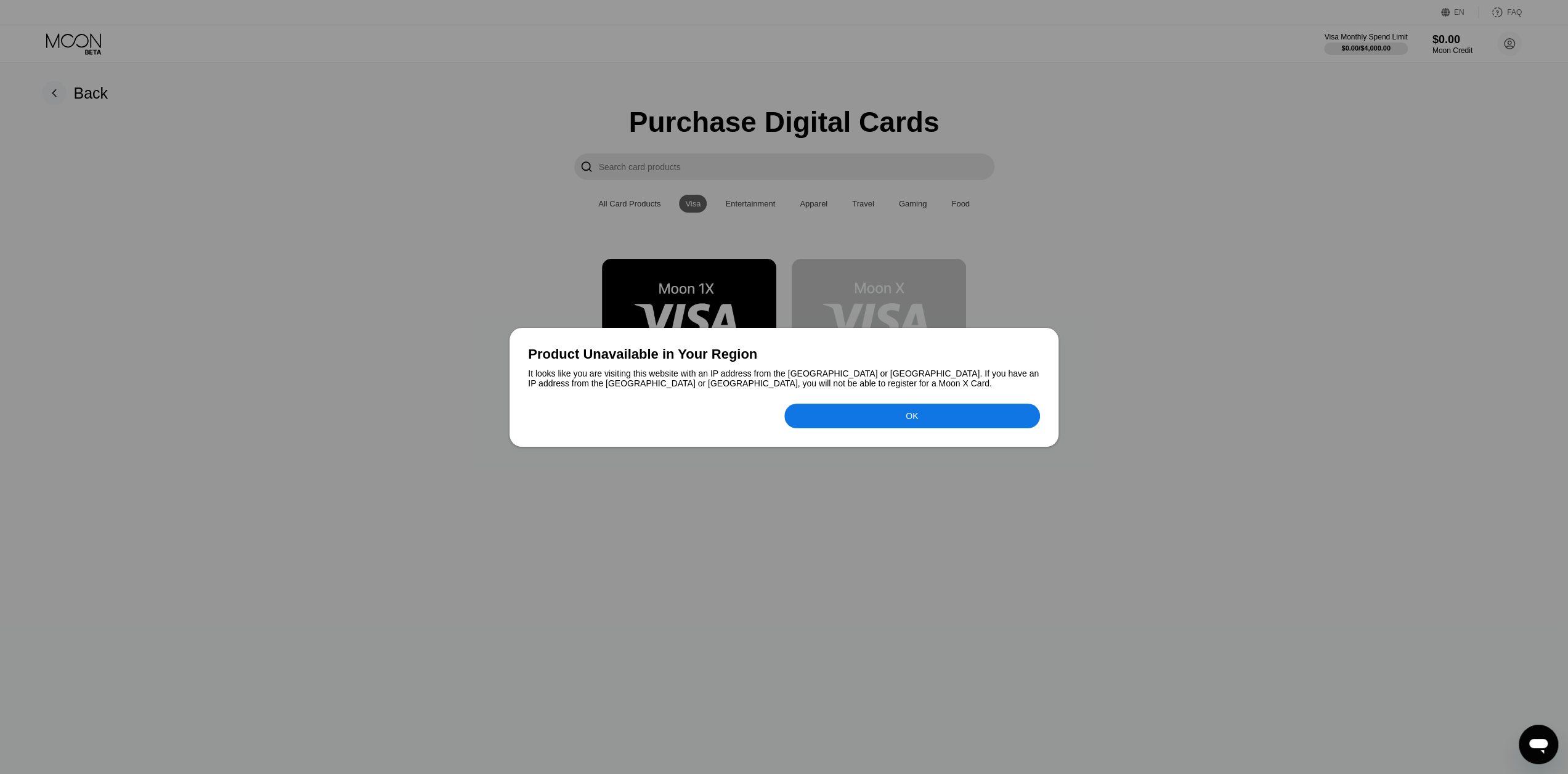
click at [684, 305] on div at bounding box center [784, 387] width 1568 height 774
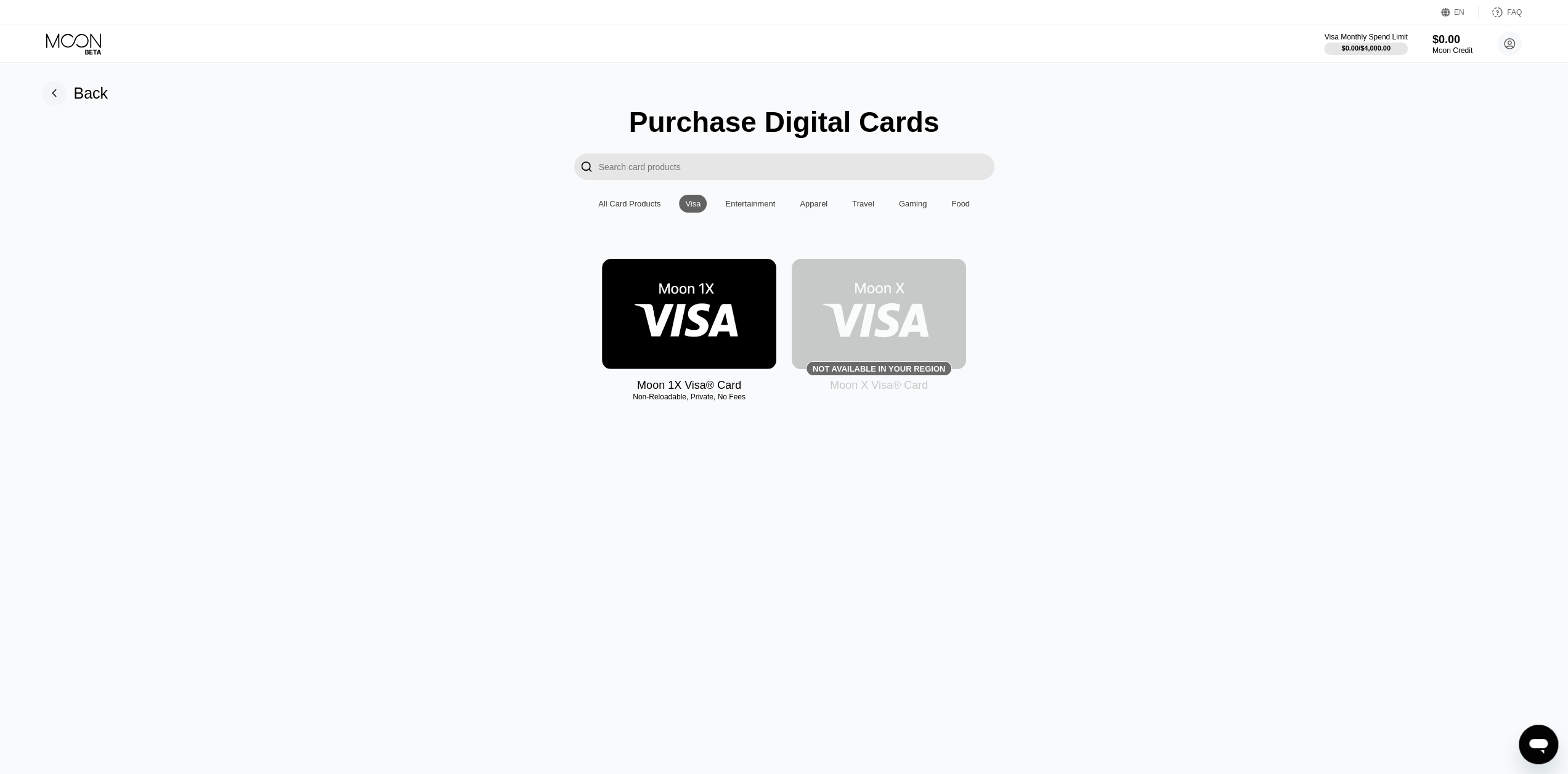
click at [681, 317] on img at bounding box center [689, 314] width 174 height 110
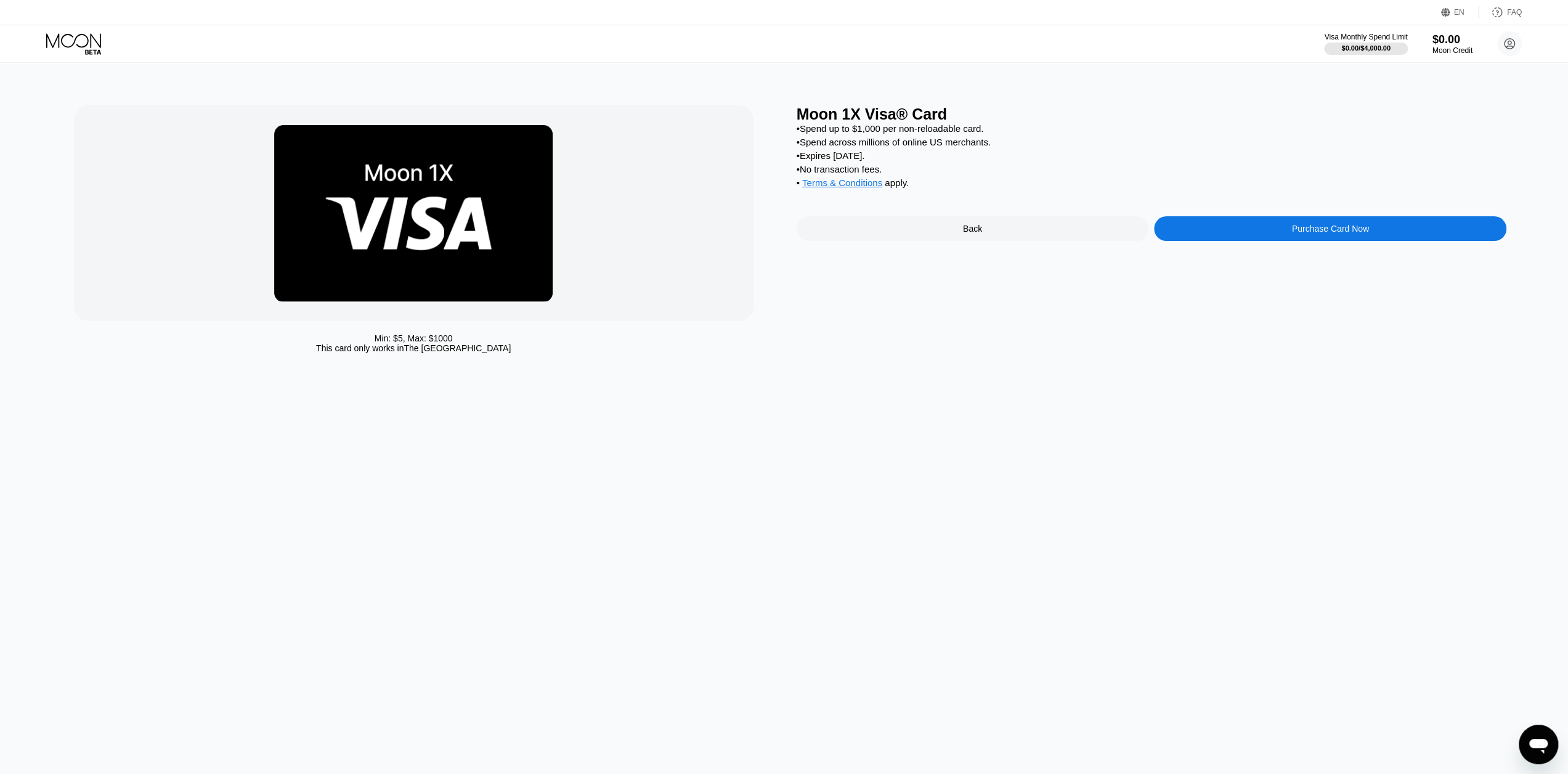
drag, startPoint x: 799, startPoint y: 164, endPoint x: 878, endPoint y: 164, distance: 79.0
click at [878, 161] on div "• Expires [DATE]." at bounding box center [1152, 155] width 711 height 11
click at [1237, 231] on div "Purchase Card Now" at bounding box center [1329, 229] width 352 height 25
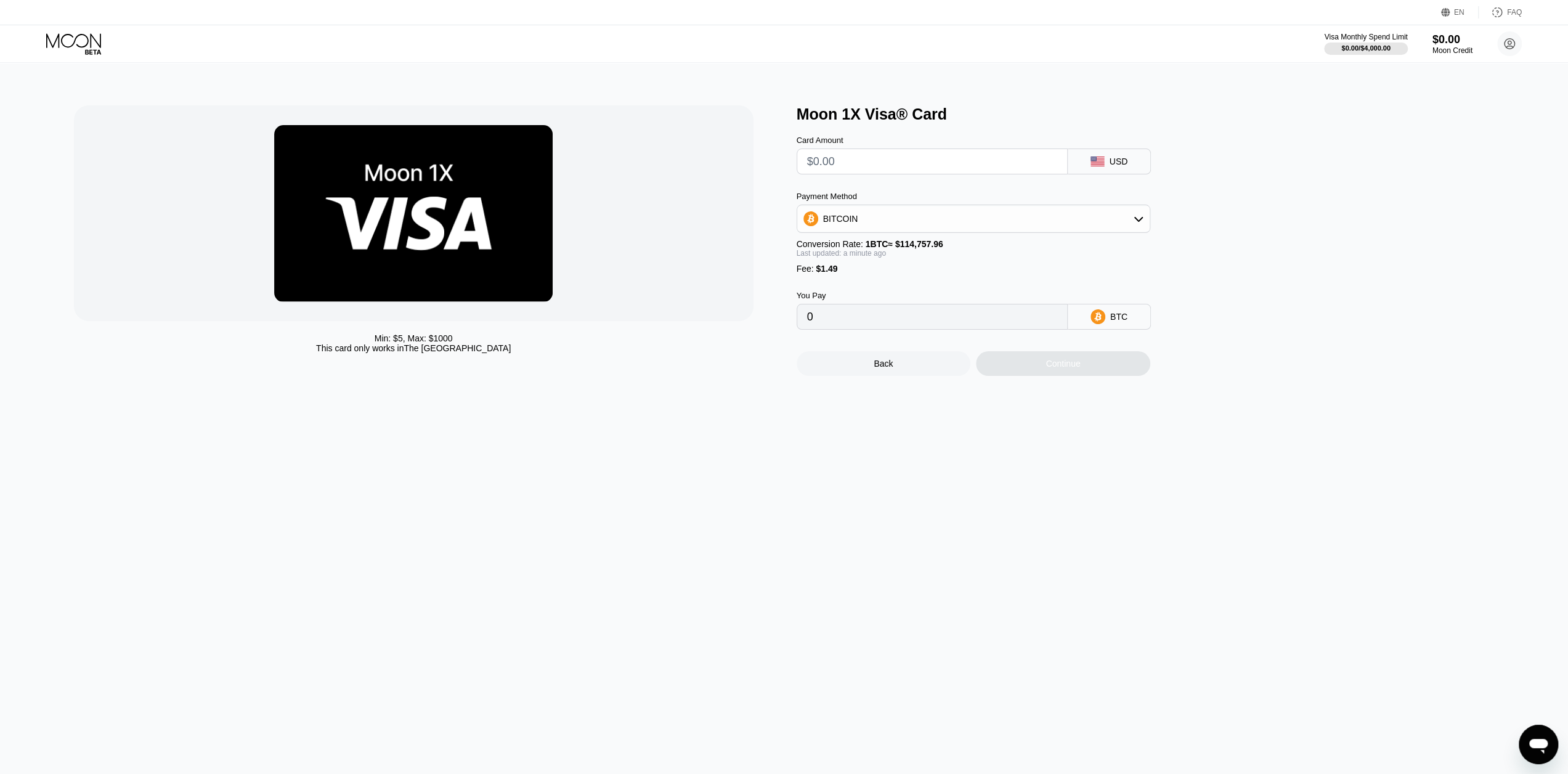
click at [937, 228] on div "BITCOIN" at bounding box center [973, 219] width 352 height 25
click at [922, 278] on div "USDT on TRON" at bounding box center [980, 279] width 319 height 10
type input "0.00"
click at [868, 329] on input "0.00" at bounding box center [932, 317] width 250 height 25
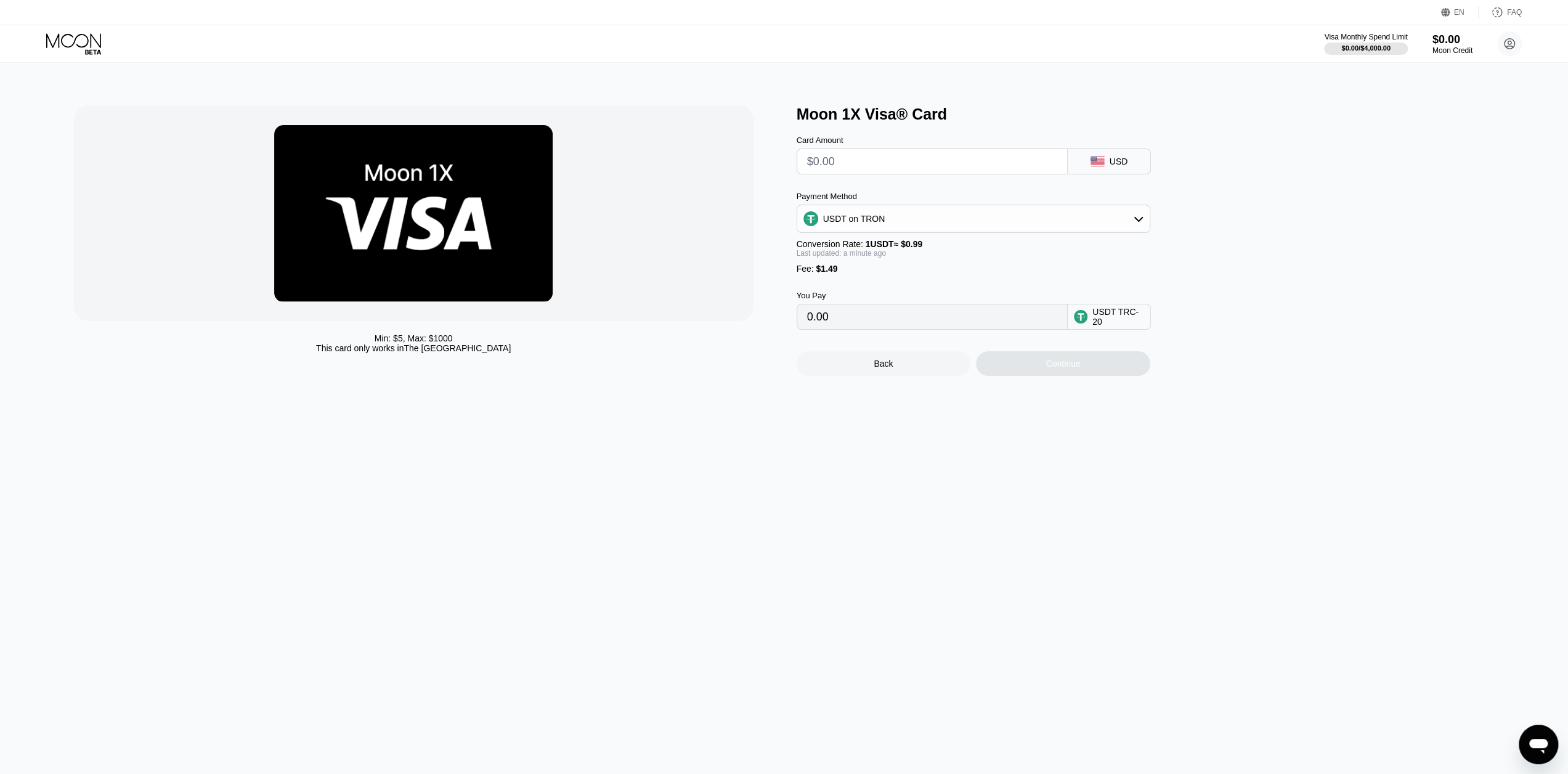
click at [877, 152] on div at bounding box center [932, 161] width 271 height 26
click at [879, 159] on input "text" at bounding box center [932, 162] width 250 height 25
type input "$1"
type input "2.52"
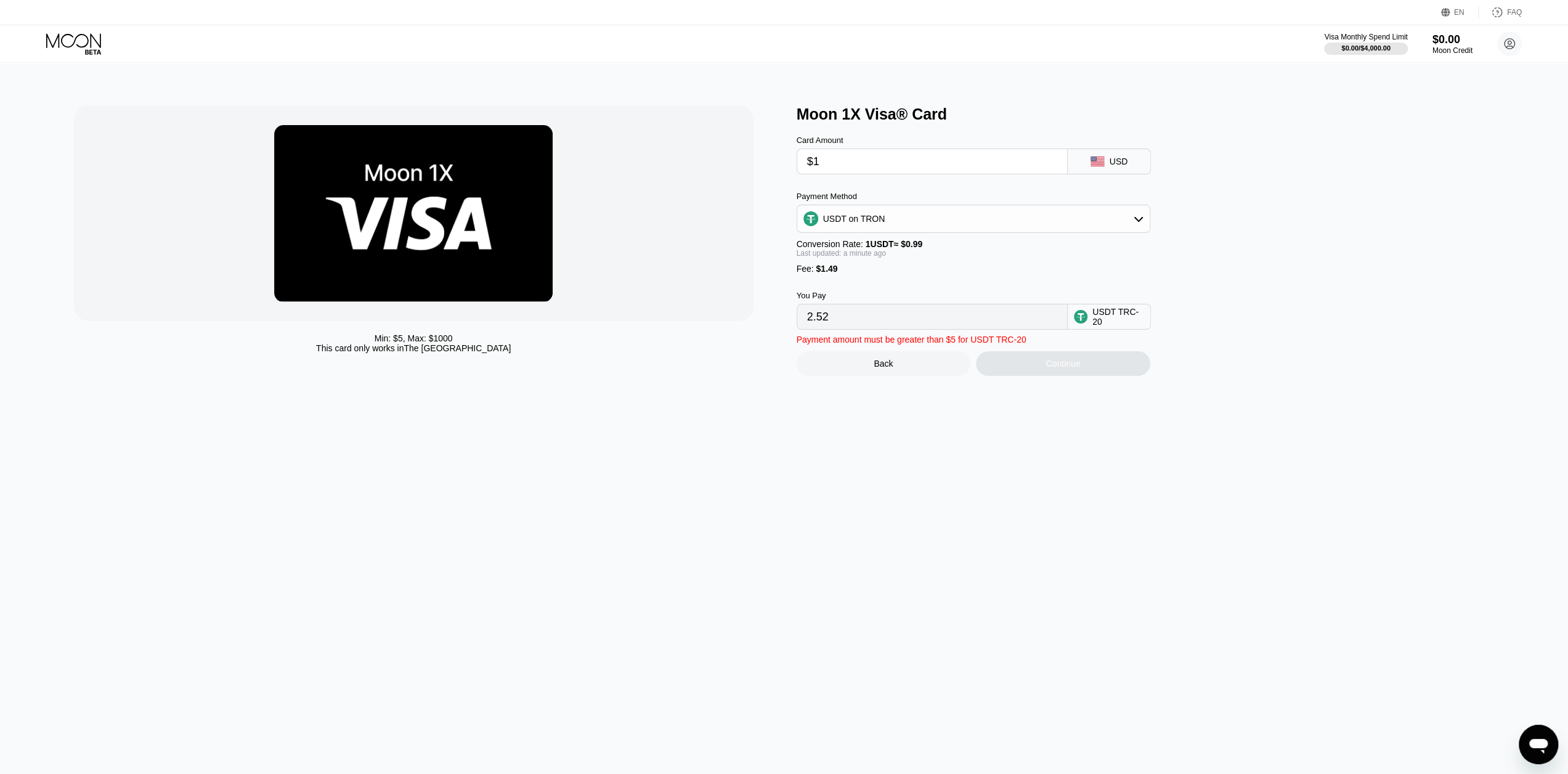
type input "$10"
type input "11.61"
type input "$100"
type input "102.52"
click at [879, 159] on input "$100" at bounding box center [932, 162] width 250 height 25
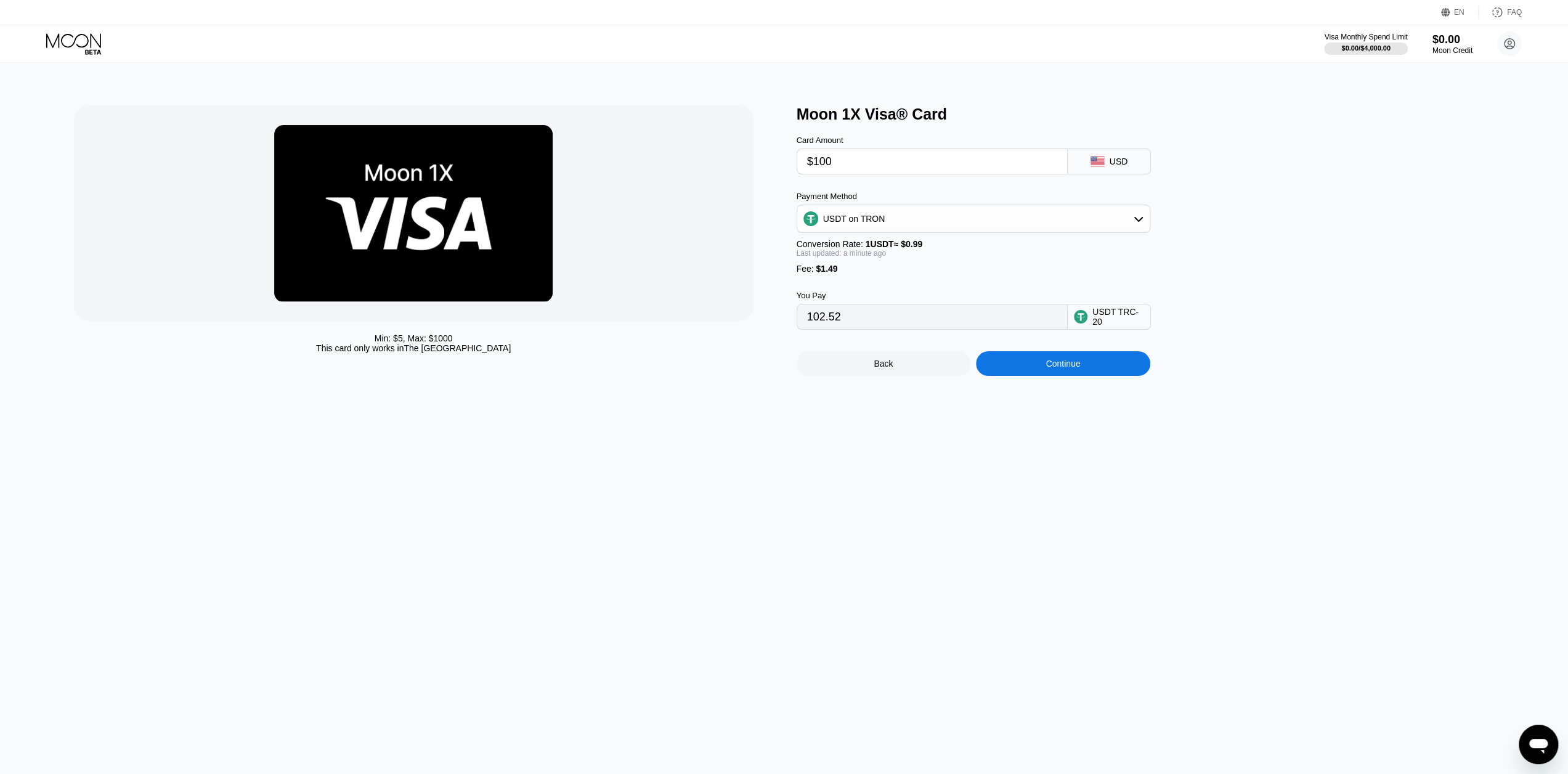
click at [879, 159] on input "$100" at bounding box center [932, 162] width 250 height 25
type input "$5"
type input "6.56"
type input "$50"
type input "52.01"
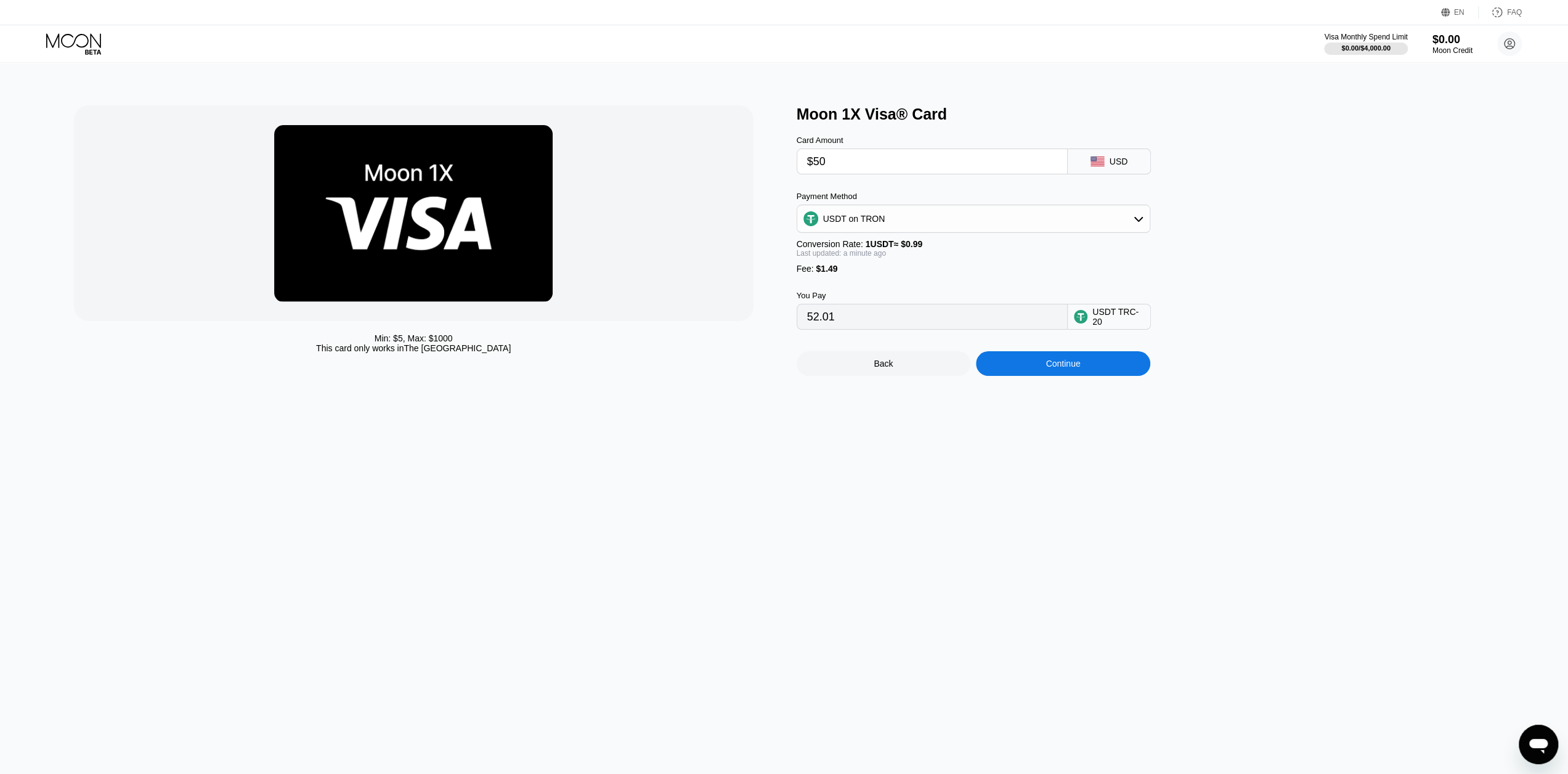
type input "$500"
type input "506.56"
click at [847, 168] on input "$500" at bounding box center [932, 162] width 250 height 25
type input "$1"
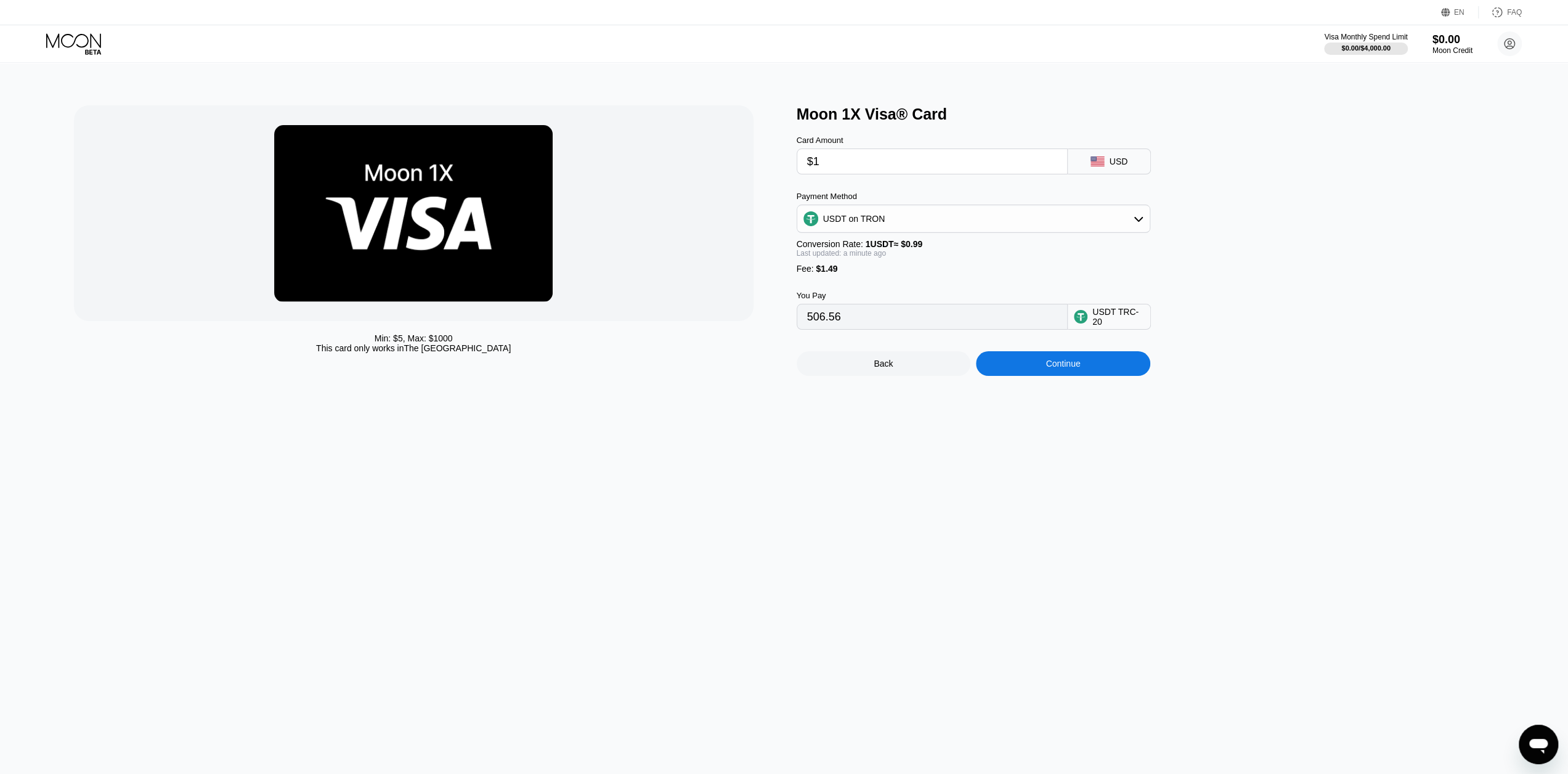
type input "2.52"
type input "$10"
type input "11.61"
type input "$100"
type input "102.52"
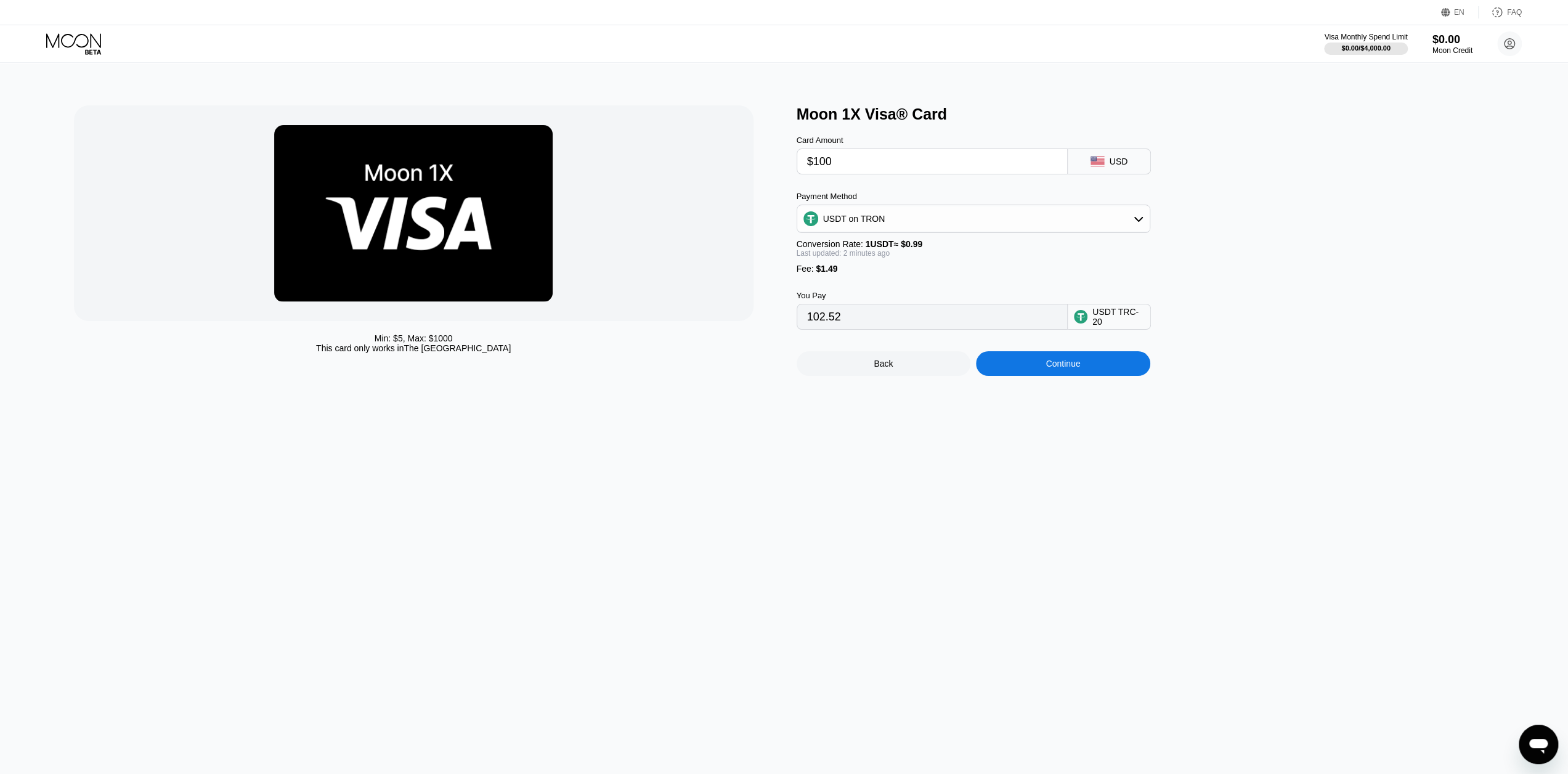
type input "$100"
click at [1250, 199] on div "Moon 1X Visa® Card Card Amount $100 USD Payment Method USDT on TRON Conversion …" at bounding box center [1152, 240] width 711 height 270
click at [60, 46] on icon at bounding box center [74, 44] width 58 height 22
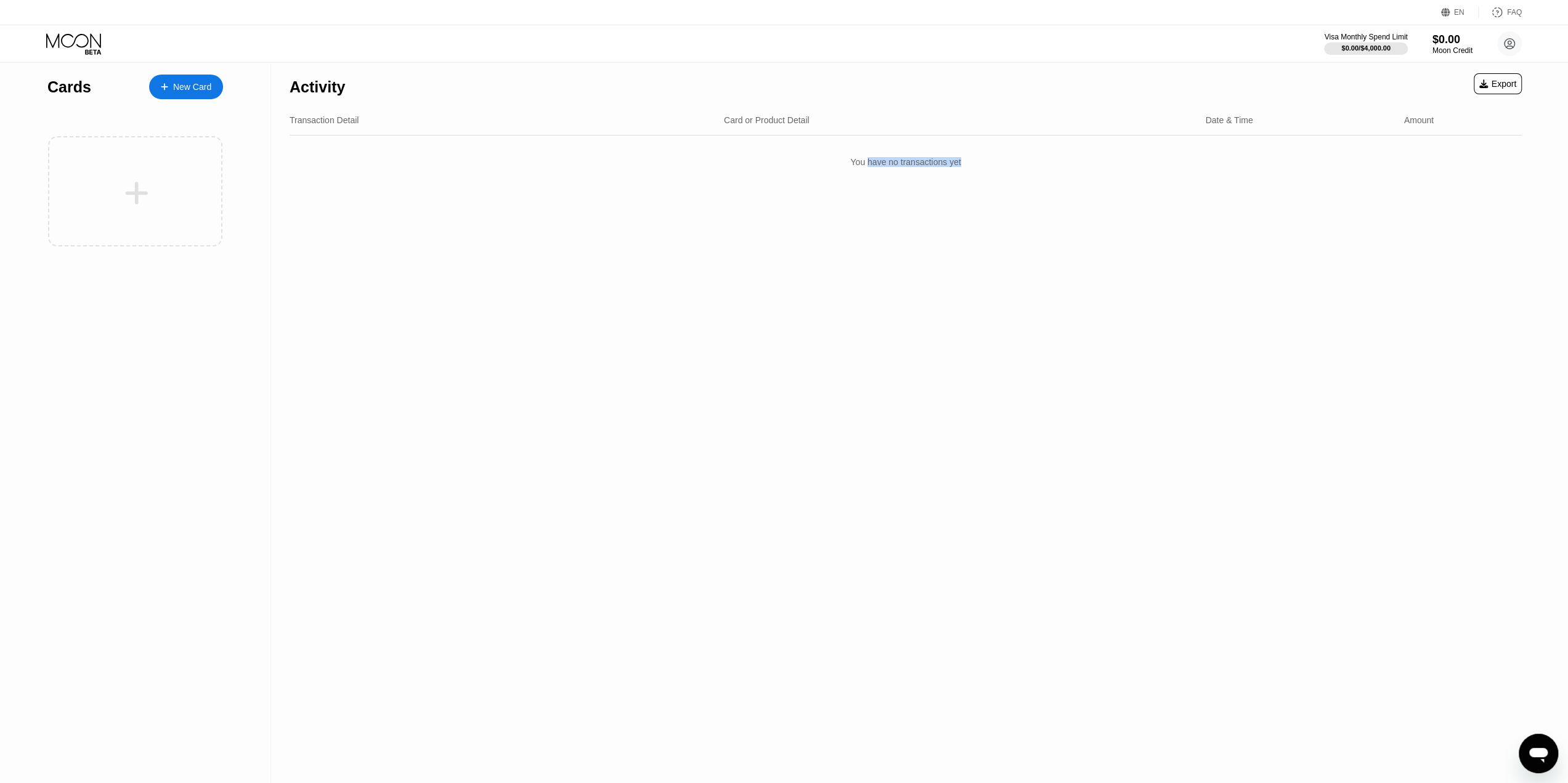
drag, startPoint x: 867, startPoint y: 172, endPoint x: 1031, endPoint y: 168, distance: 164.0
click at [1031, 168] on div "You have no transactions yet" at bounding box center [905, 162] width 1232 height 34
click at [170, 89] on div at bounding box center [171, 87] width 5 height 11
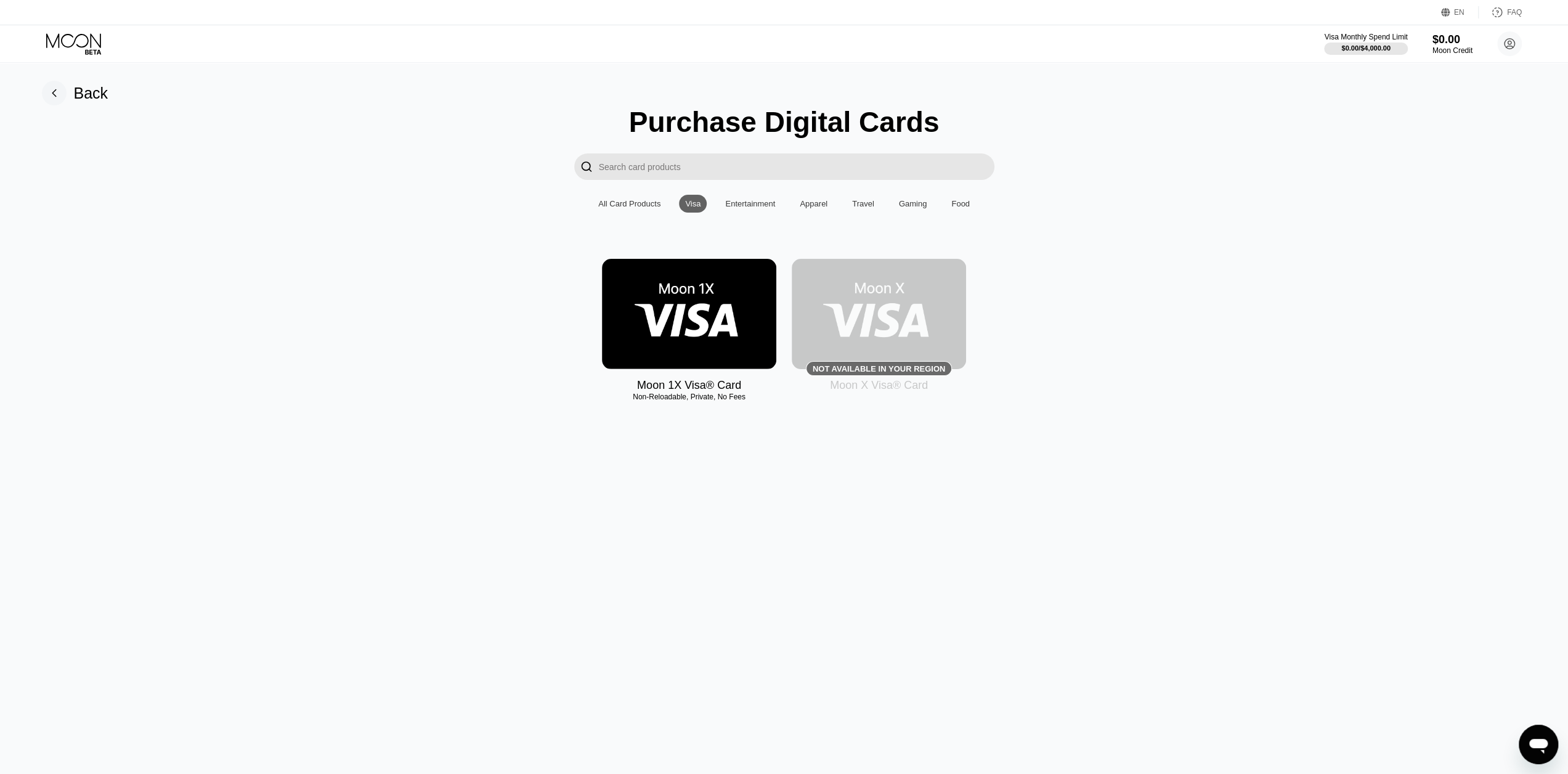
click at [666, 210] on div "All Card Products" at bounding box center [629, 203] width 74 height 18
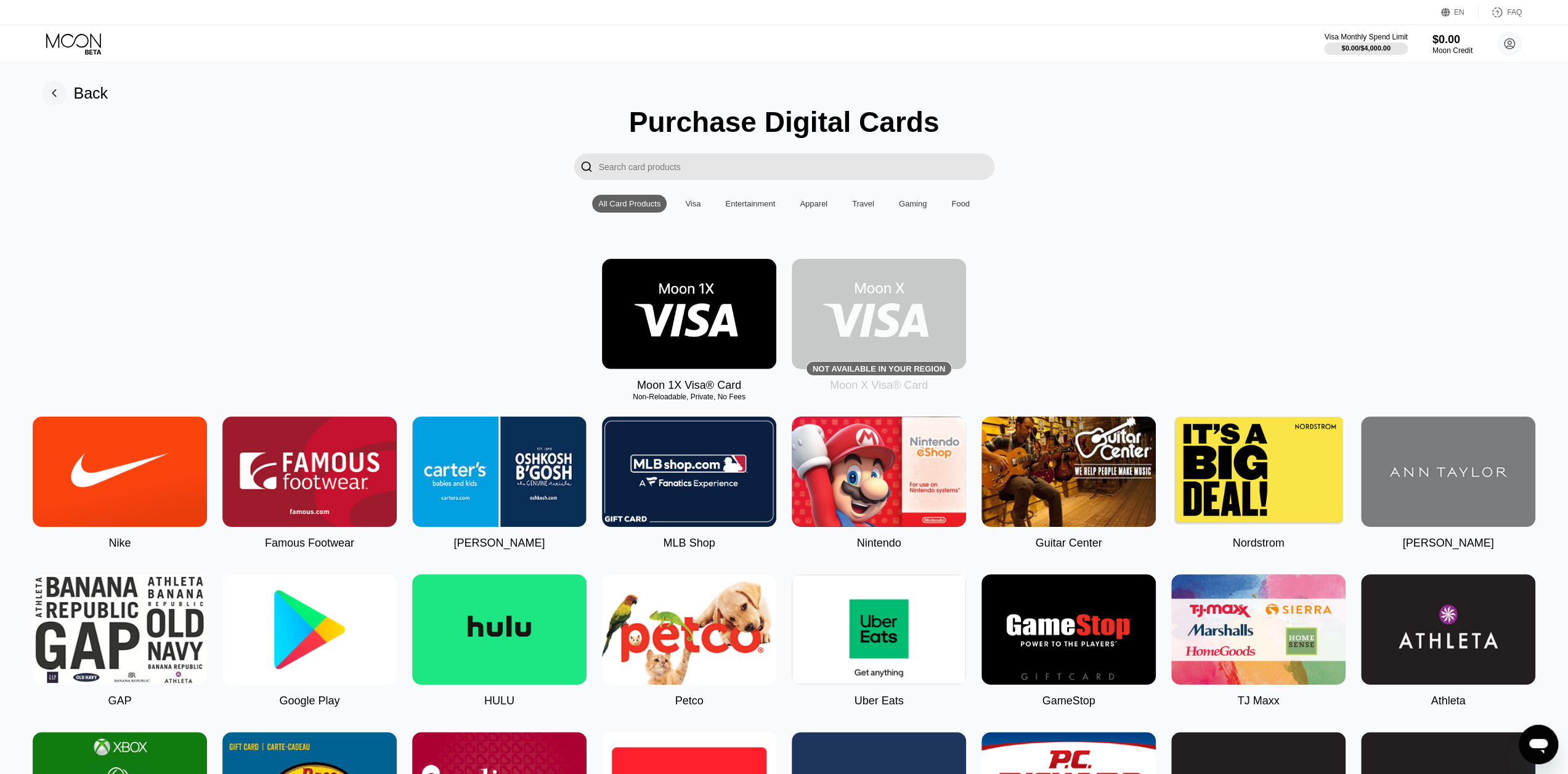
click at [899, 205] on div "Gaming" at bounding box center [913, 204] width 28 height 9
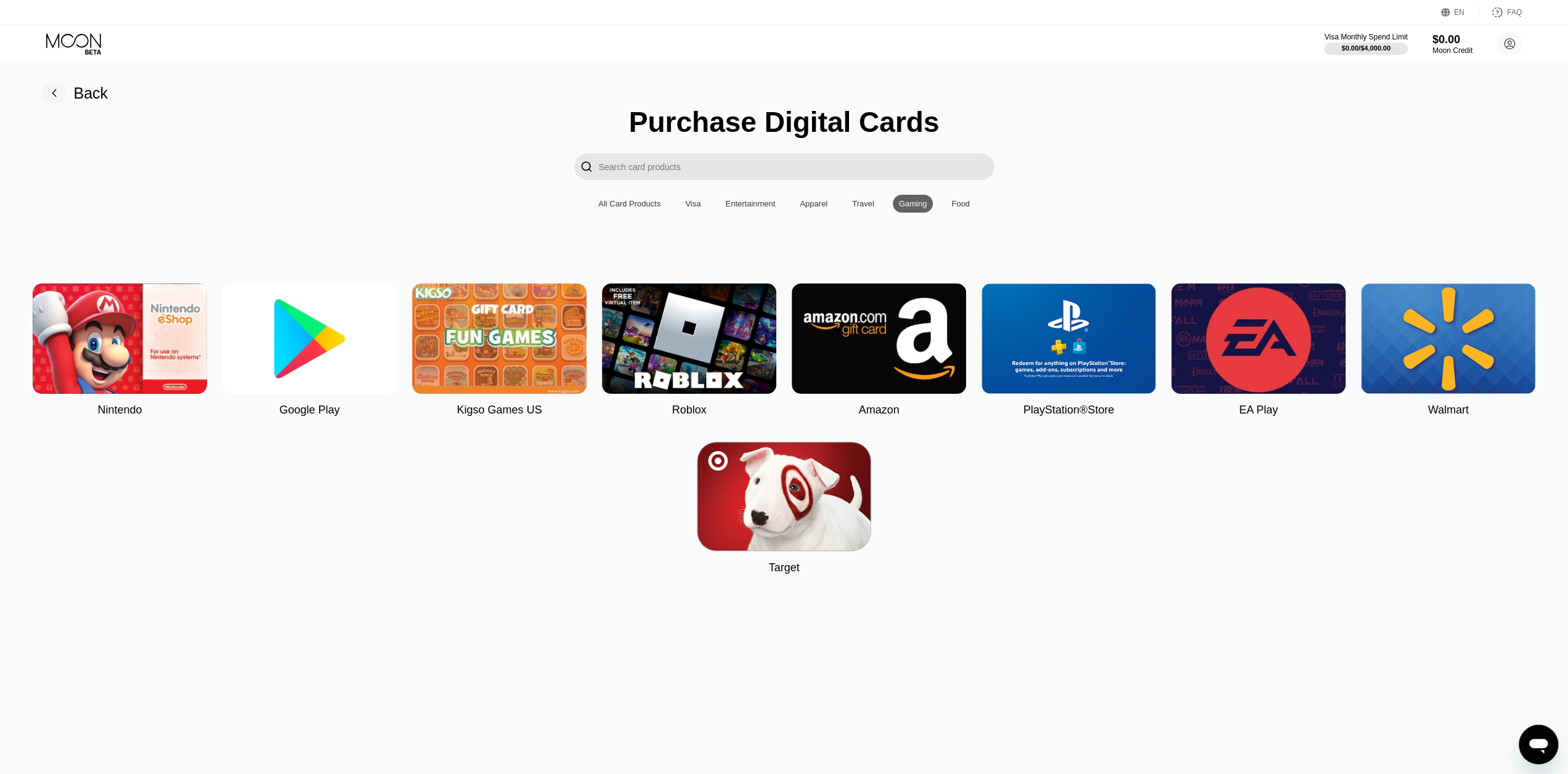
click at [1407, 339] on img at bounding box center [1447, 339] width 174 height 110
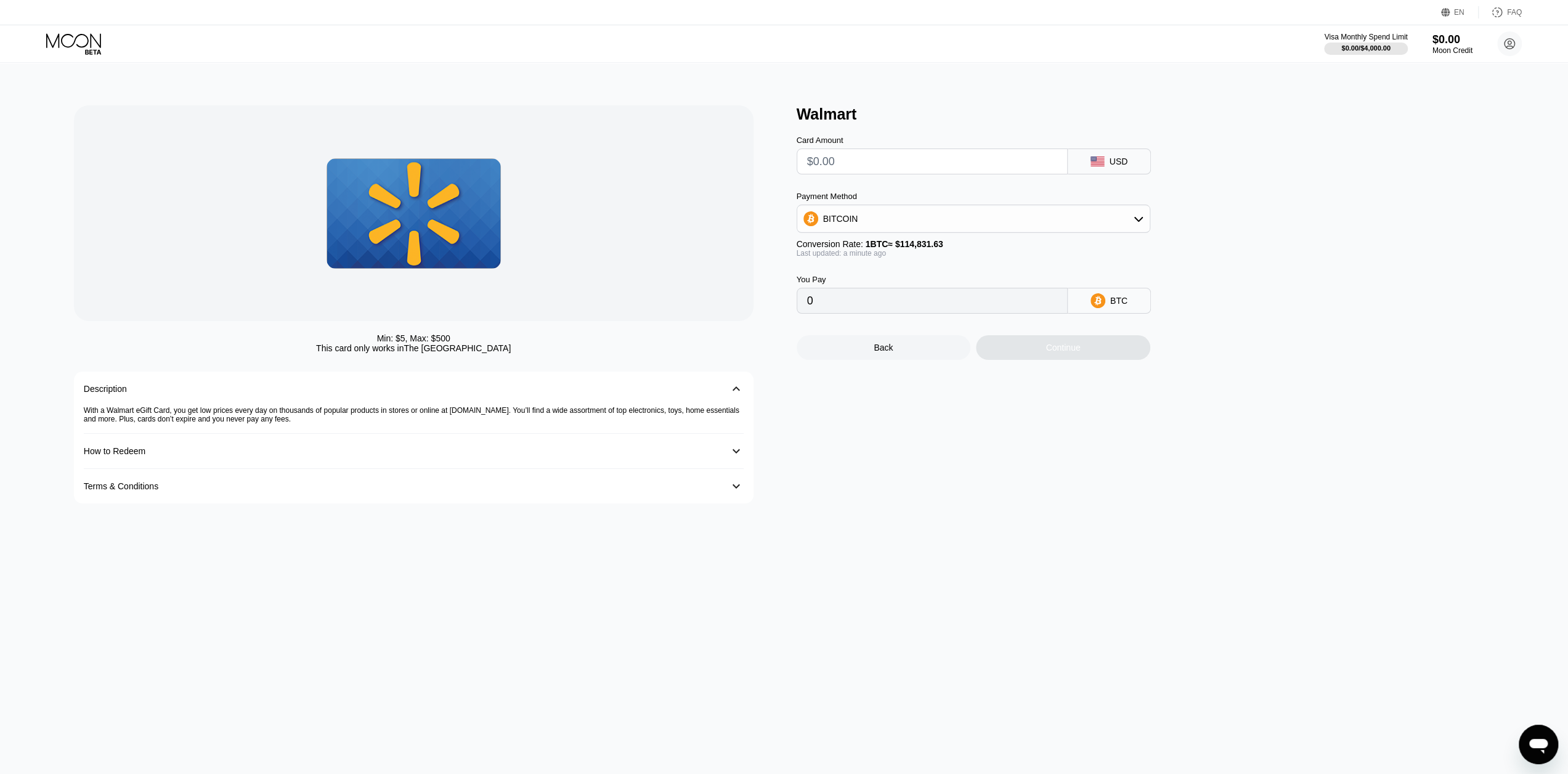
click at [902, 159] on input "text" at bounding box center [932, 162] width 250 height 25
click at [909, 218] on div "BITCOIN" at bounding box center [973, 219] width 352 height 25
click at [904, 284] on div "USDT on TRON" at bounding box center [980, 279] width 319 height 10
type input "0.00"
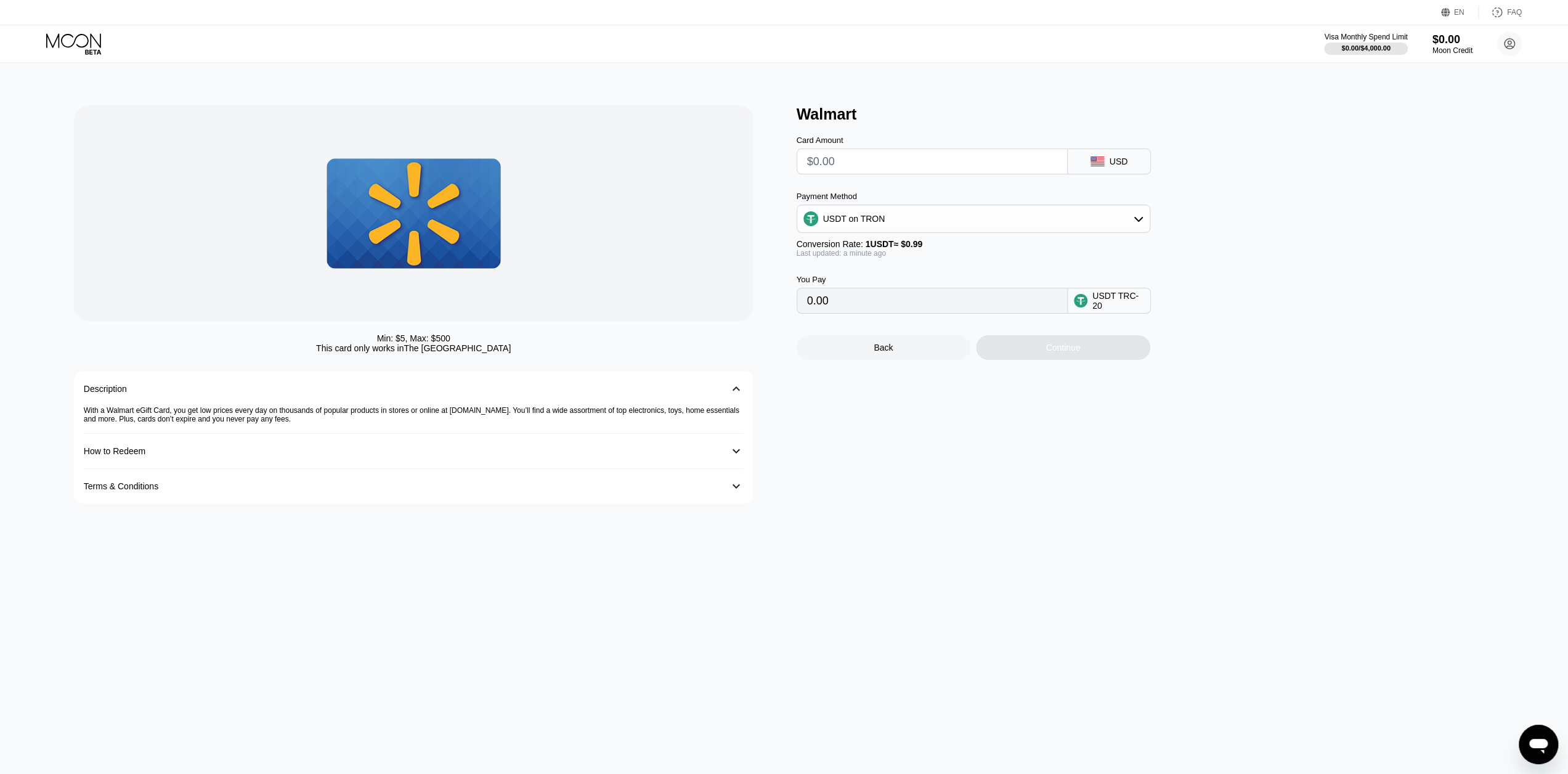
click at [904, 158] on input "text" at bounding box center [932, 162] width 250 height 25
type input "$1"
type input "1.01"
type input "$10"
type input "10.10"
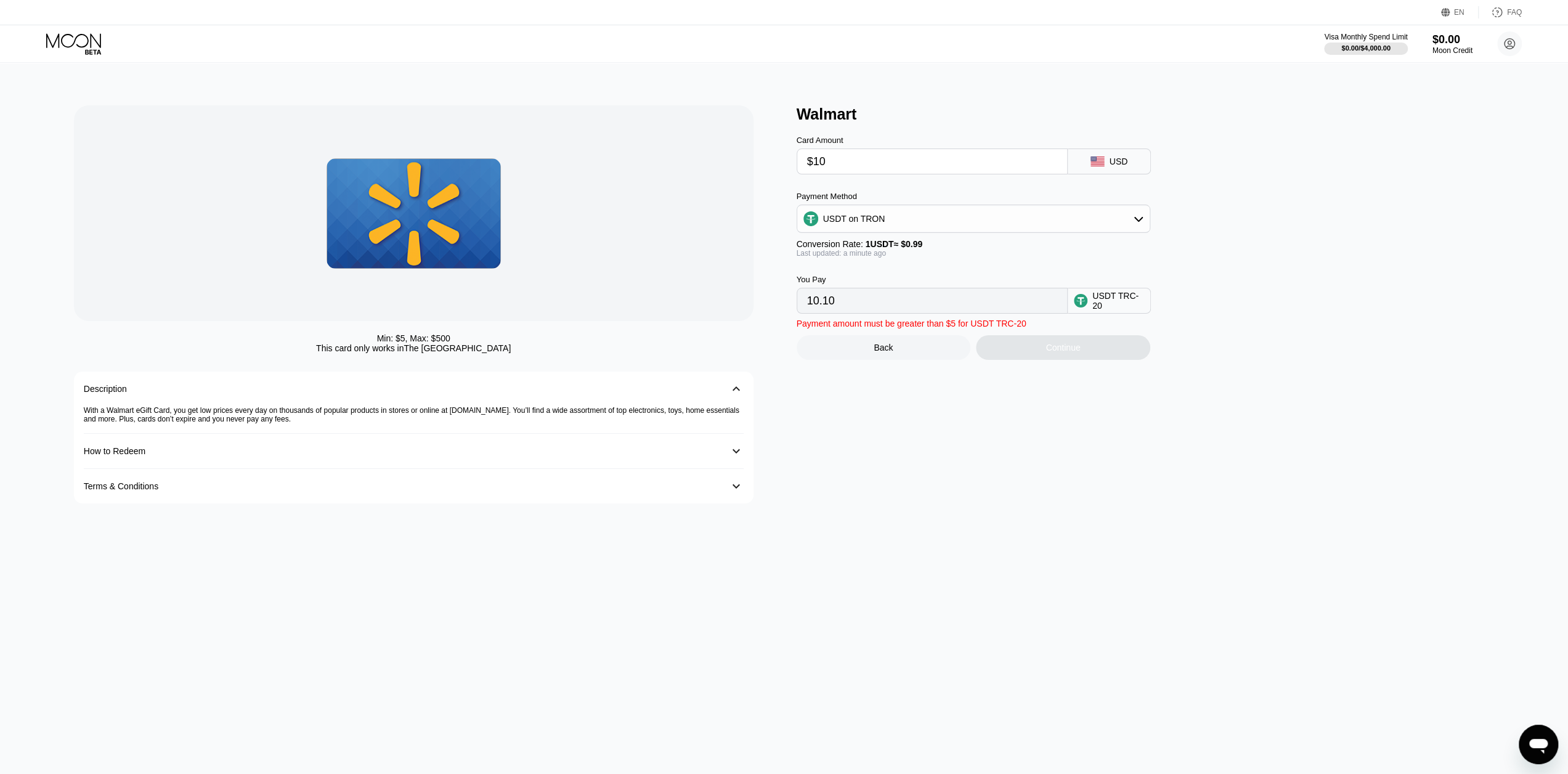
type input "$100"
type input "101.01"
type input "$100"
